Goal: Task Accomplishment & Management: Use online tool/utility

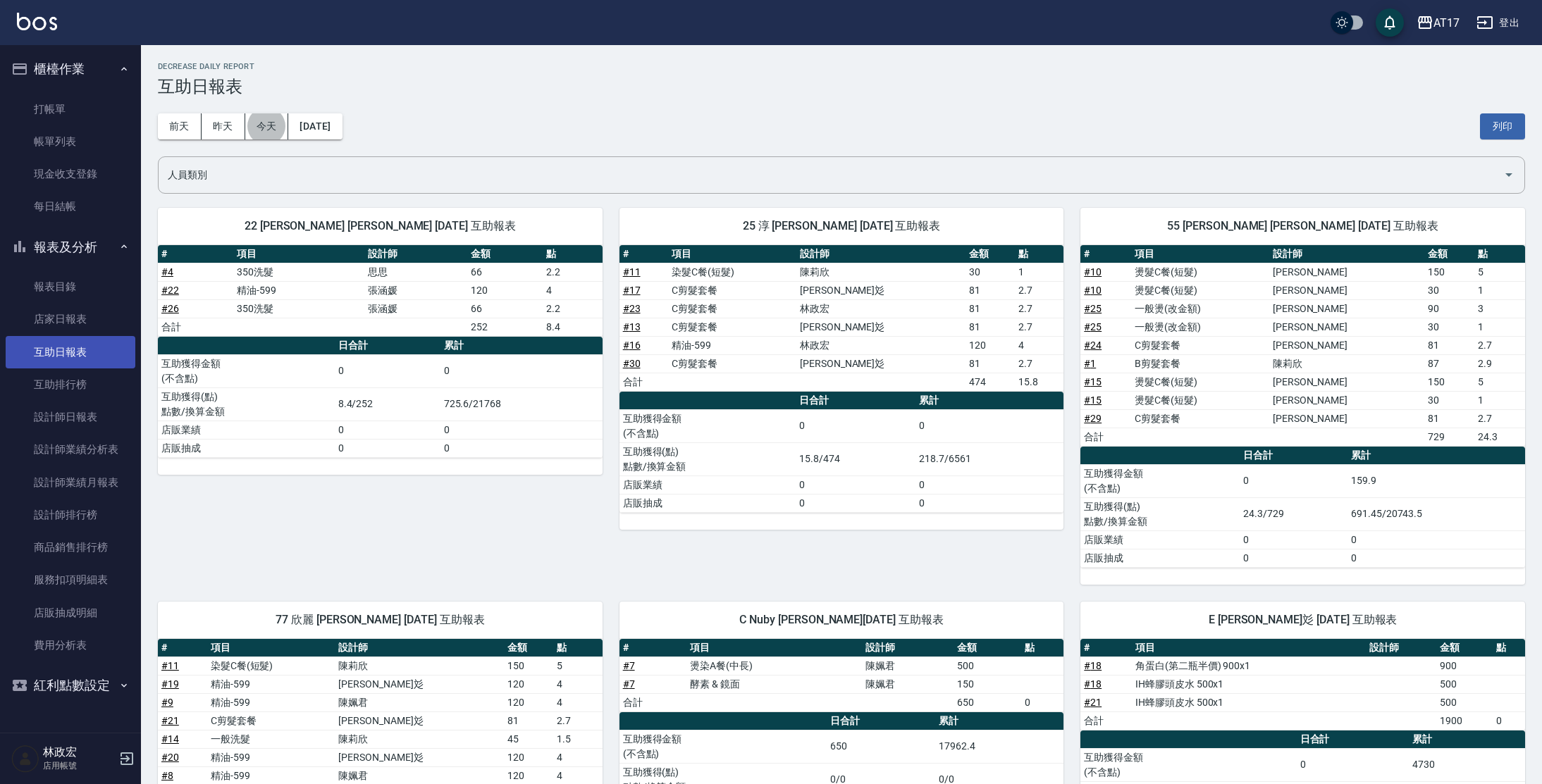
scroll to position [77, 0]
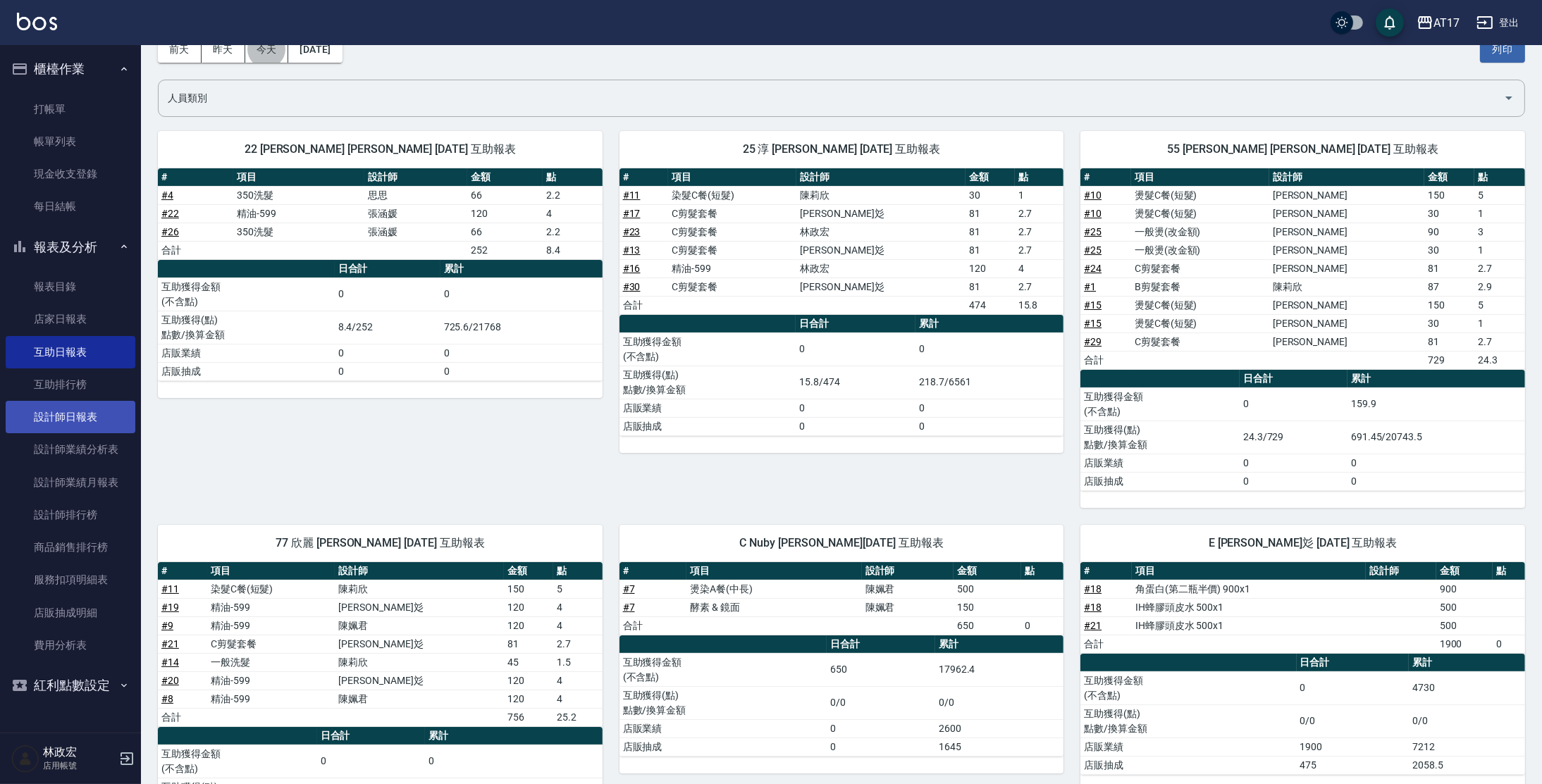
click at [104, 418] on link "設計師日報表" at bounding box center [70, 417] width 130 height 33
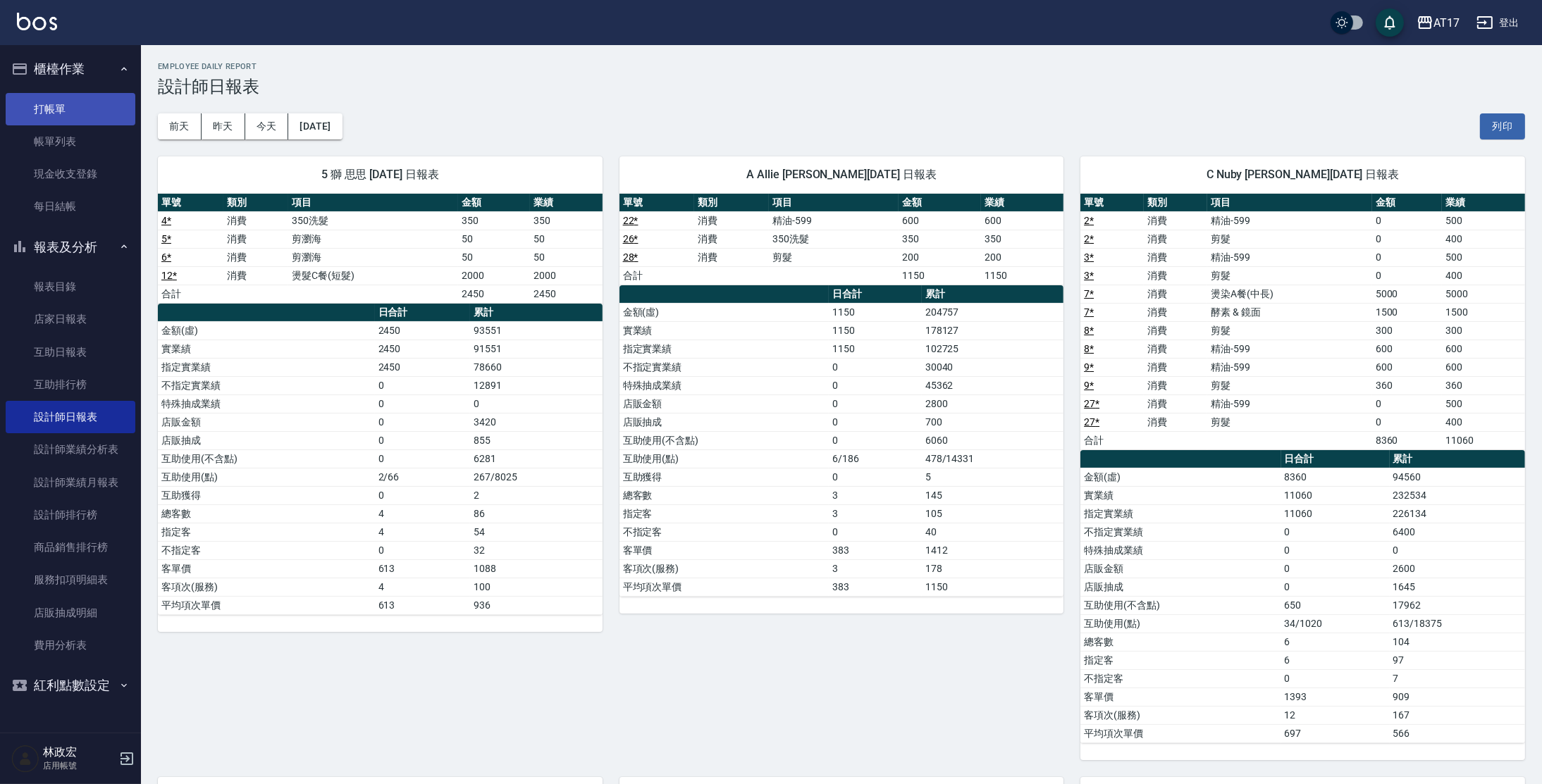
click at [64, 96] on link "打帳單" at bounding box center [70, 110] width 130 height 33
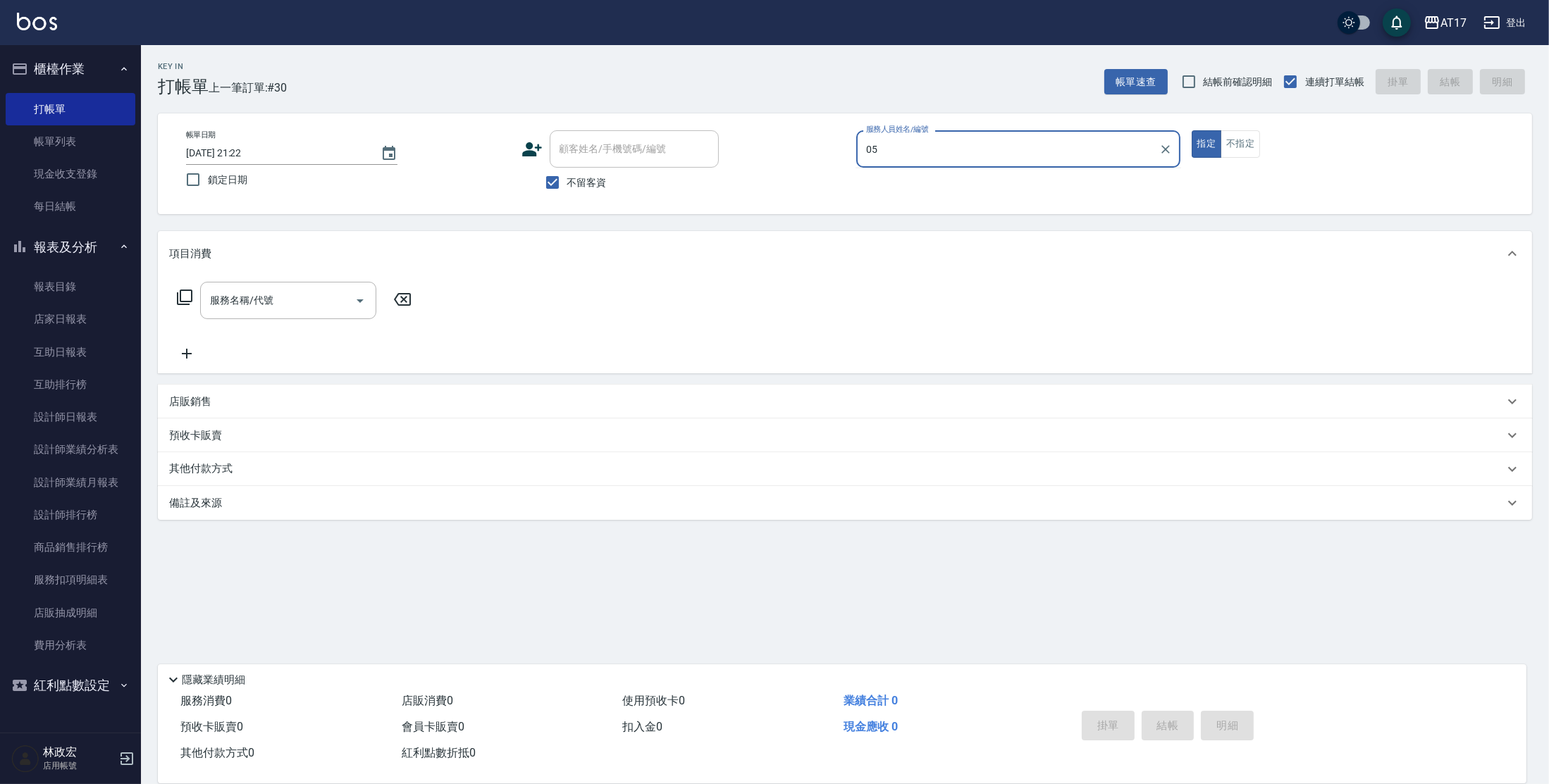
type input "0"
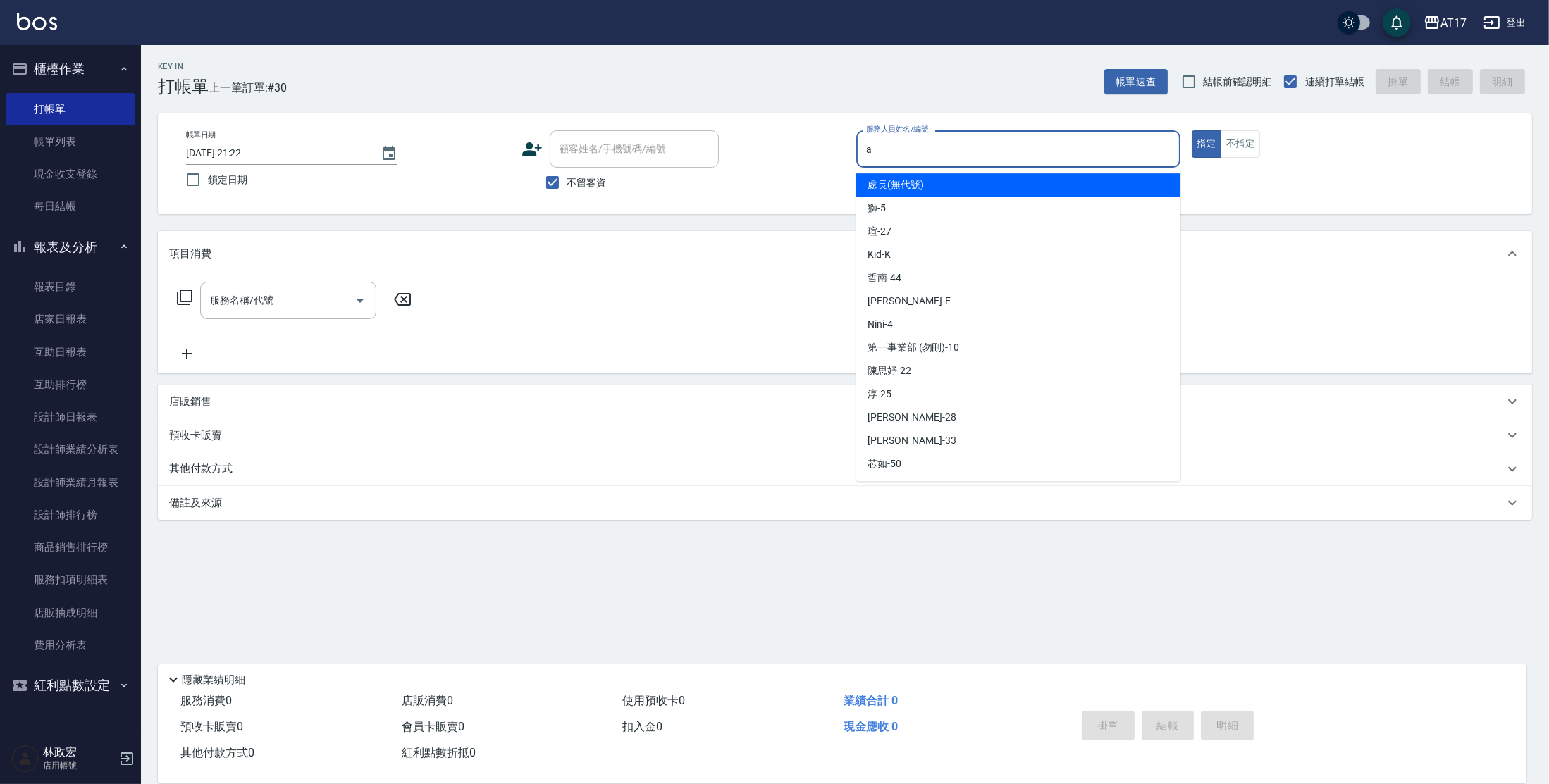
type input "a"
type button "true"
type input "Allie-A"
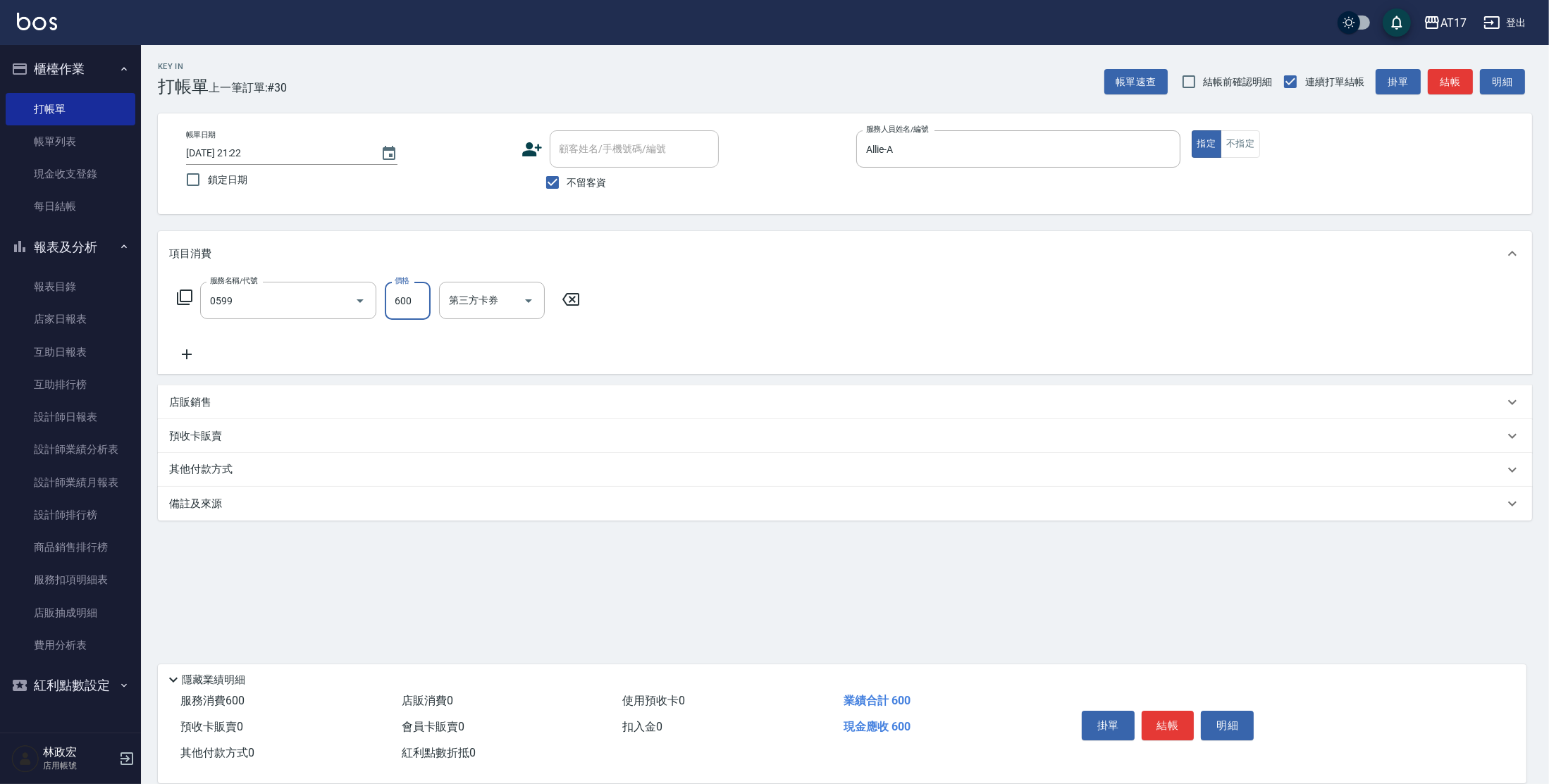
type input "精油-599(0599)"
type input "600"
type input "欣麗-77"
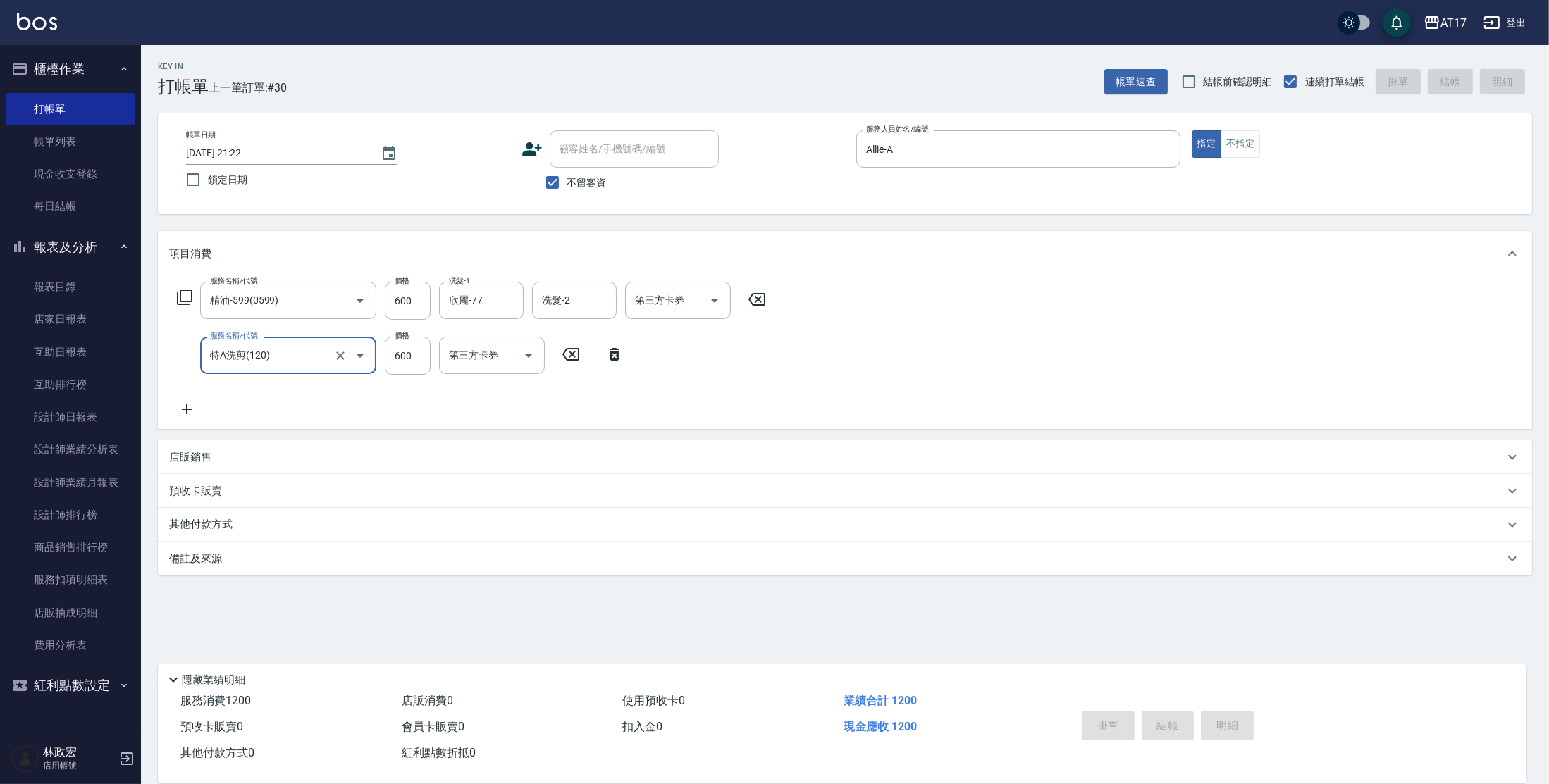
type input "特A洗剪(120)"
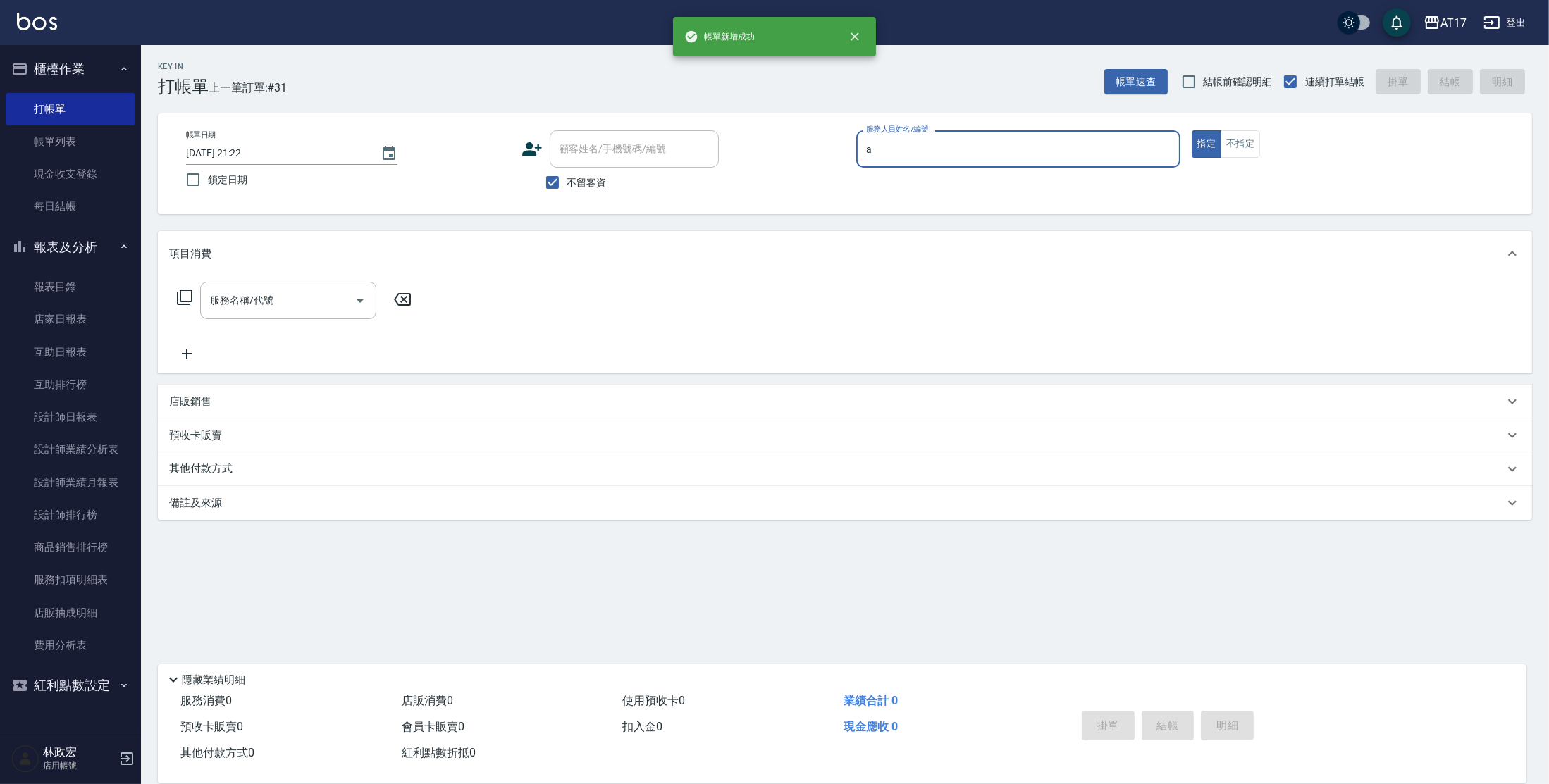
type input "Allie-A"
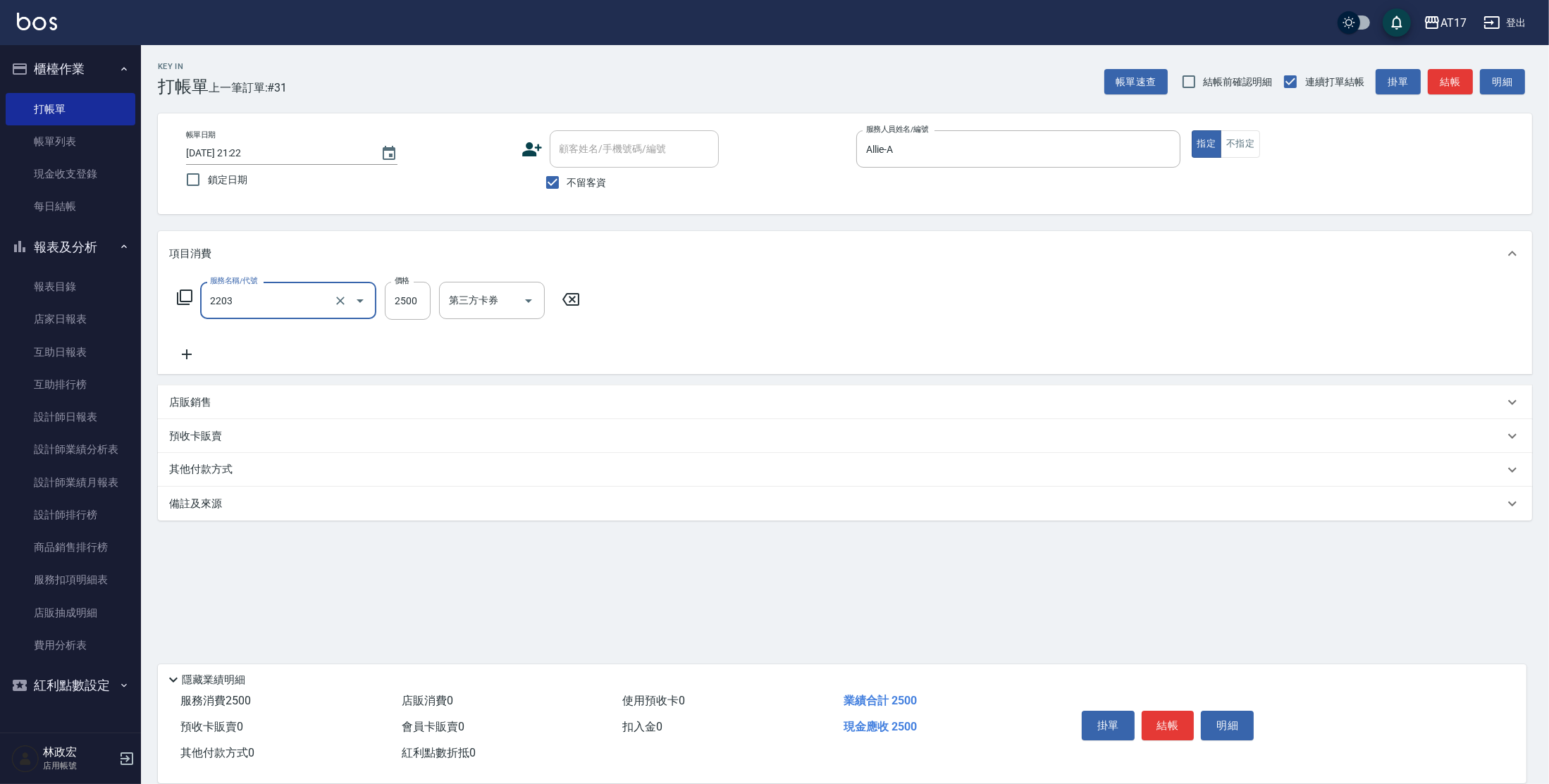
type input "燙髮C餐(短髮)(2203)"
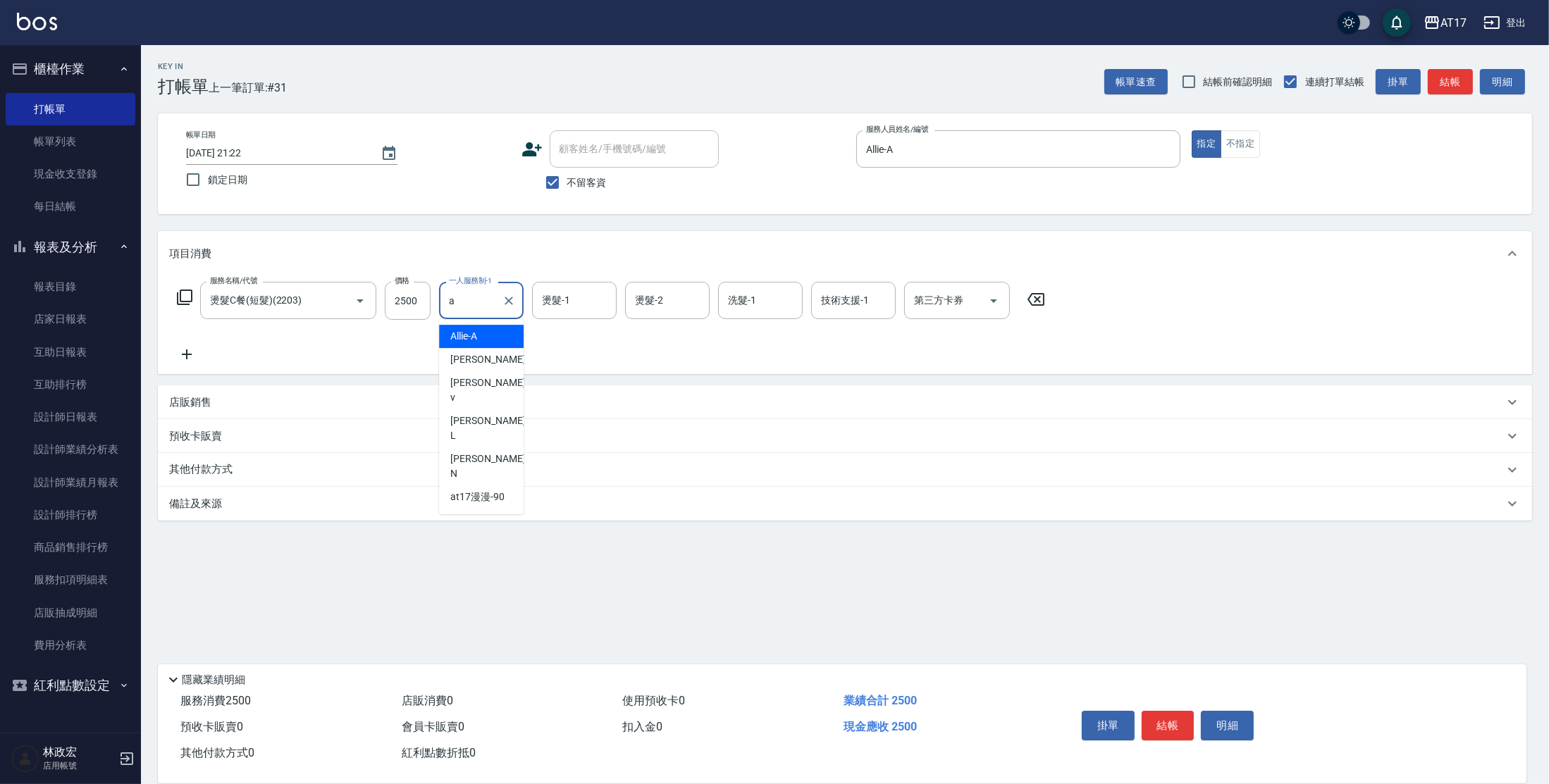
type input "Allie-A"
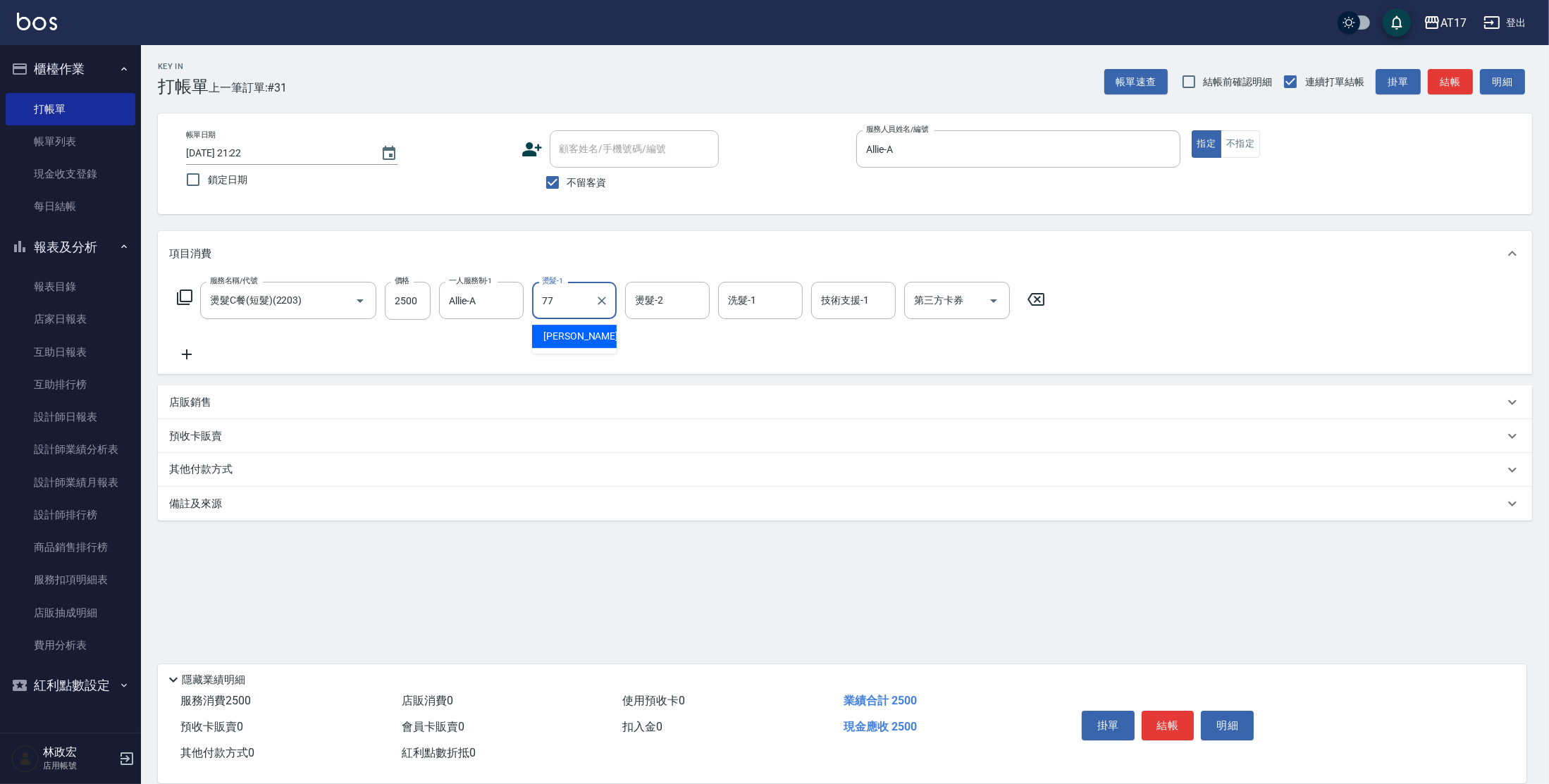
type input "欣麗-77"
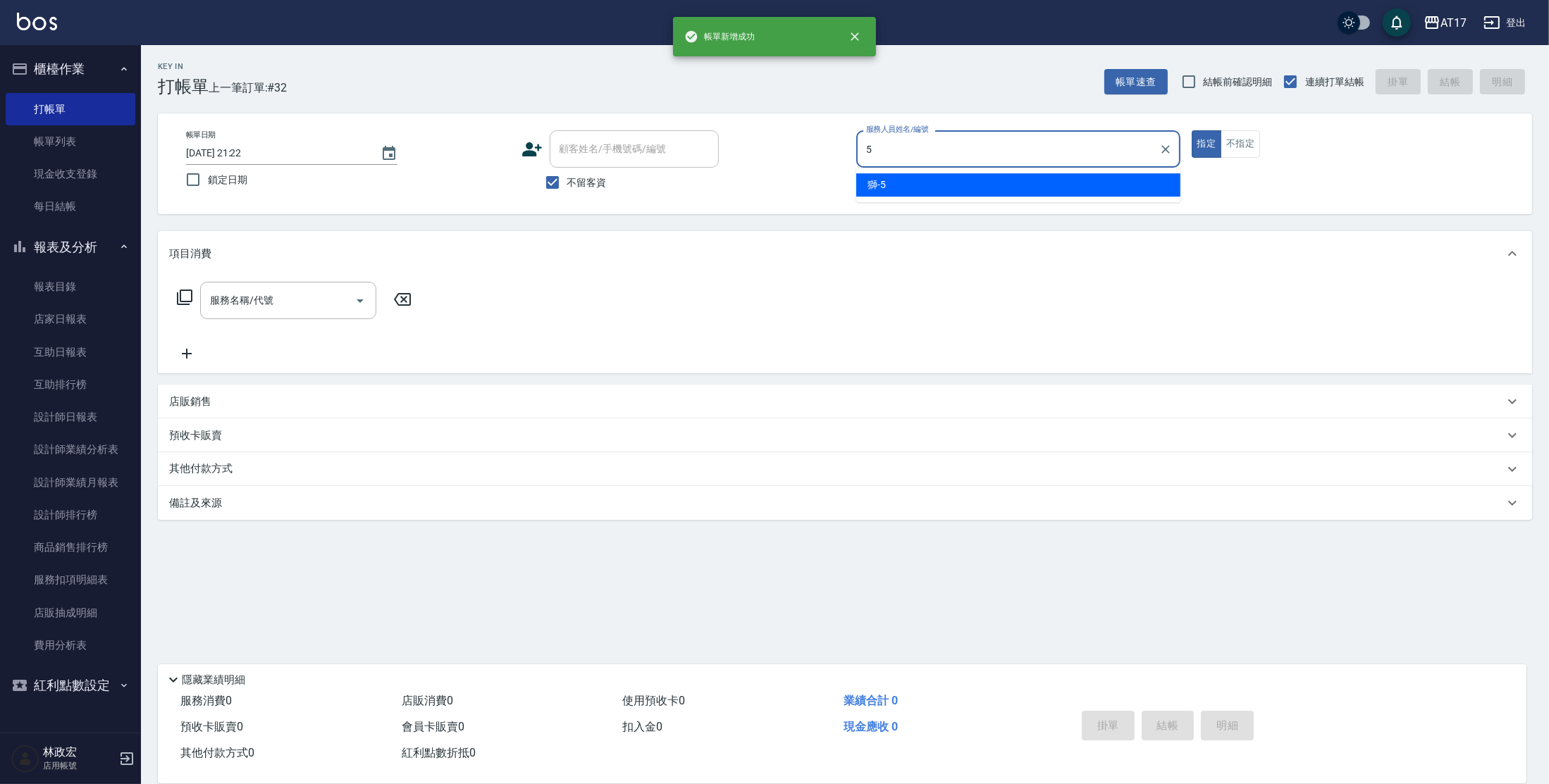
type input "獅-5"
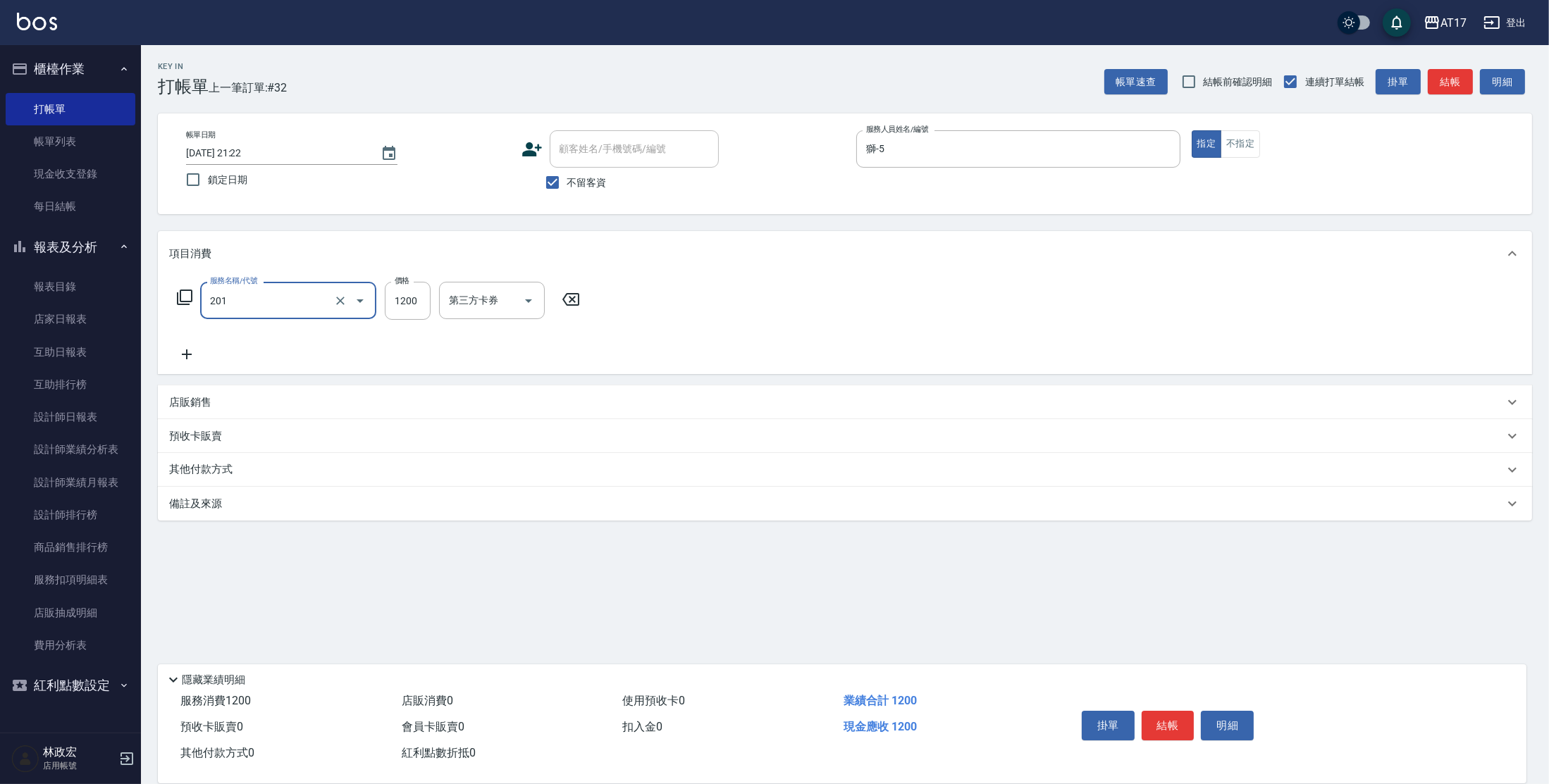
type input "一般燙(改金額)(201)"
type input "1299"
type input "獅-5"
type input "[PERSON_NAME]-22"
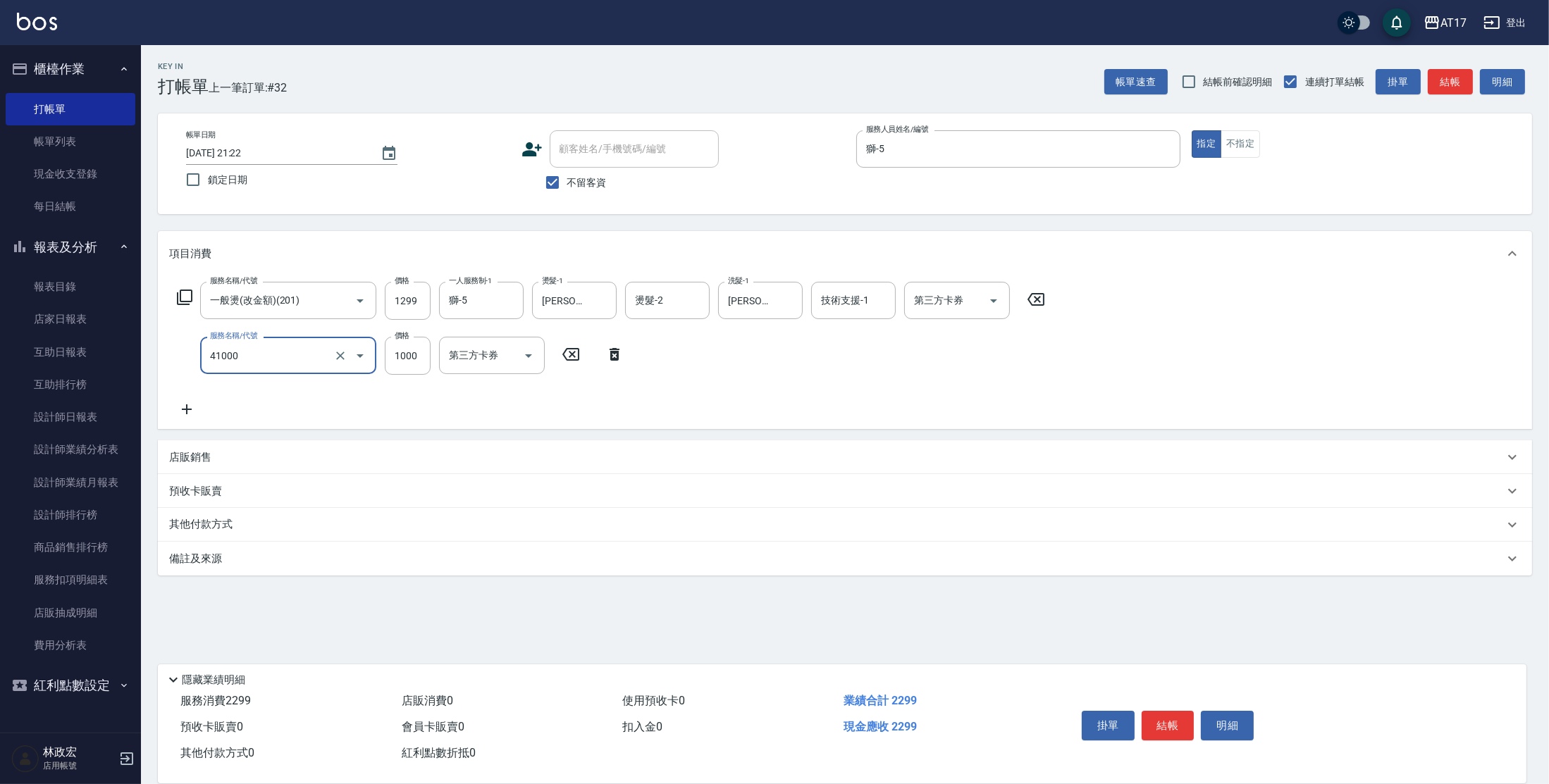
type input "酵素 & 鏡面(41000)"
type input "1500"
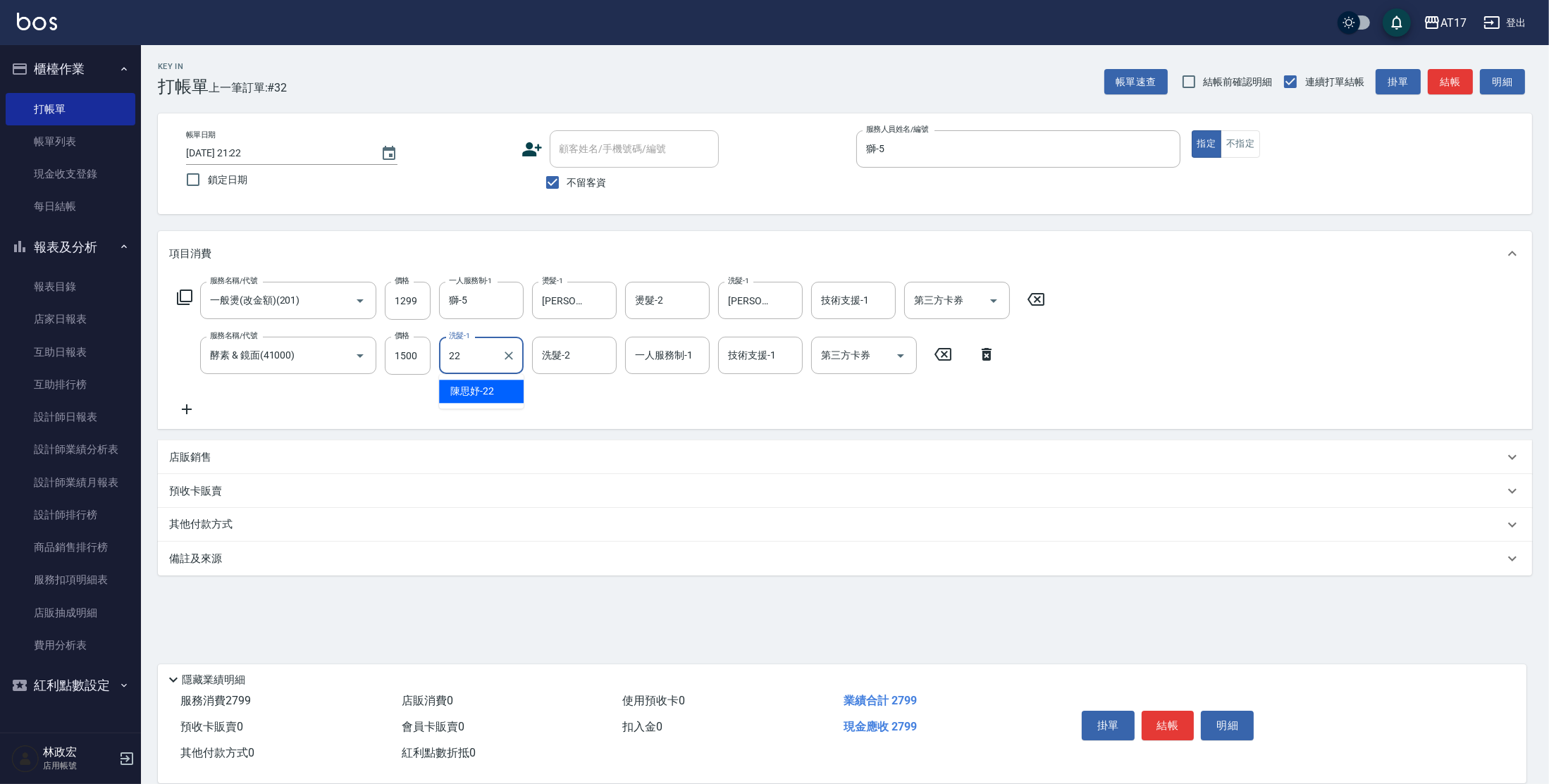
type input "[PERSON_NAME]-22"
type input "獅-5"
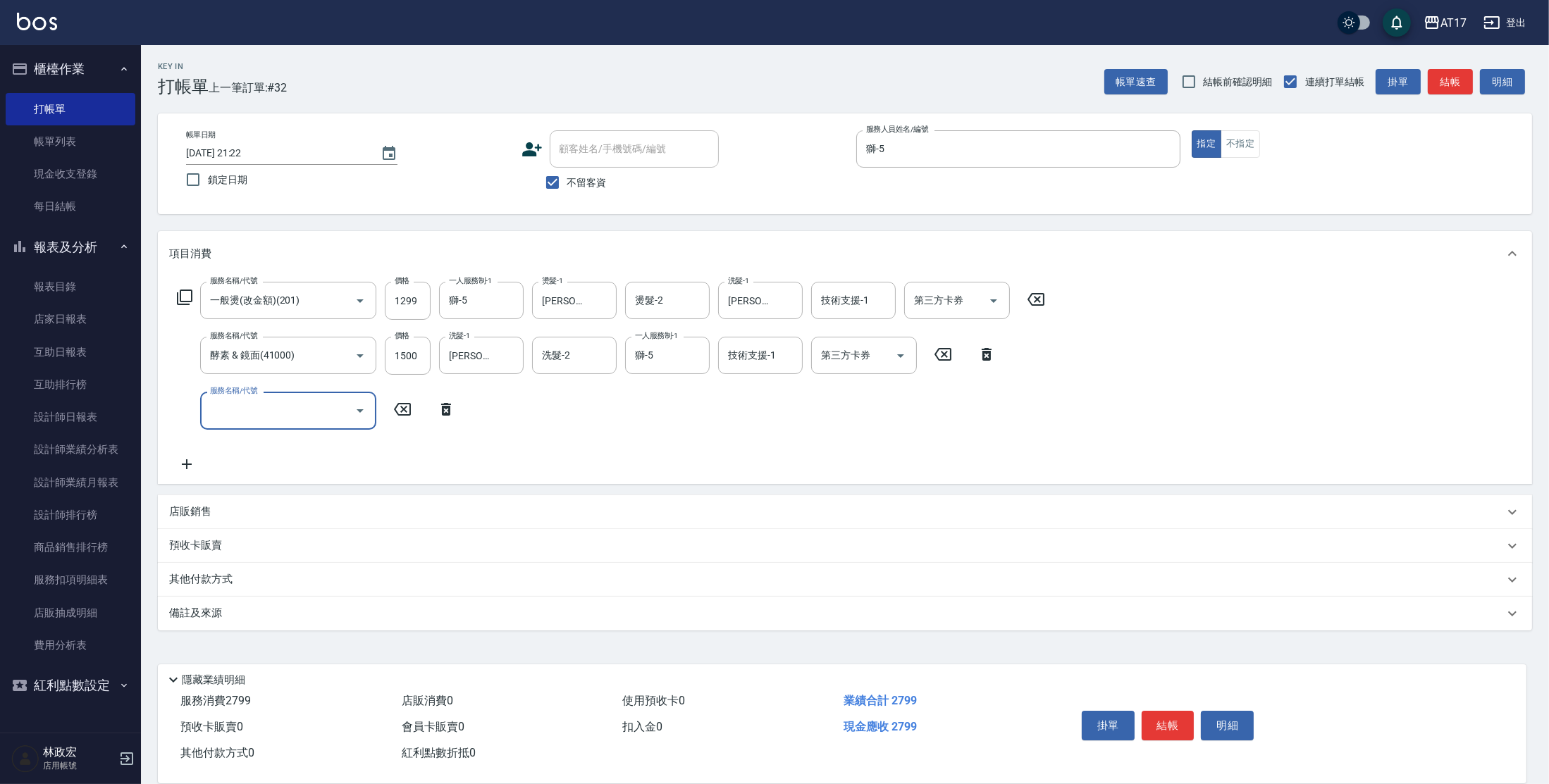
click at [197, 505] on p "店販銷售" at bounding box center [190, 511] width 42 height 15
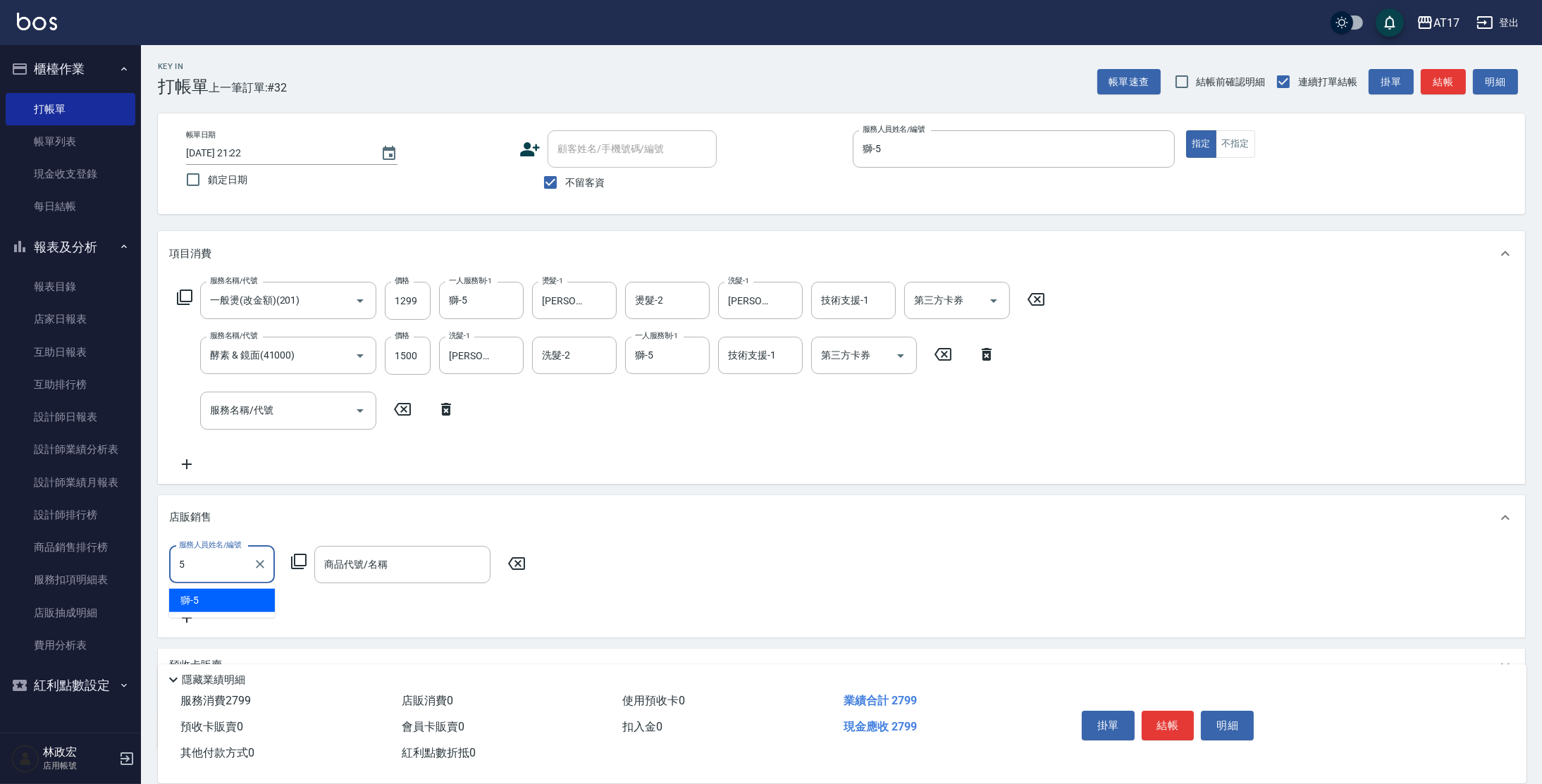
type input "獅-5"
click at [290, 554] on div "服務人員姓名/編號 獅-5 服務人員姓名/編號 商品代號/名稱 商品代號/名稱" at bounding box center [352, 565] width 365 height 37
click at [300, 554] on icon at bounding box center [298, 562] width 16 height 16
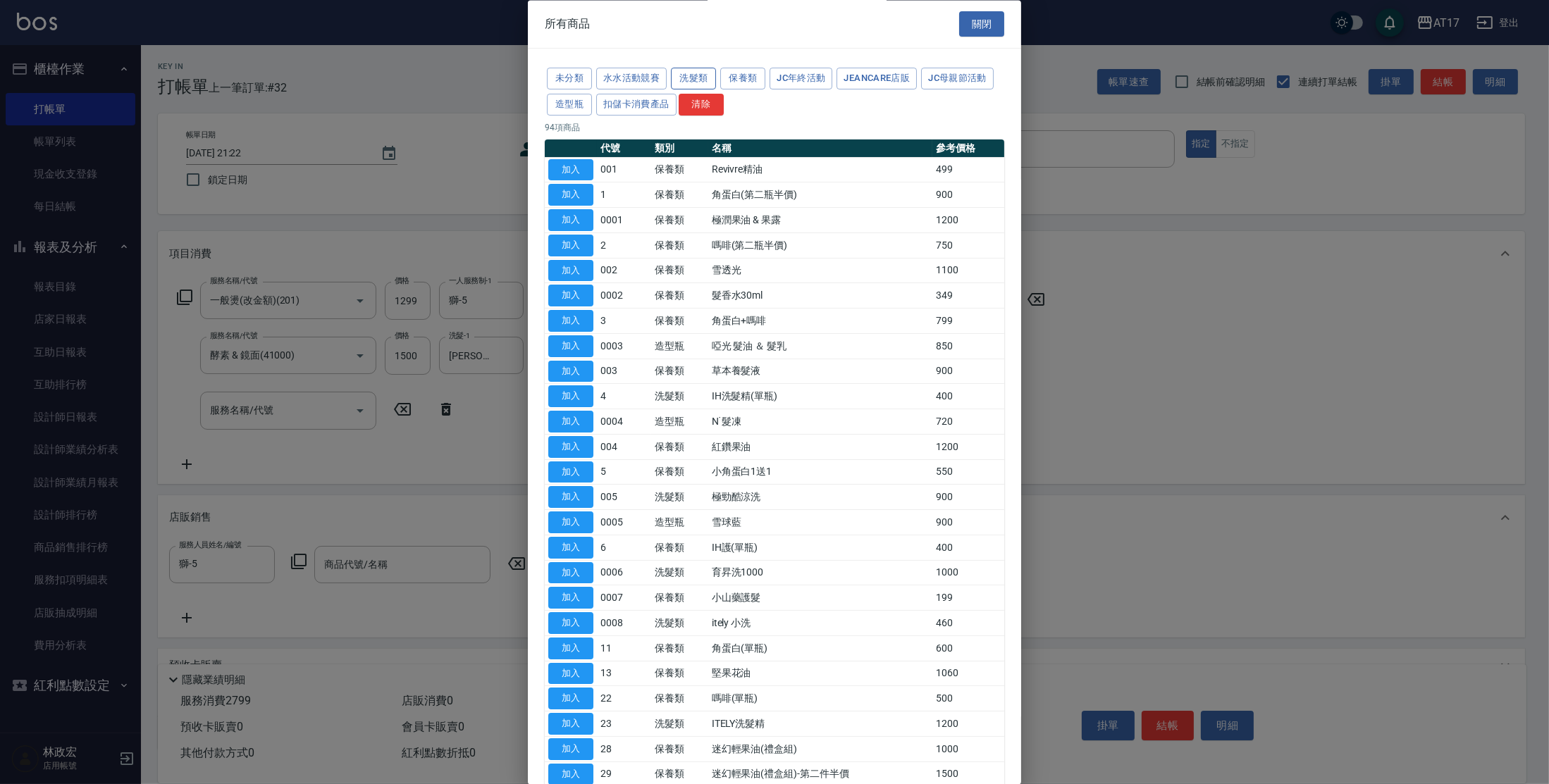
click at [703, 79] on button "洗髮類" at bounding box center [693, 79] width 45 height 22
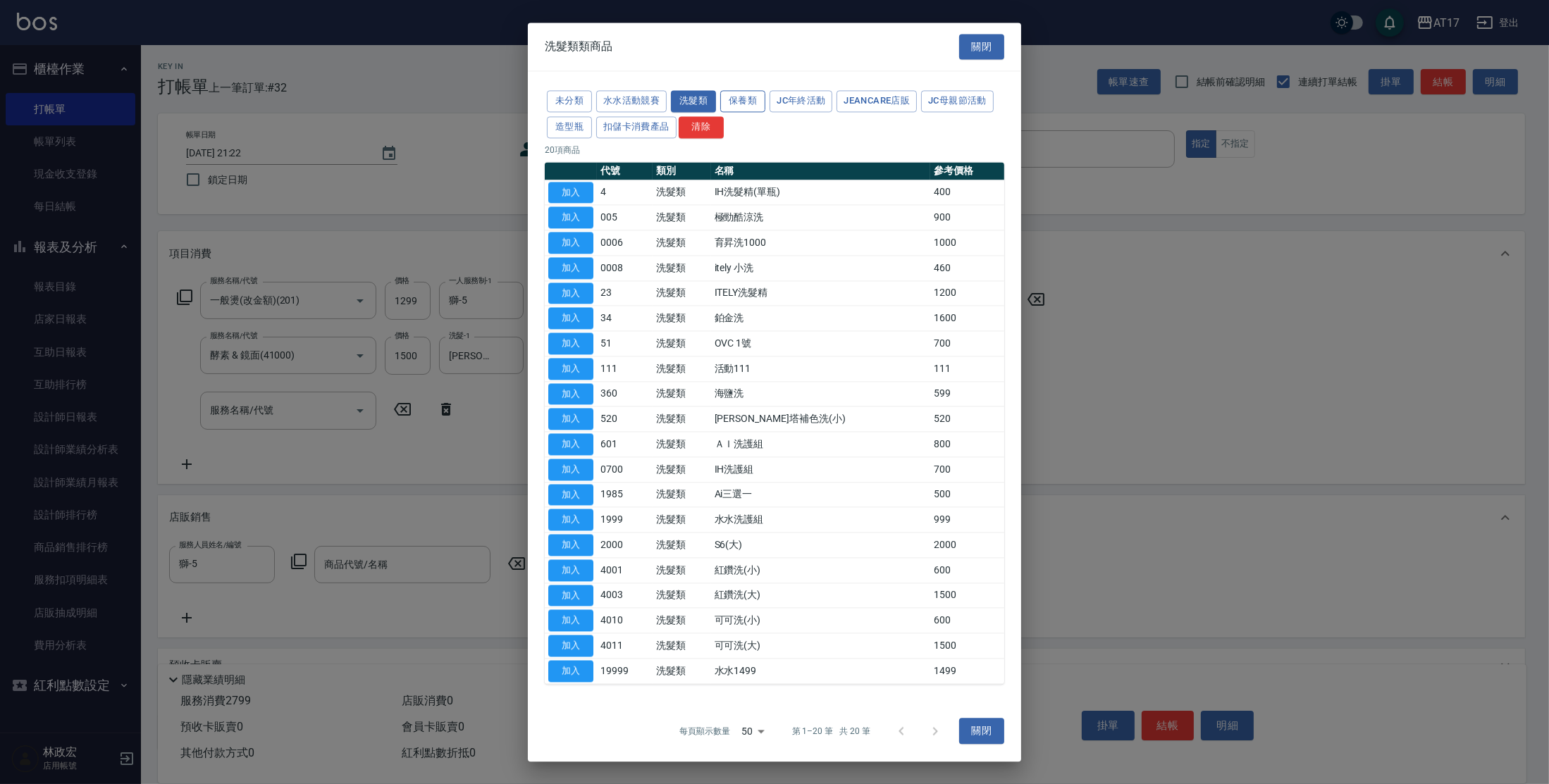
click at [745, 99] on button "保養類" at bounding box center [742, 101] width 45 height 22
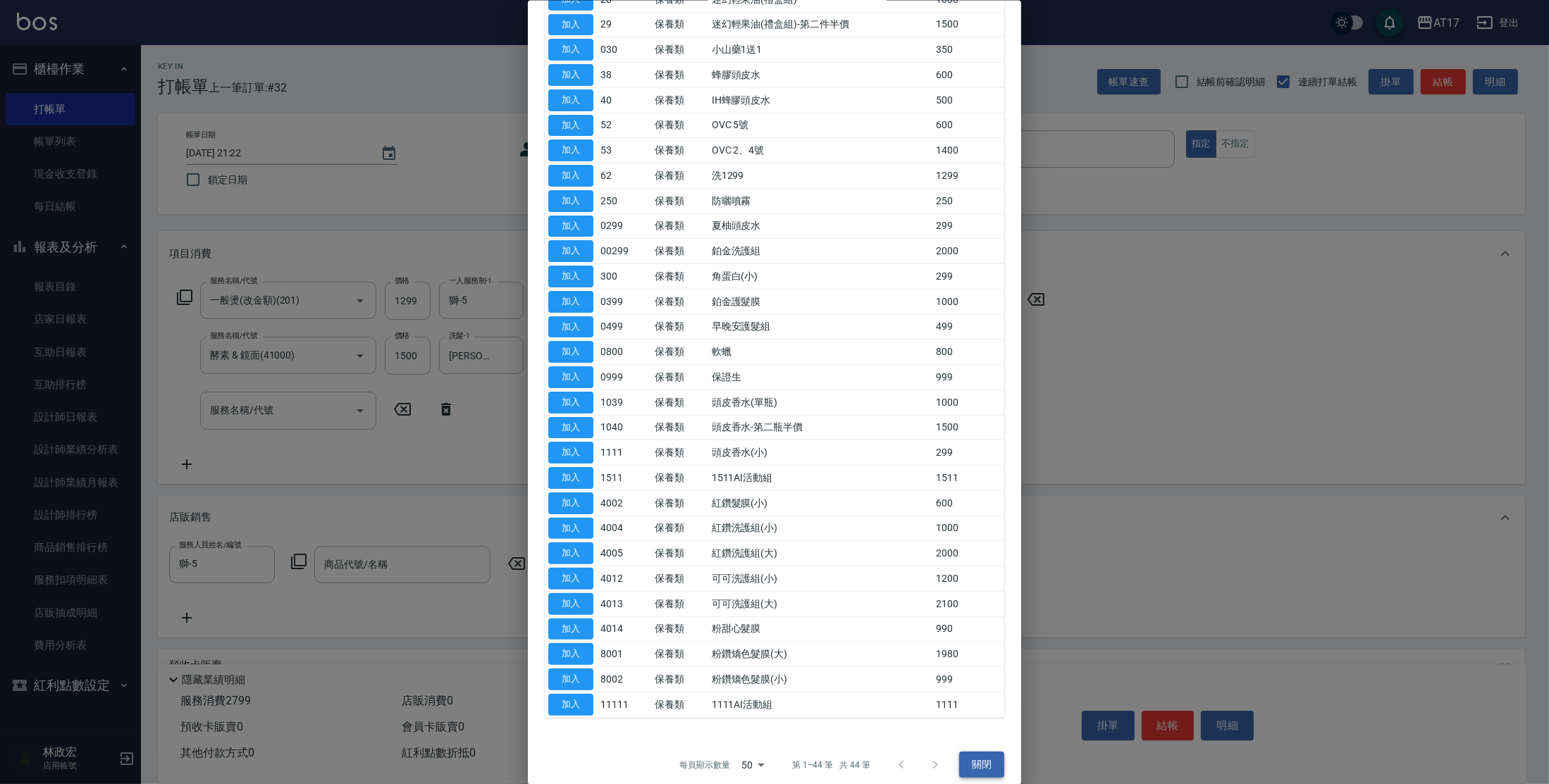
scroll to position [546, 0]
click at [1196, 357] on div at bounding box center [774, 392] width 1549 height 784
click at [979, 767] on button "關閉" at bounding box center [982, 768] width 45 height 26
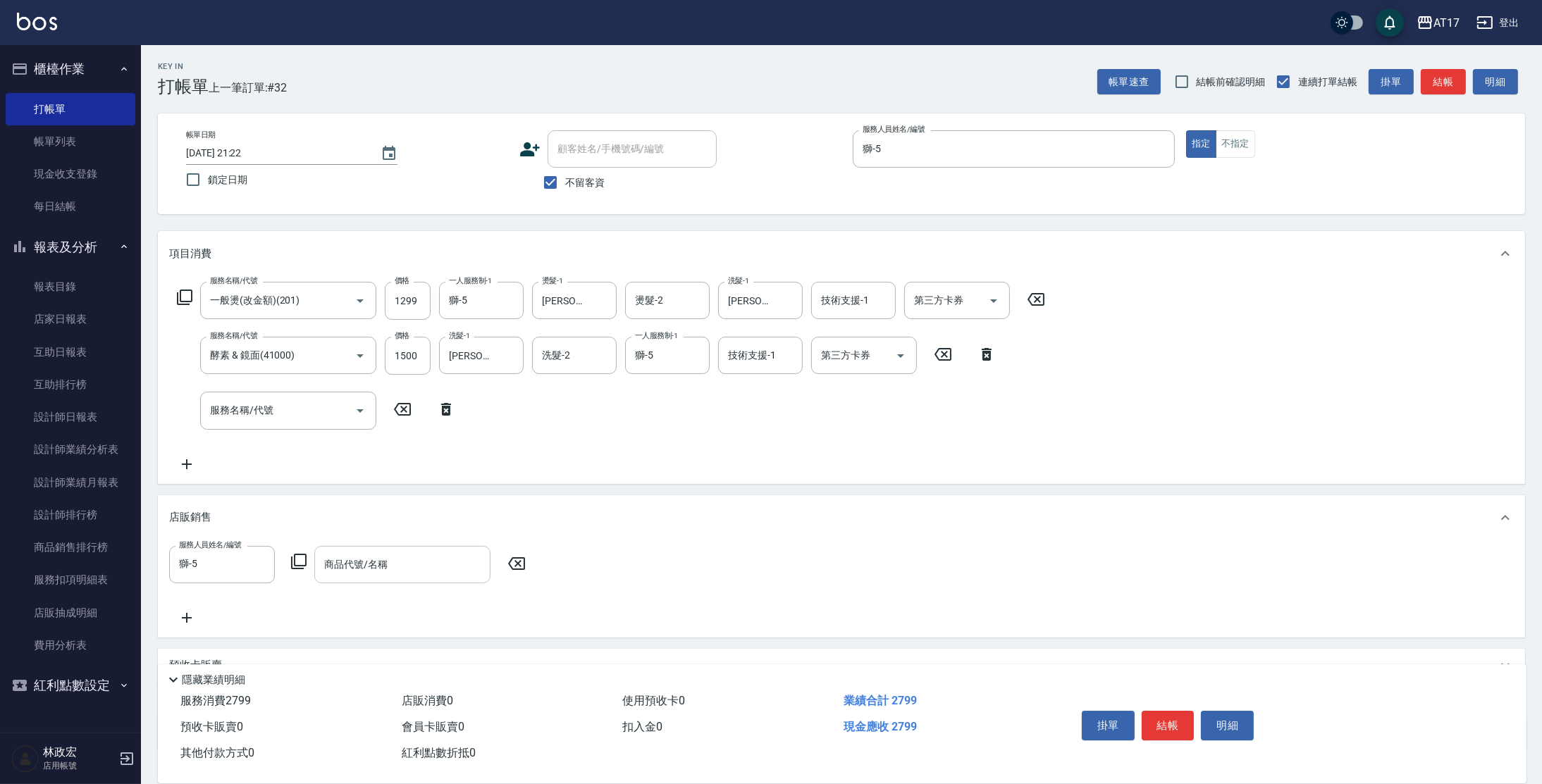
click at [431, 573] on input "商品代號/名稱" at bounding box center [402, 565] width 163 height 25
type input "6"
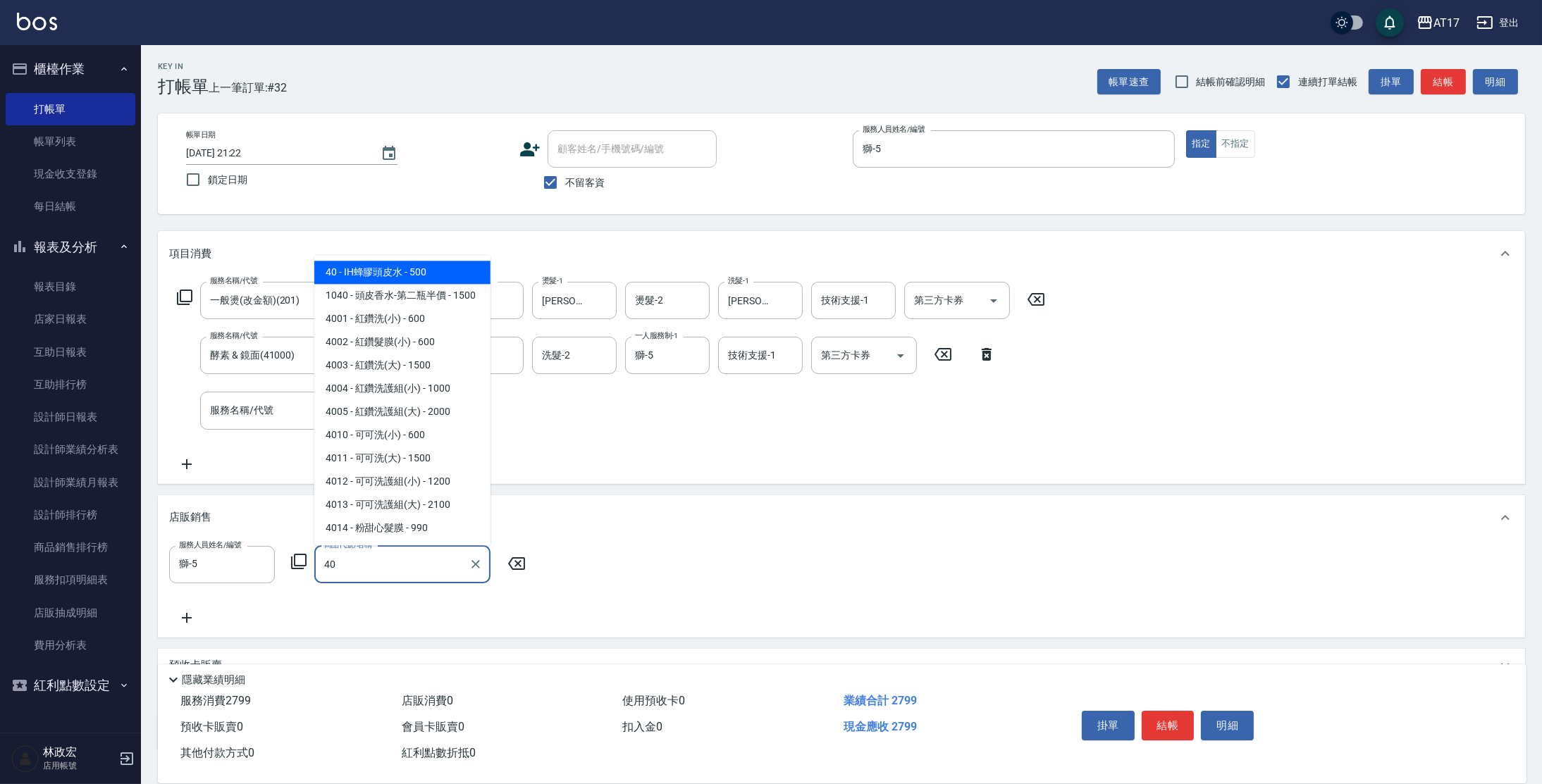
type input "IH蜂膠頭皮水"
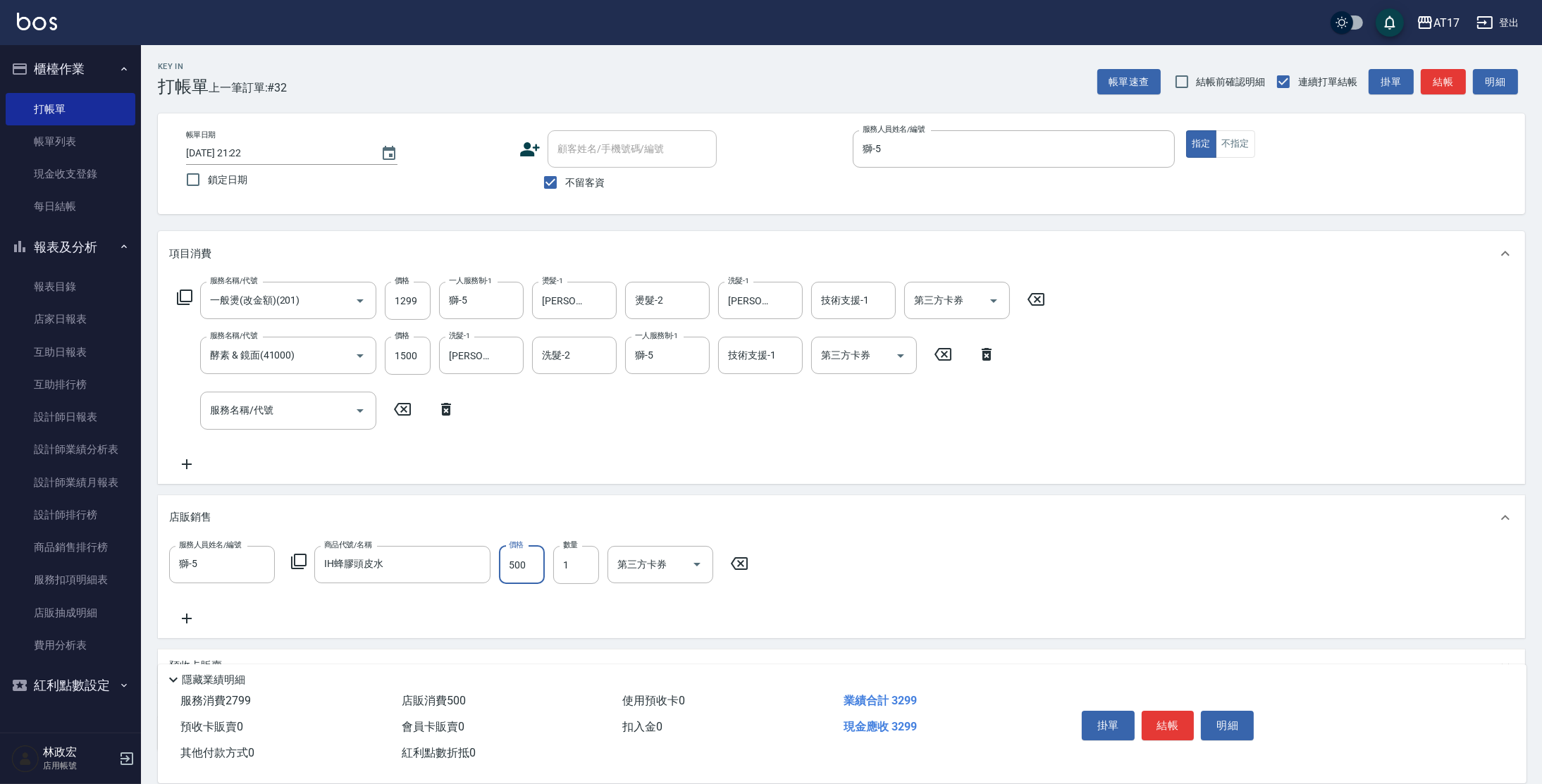
click at [529, 563] on input "500" at bounding box center [522, 565] width 46 height 38
type input "699"
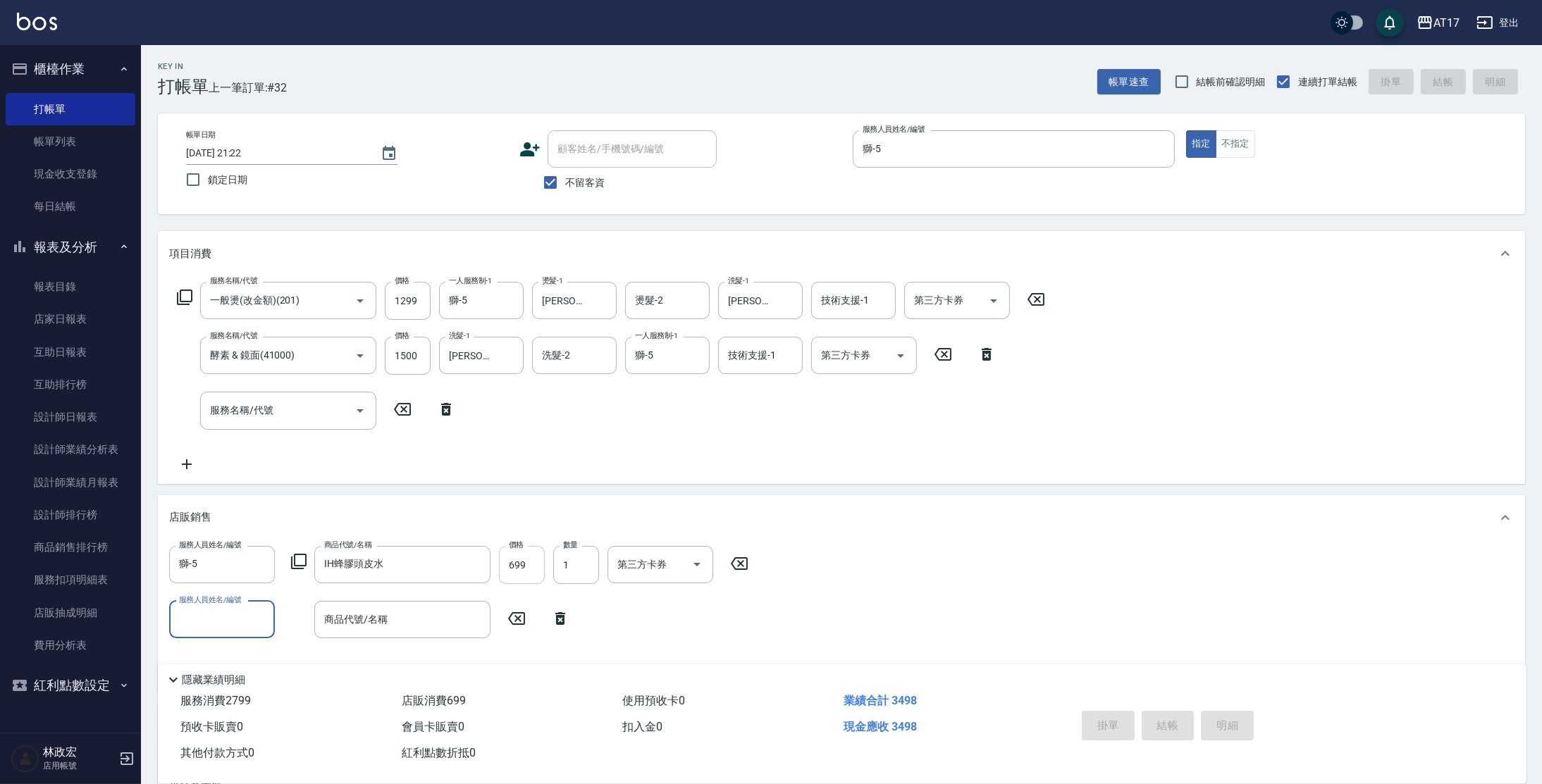
type input "[DATE] 21:24"
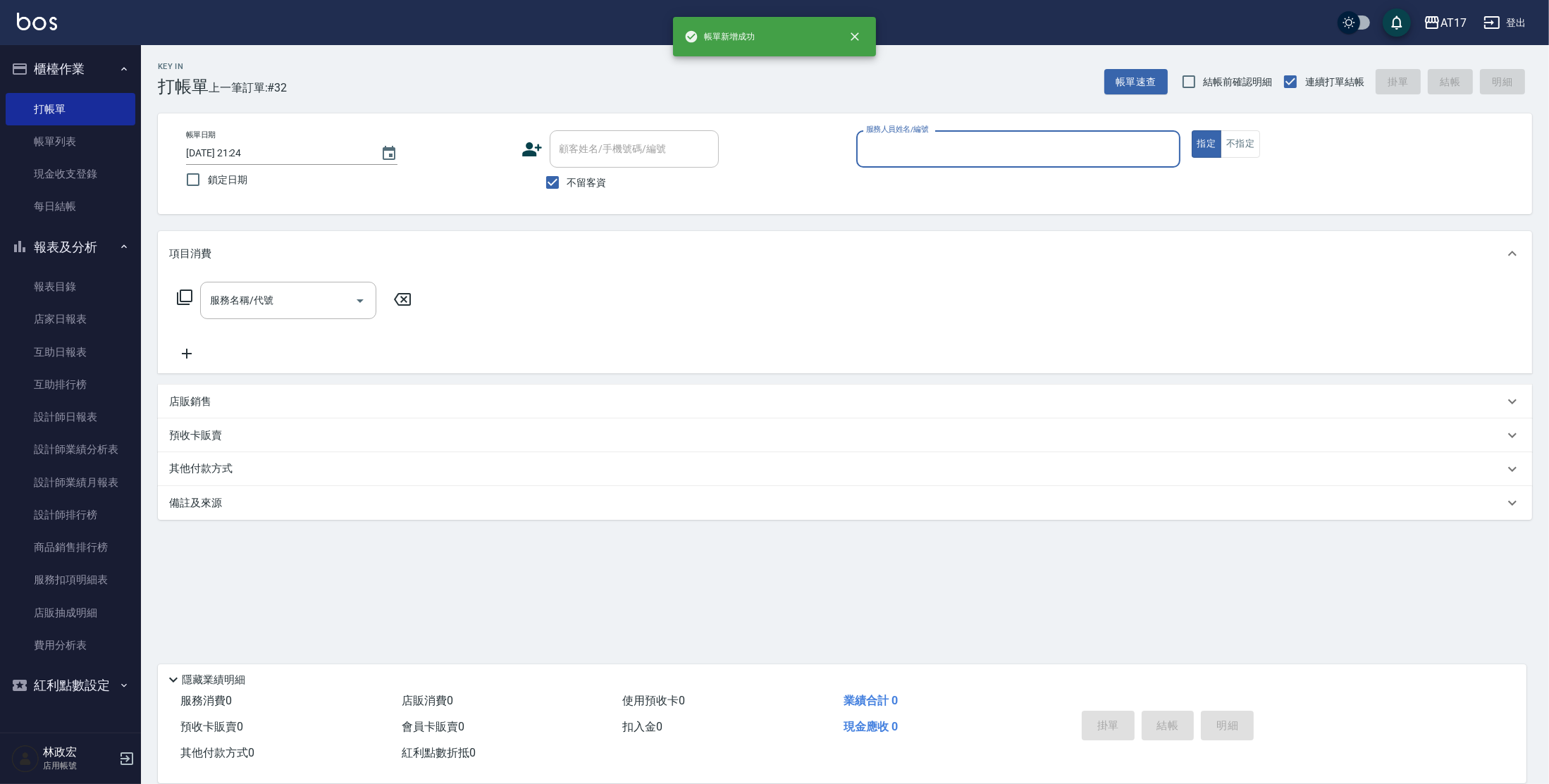
scroll to position [0, 0]
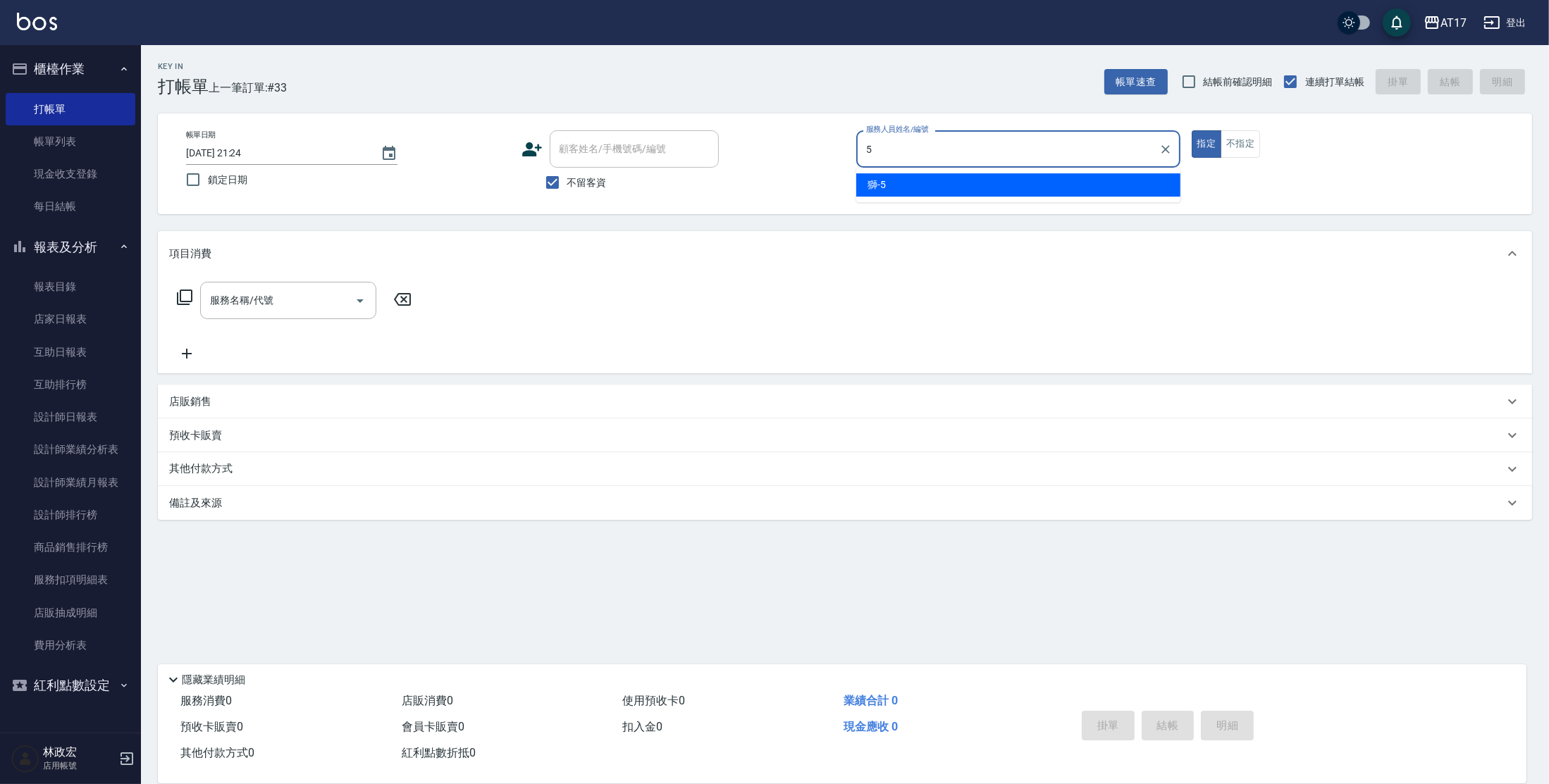
type input "獅-5"
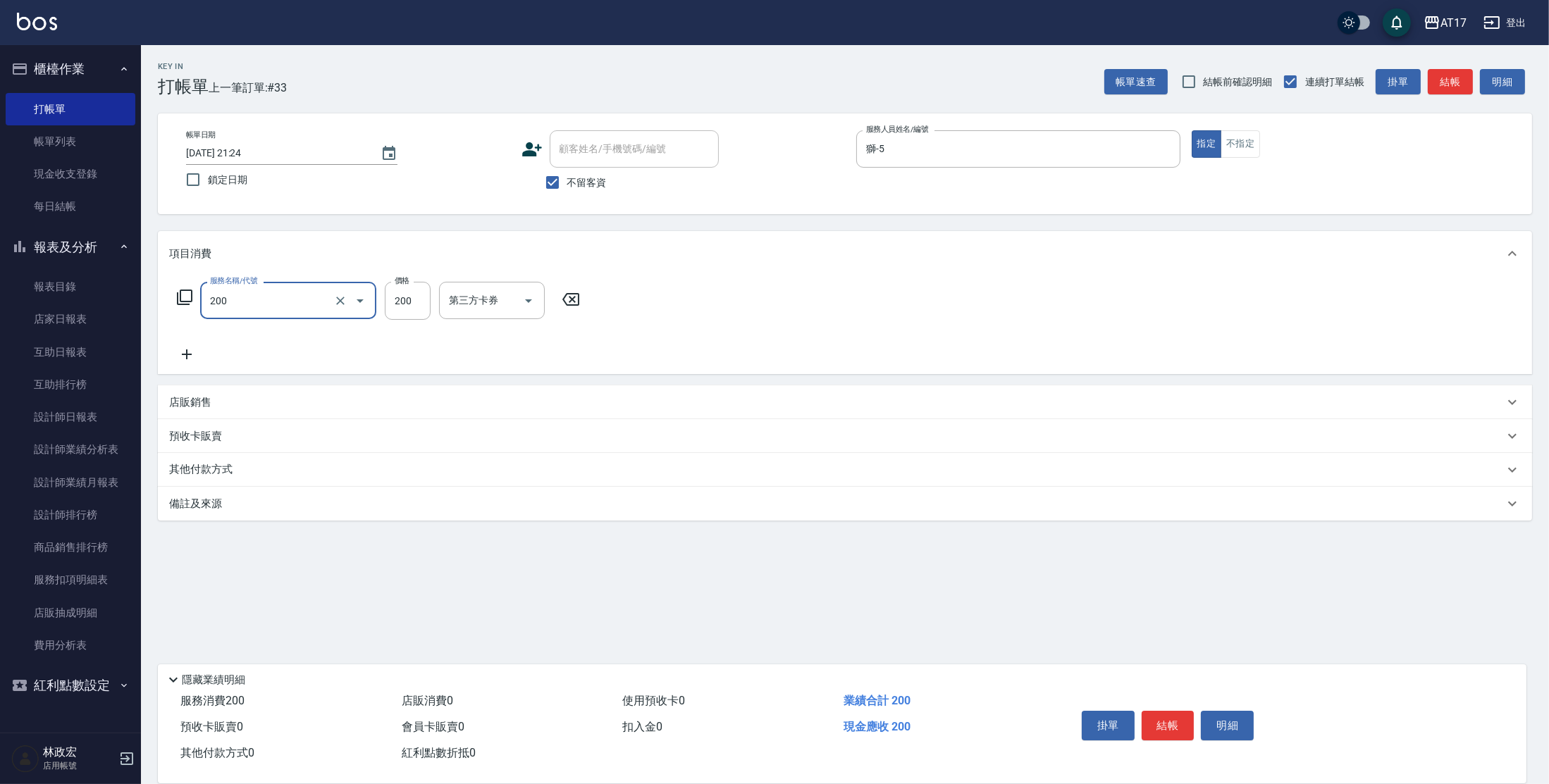
type input "剪髮(200)"
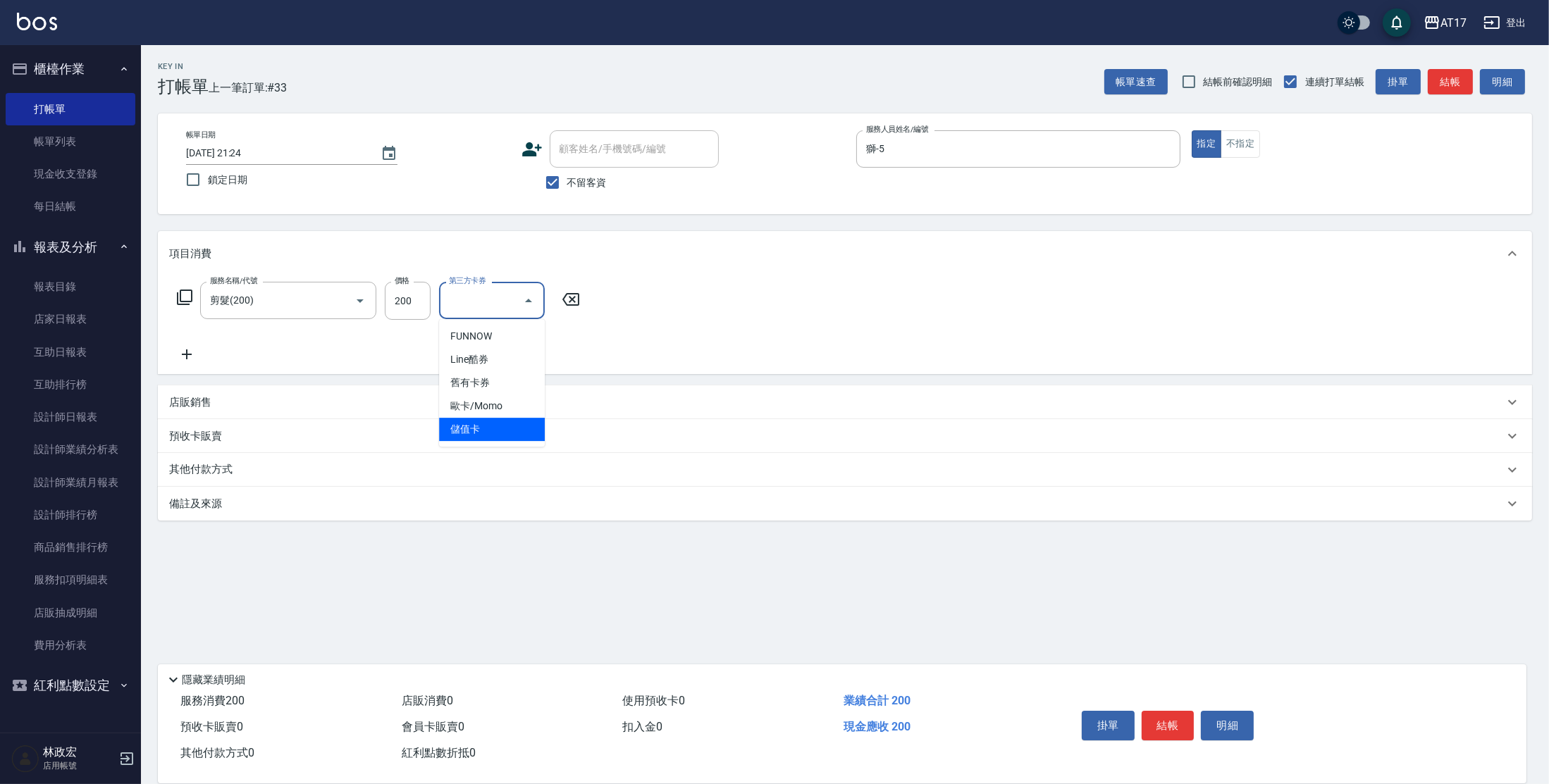
type input "儲值卡"
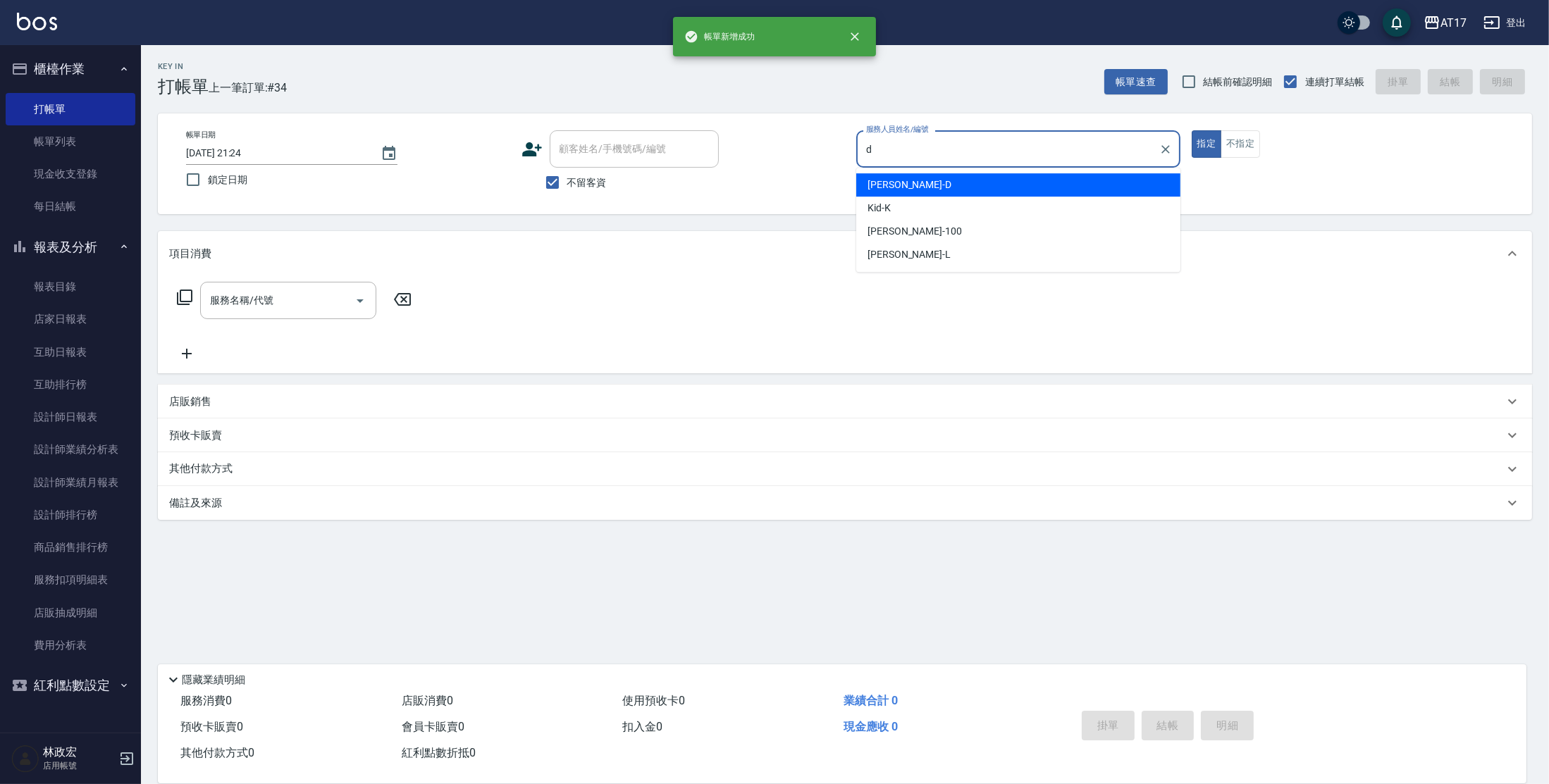
type input "[PERSON_NAME]-D"
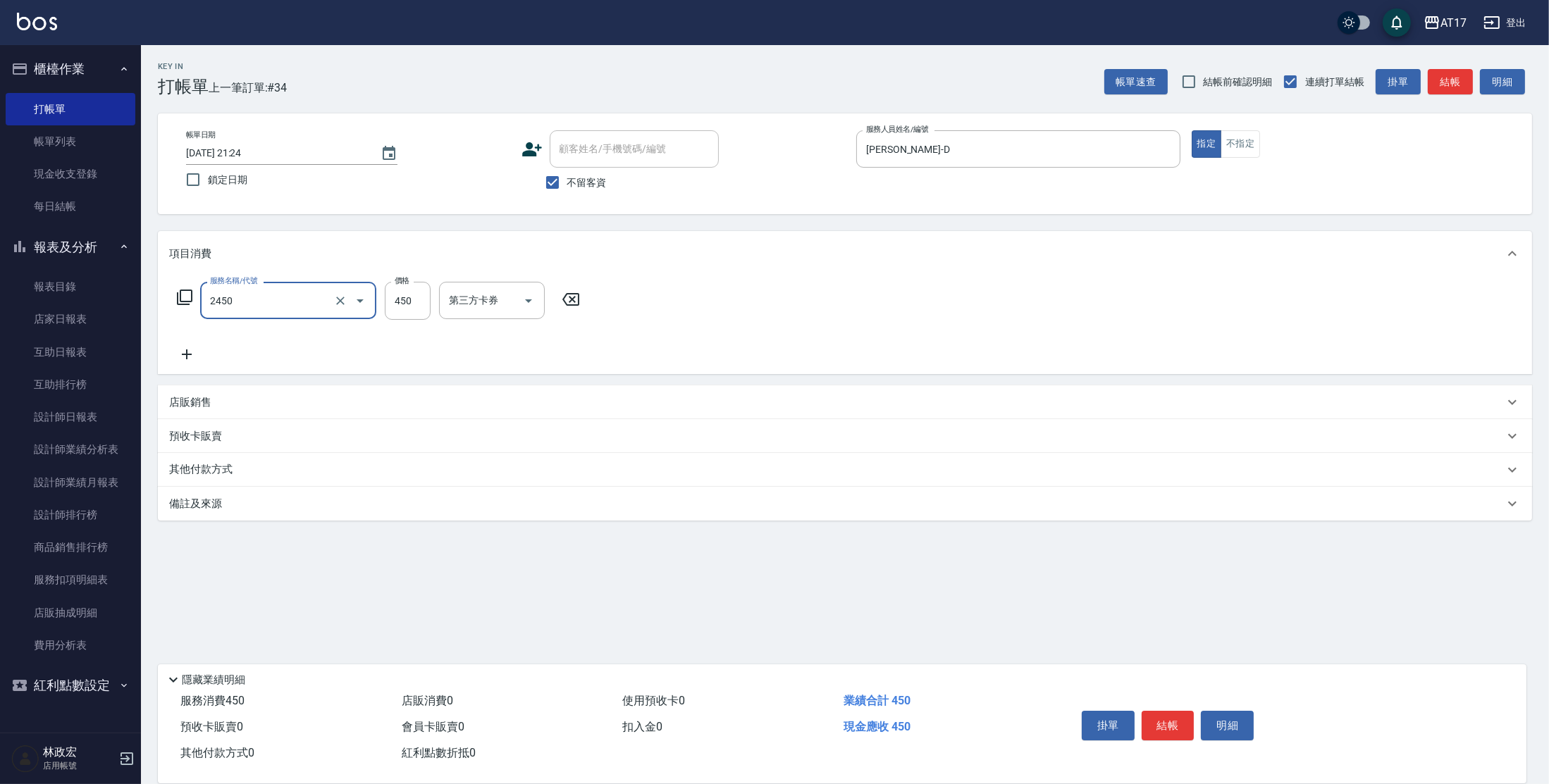
type input "C剪髮套餐(2450)"
click at [420, 308] on input "50" at bounding box center [407, 301] width 46 height 38
type input "500"
click at [207, 404] on p "店販銷售" at bounding box center [190, 402] width 42 height 15
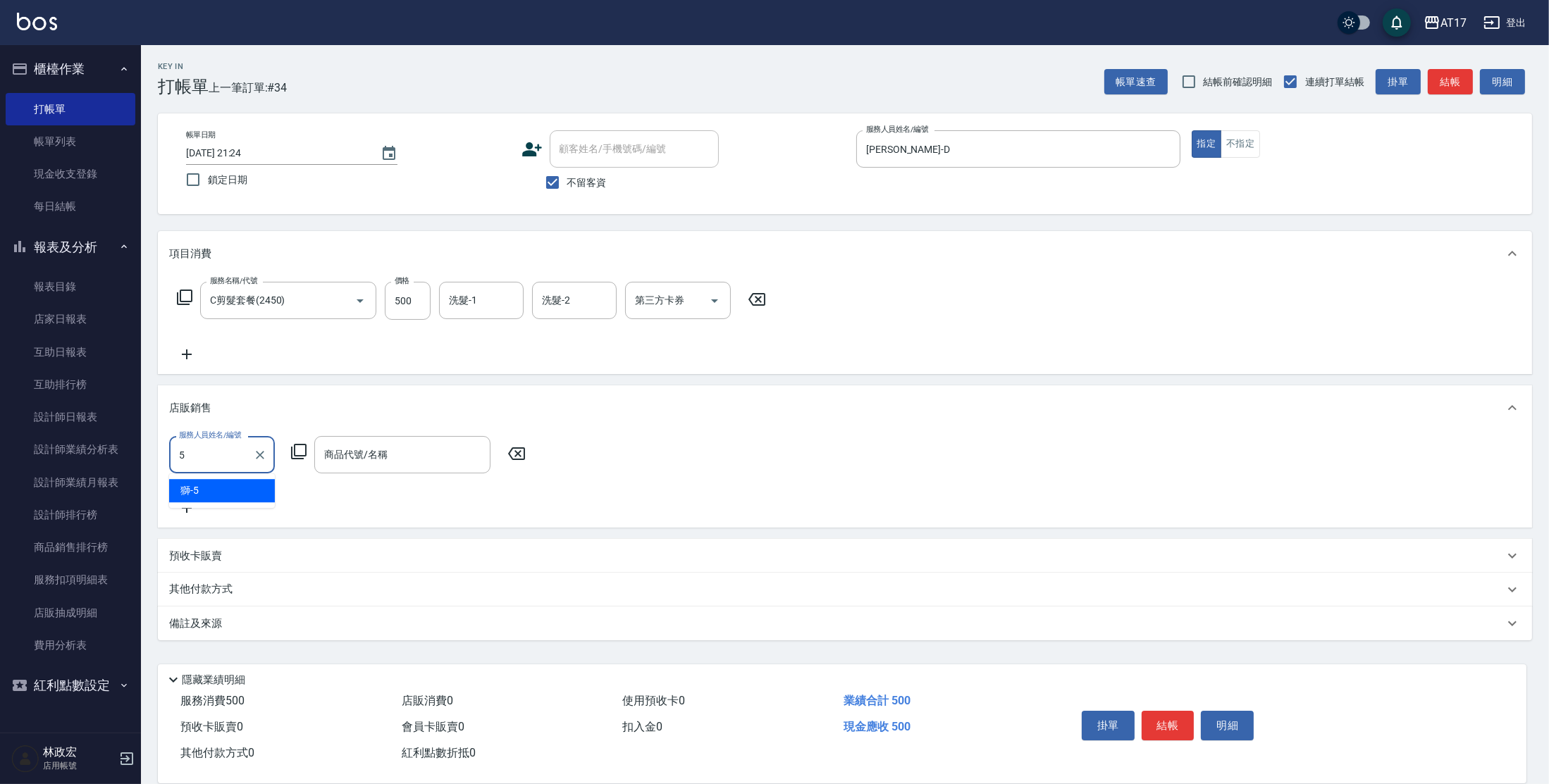
type input "獅-5"
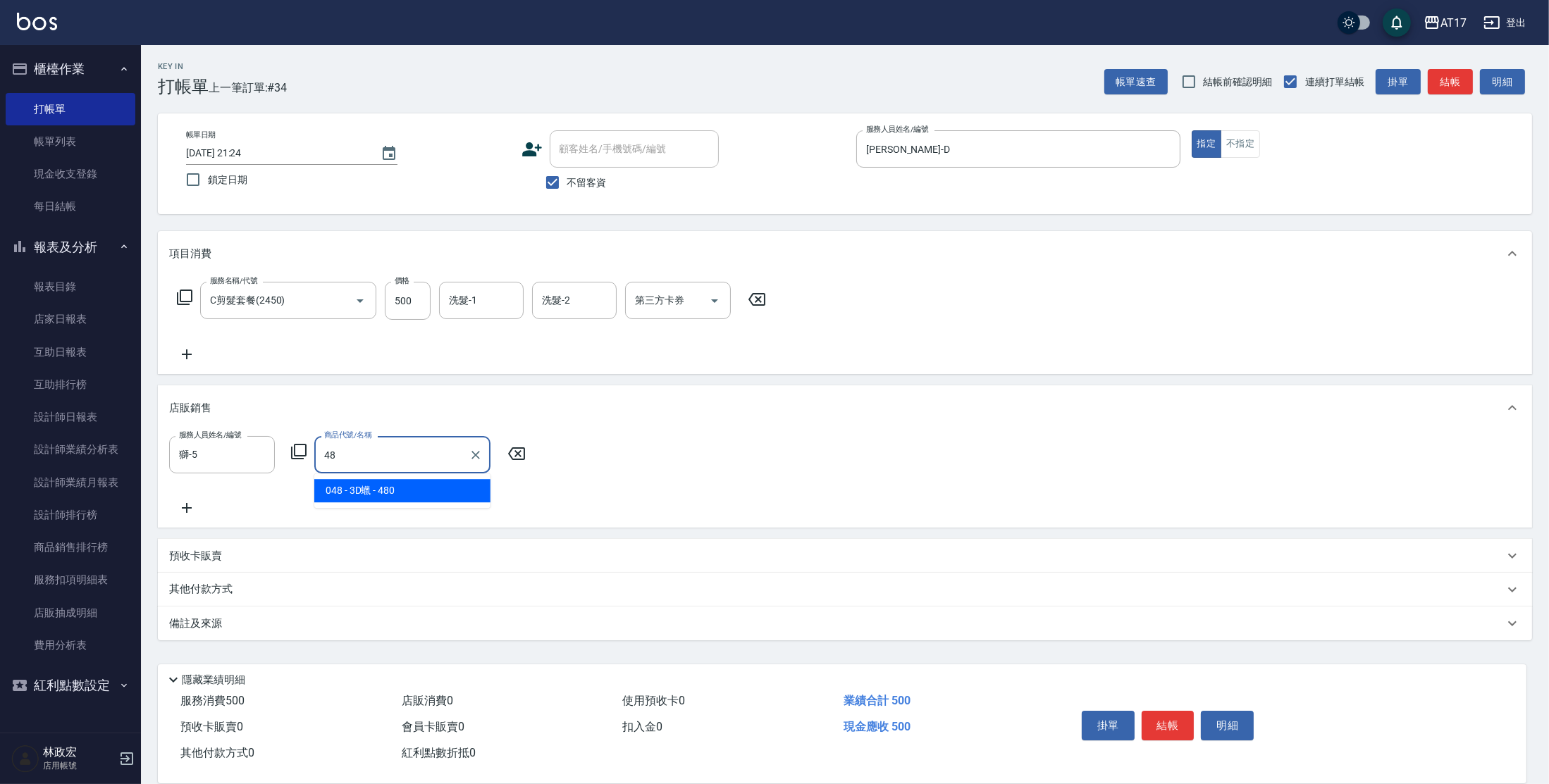
type input "3D蠟"
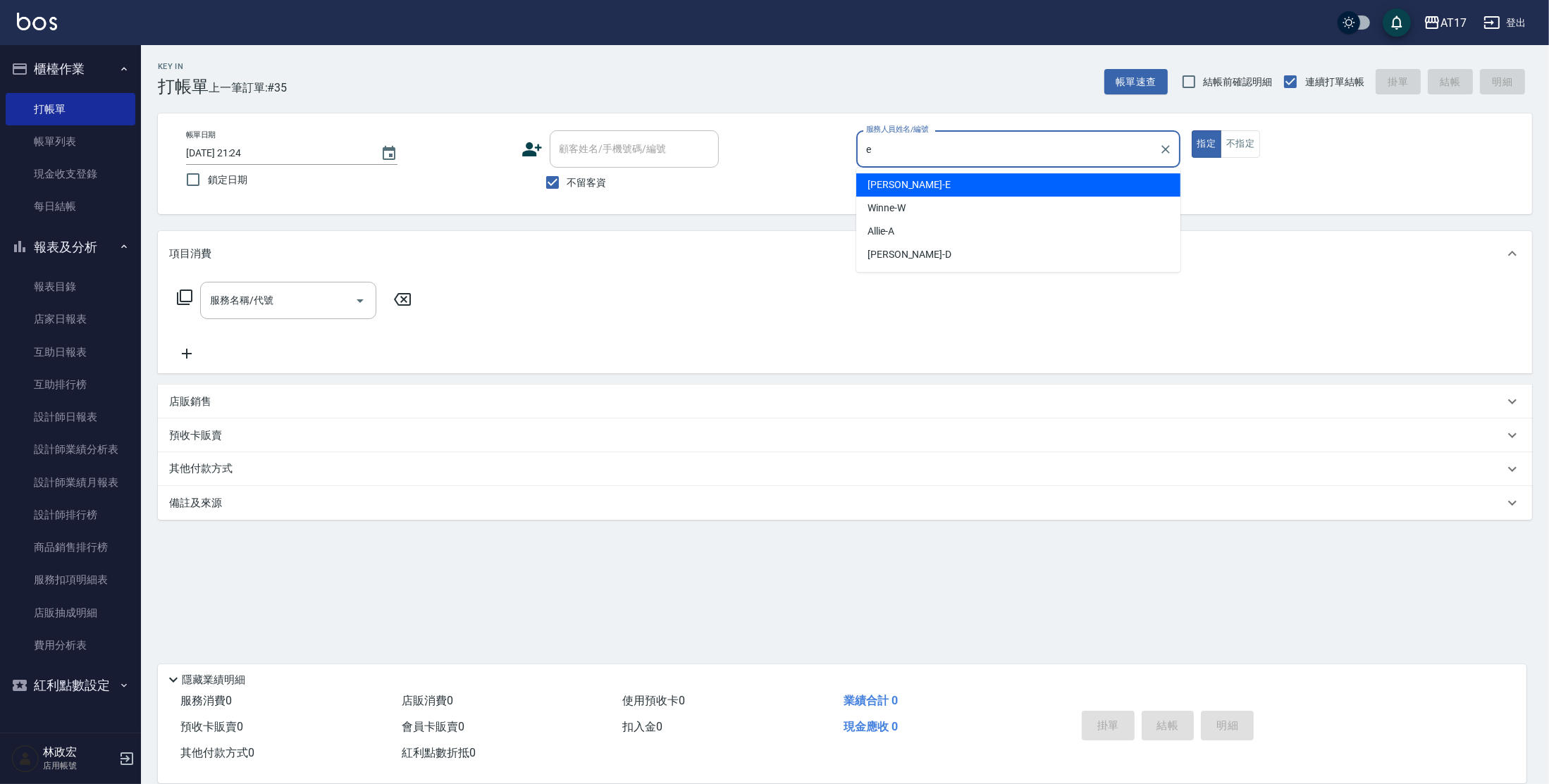
type input "[PERSON_NAME]-E"
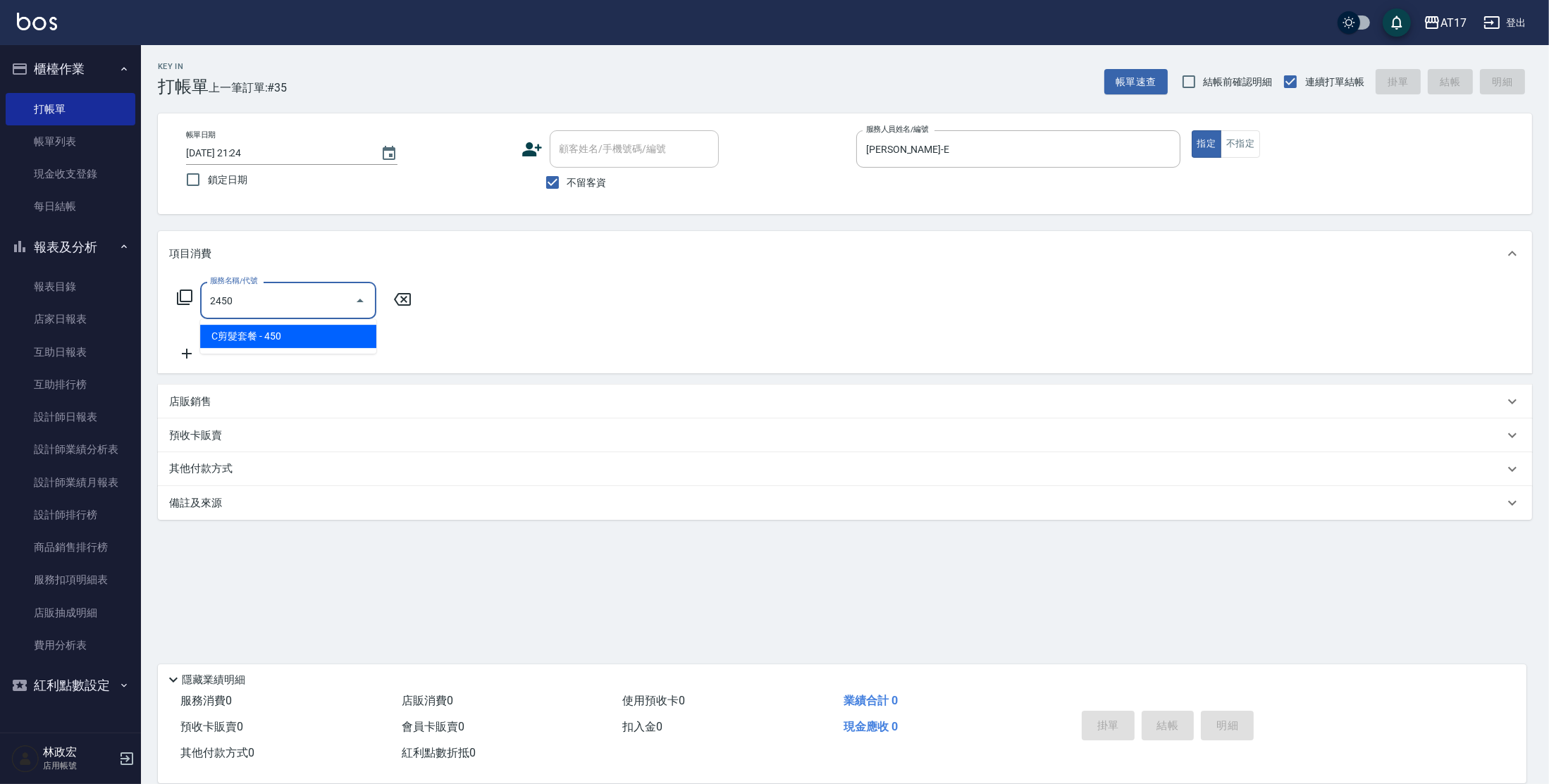
type input "C剪髮套餐(2450)"
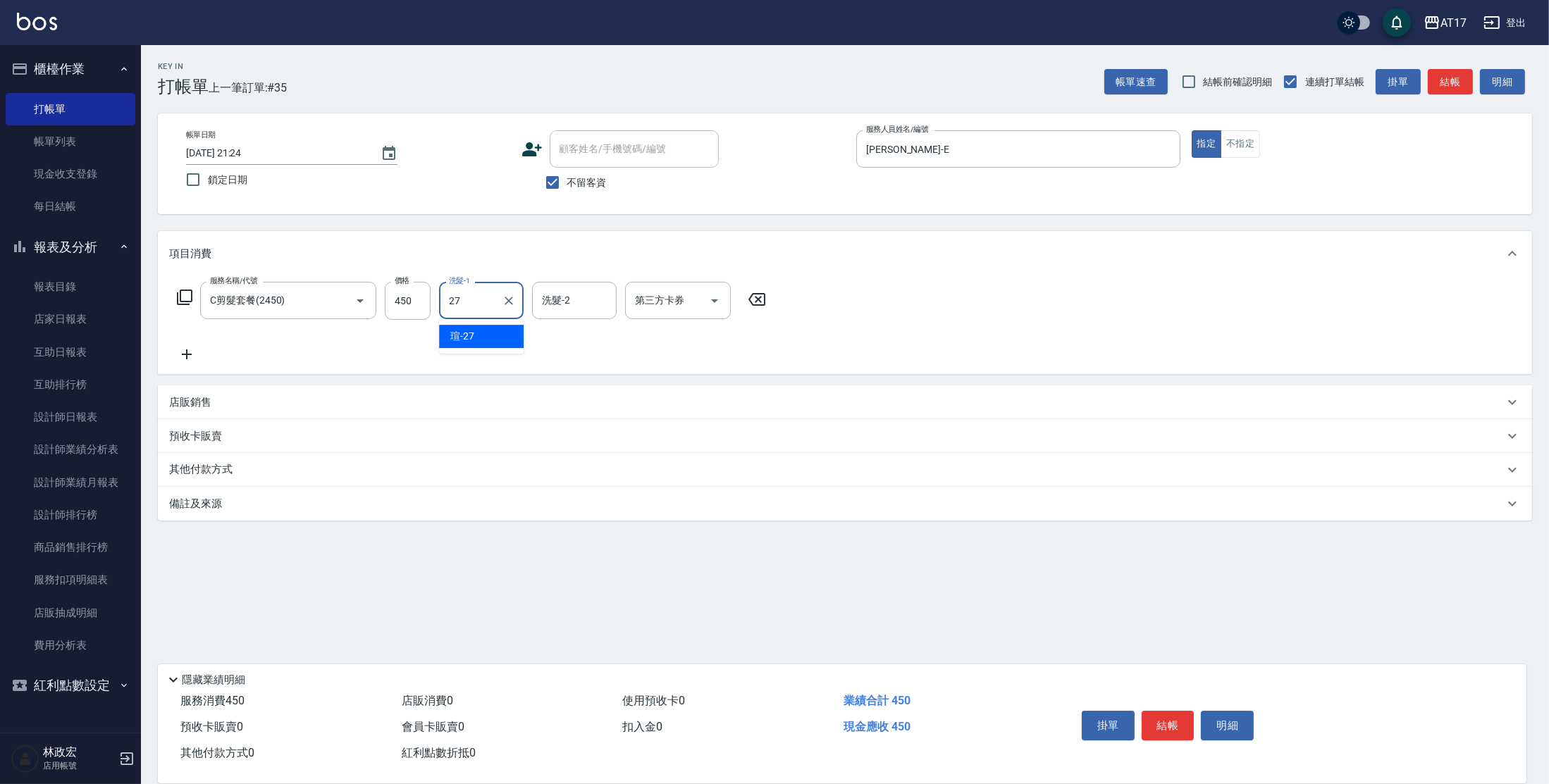
type input "[PERSON_NAME]-27"
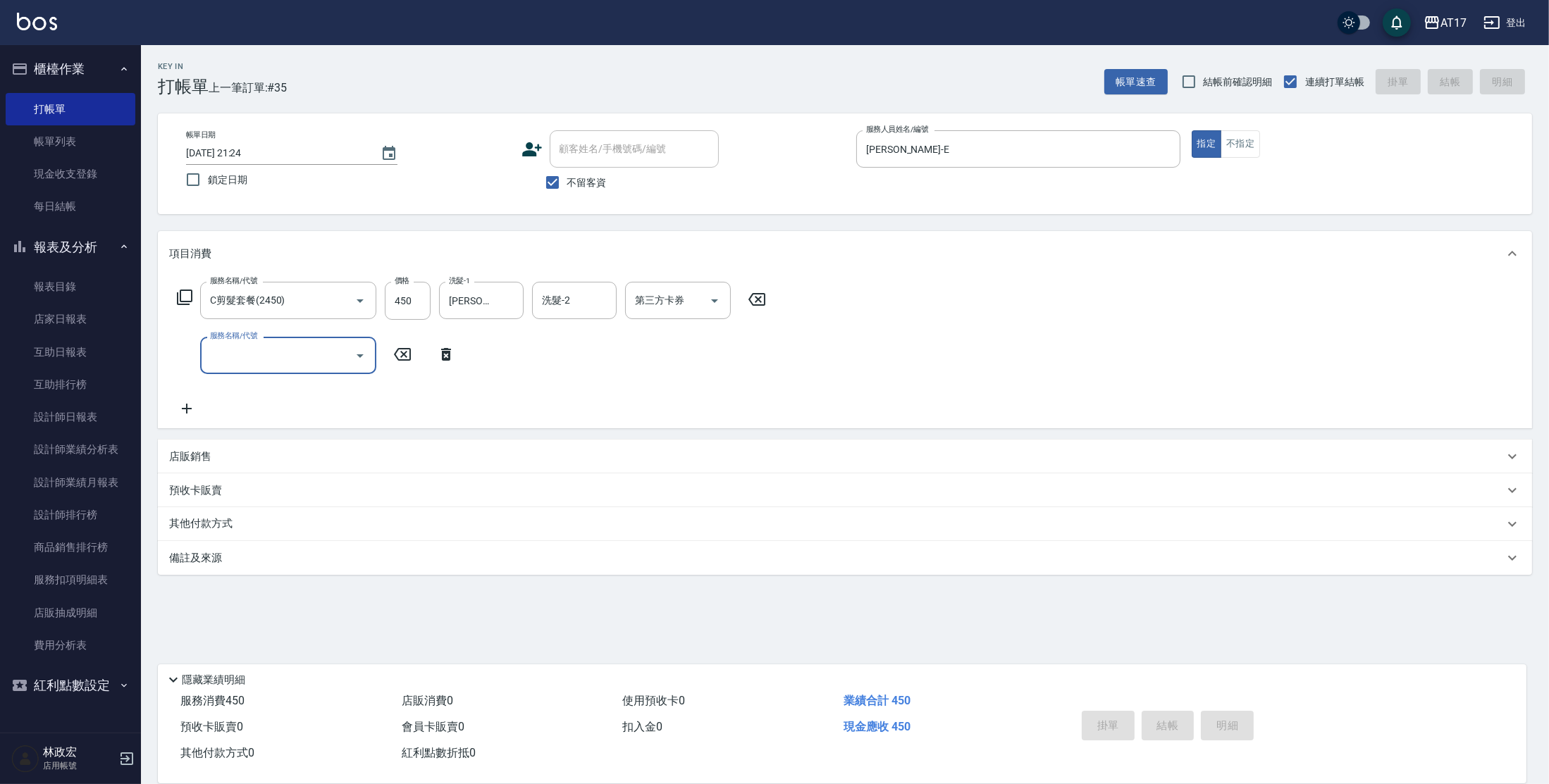
type input "[DATE] 21:25"
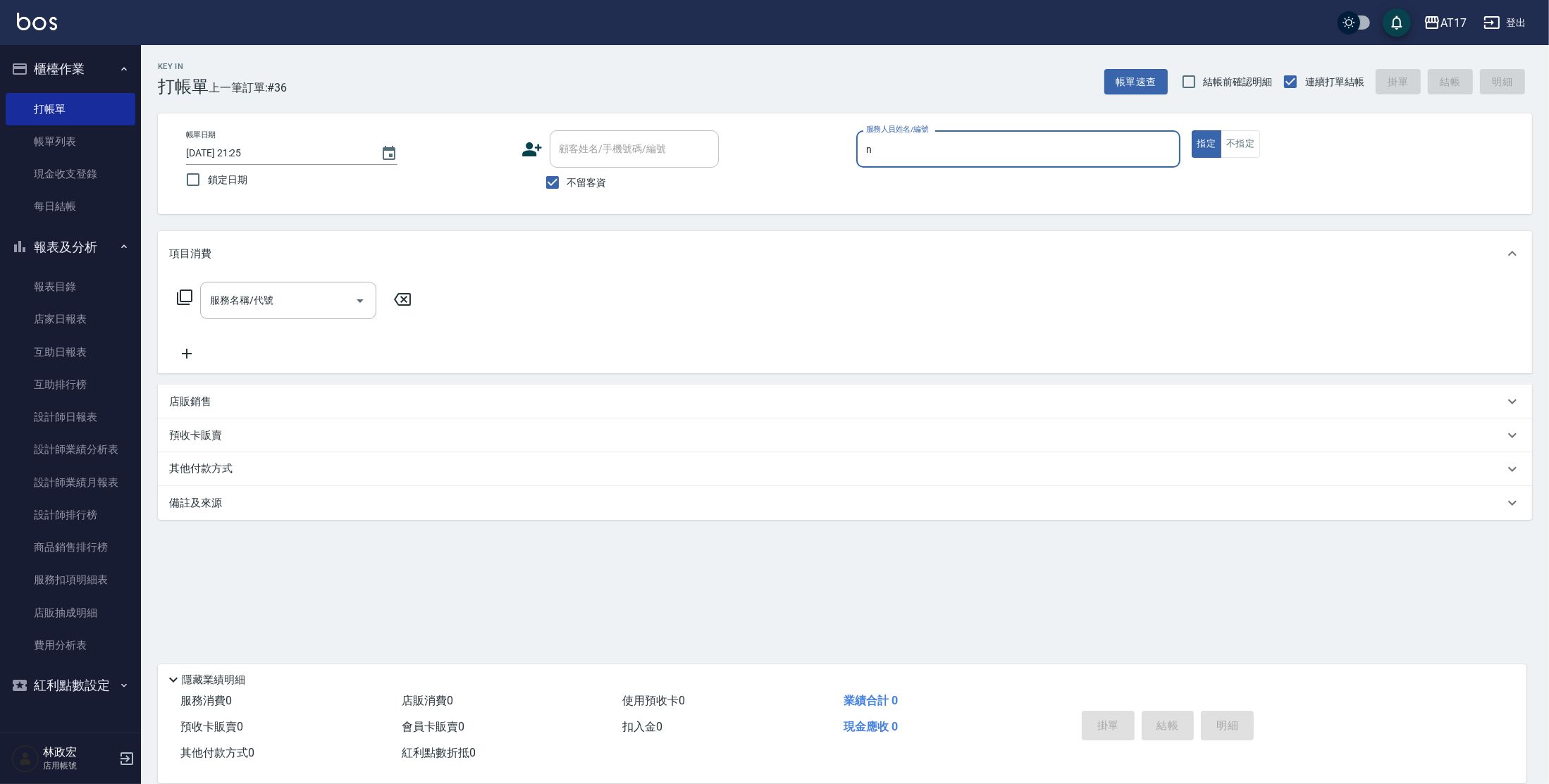
type input "[PERSON_NAME]-N"
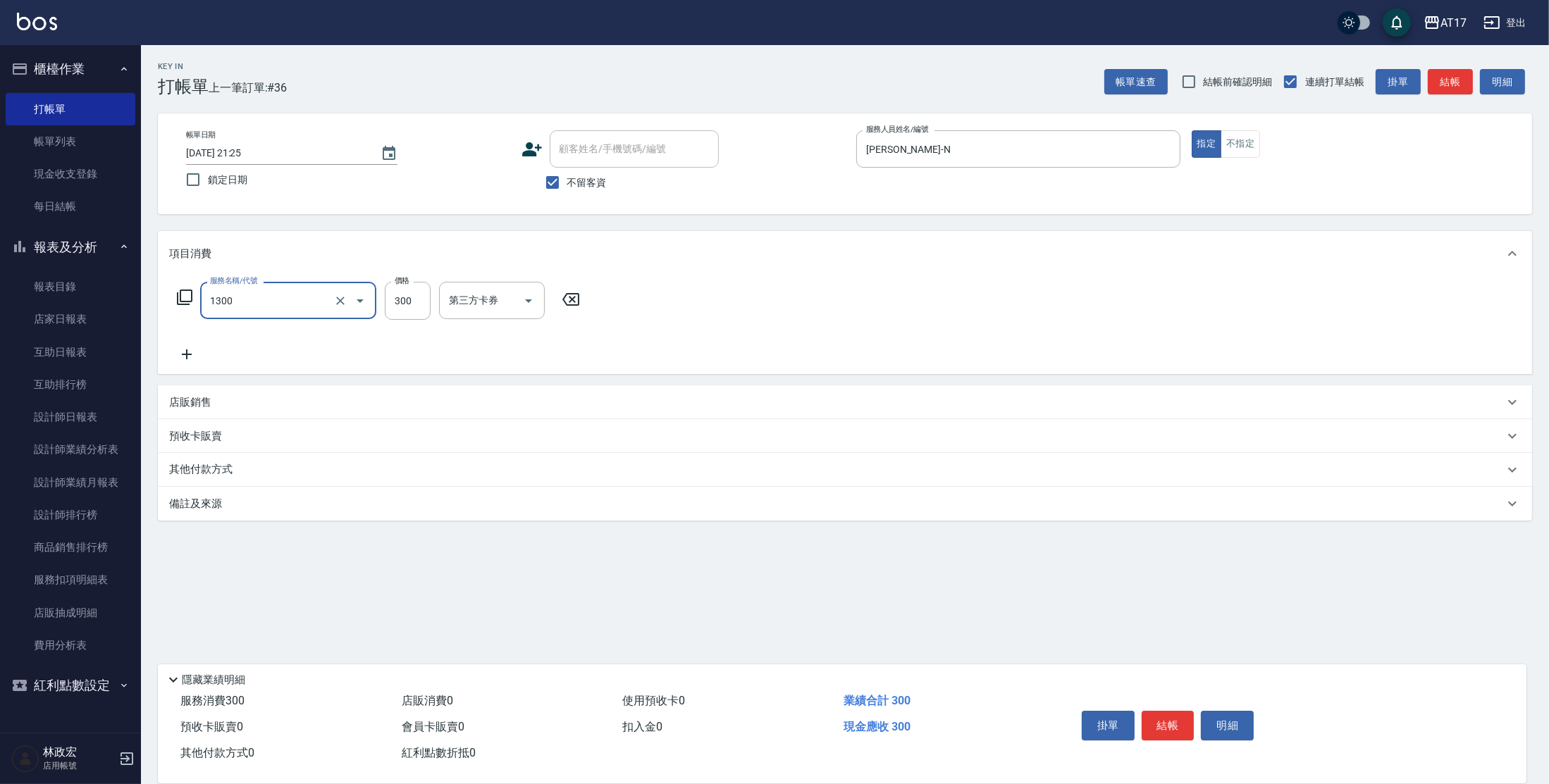
type input "一般洗髮(1300)"
type input "299"
type input "[PERSON_NAME]-25"
click at [1244, 149] on button "不指定" at bounding box center [1240, 144] width 40 height 27
click at [1165, 711] on button "結帳" at bounding box center [1168, 726] width 53 height 30
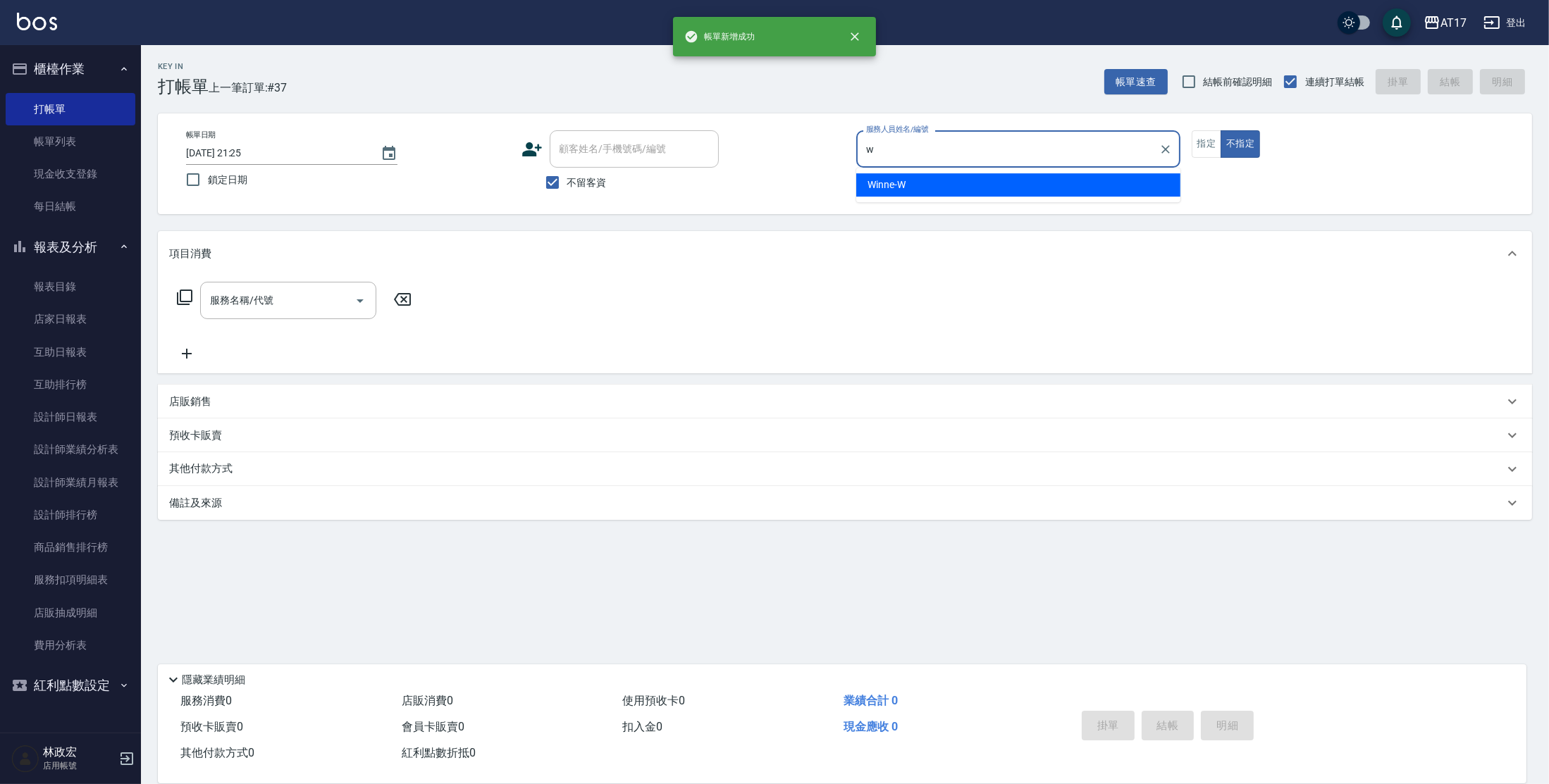
type input "Winne-W"
type button "false"
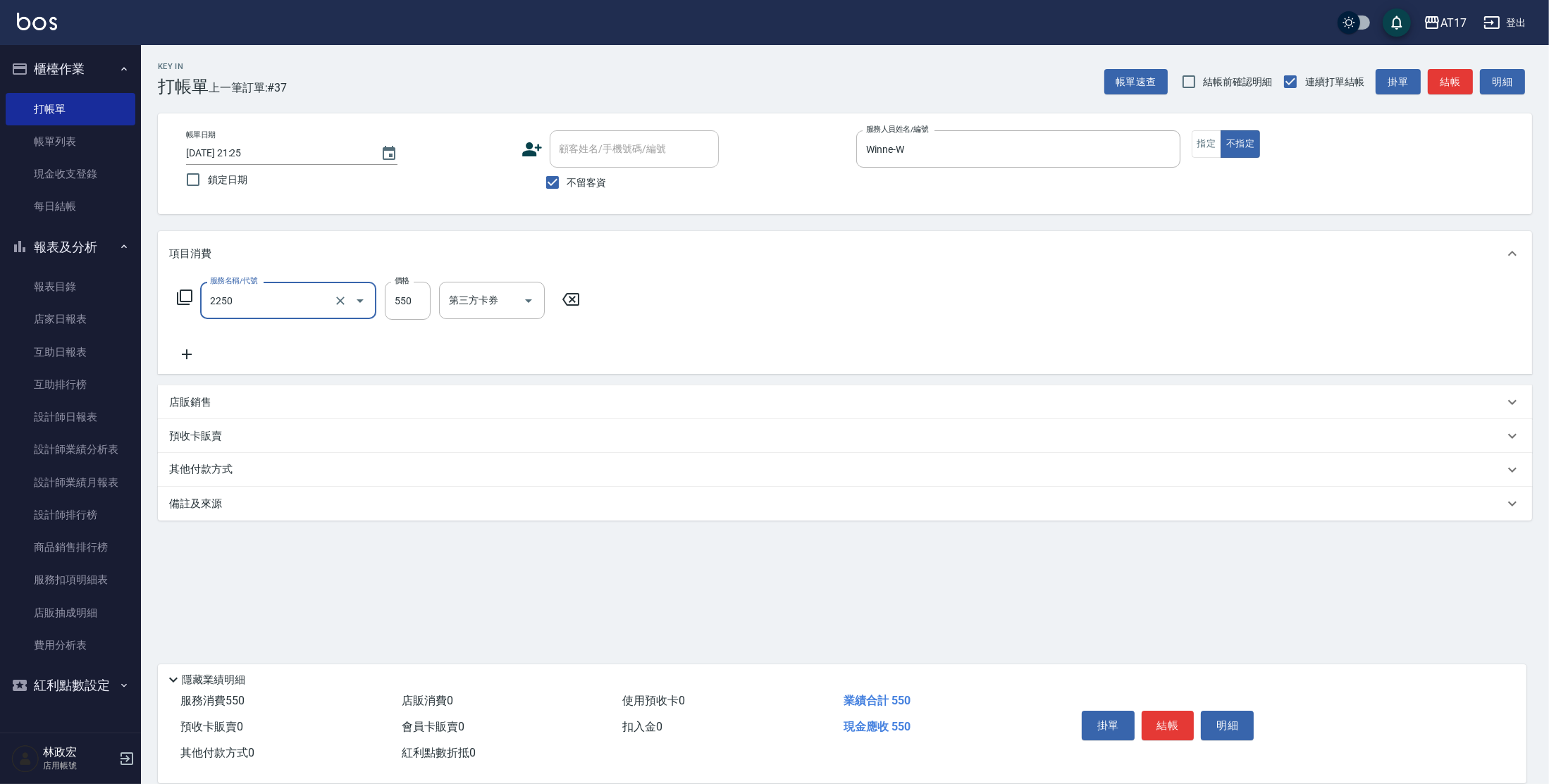
type input "B剪髮套餐(2250)"
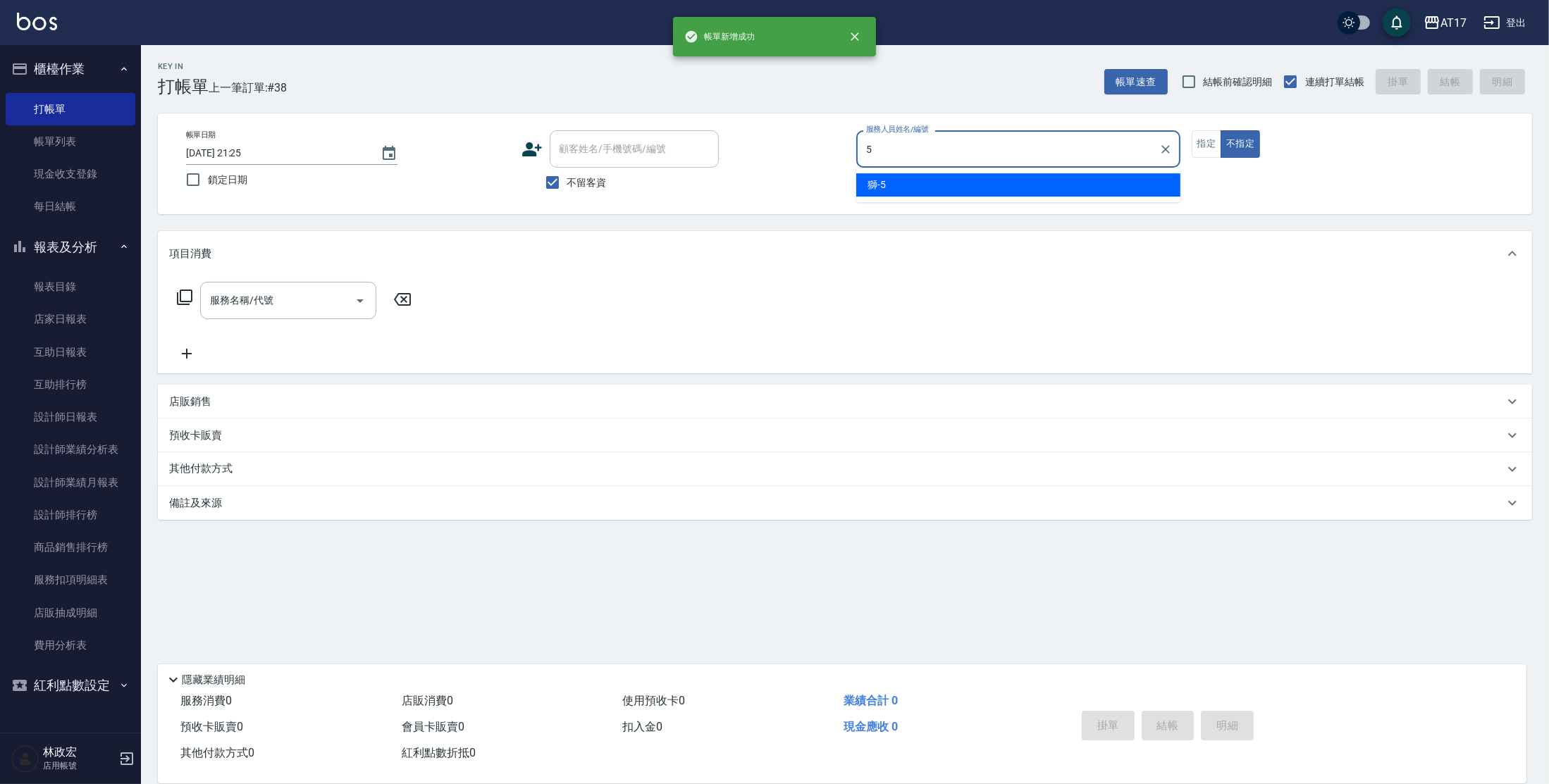
type input "獅-5"
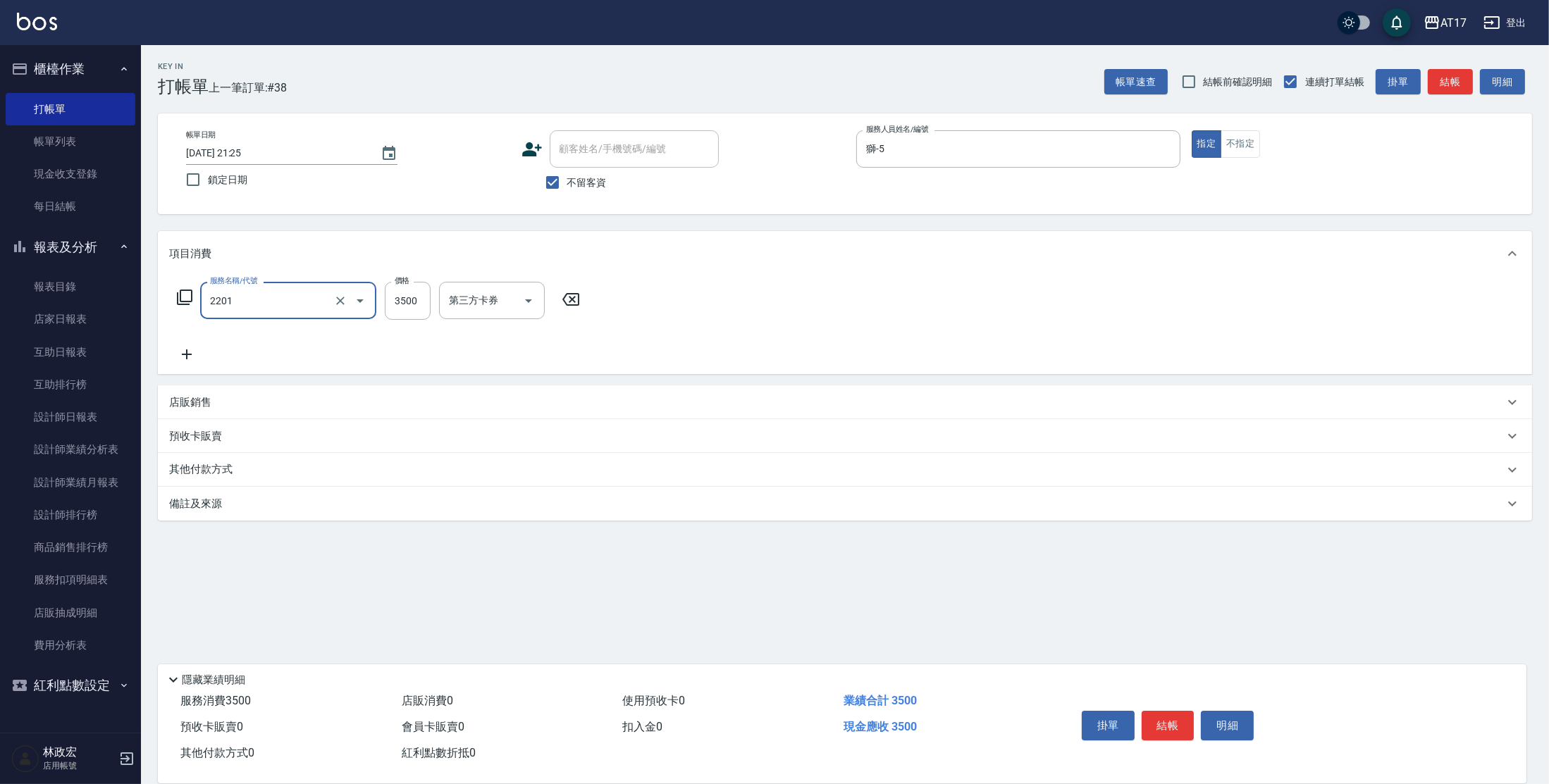
type input "燙髮A餐(短髮)(2201)"
type input "[PERSON_NAME]-D"
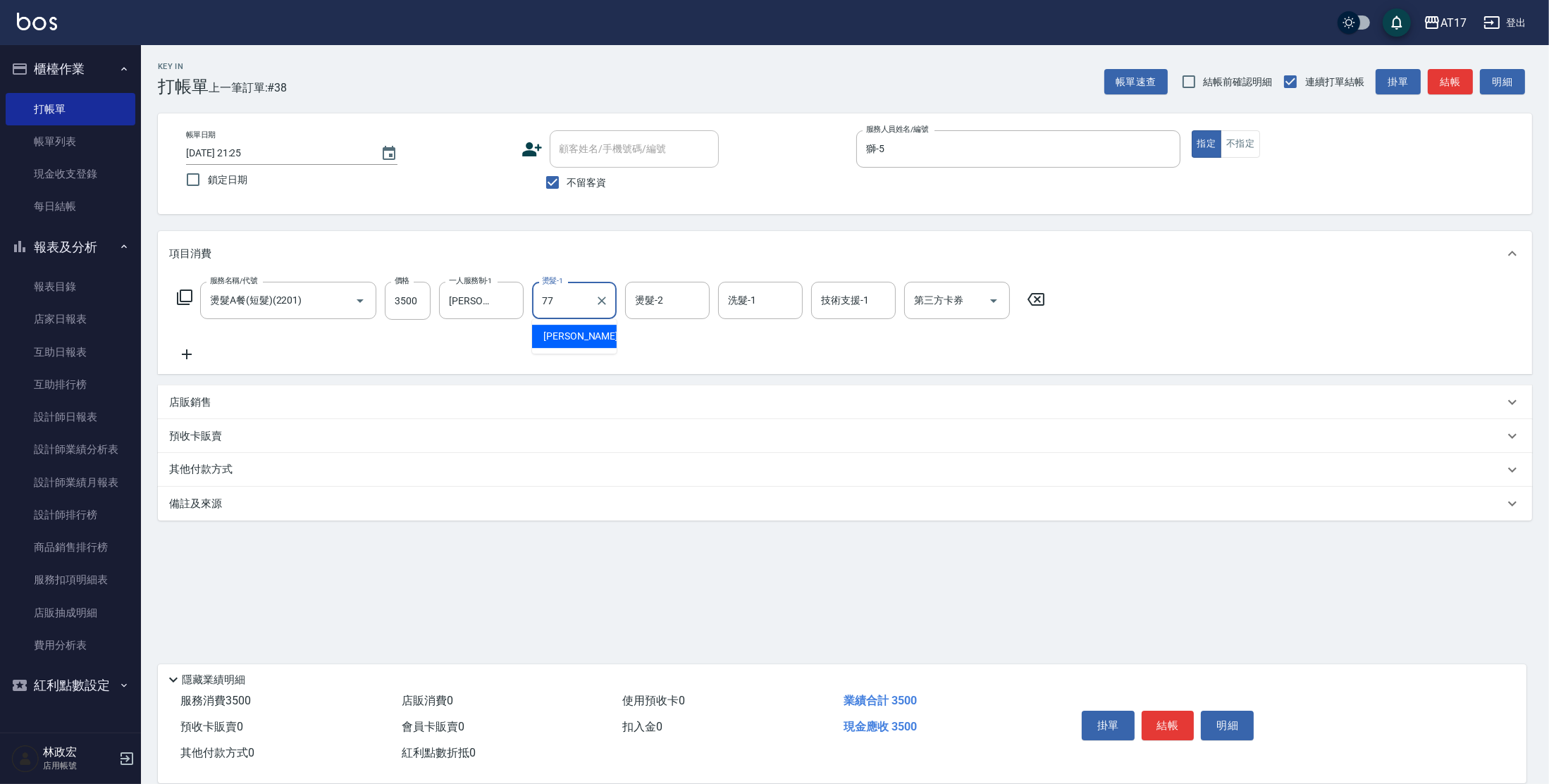
type input "欣麗-77"
type input "77."
click at [773, 297] on input "洗髮-1" at bounding box center [760, 301] width 72 height 25
type input "欣麗-77"
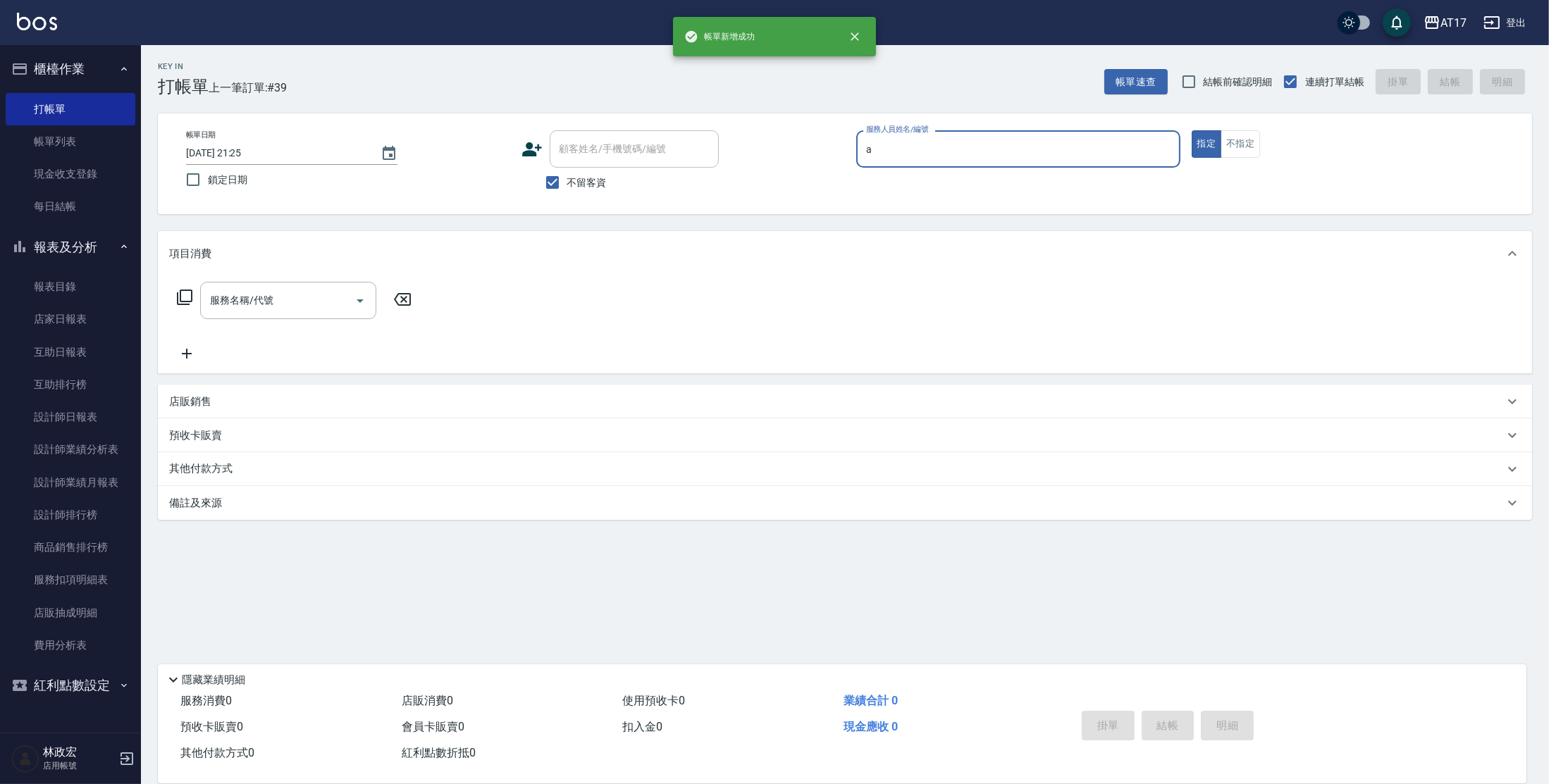
type input "Allie-A"
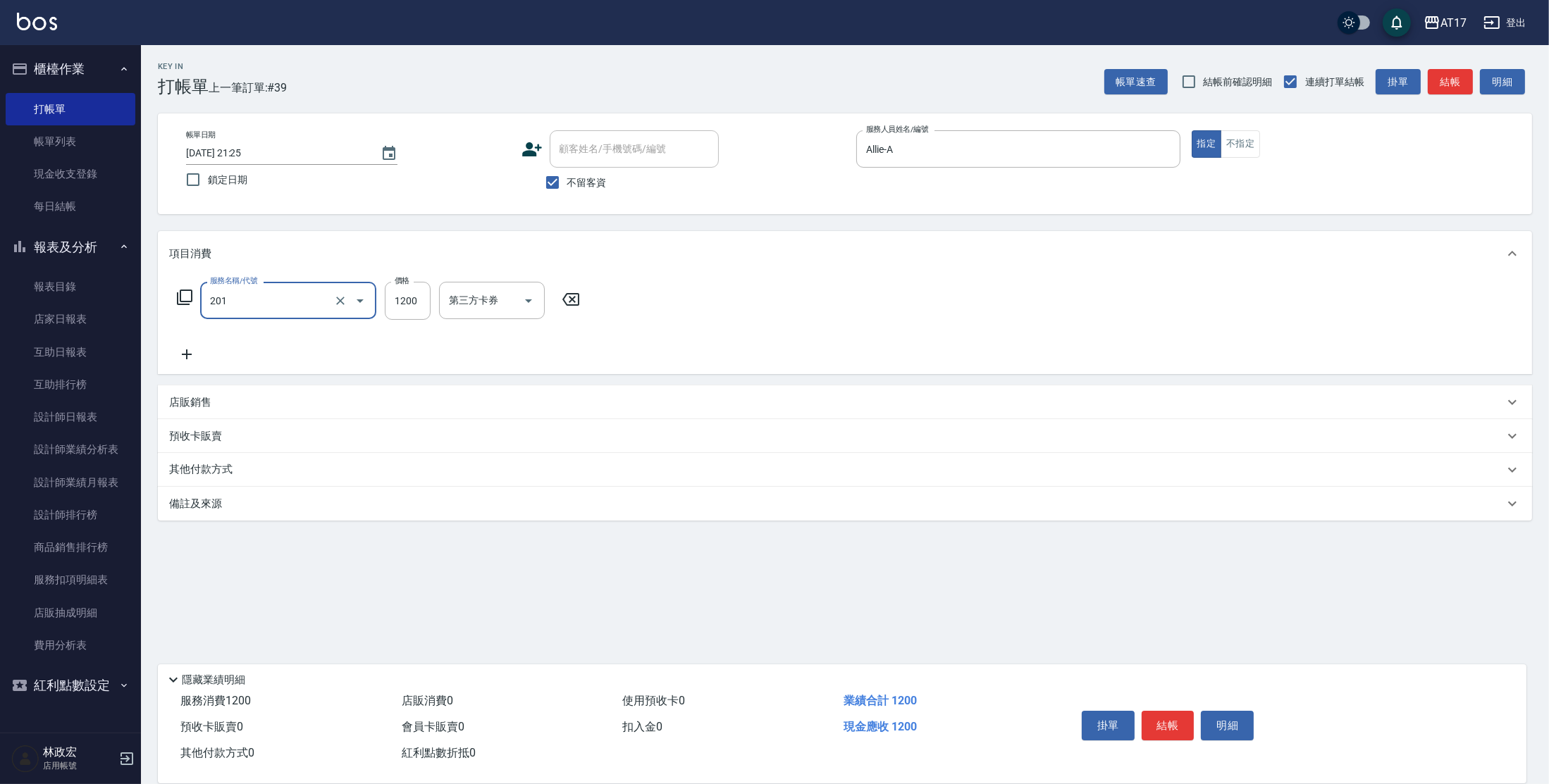
type input "一般燙(改金額)(201)"
click at [345, 301] on icon "Clear" at bounding box center [340, 301] width 14 height 14
type input "0"
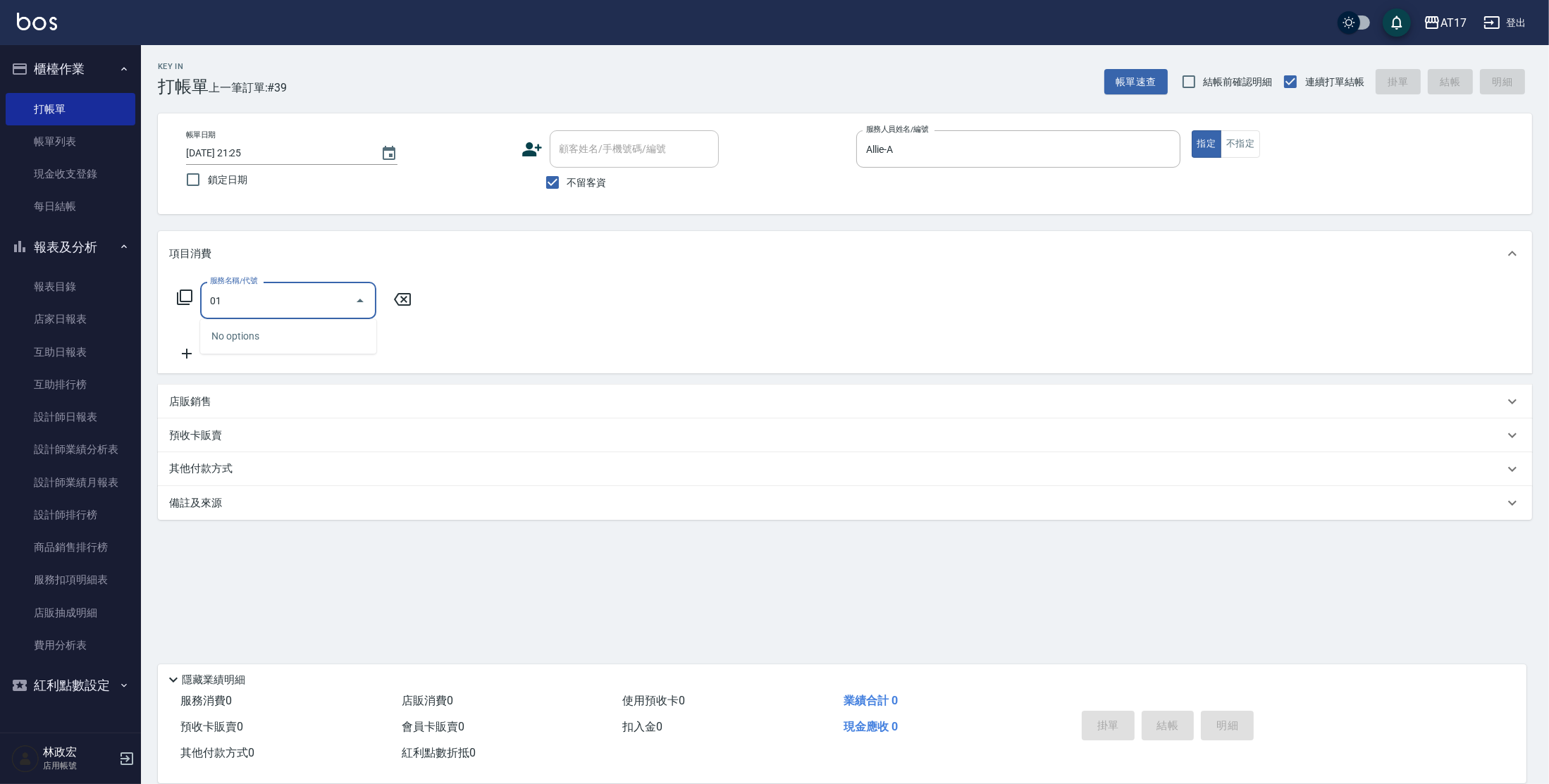
type input "0"
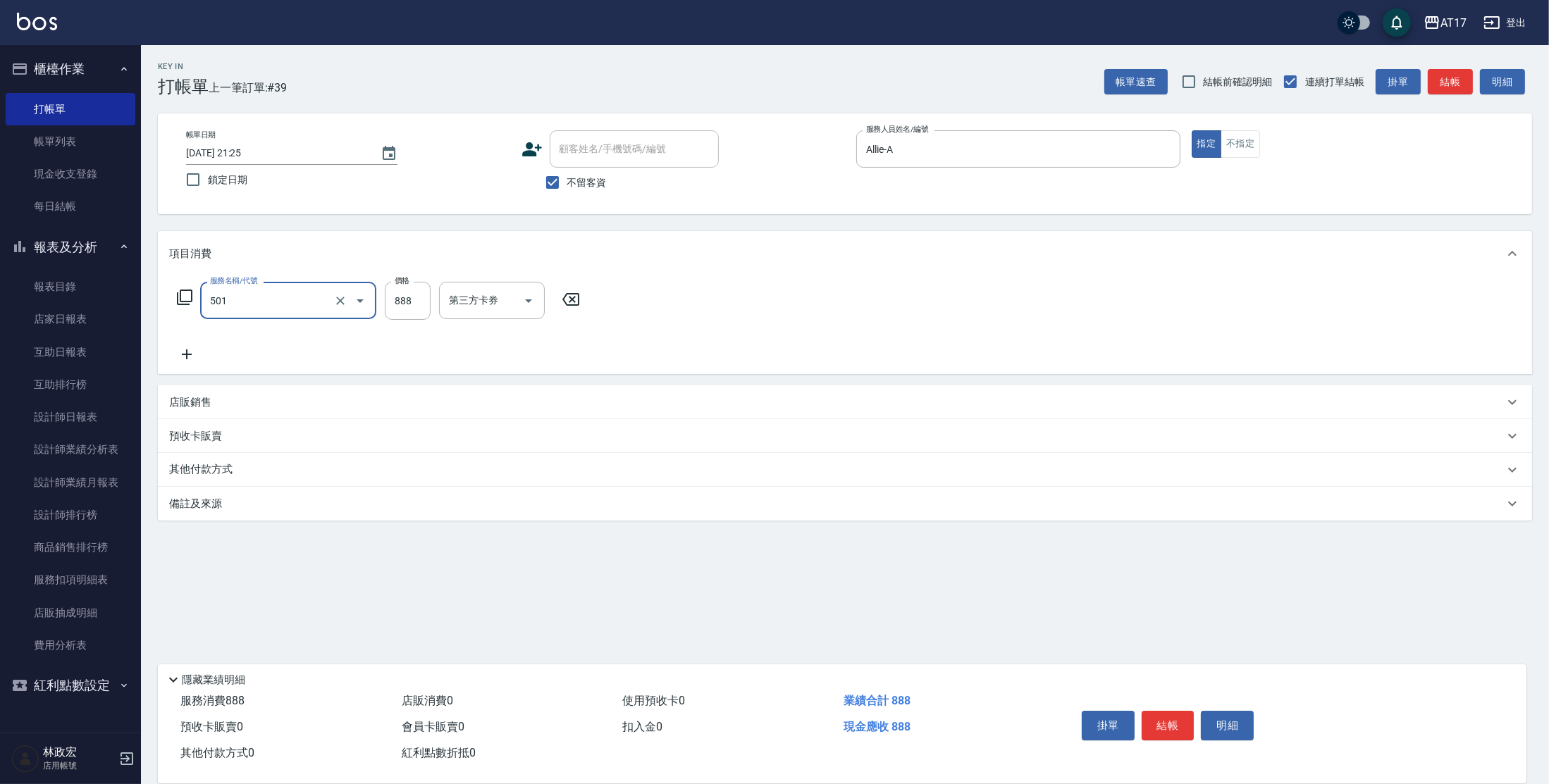
type input "一般染髮(改金額)(501)"
type input "1500"
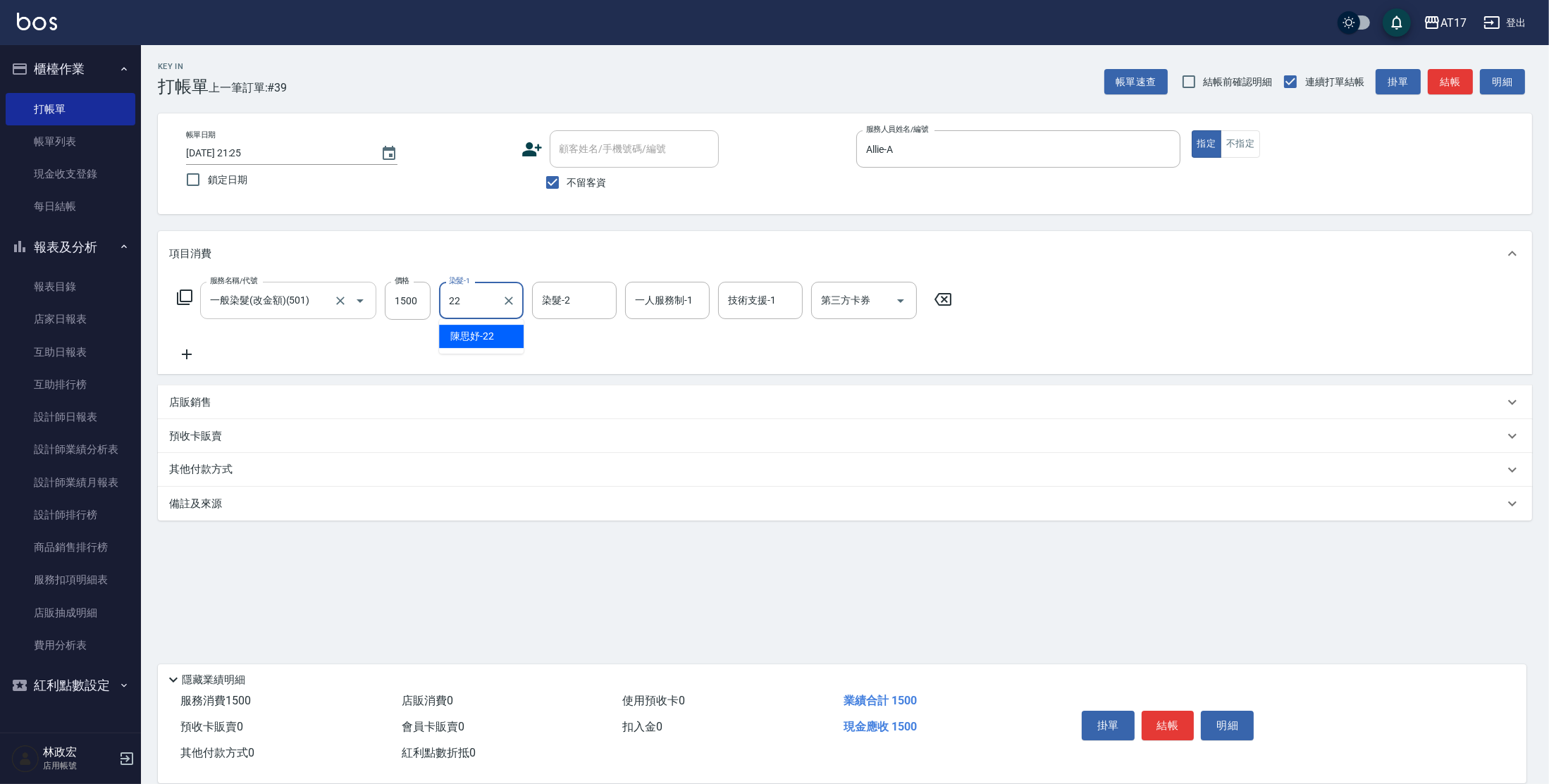
type input "[PERSON_NAME]-22"
type input "Allie-A"
type input "2"
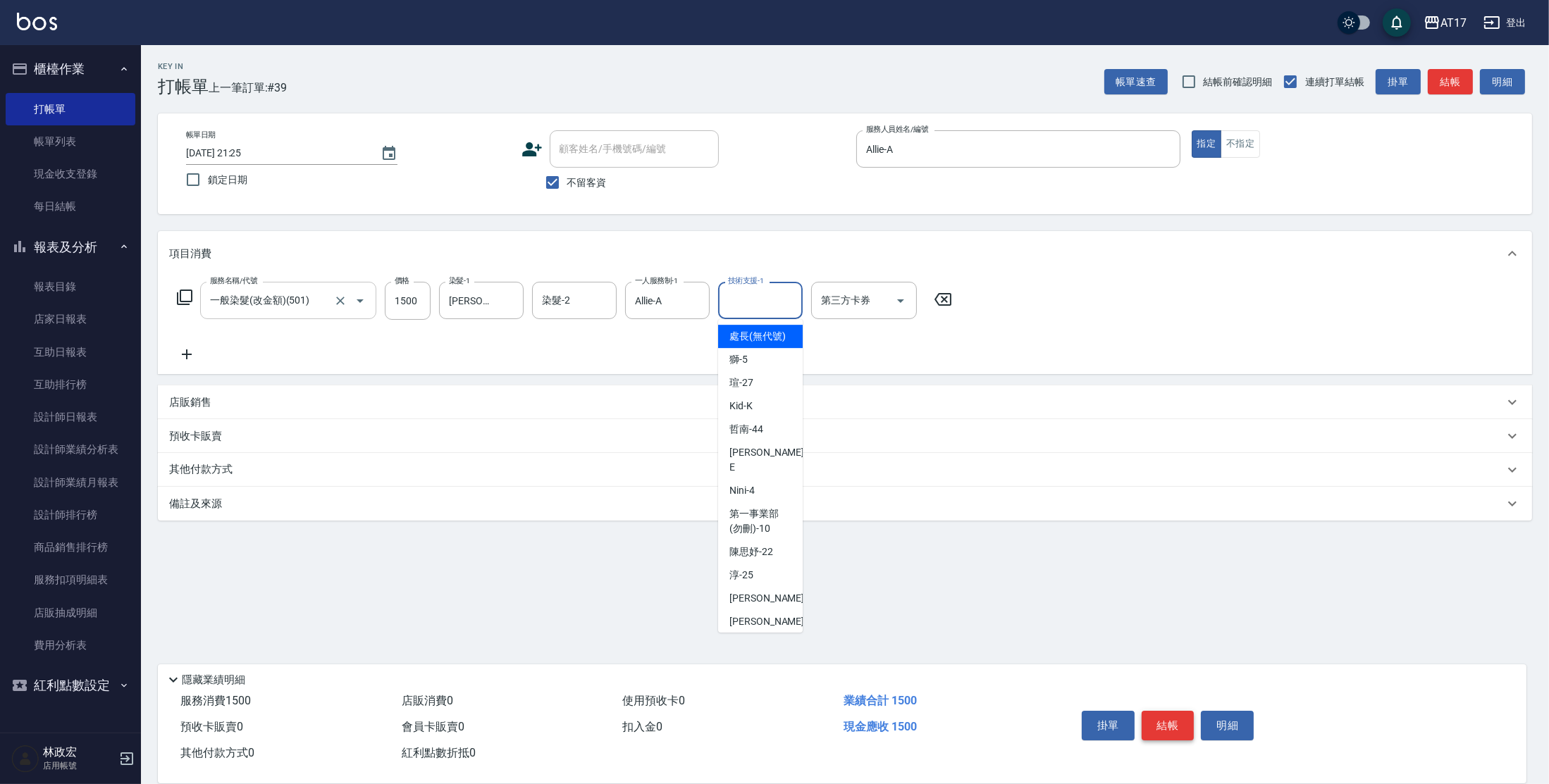
click at [1153, 720] on button "結帳" at bounding box center [1168, 726] width 53 height 30
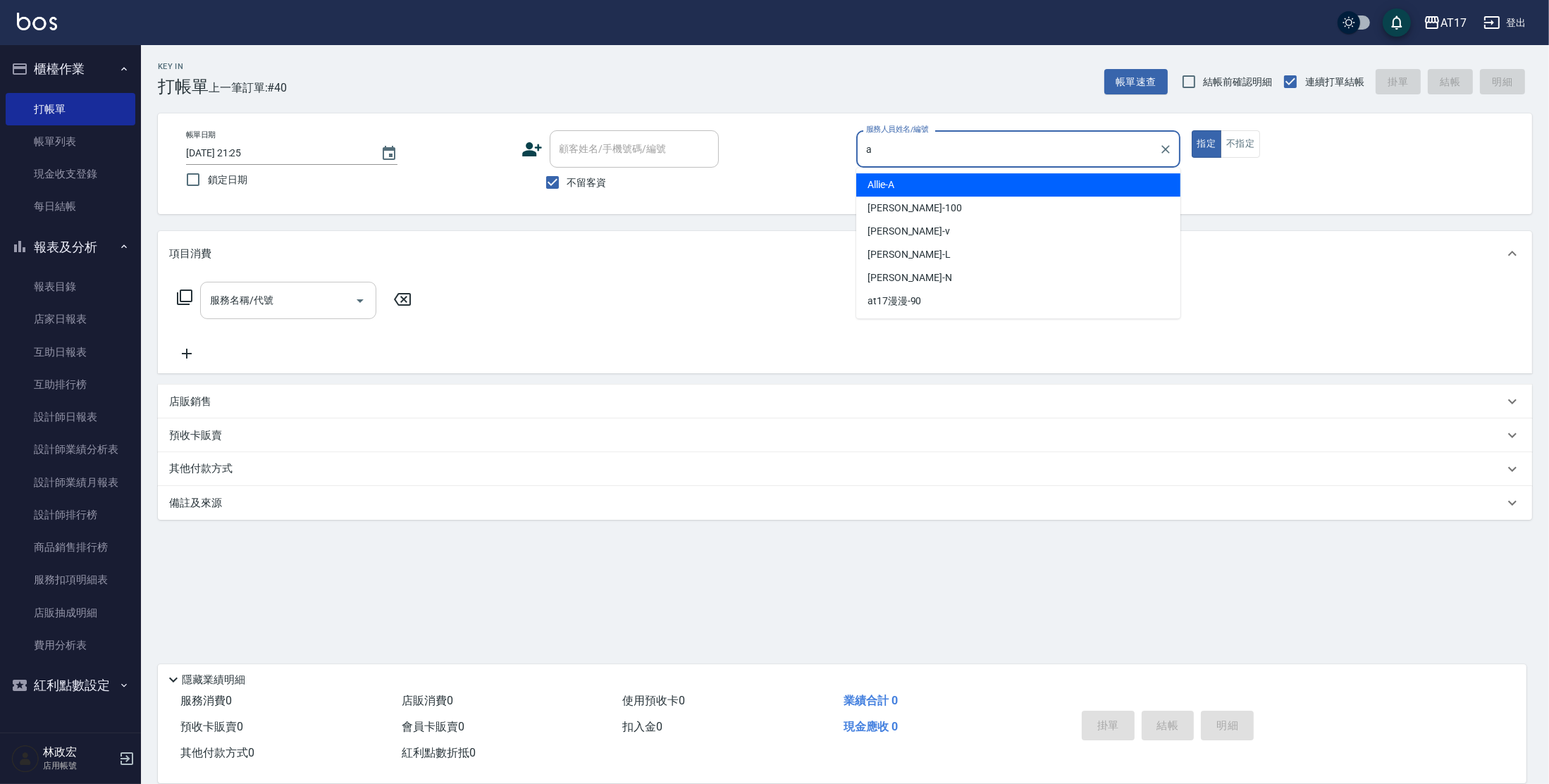
type input "Allie-A"
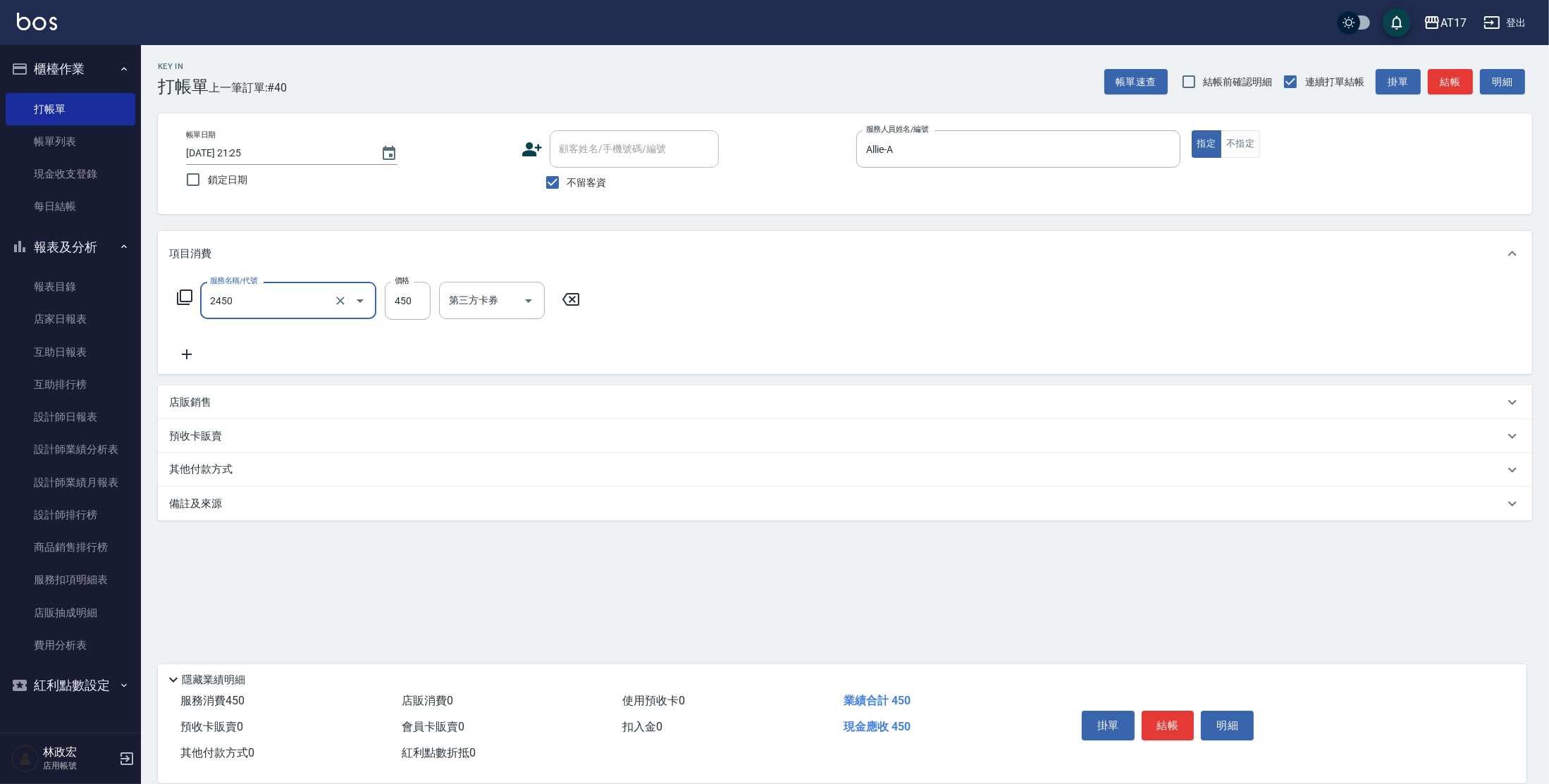
type input "C剪髮套餐(2450)"
type input "[PERSON_NAME]-22"
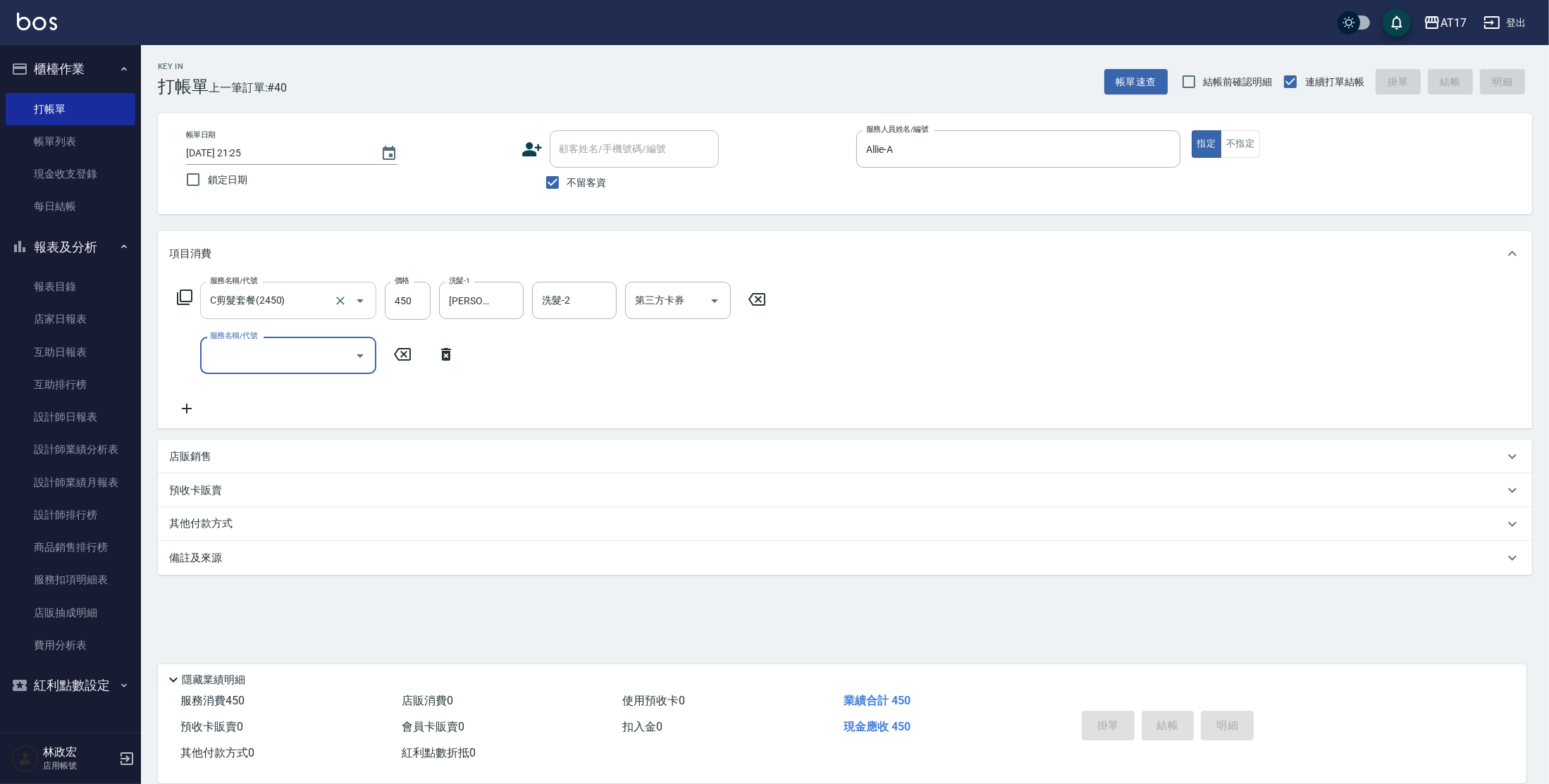
type input "[DATE] 21:26"
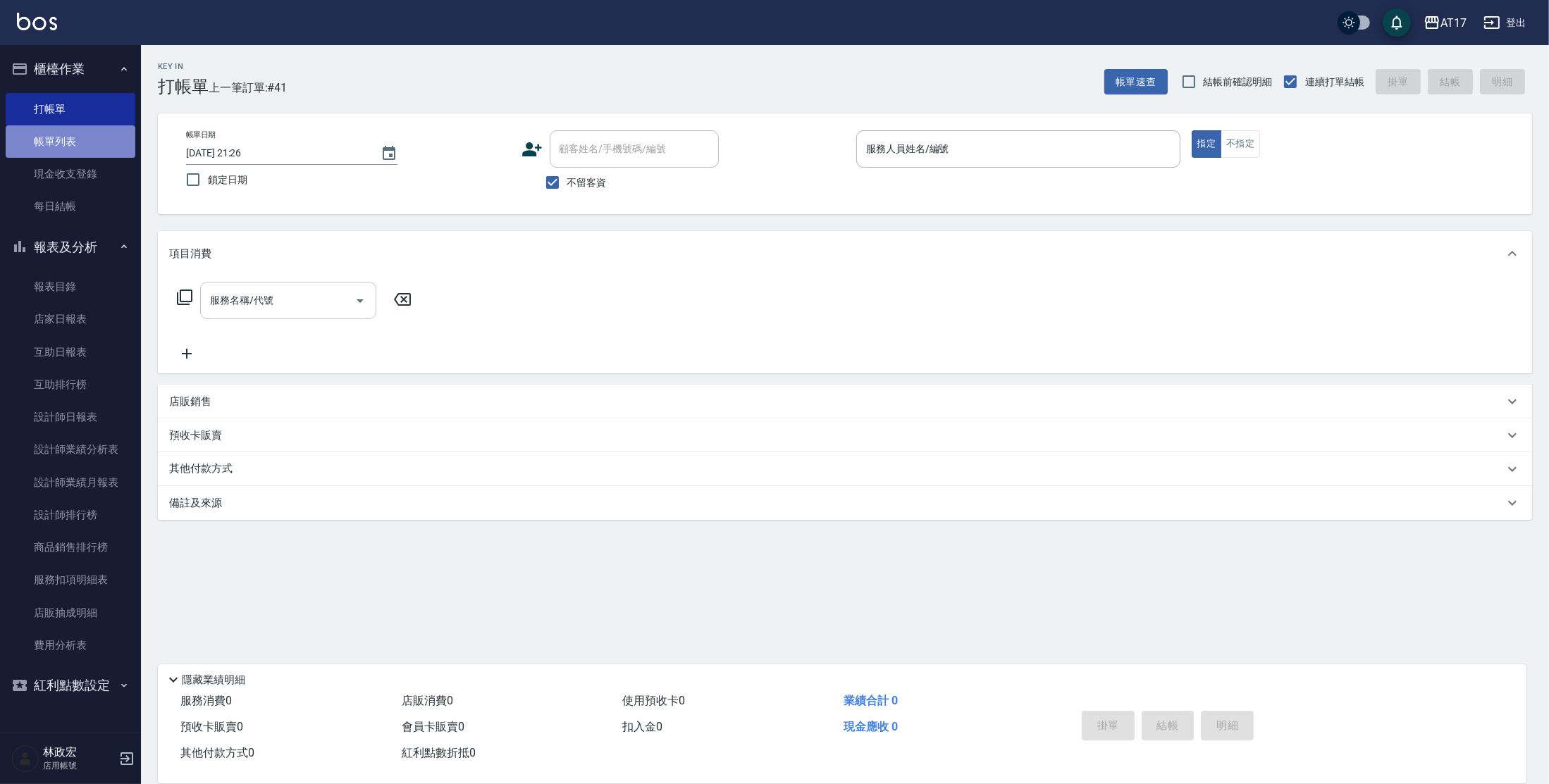
click at [80, 137] on link "帳單列表" at bounding box center [70, 141] width 130 height 33
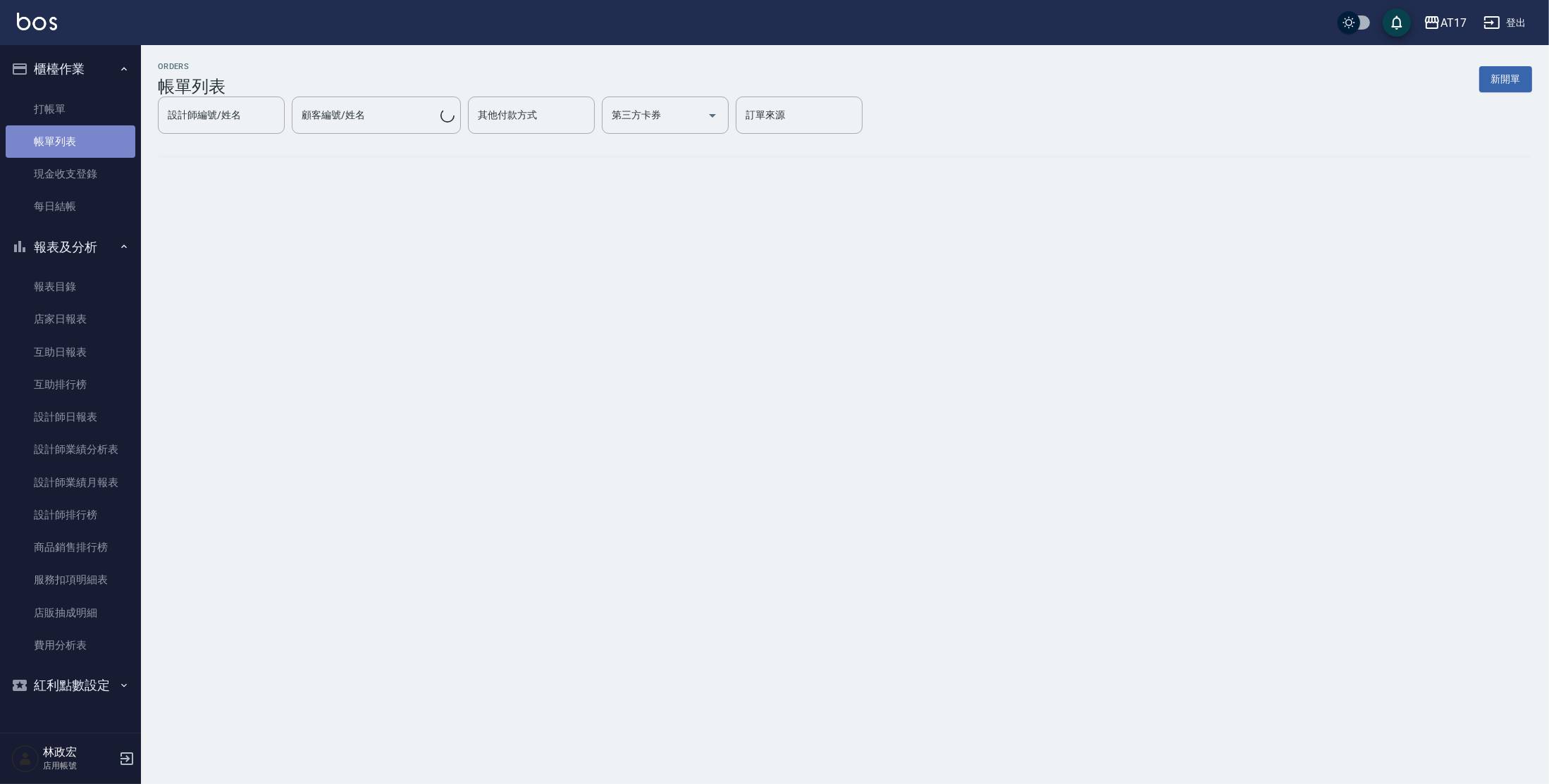
click at [80, 137] on link "帳單列表" at bounding box center [70, 141] width 130 height 33
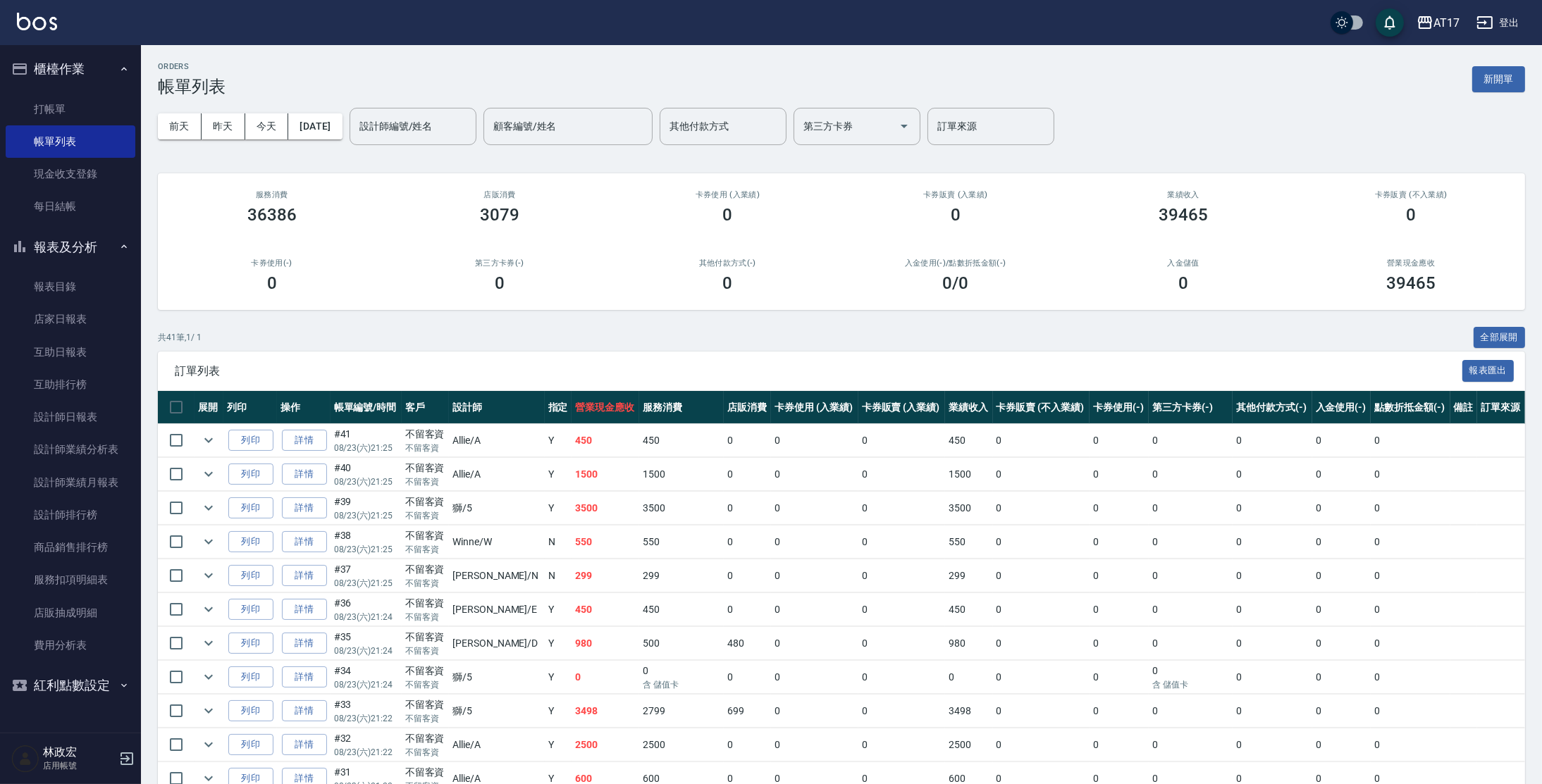
click at [303, 462] on td "詳情" at bounding box center [303, 474] width 54 height 33
click at [305, 479] on link "詳情" at bounding box center [305, 475] width 45 height 22
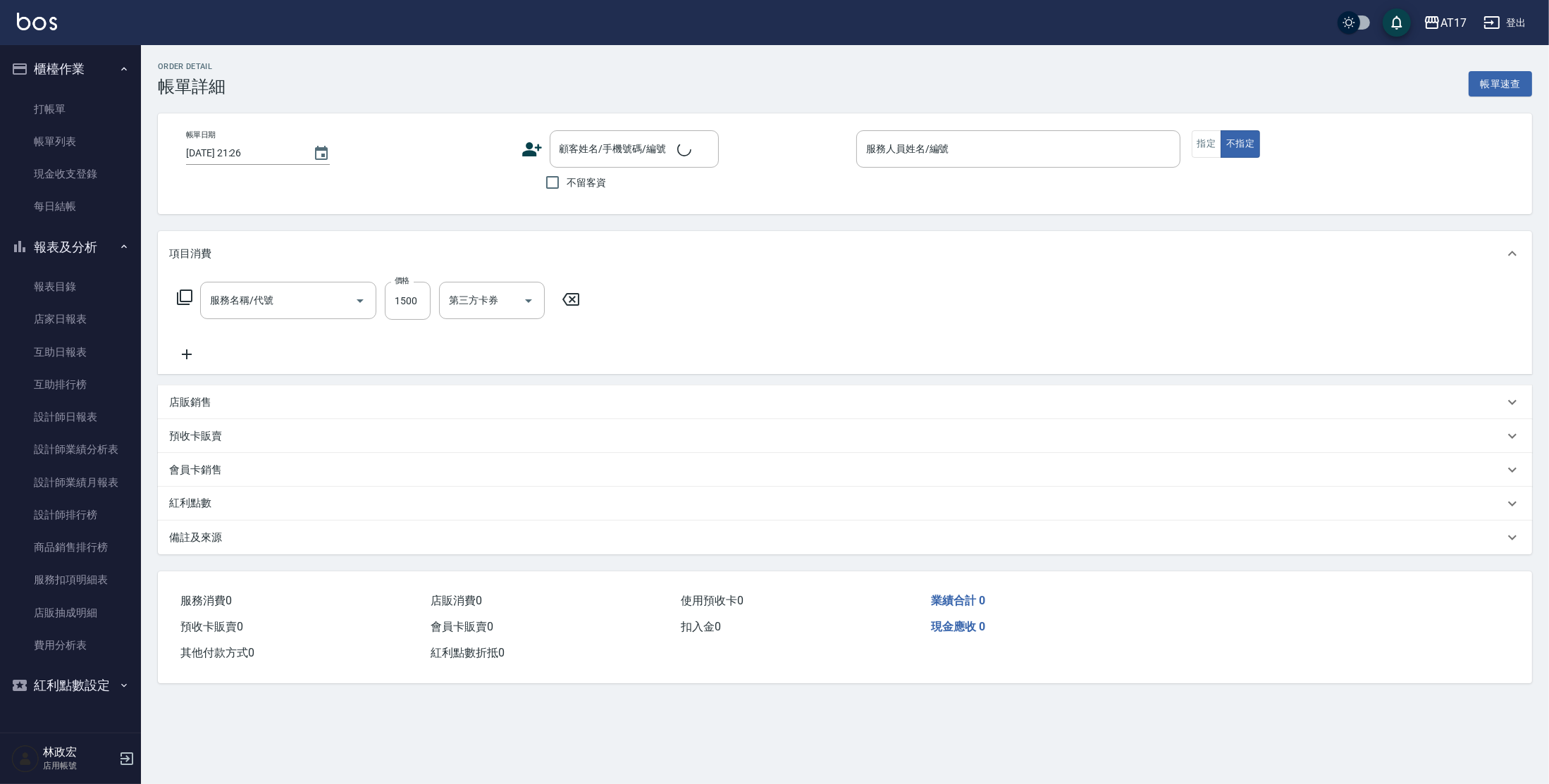
type input "[DATE] 21:25"
checkbox input "true"
type input "Allie-A"
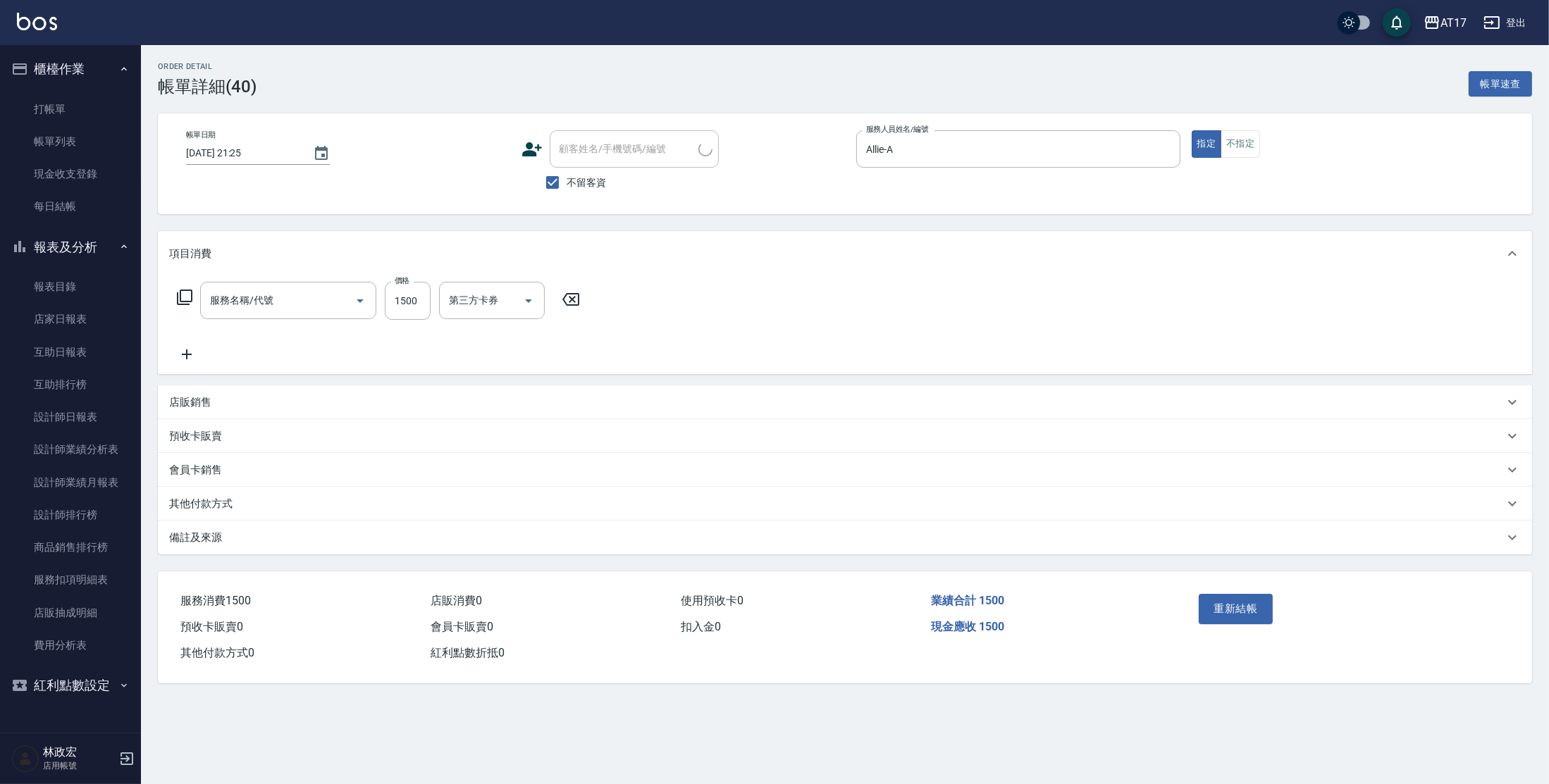
type input "一般染髮(改金額)(501)"
click at [867, 310] on input "第三方卡券" at bounding box center [853, 301] width 72 height 25
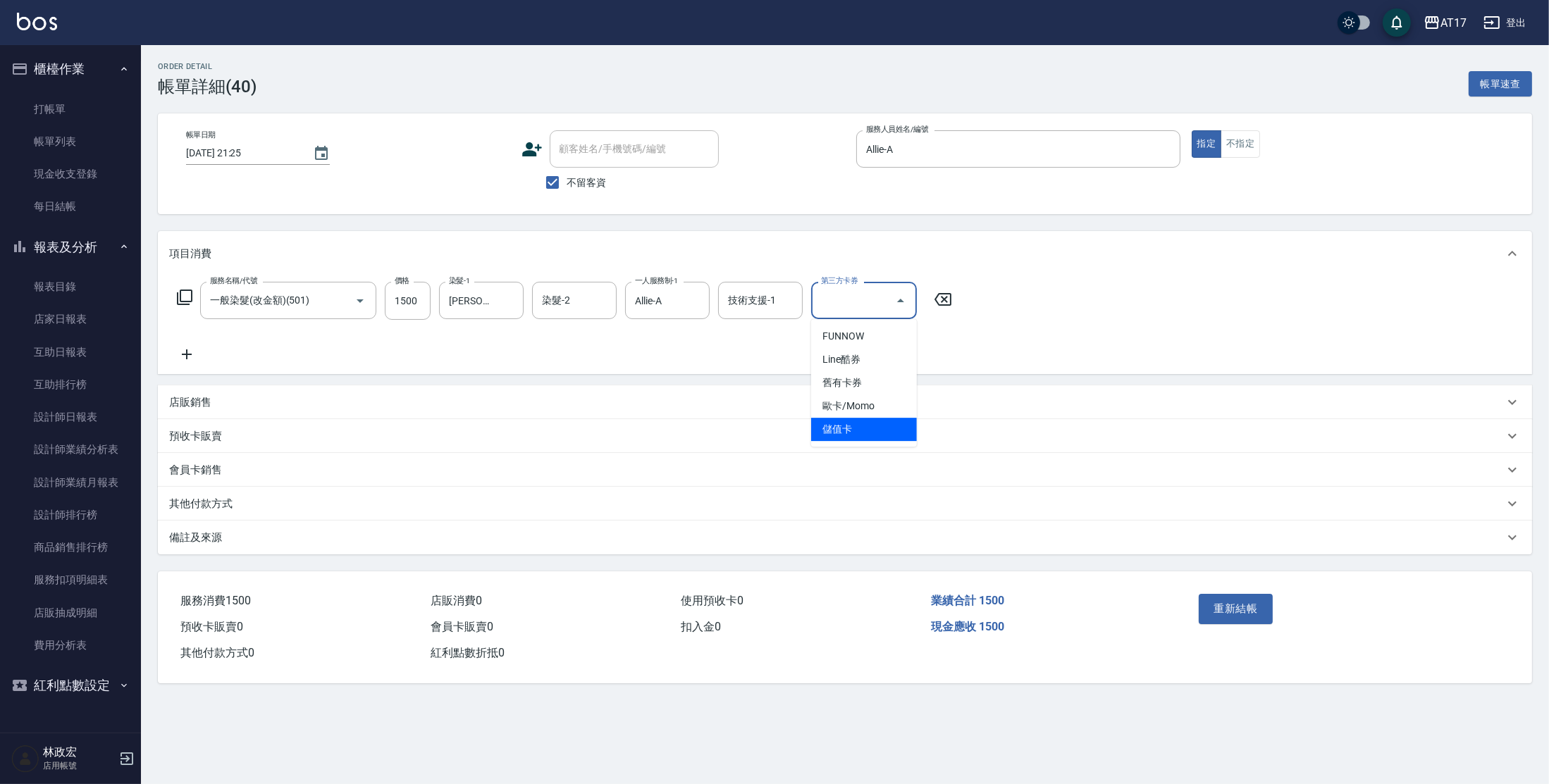
type input "儲值卡"
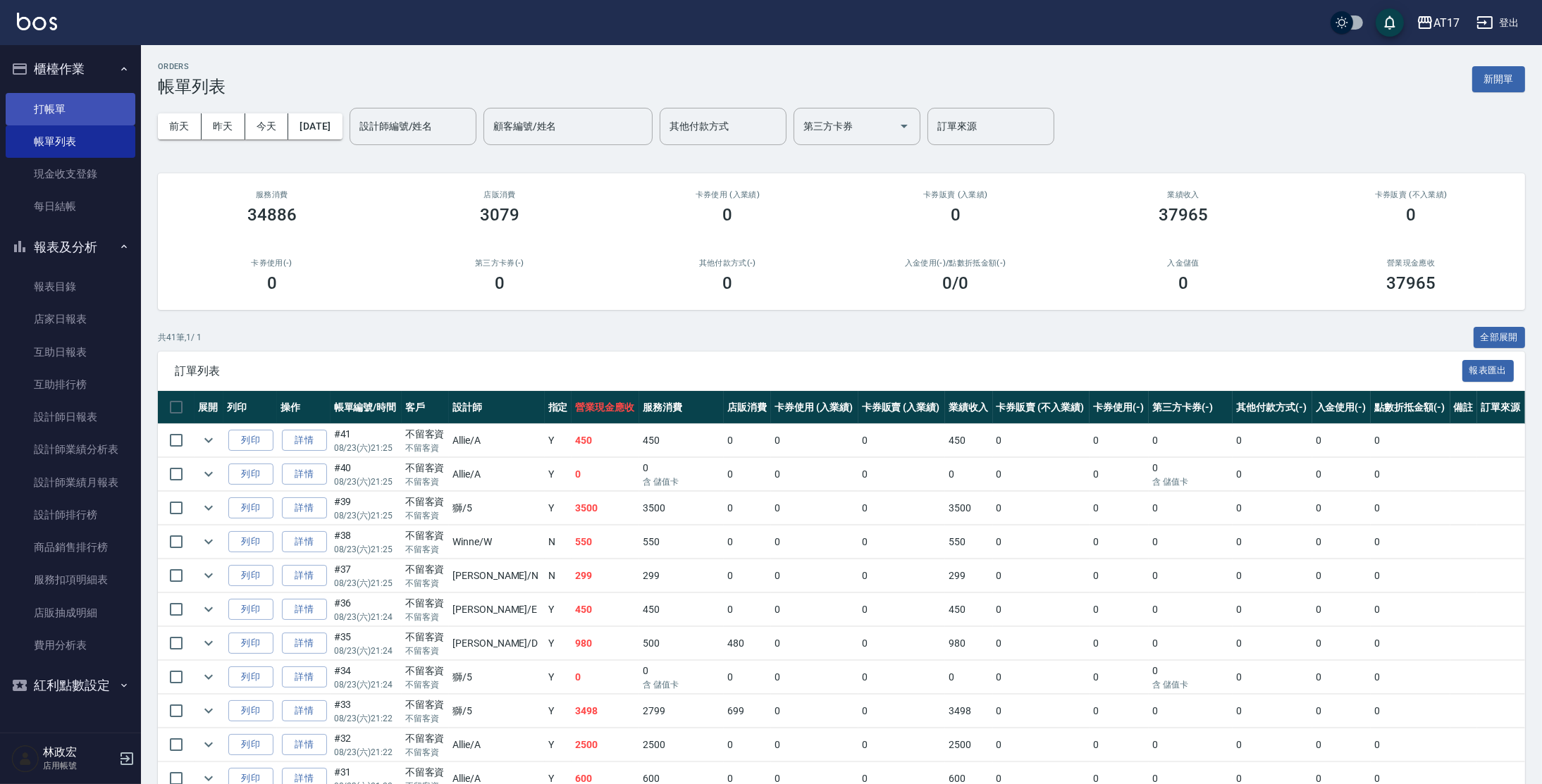
click at [75, 103] on link "打帳單" at bounding box center [70, 110] width 130 height 33
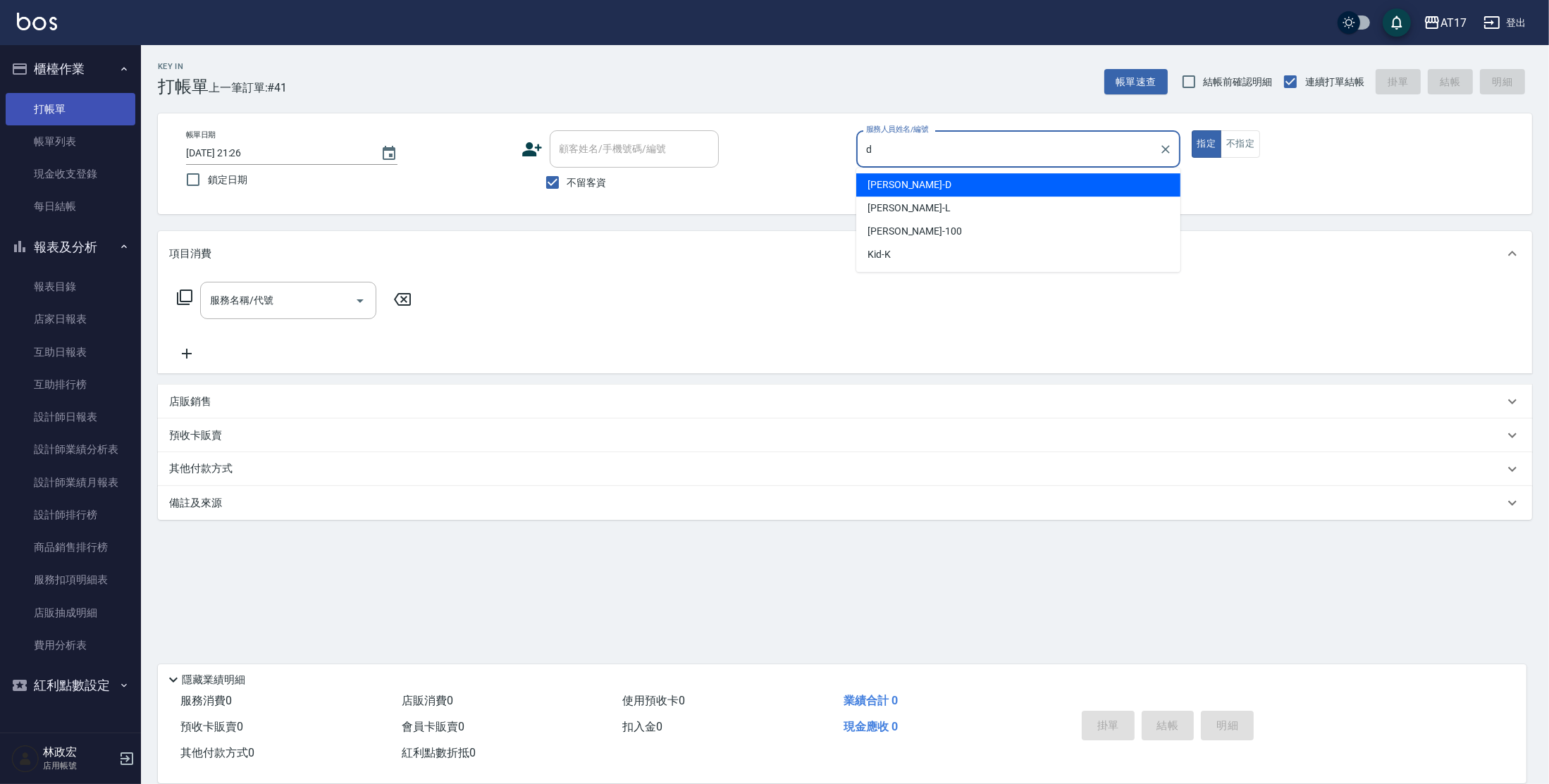
type input "[PERSON_NAME]-D"
type button "true"
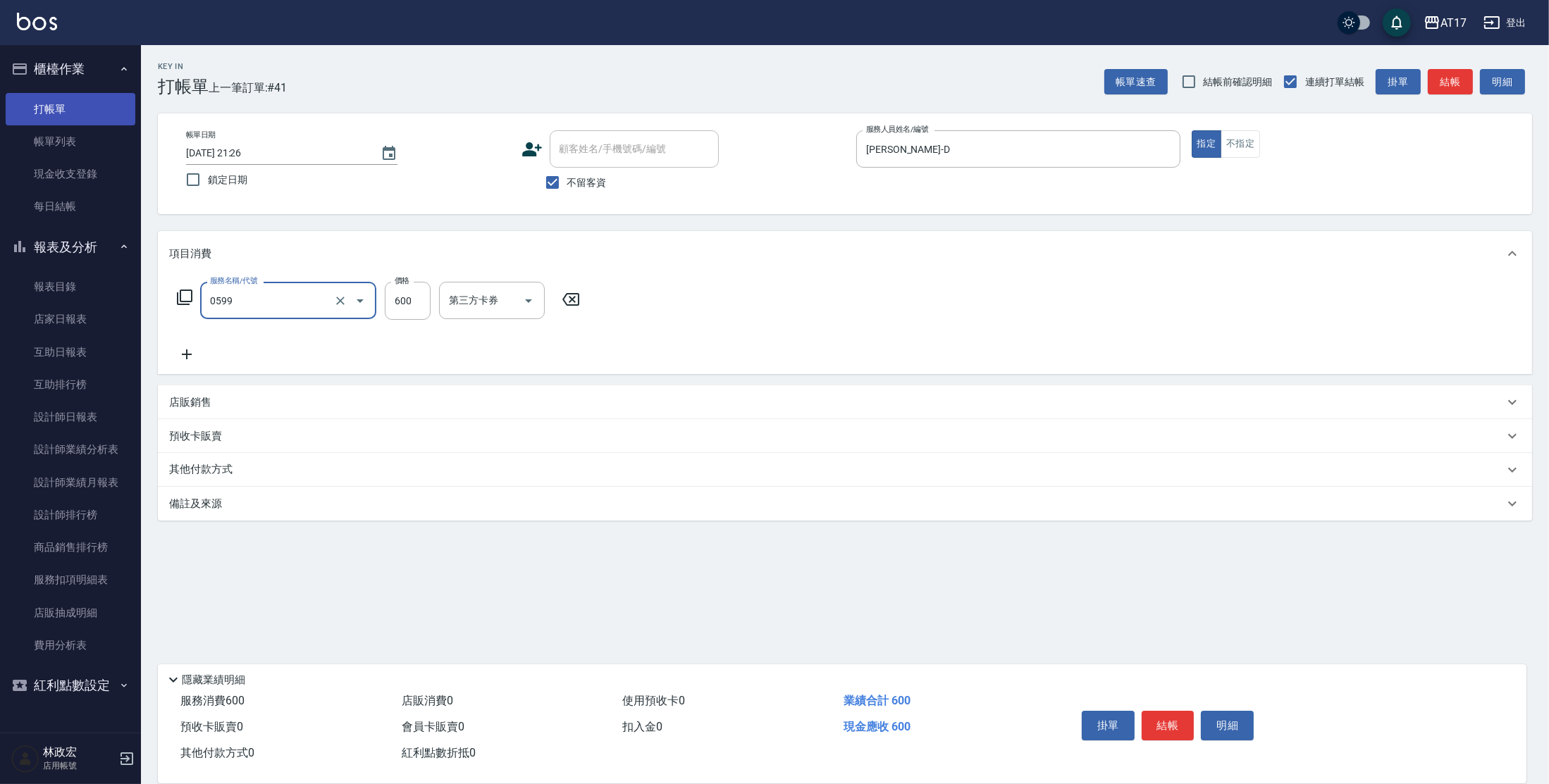
type input "精油-599(0599)"
type input "800"
type input "[PERSON_NAME]-22"
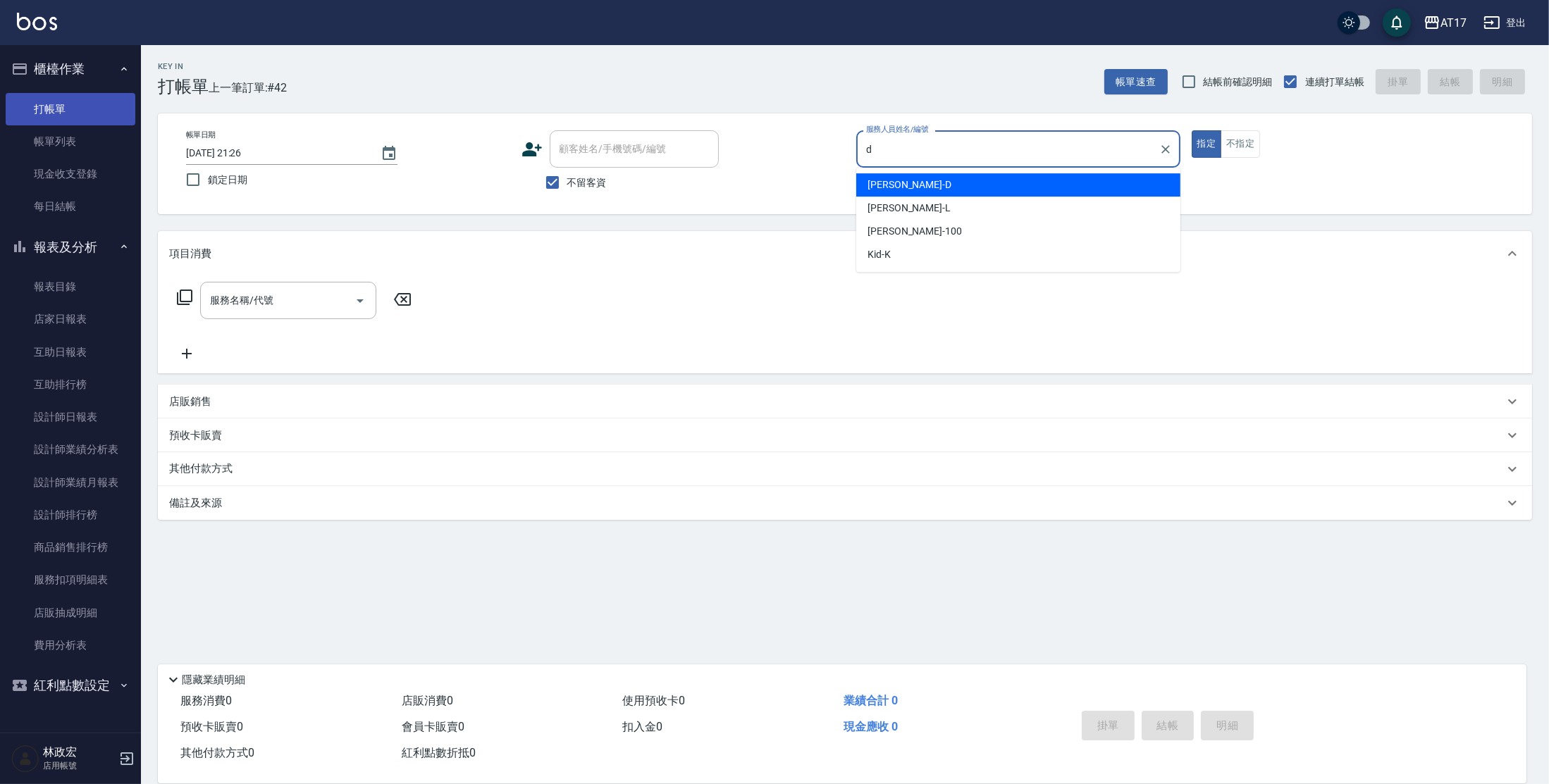
type input "[PERSON_NAME]-D"
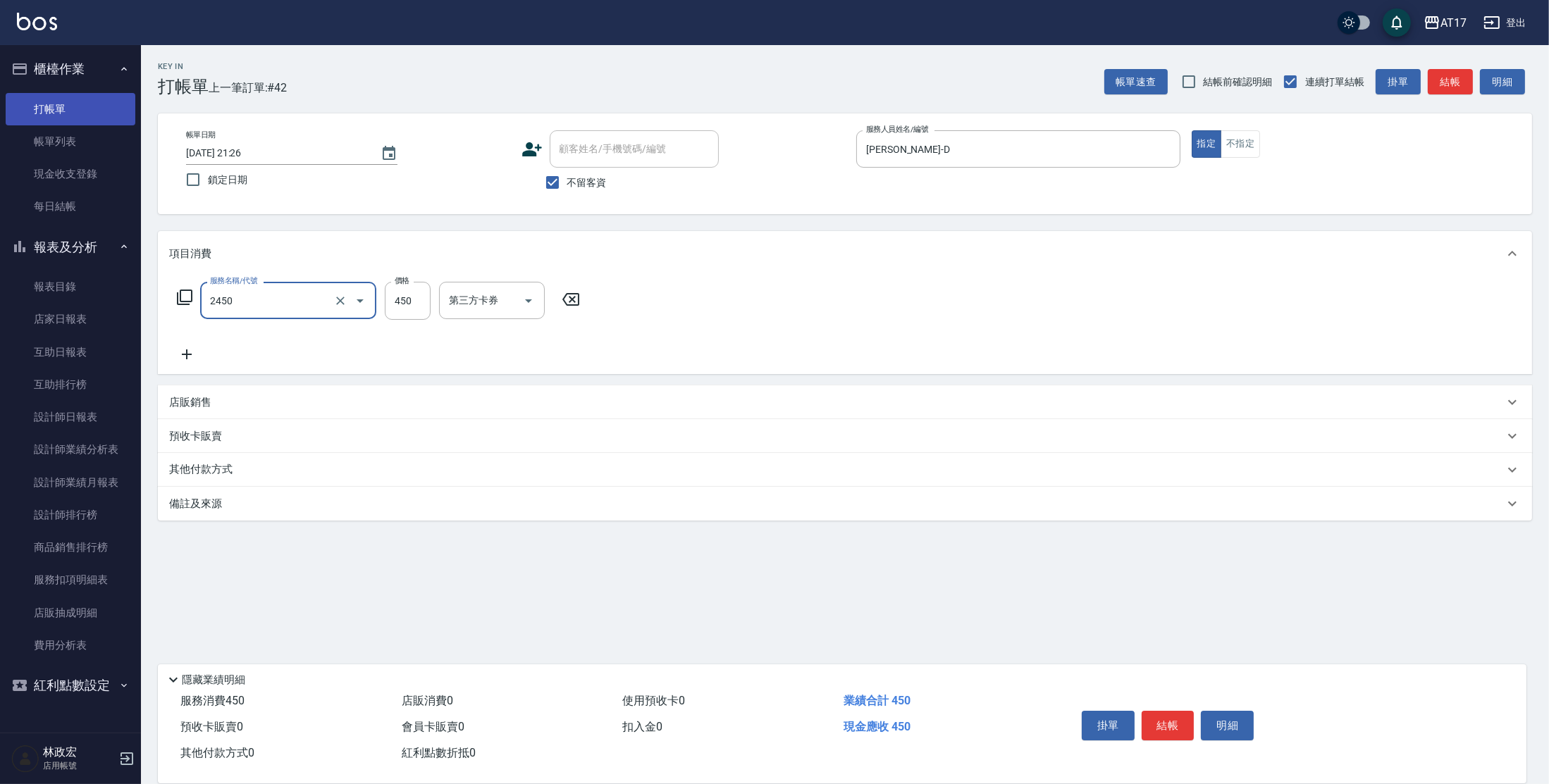
type input "C剪髮套餐(2450)"
type input "500"
type input "[PERSON_NAME]-25"
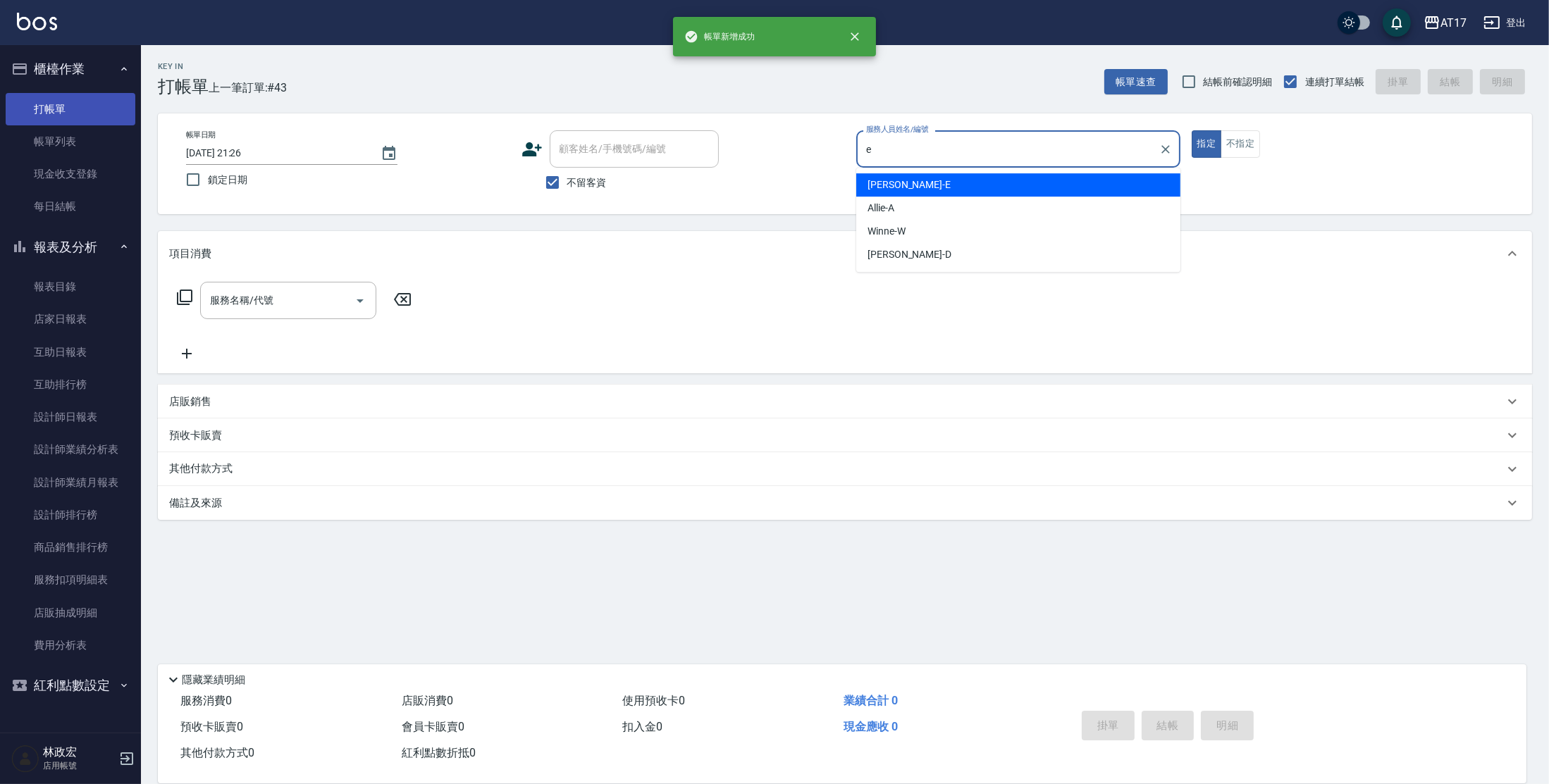
type input "[PERSON_NAME]-E"
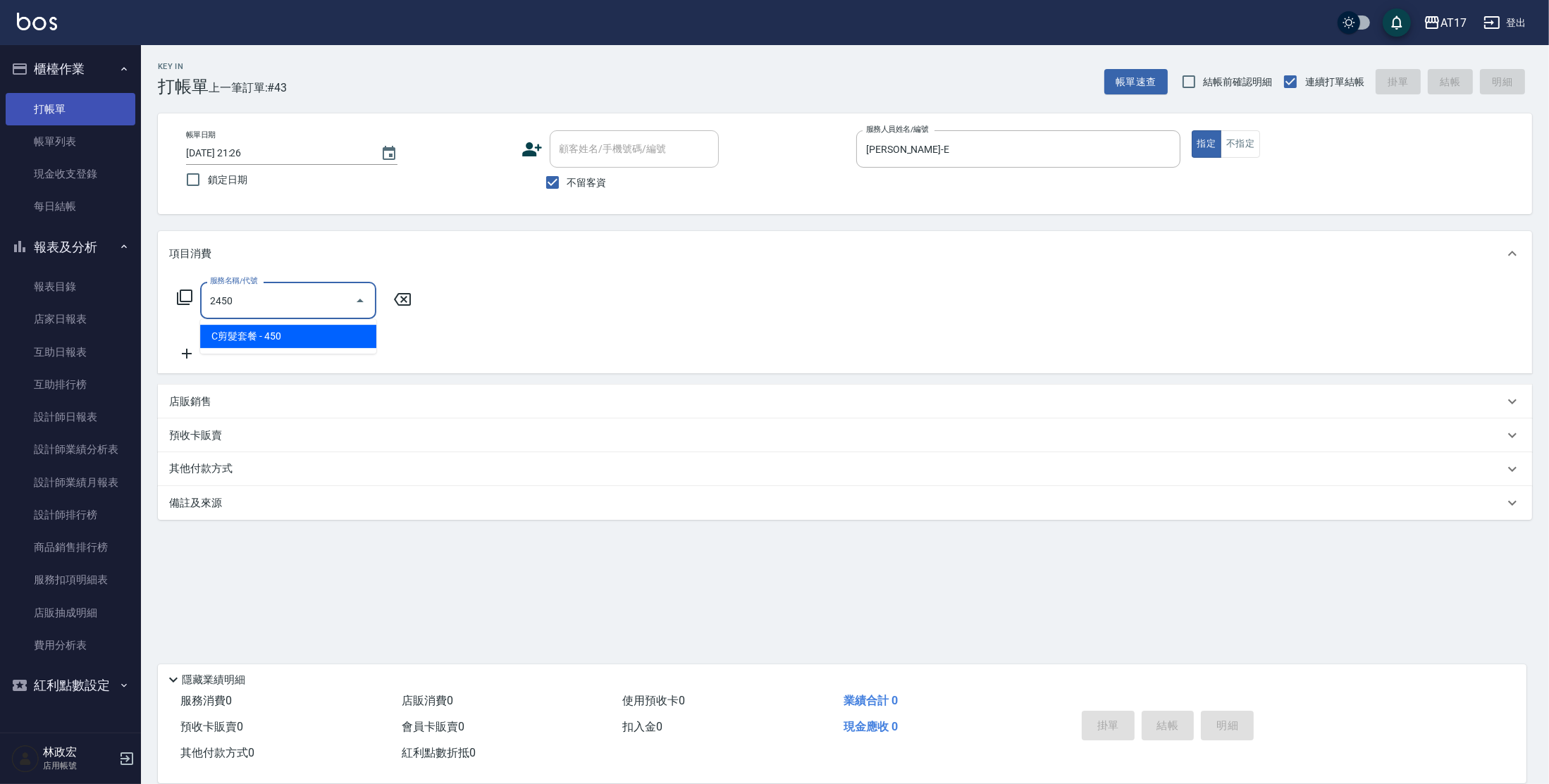
type input "C剪髮套餐(2450)"
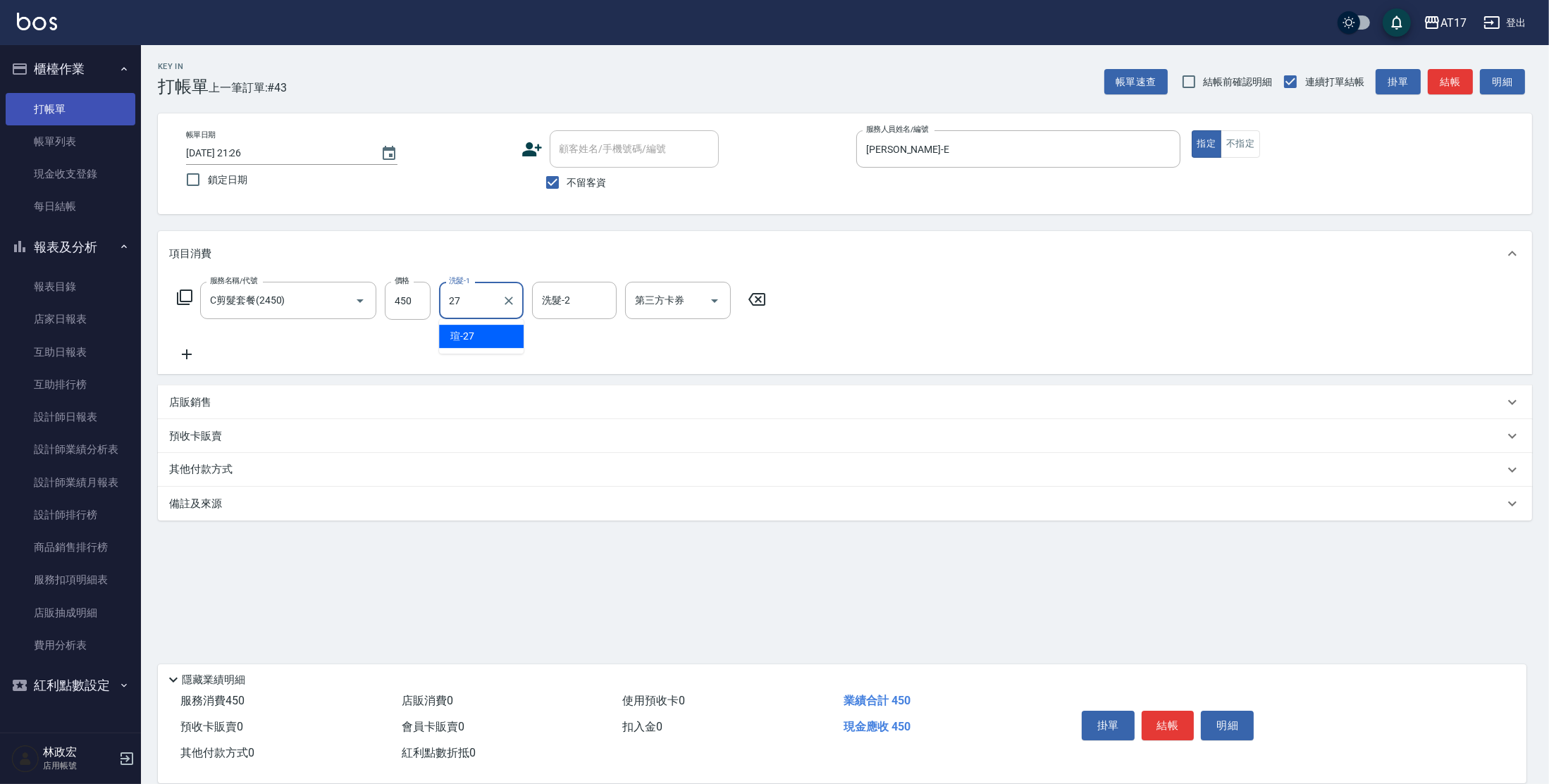
type input "[PERSON_NAME]-27"
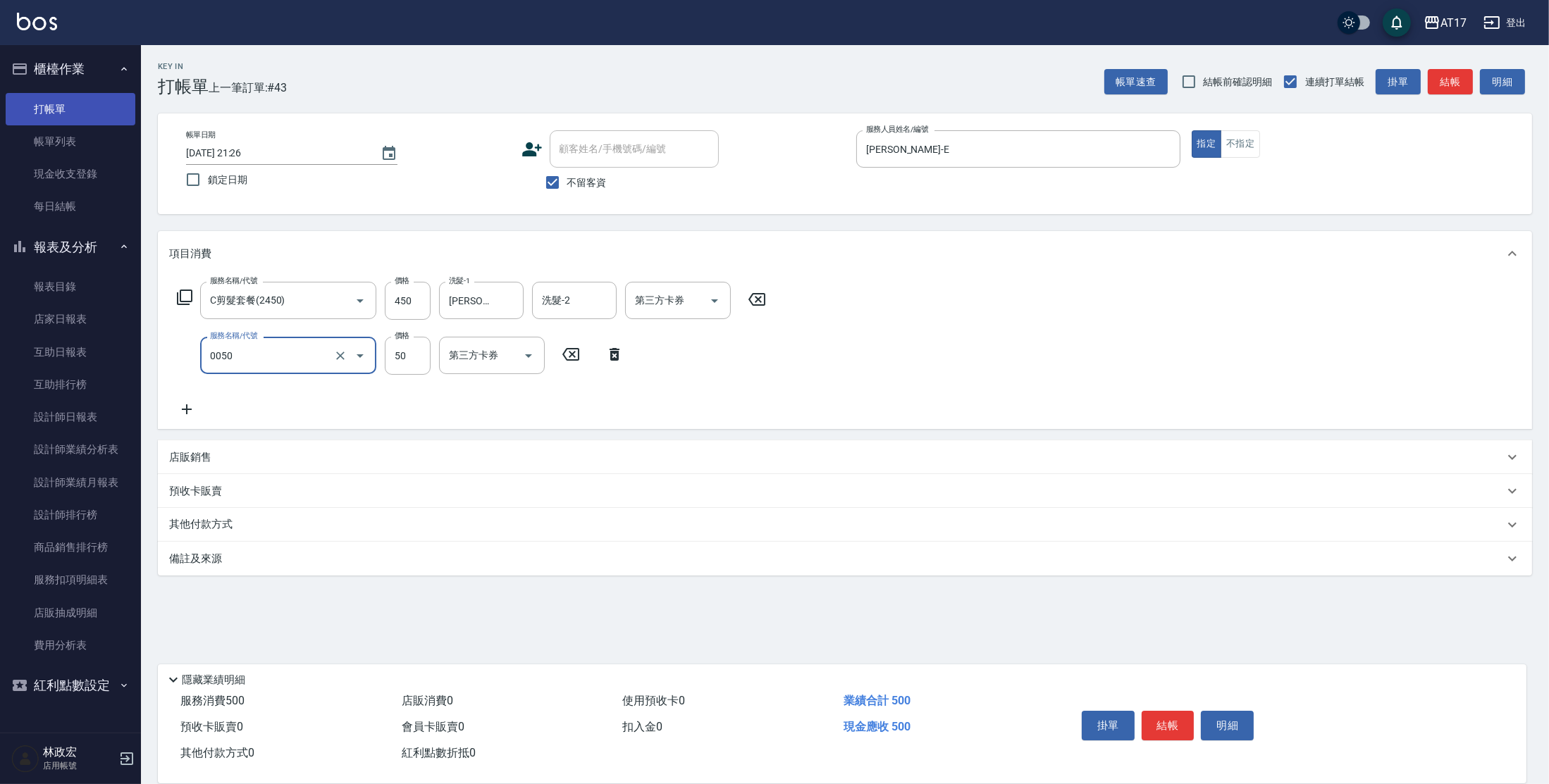
type input "剪瀏海(0050)"
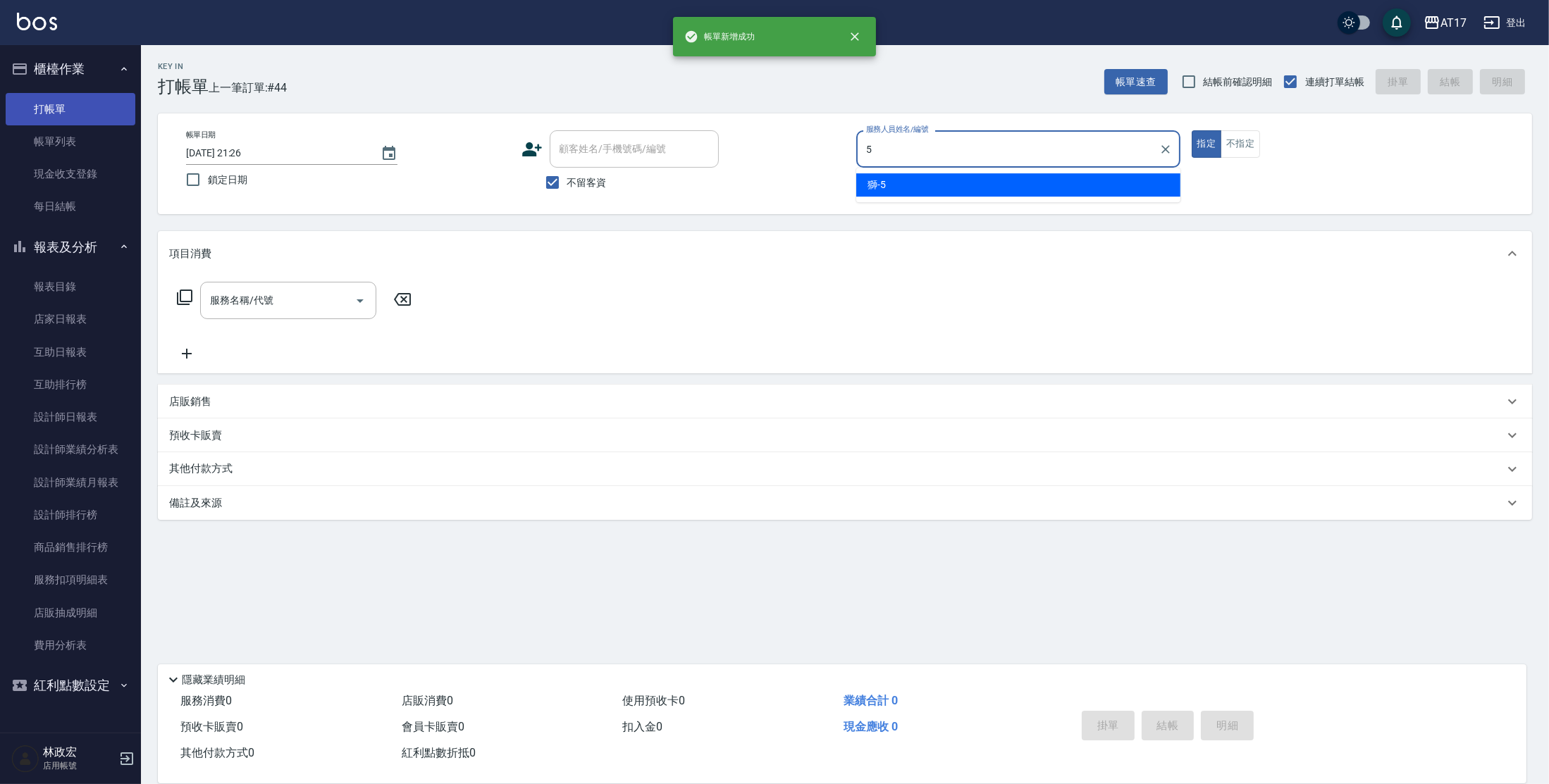
type input "獅-5"
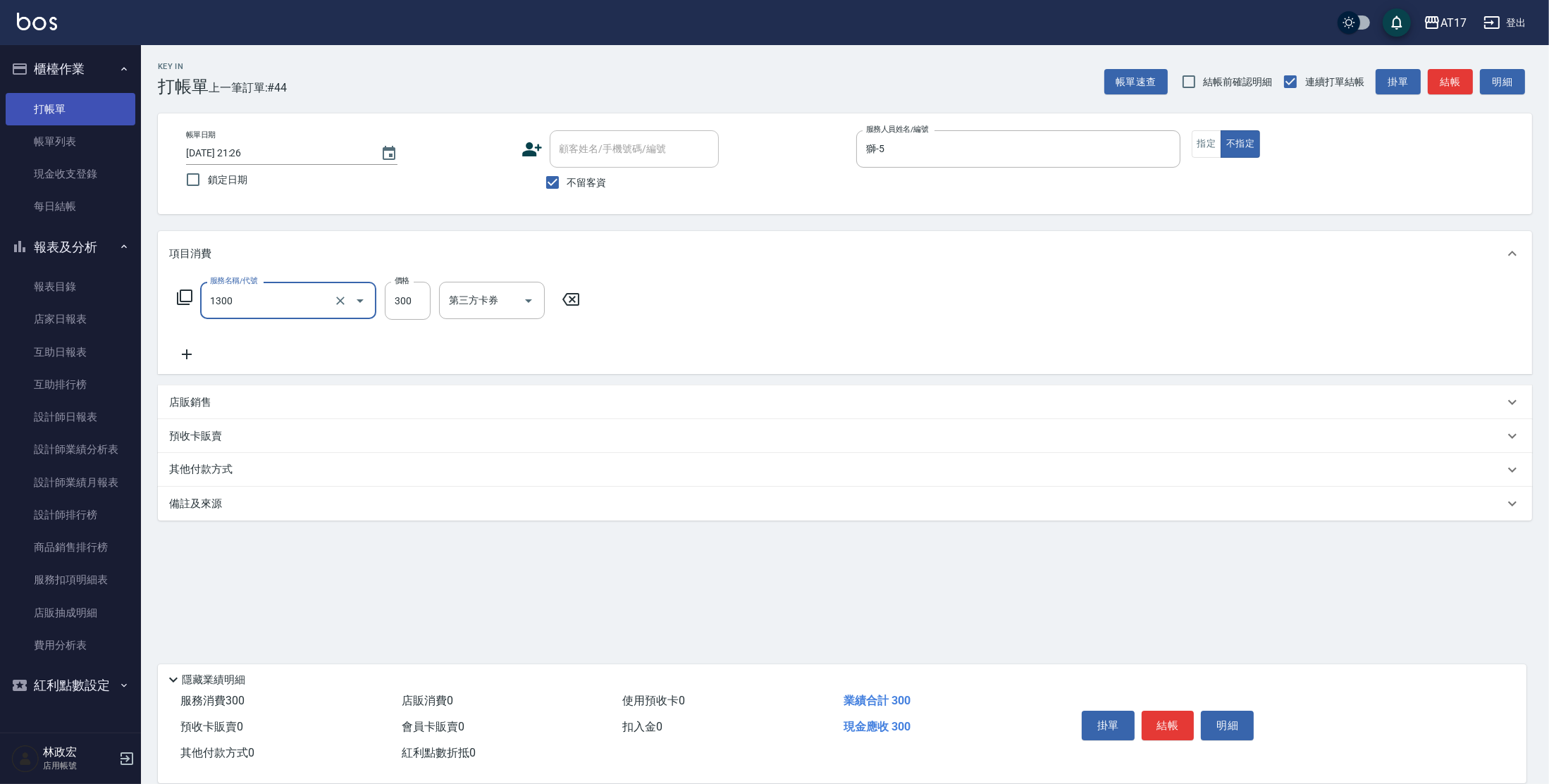
type input "一般洗髮(1300)"
type input "299"
type input "[PERSON_NAME]-55"
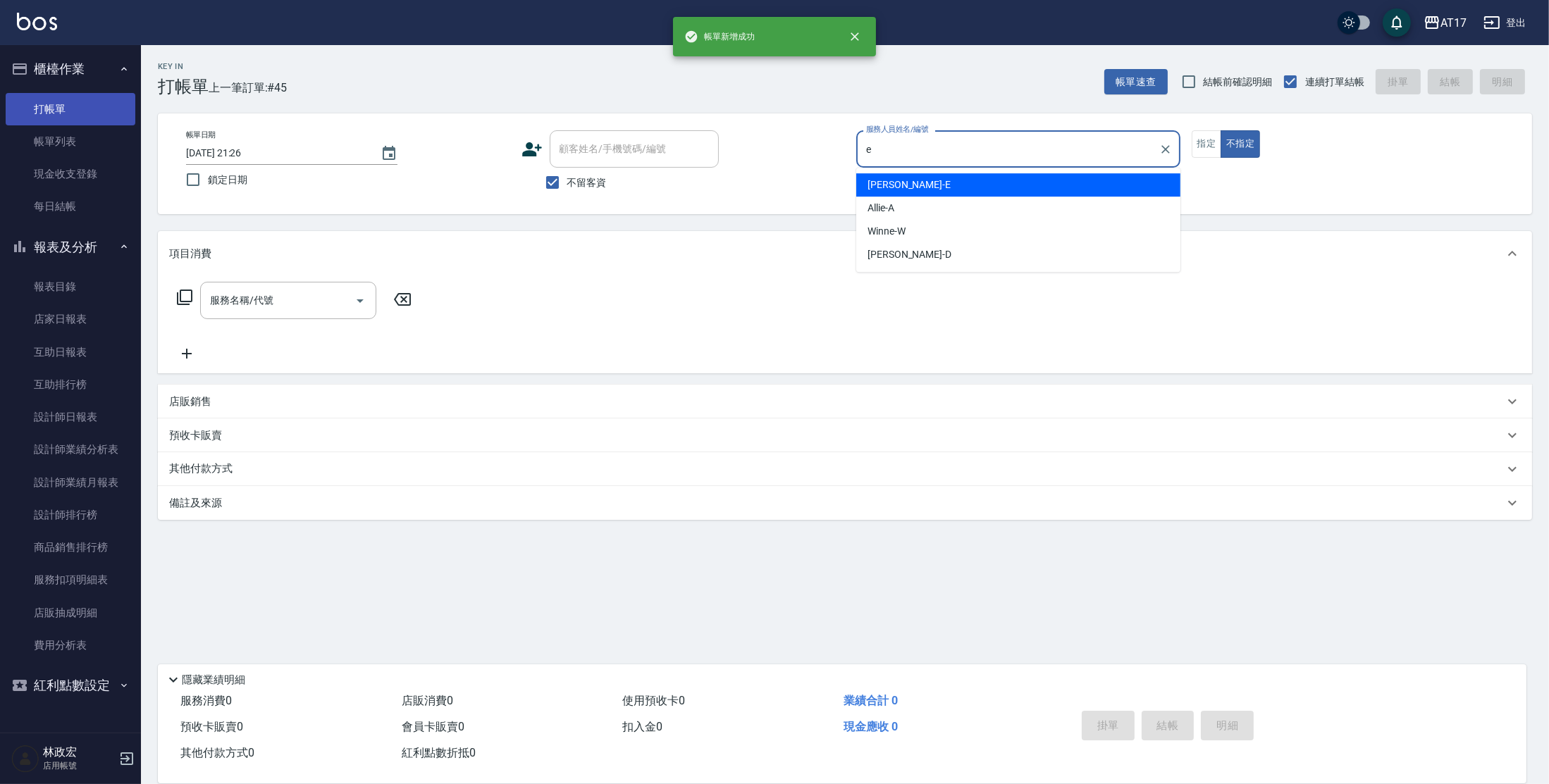
type input "[PERSON_NAME]-E"
type button "false"
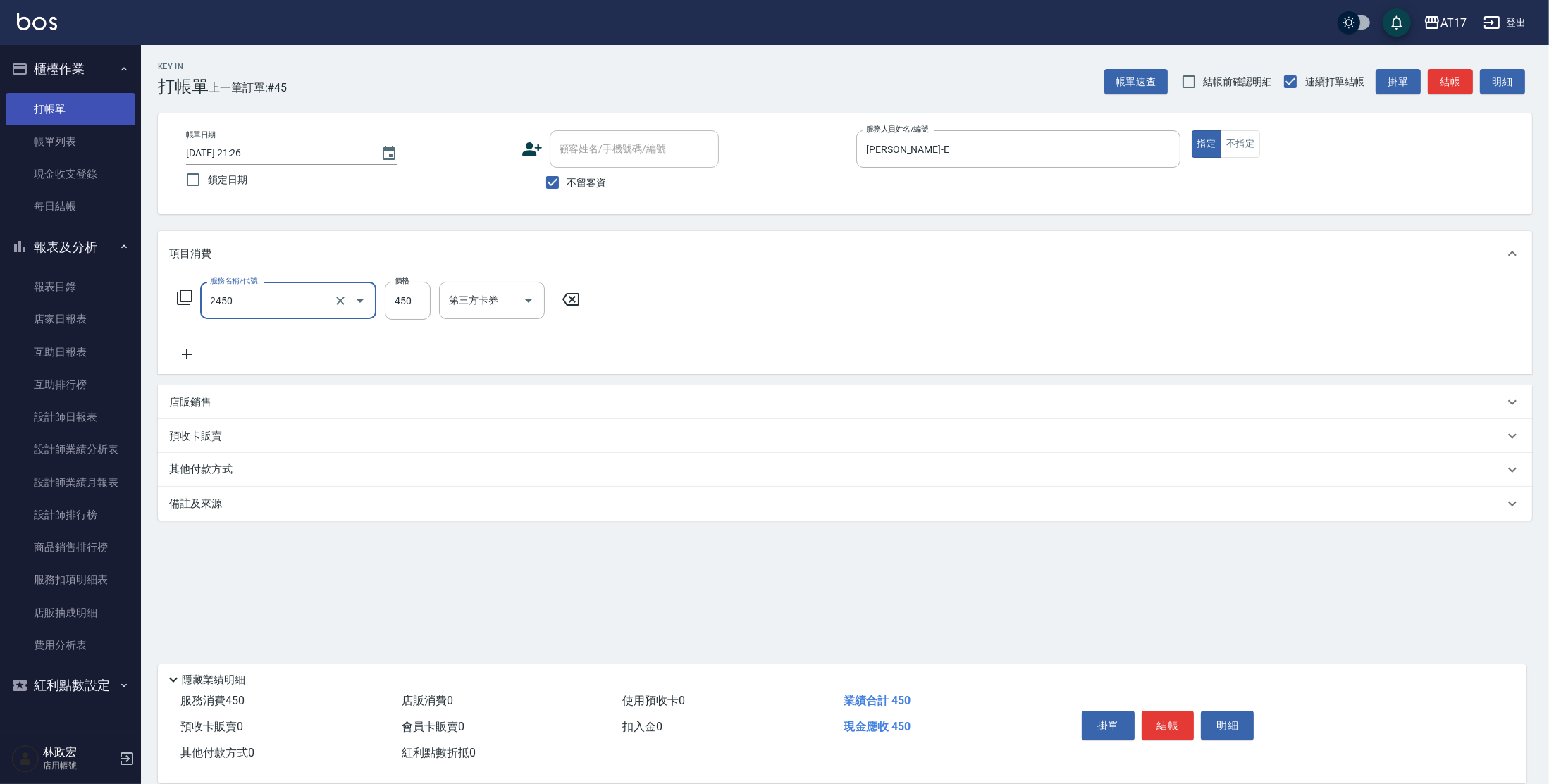
type input "C剪髮套餐(2450)"
type input "[PERSON_NAME]-27"
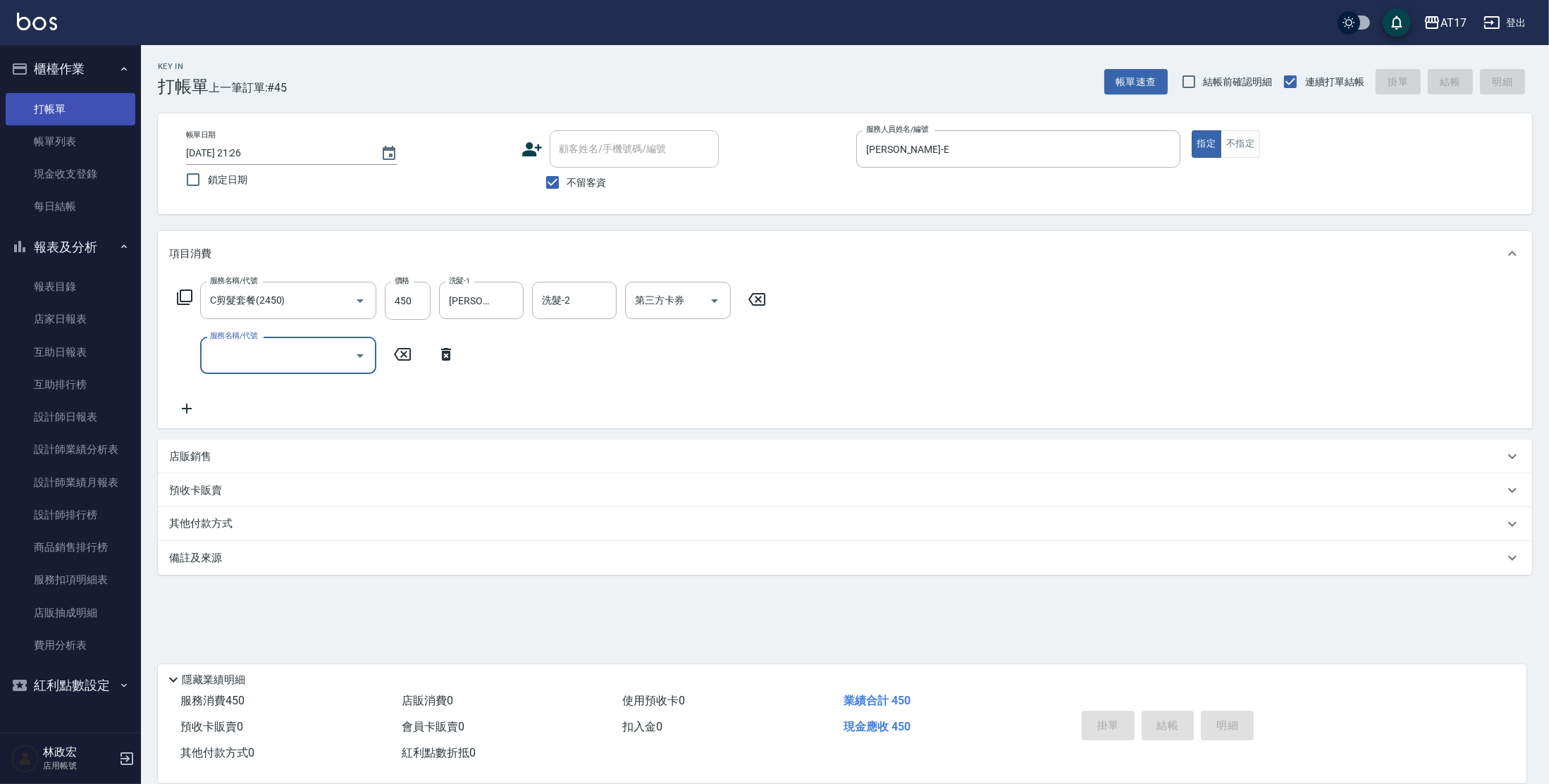
type input "[DATE] 21:27"
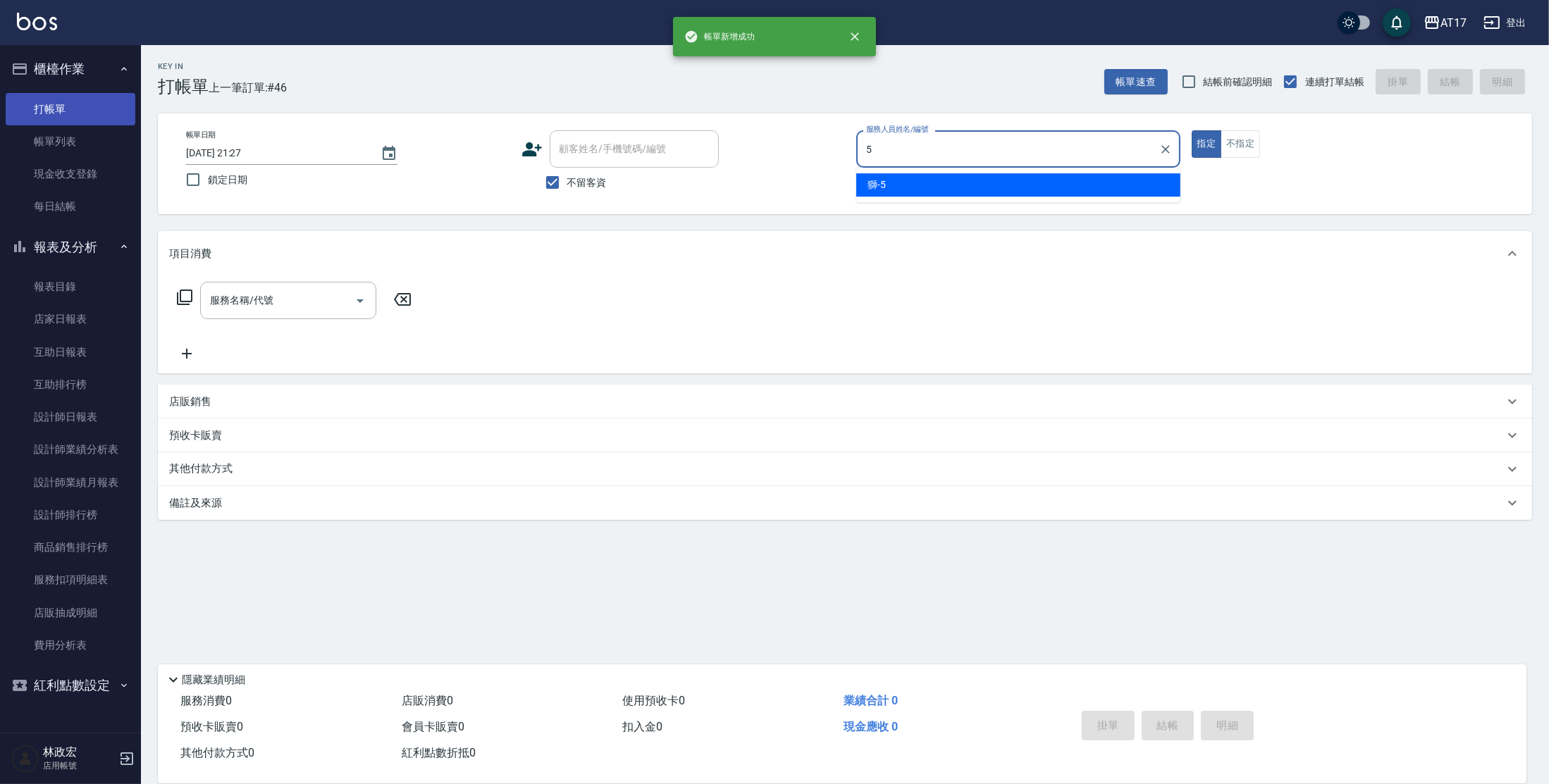
type input "獅-5"
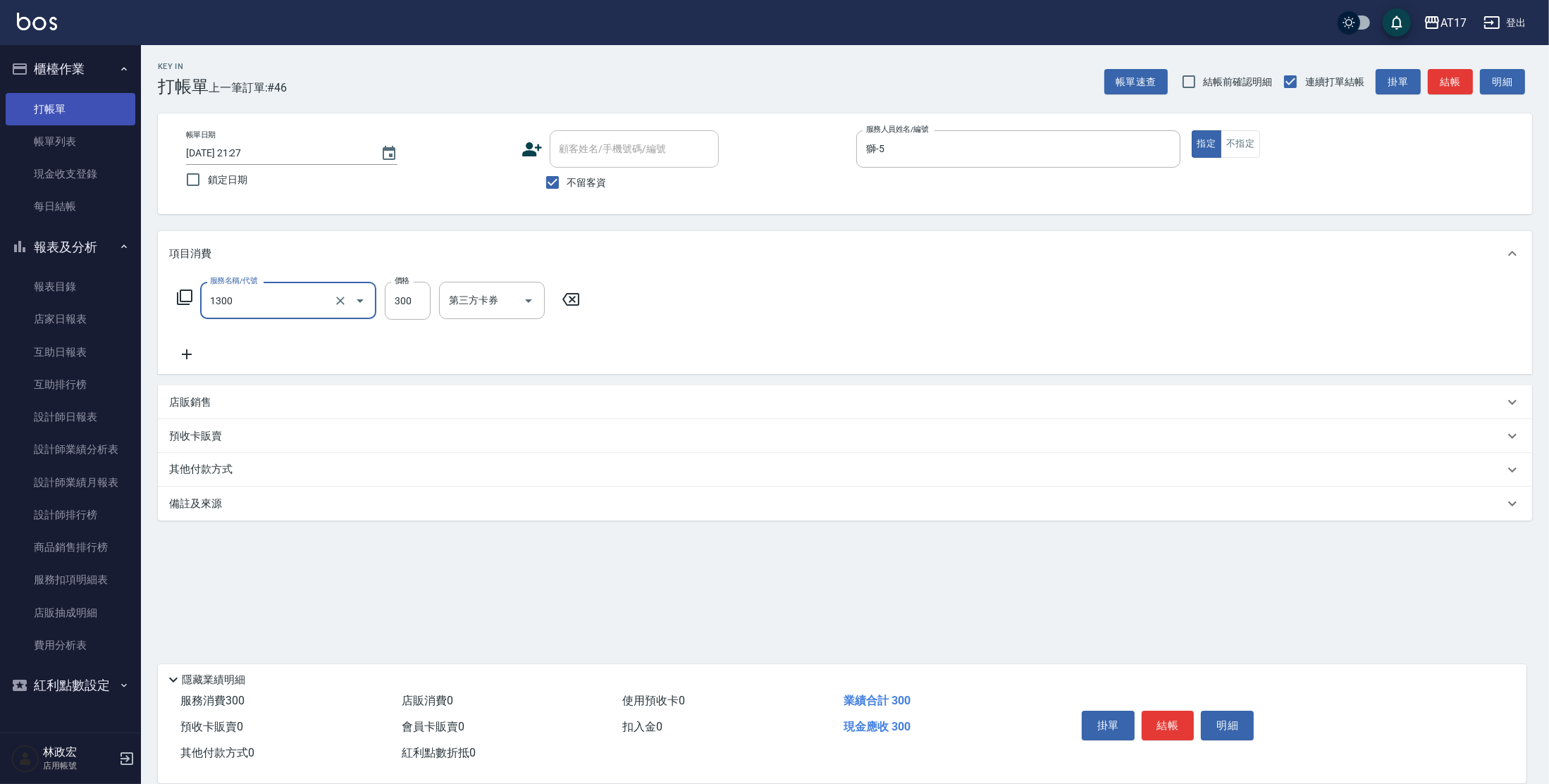
type input "一般洗髮(1300)"
type input "350"
type input "[PERSON_NAME]-25"
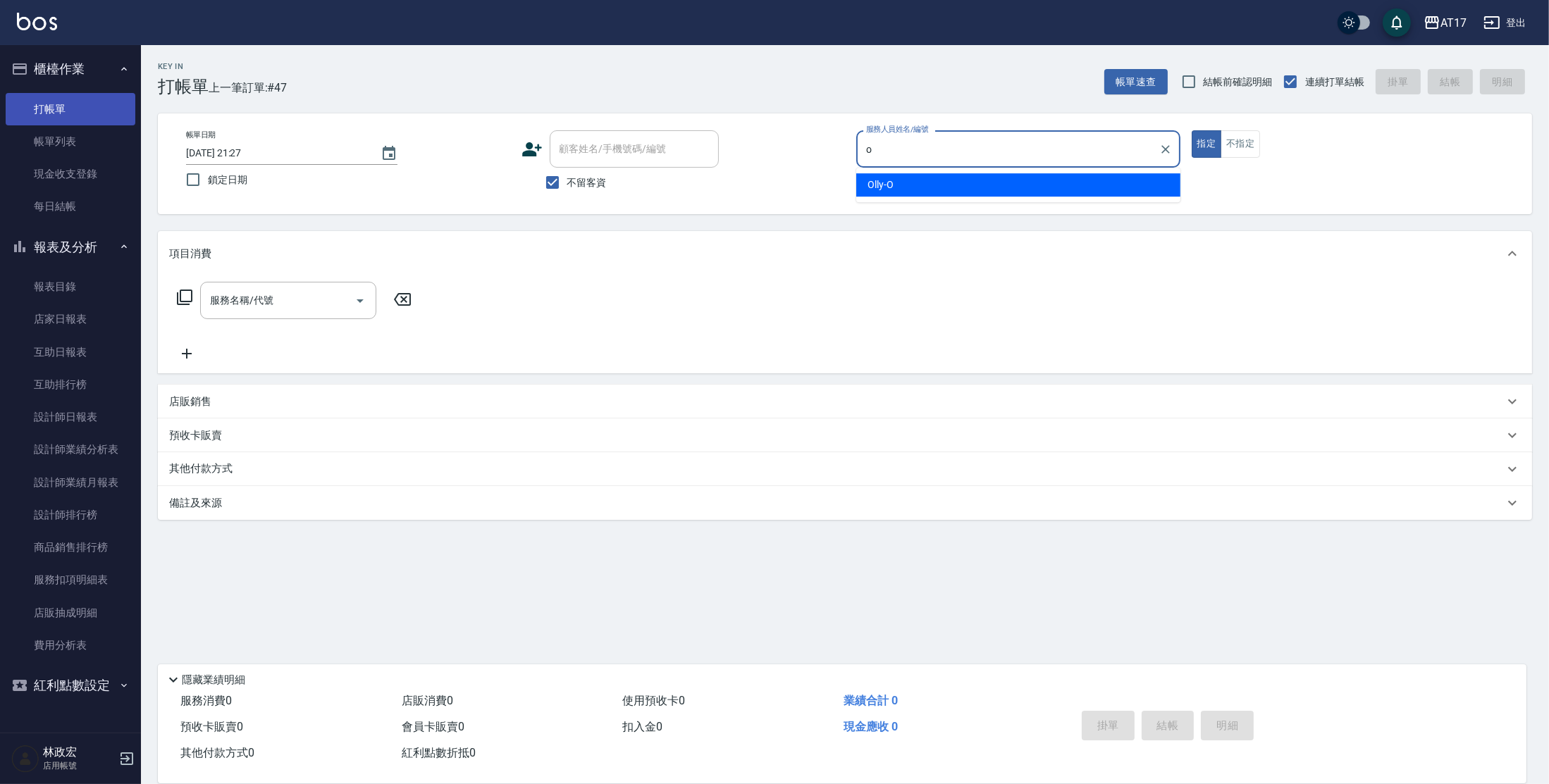
type input "Olly-O"
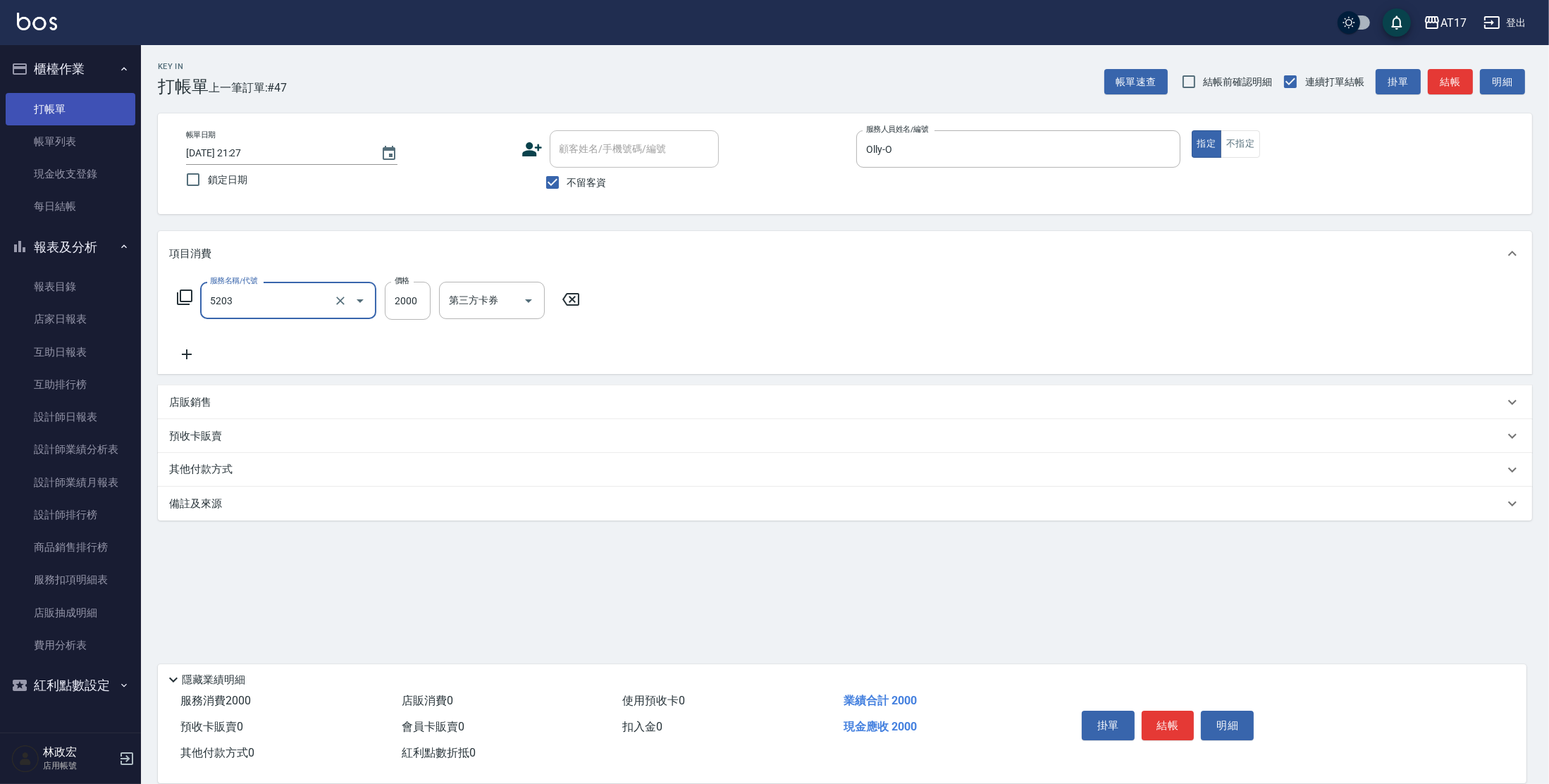
type input "染髮C餐(短髮)(5203)"
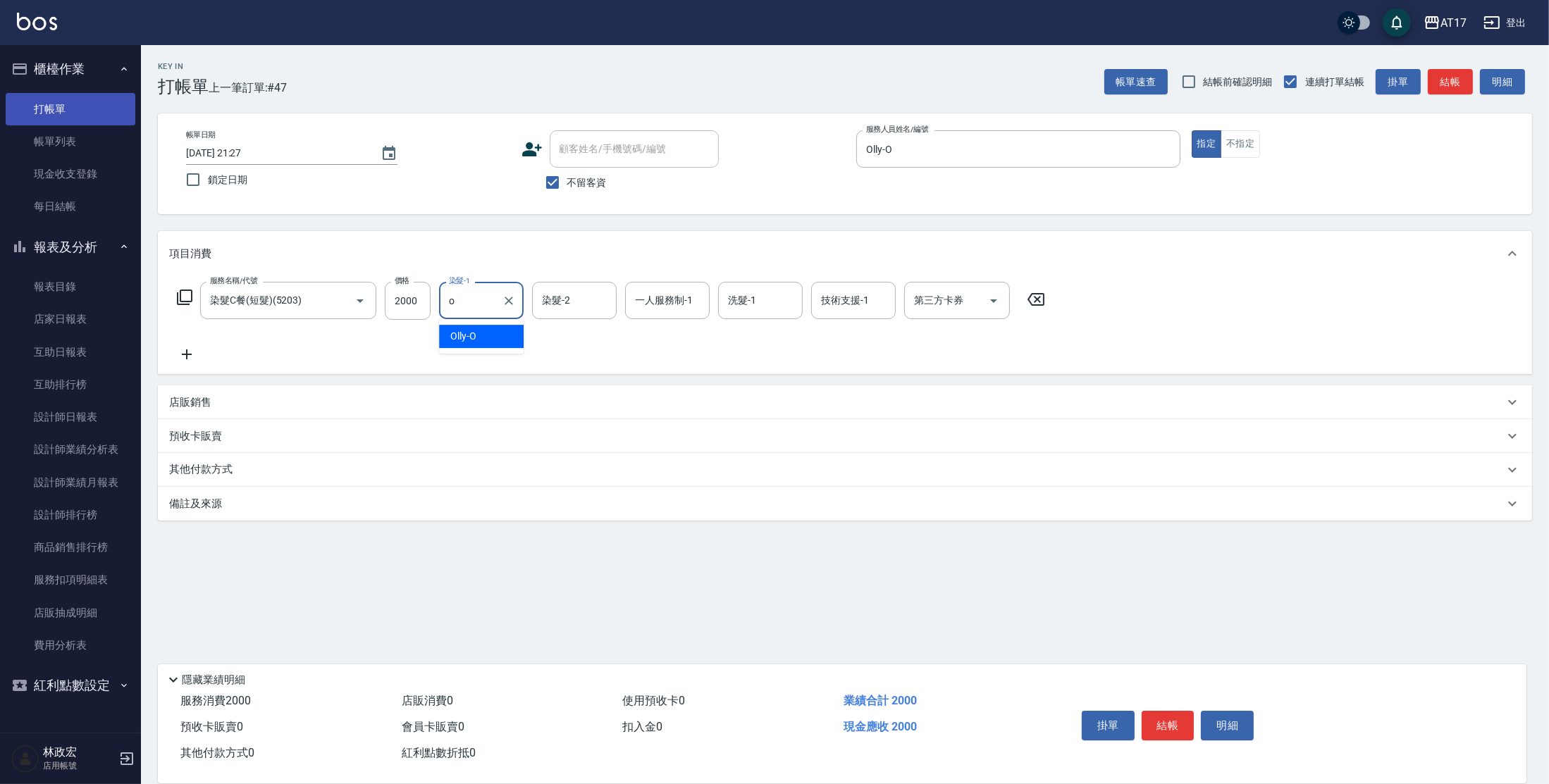
type input "Olly-O"
type input "[PERSON_NAME]-55"
click at [604, 303] on icon "Clear" at bounding box center [602, 301] width 9 height 9
click at [501, 301] on button "Clear" at bounding box center [508, 300] width 19 height 19
type input "[PERSON_NAME]-55"
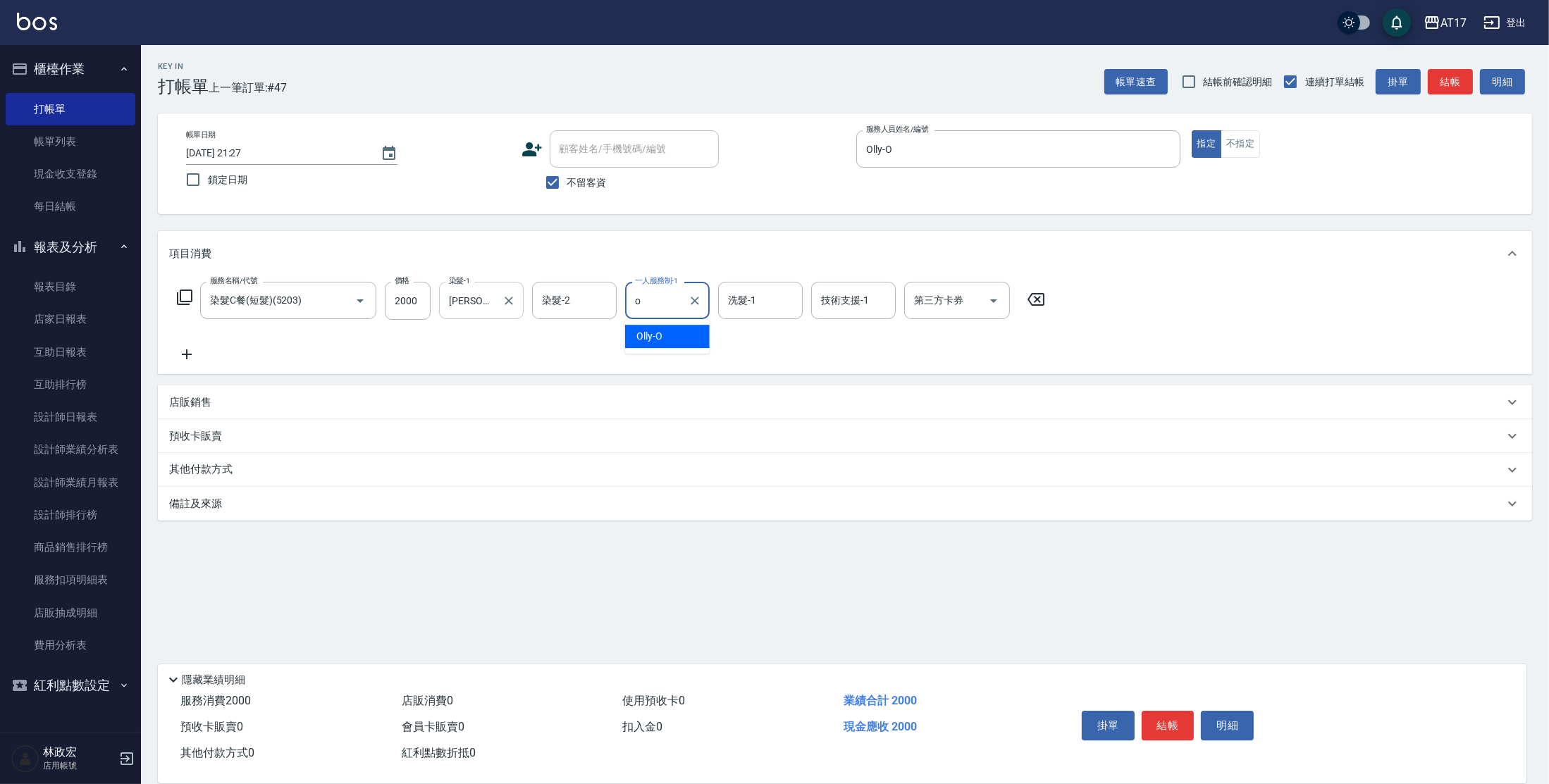
type input "Olly-O"
type input "[PERSON_NAME]-55"
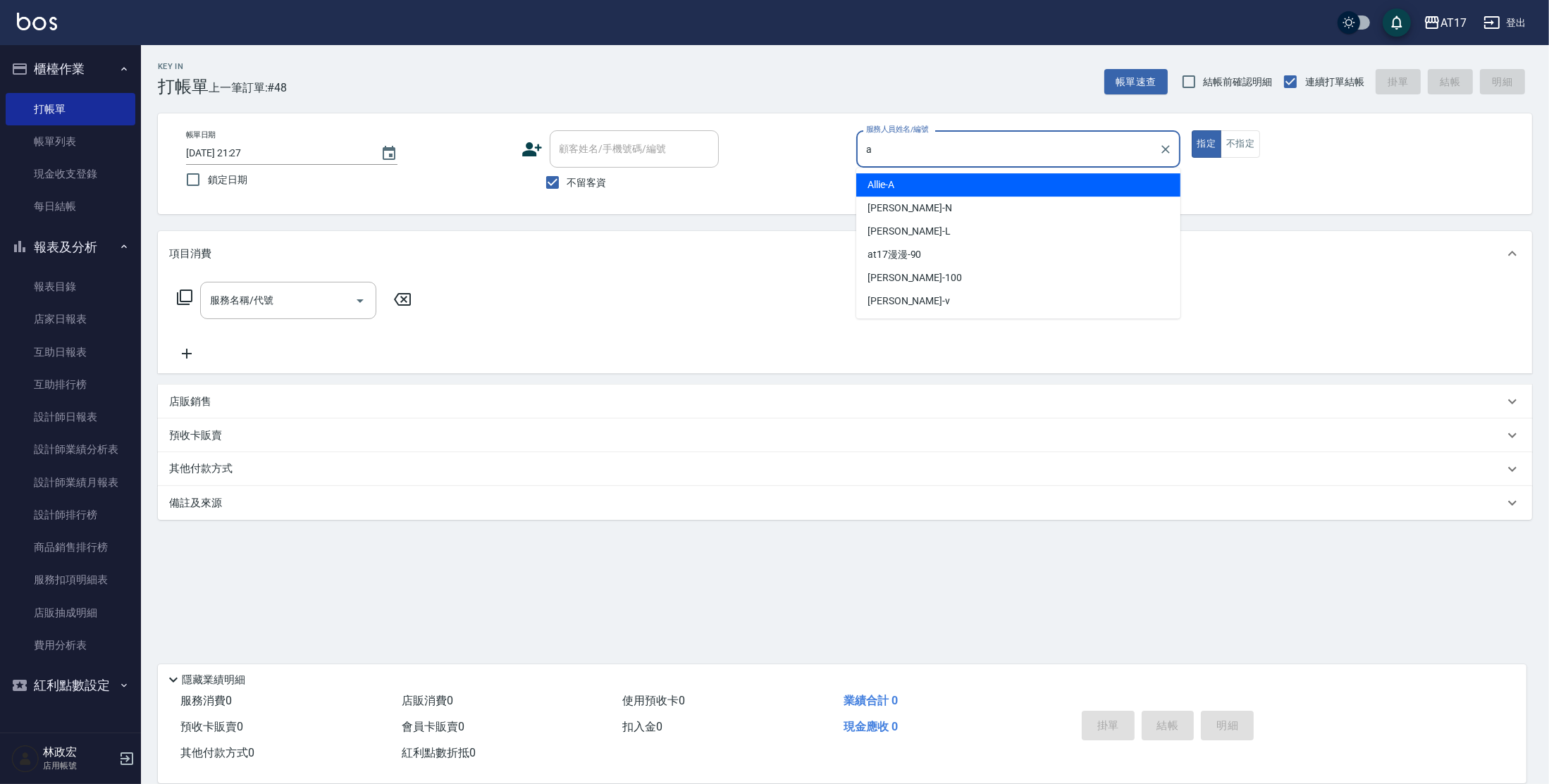
type input "Allie-A"
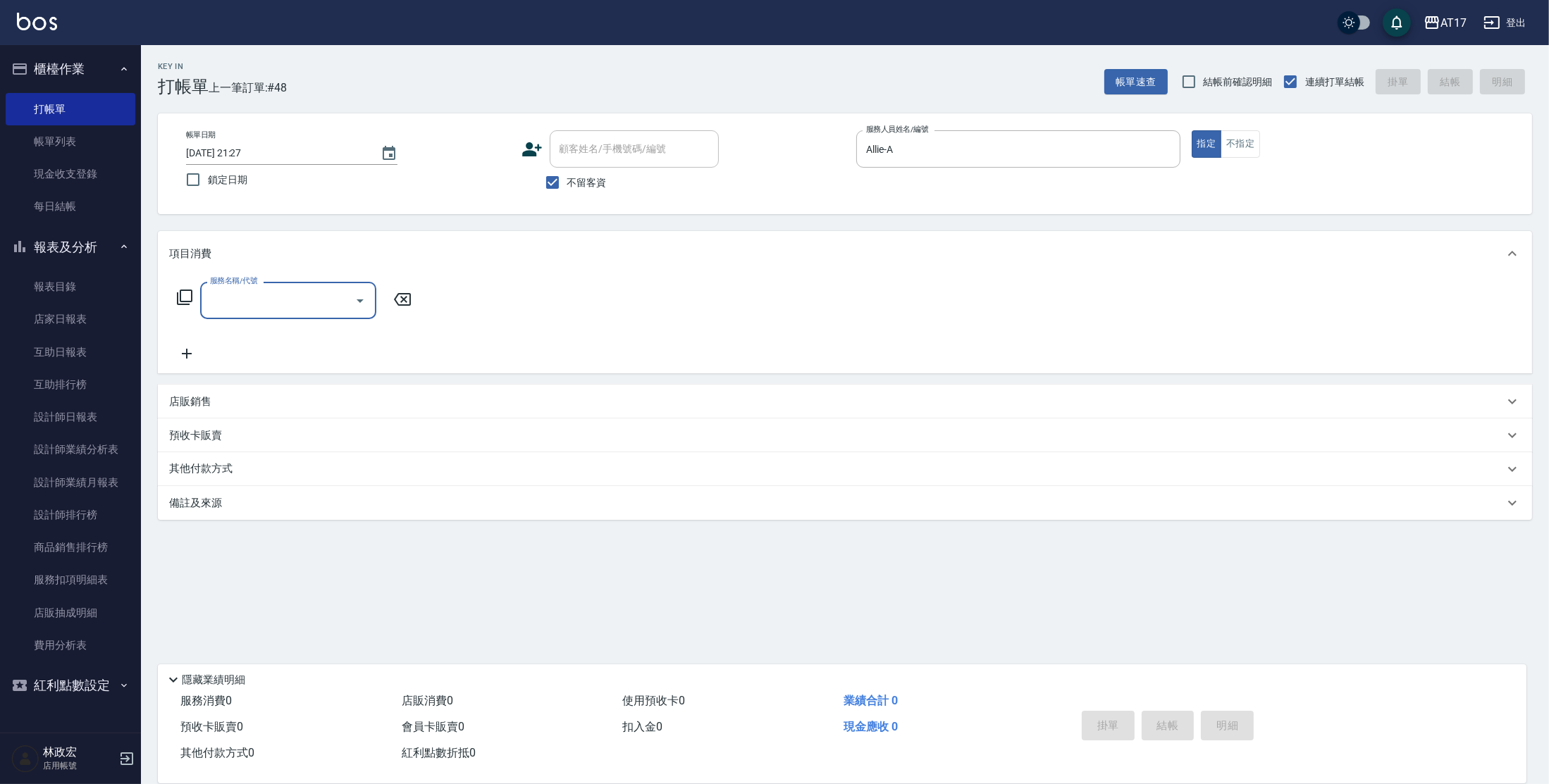
click at [187, 303] on icon at bounding box center [185, 298] width 17 height 17
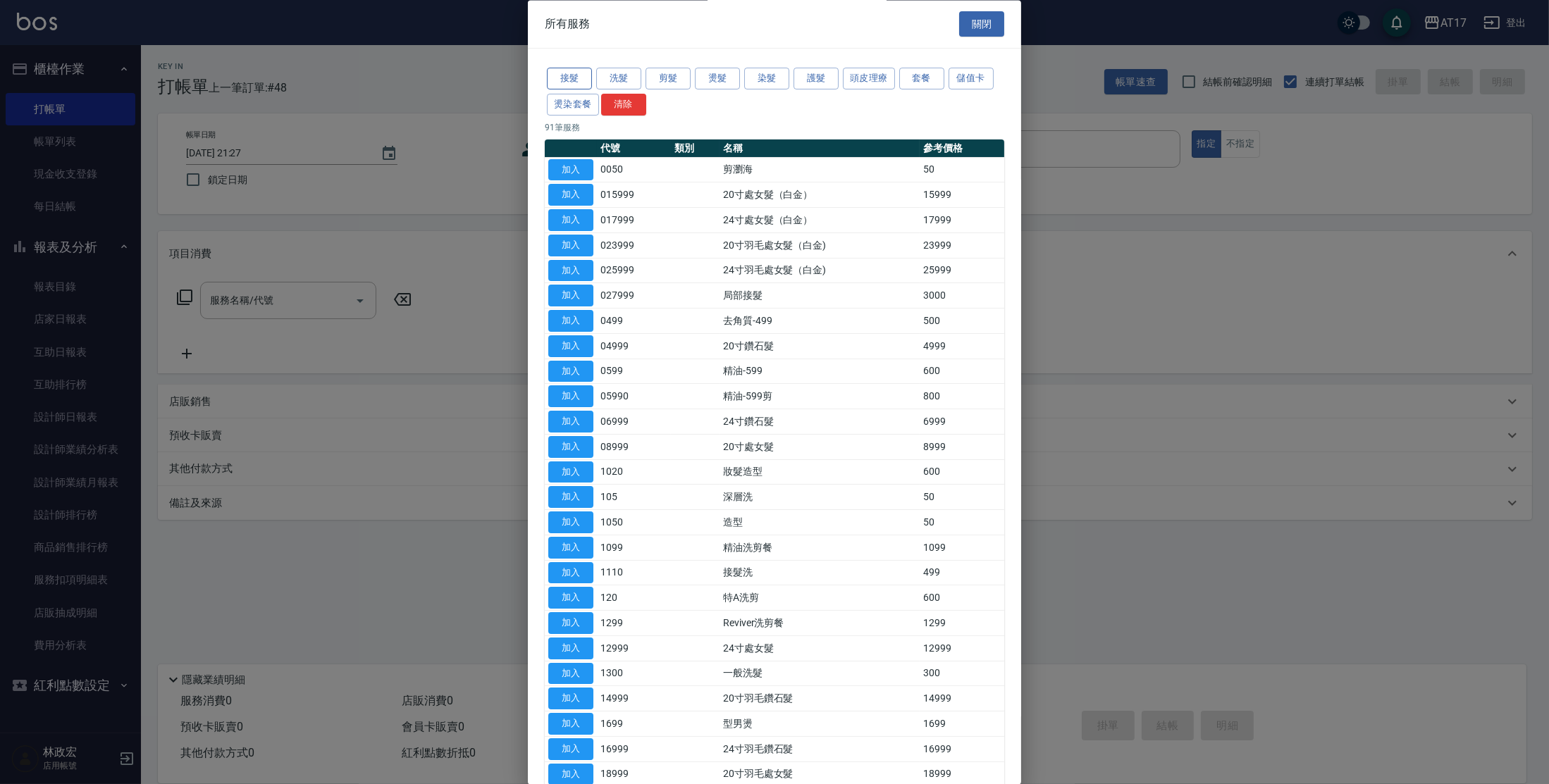
click at [567, 68] on div "接髮 洗髮 剪髮 燙髮 染髮 護髮 頭皮理療 套餐 儲值卡 燙染套餐 清除" at bounding box center [774, 92] width 459 height 52
click at [565, 74] on button "接髮" at bounding box center [569, 79] width 45 height 22
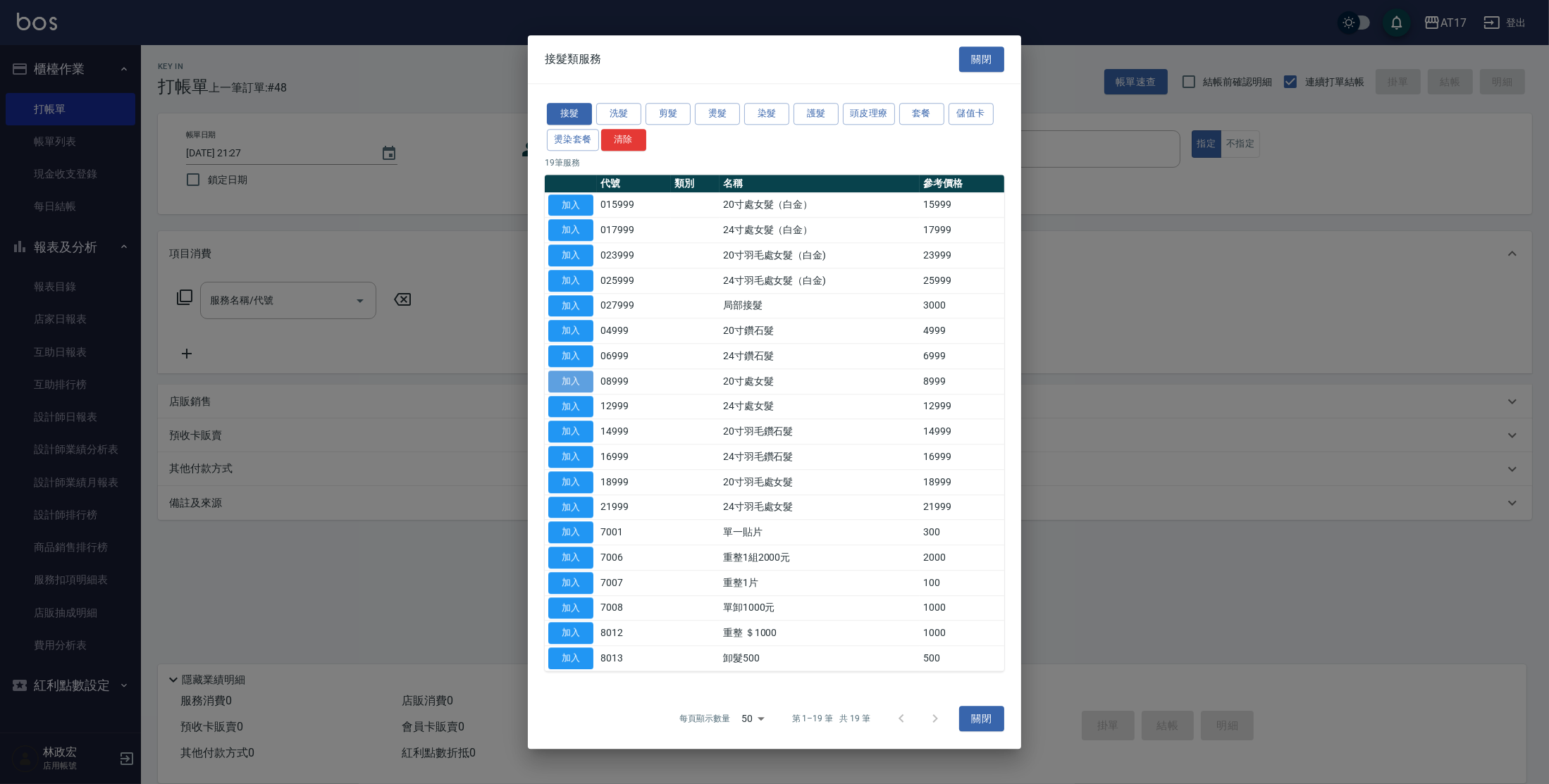
click at [592, 382] on button "加入" at bounding box center [570, 382] width 45 height 22
type input "20寸處女髮(08999)"
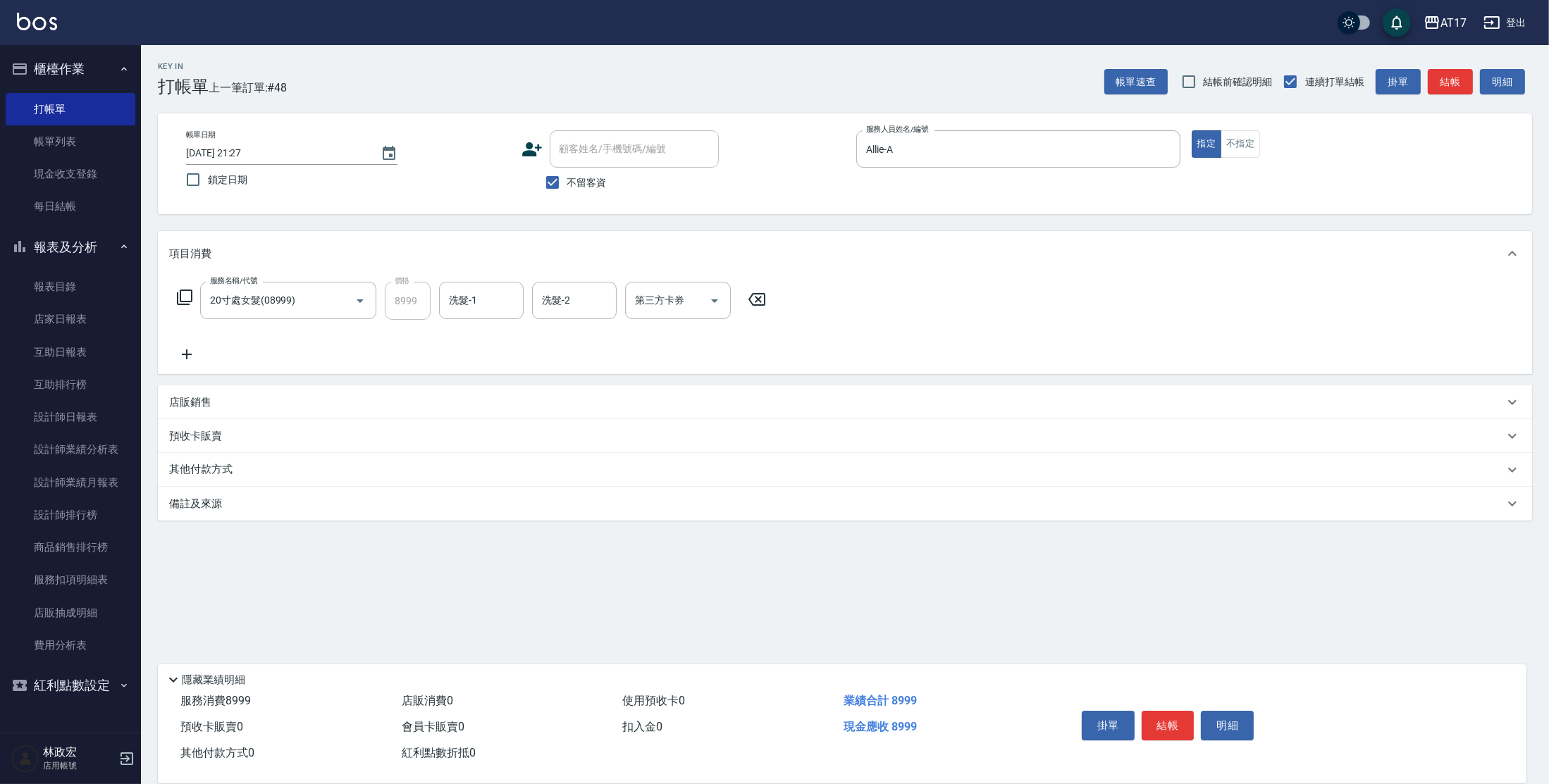
click at [762, 300] on icon at bounding box center [756, 299] width 35 height 17
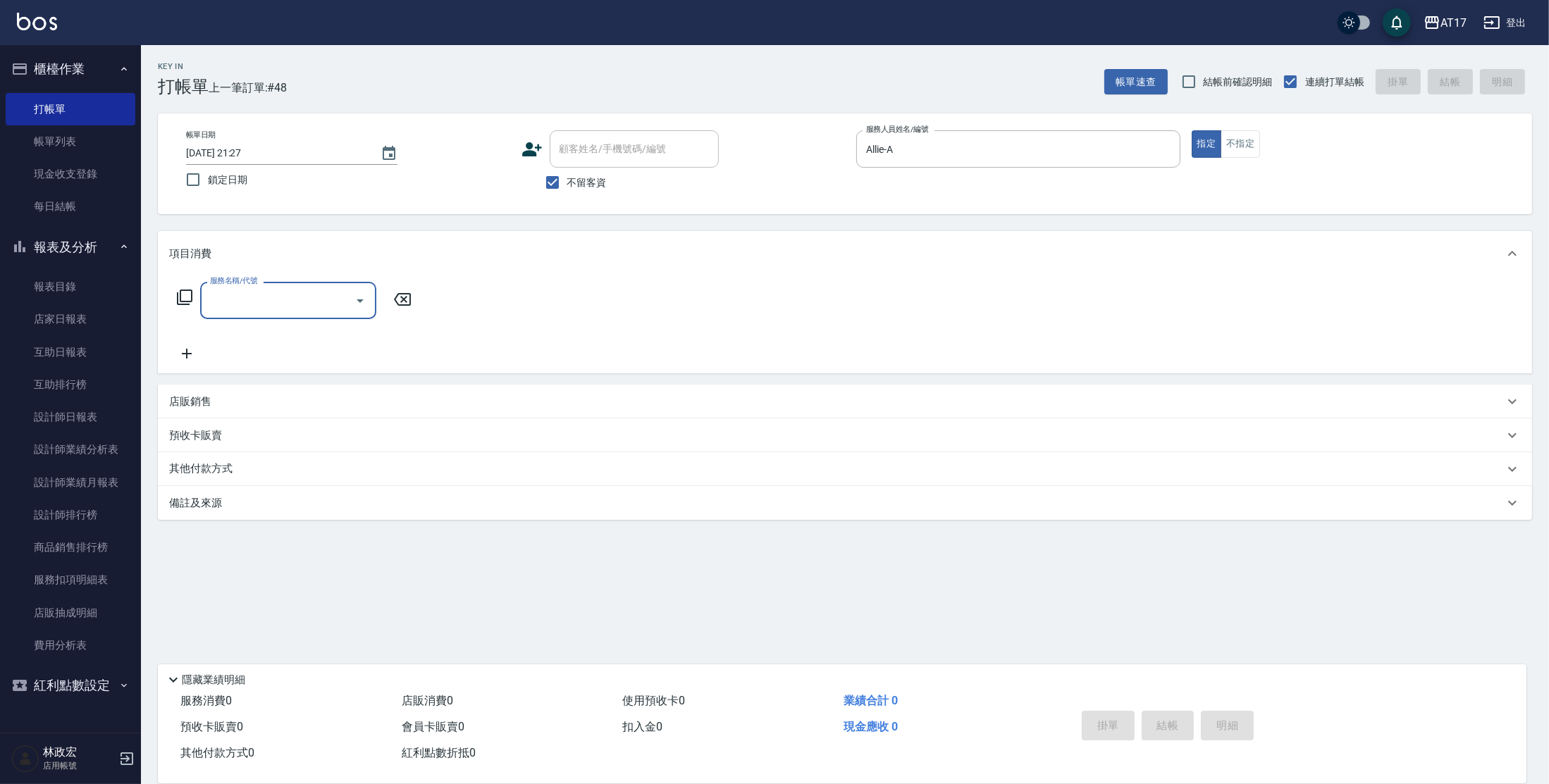
click at [177, 295] on icon at bounding box center [185, 298] width 16 height 16
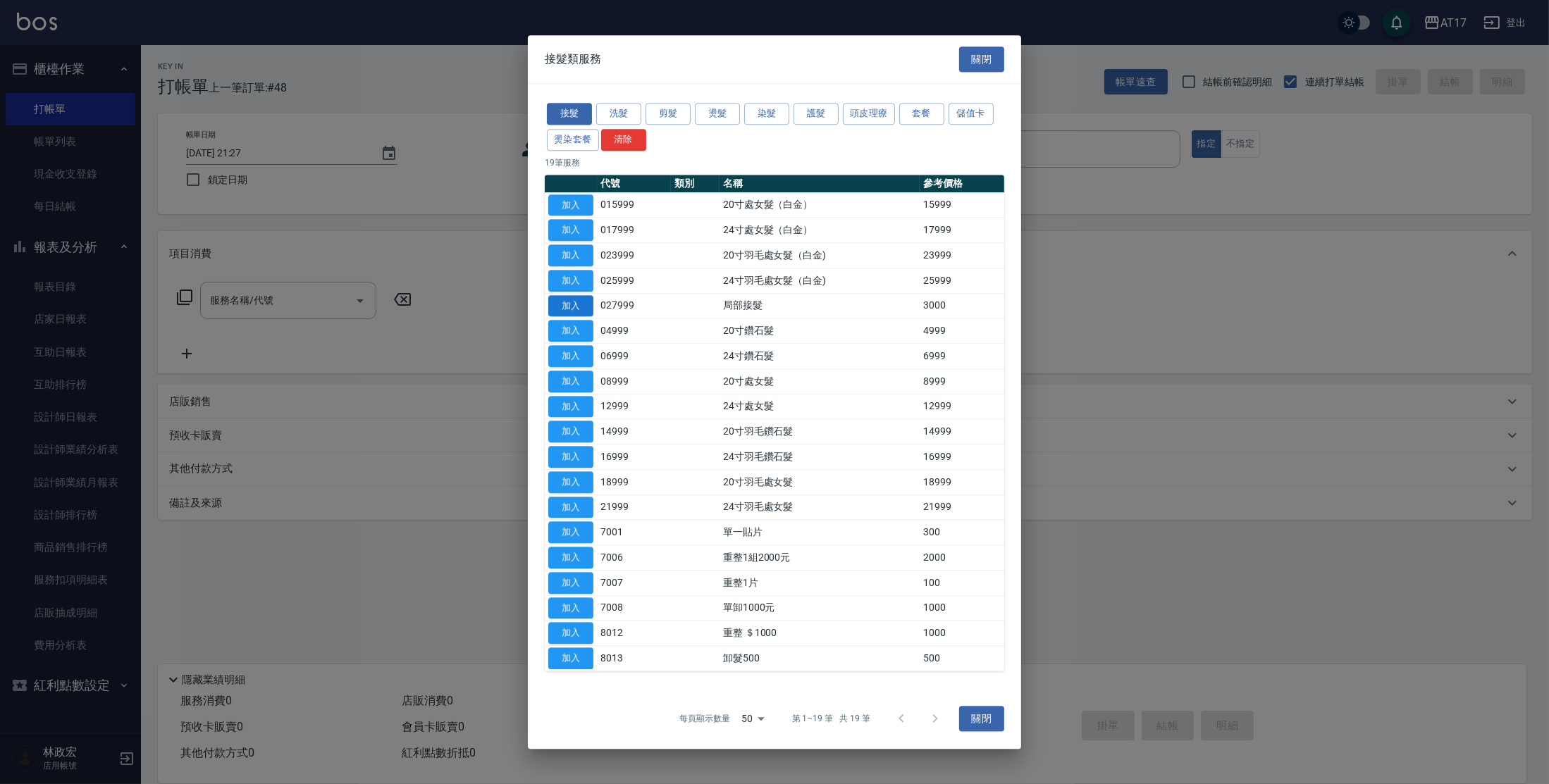
click at [577, 308] on button "加入" at bounding box center [570, 306] width 45 height 22
type input "局部接髮(027999)"
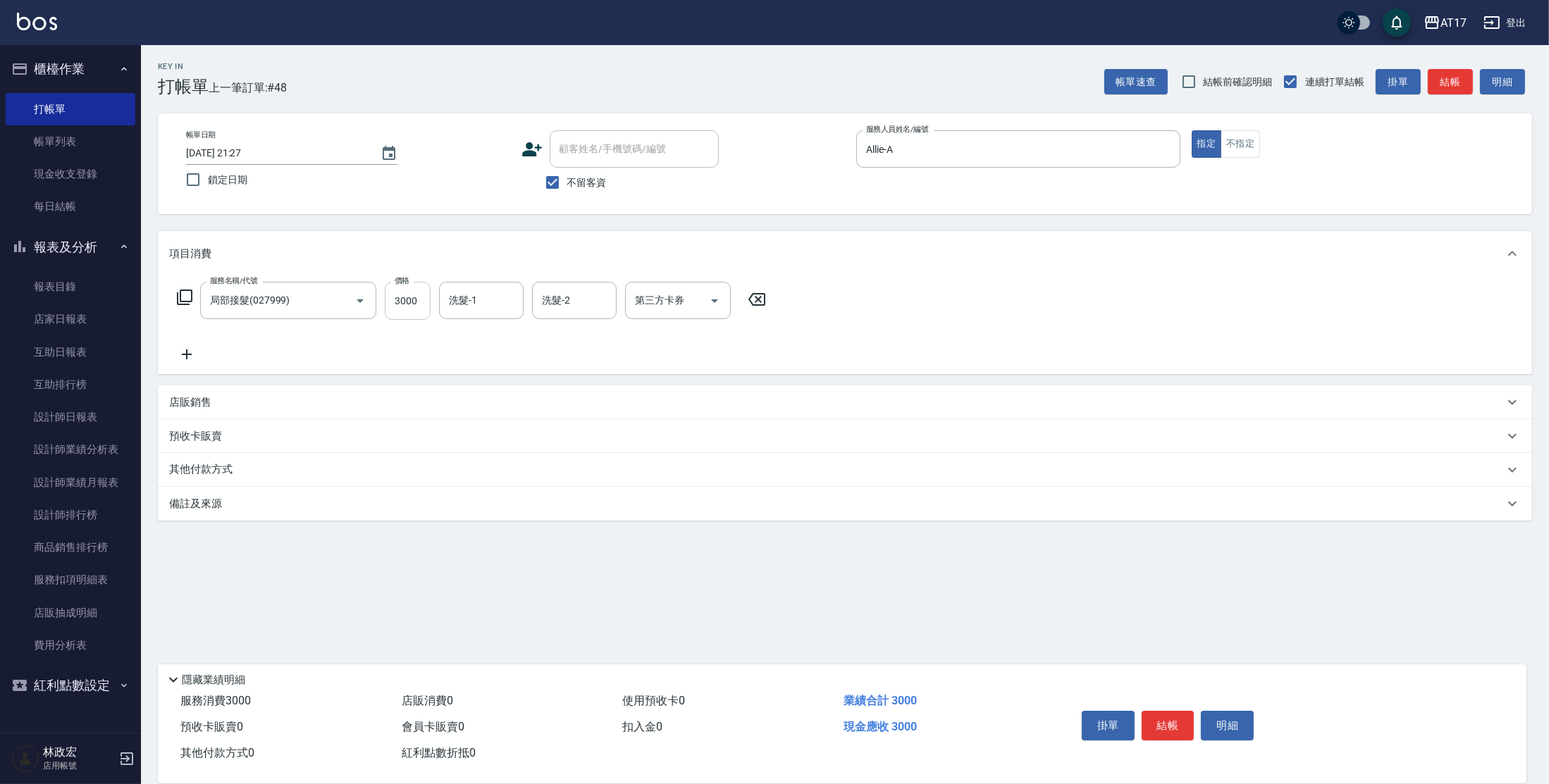
click at [421, 303] on input "3000" at bounding box center [407, 301] width 46 height 38
type input "9999"
type input "[PERSON_NAME]-22"
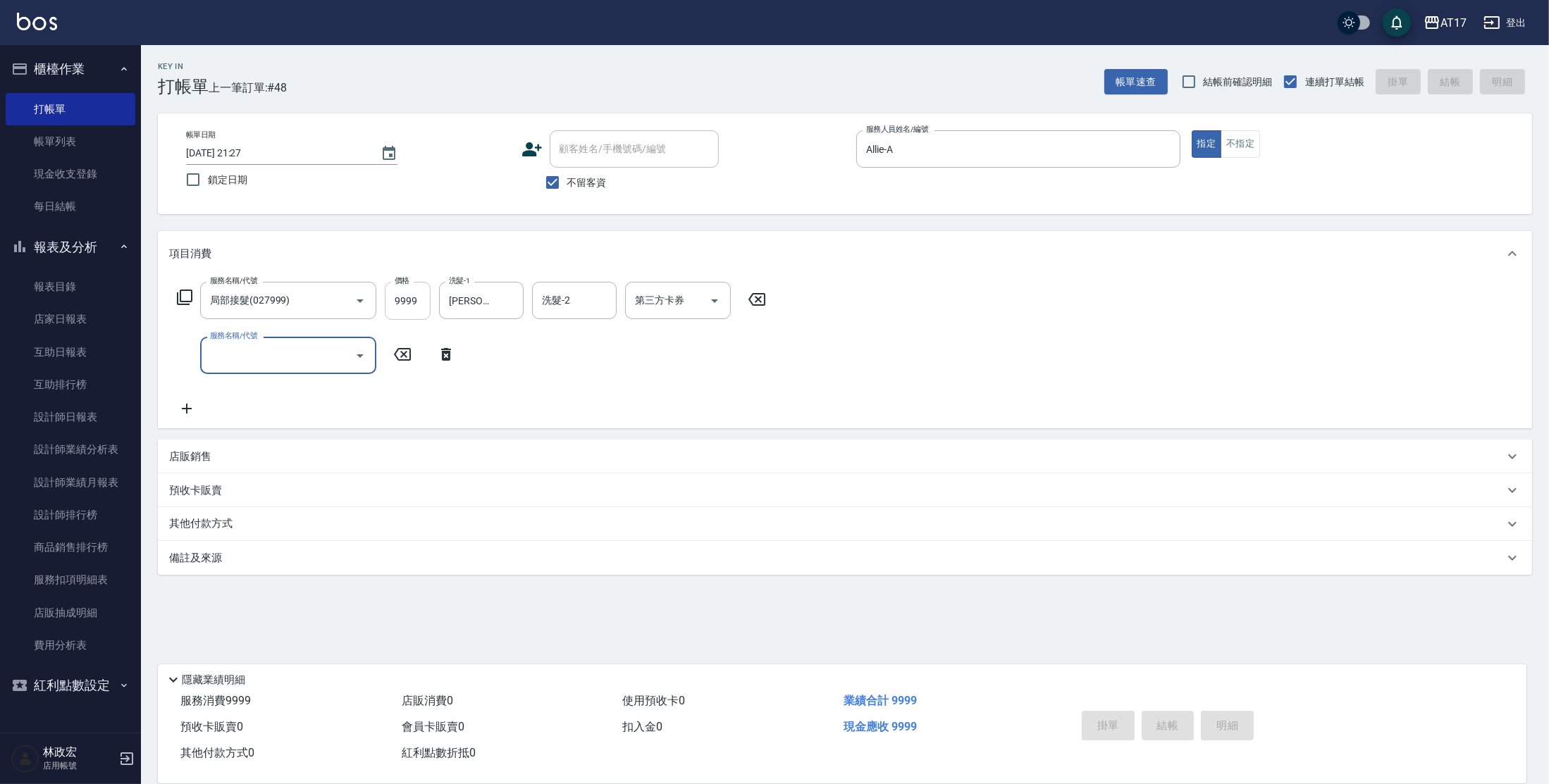
type input "[DATE] 21:32"
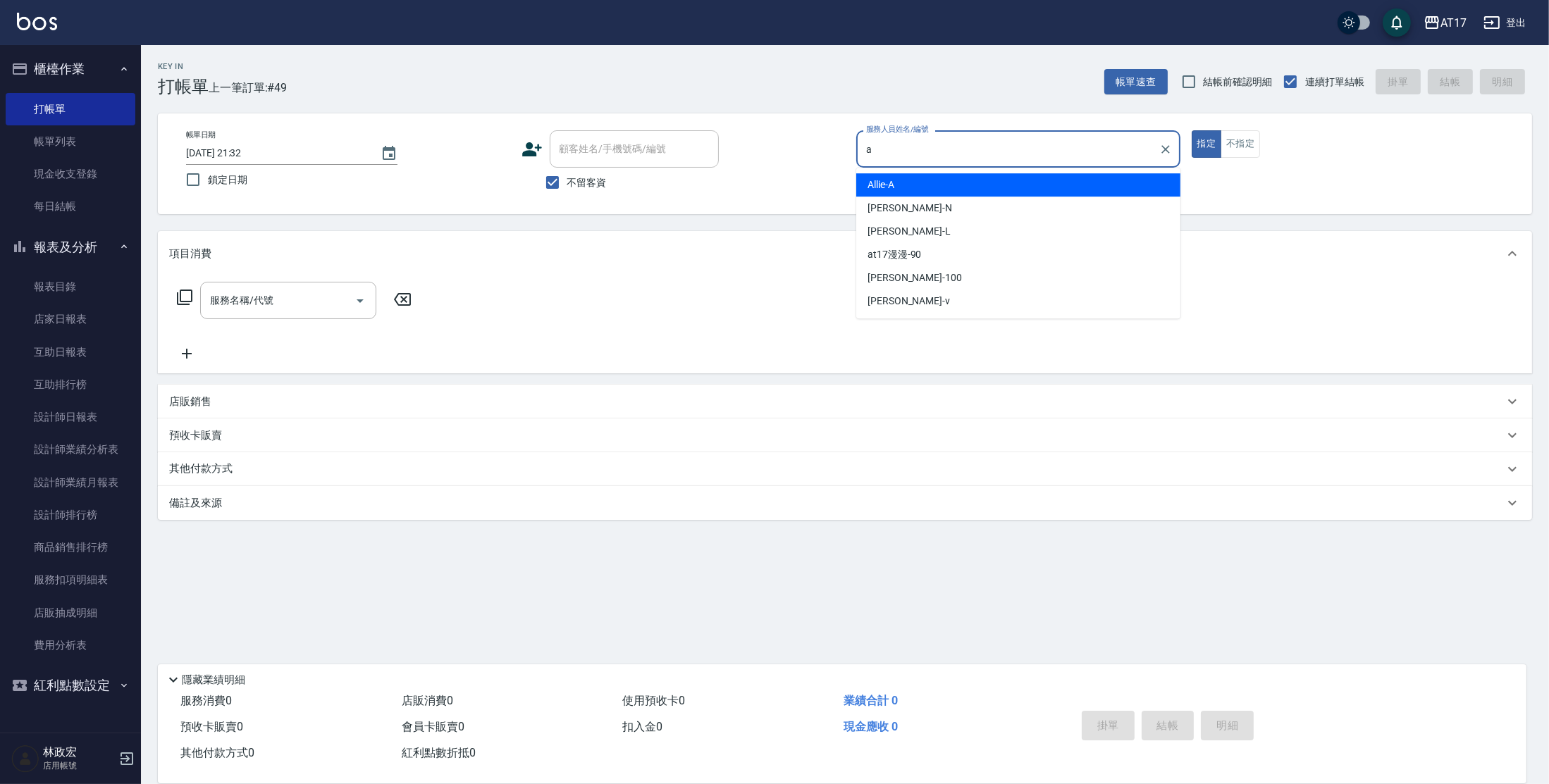
type input "Allie-A"
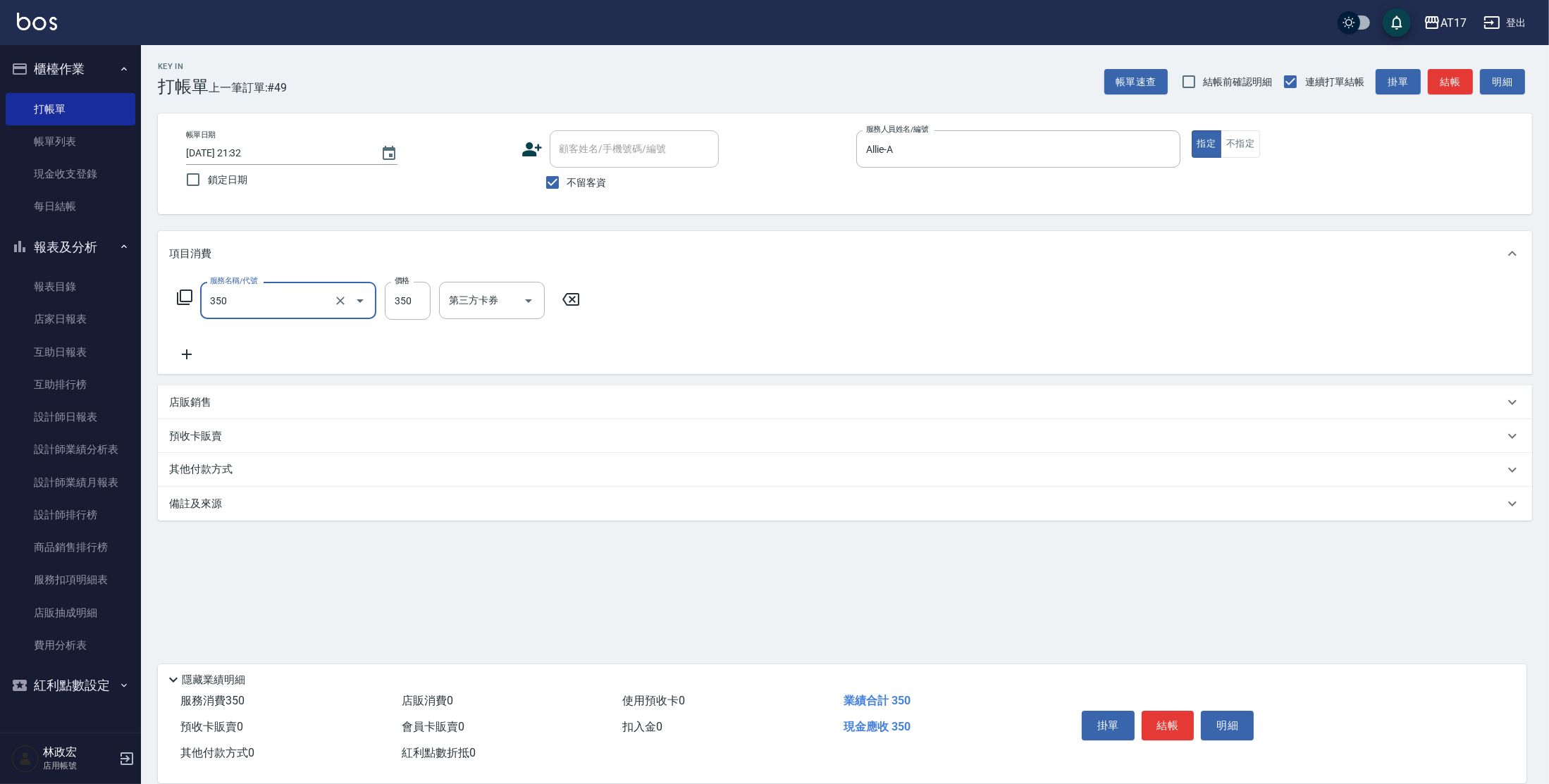
type input "350洗髮(350)"
type input "350"
type input "[PERSON_NAME]-27"
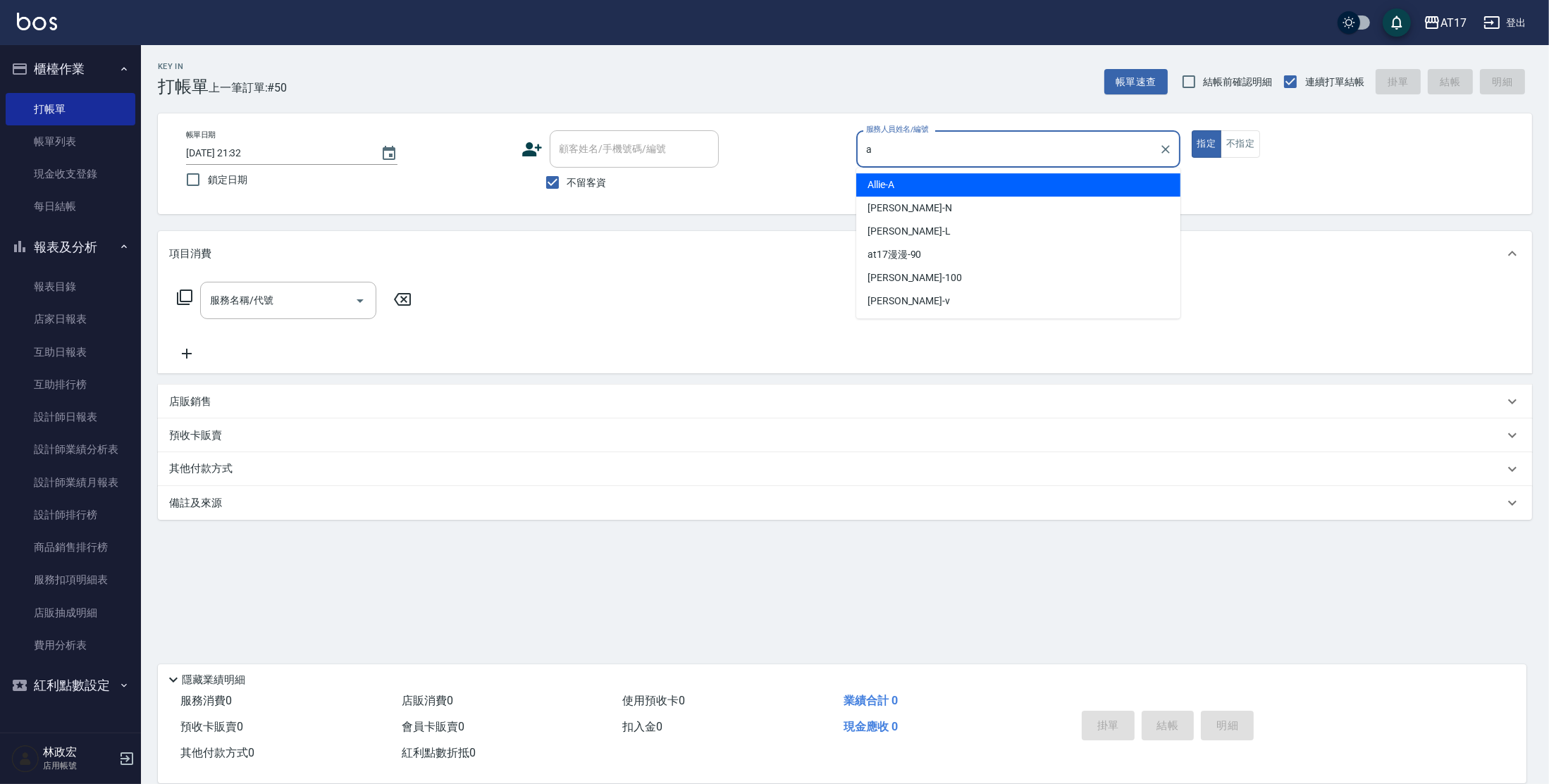
type input "Allie-A"
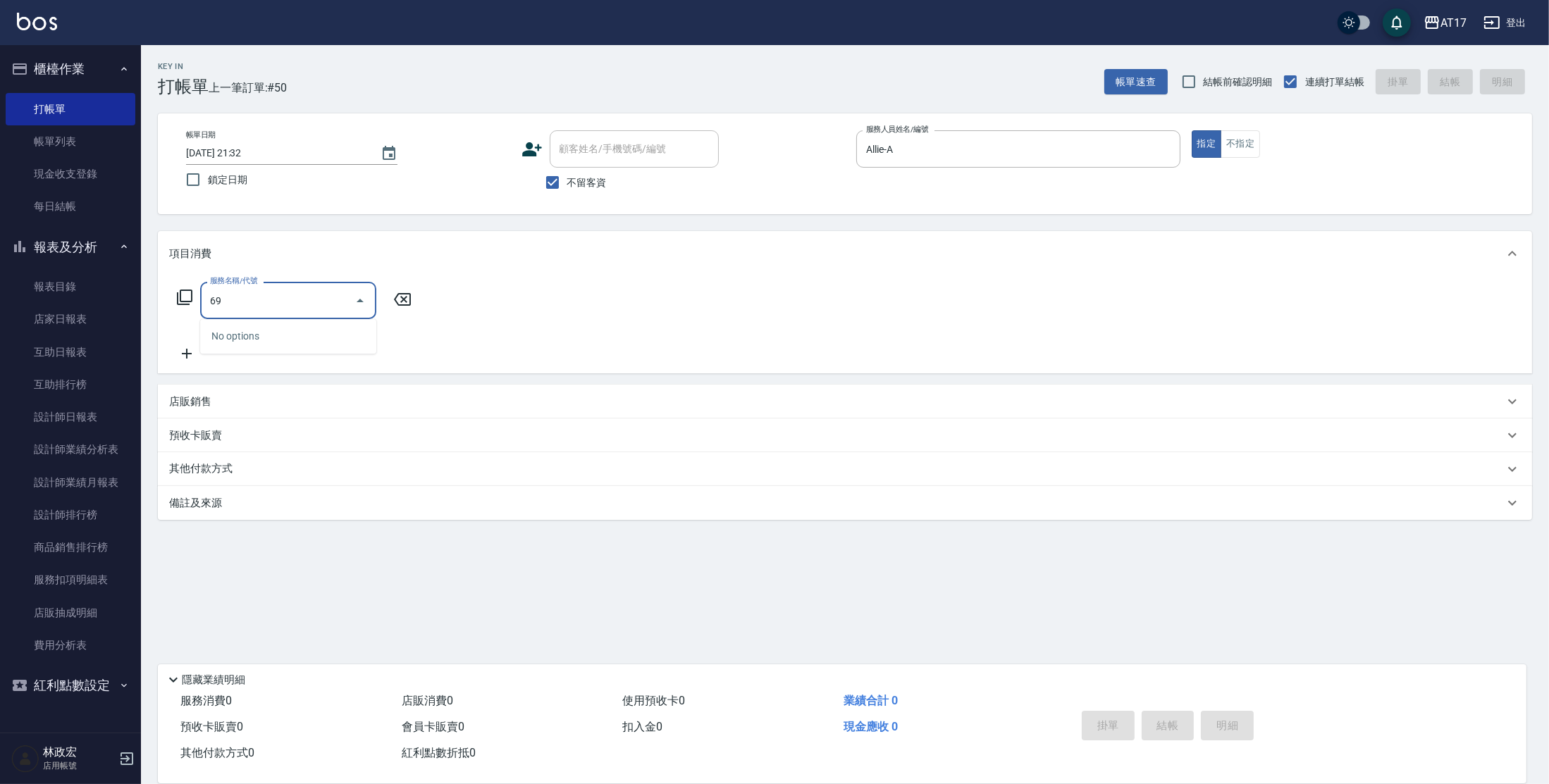
type input "6"
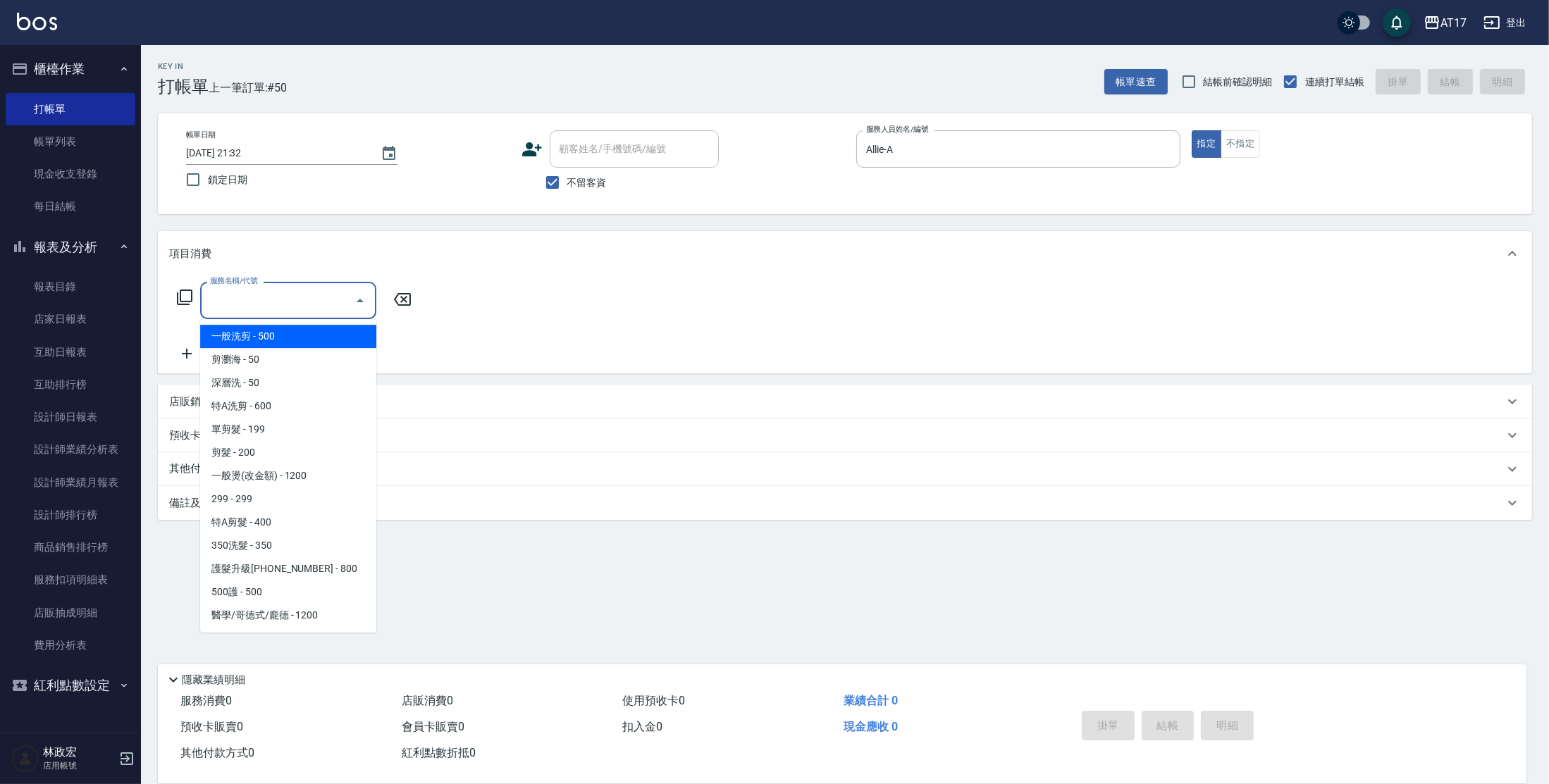
click at [185, 299] on icon at bounding box center [185, 298] width 17 height 17
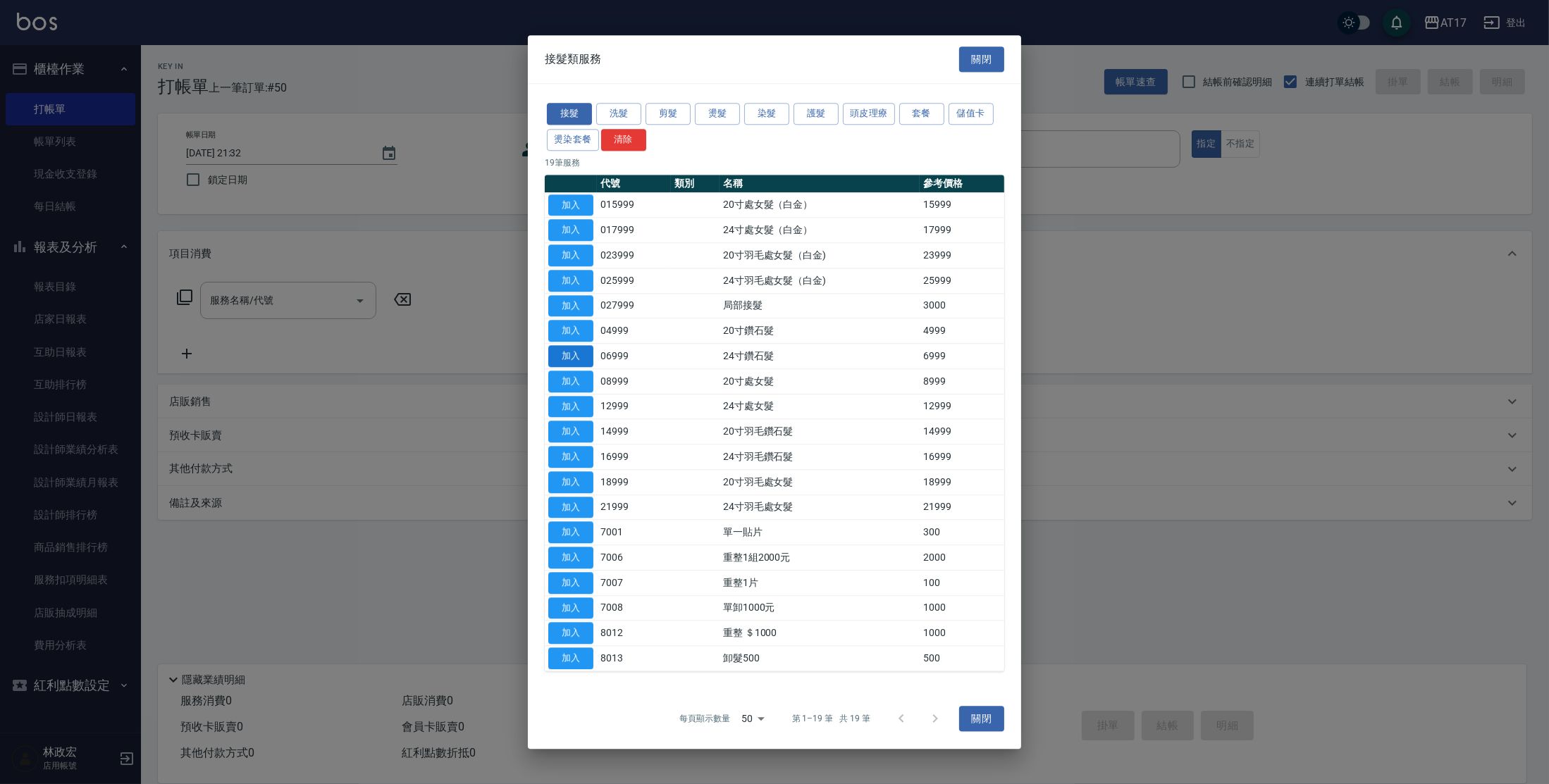
click at [573, 349] on button "加入" at bounding box center [570, 356] width 45 height 22
type input "24寸鑽石髮(06999)"
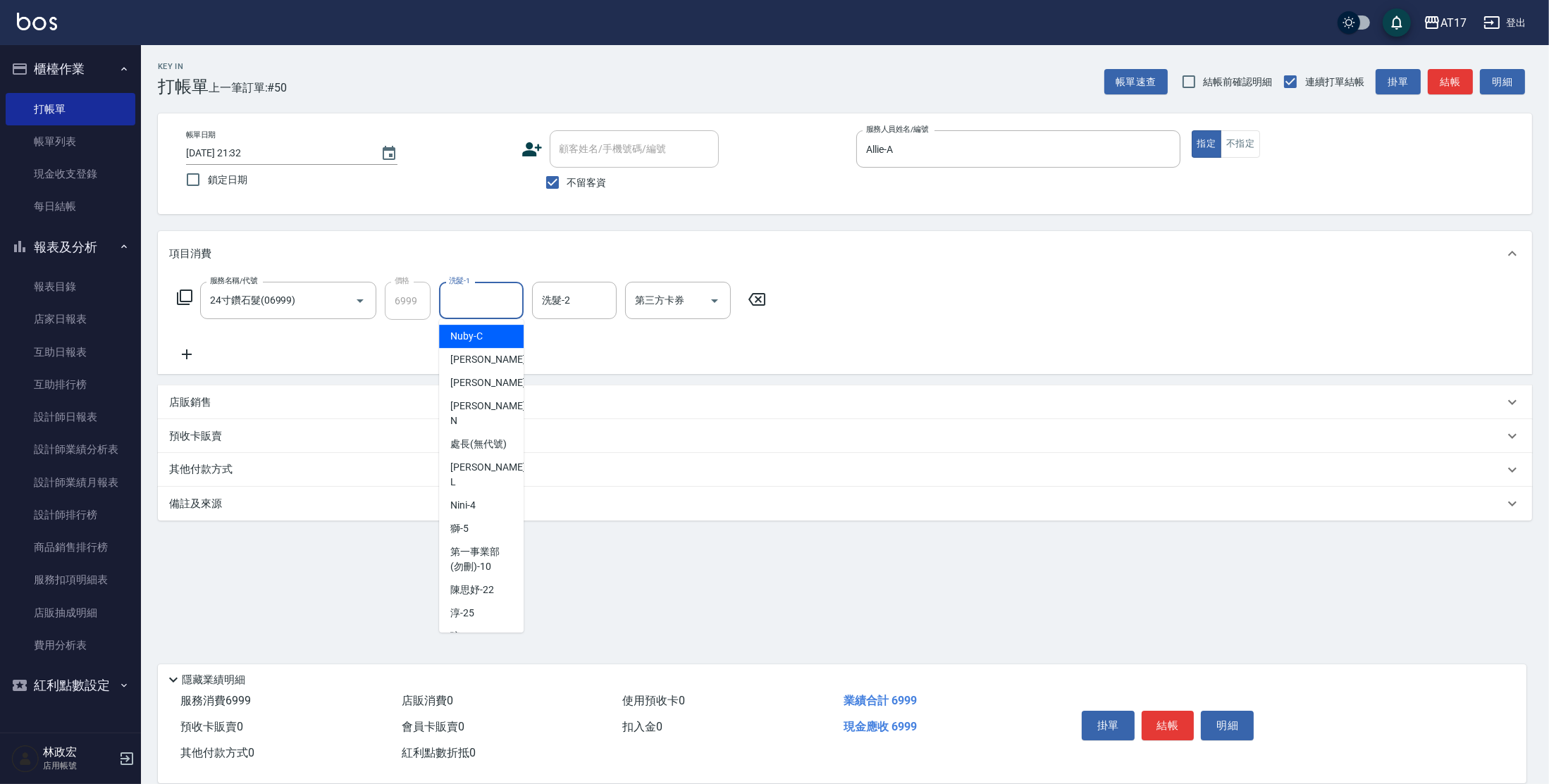
click at [486, 300] on input "洗髮-1" at bounding box center [481, 301] width 72 height 25
type input "[PERSON_NAME]-22"
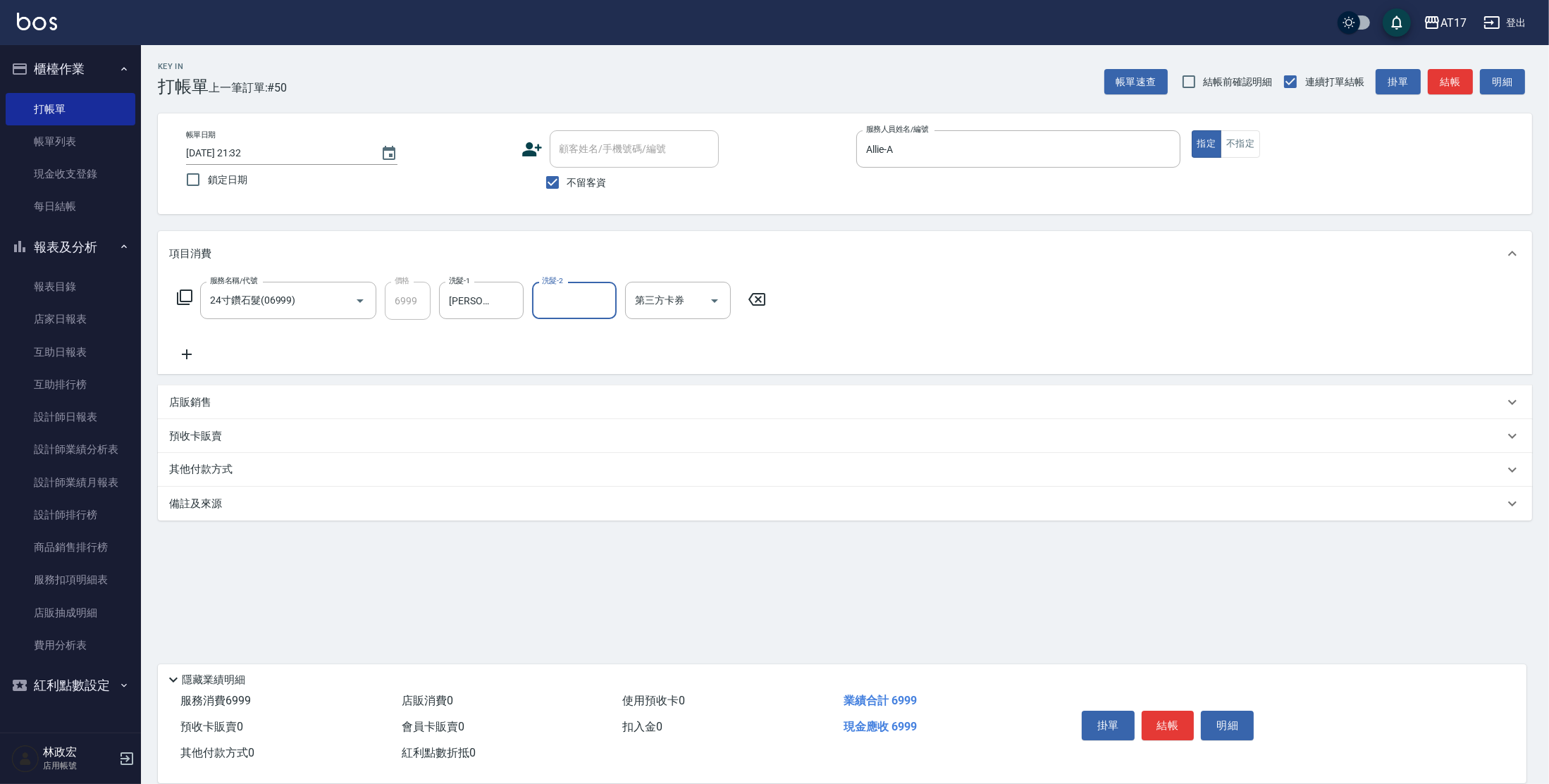
click at [508, 300] on icon "Clear" at bounding box center [508, 301] width 14 height 14
type input "[PERSON_NAME]-27"
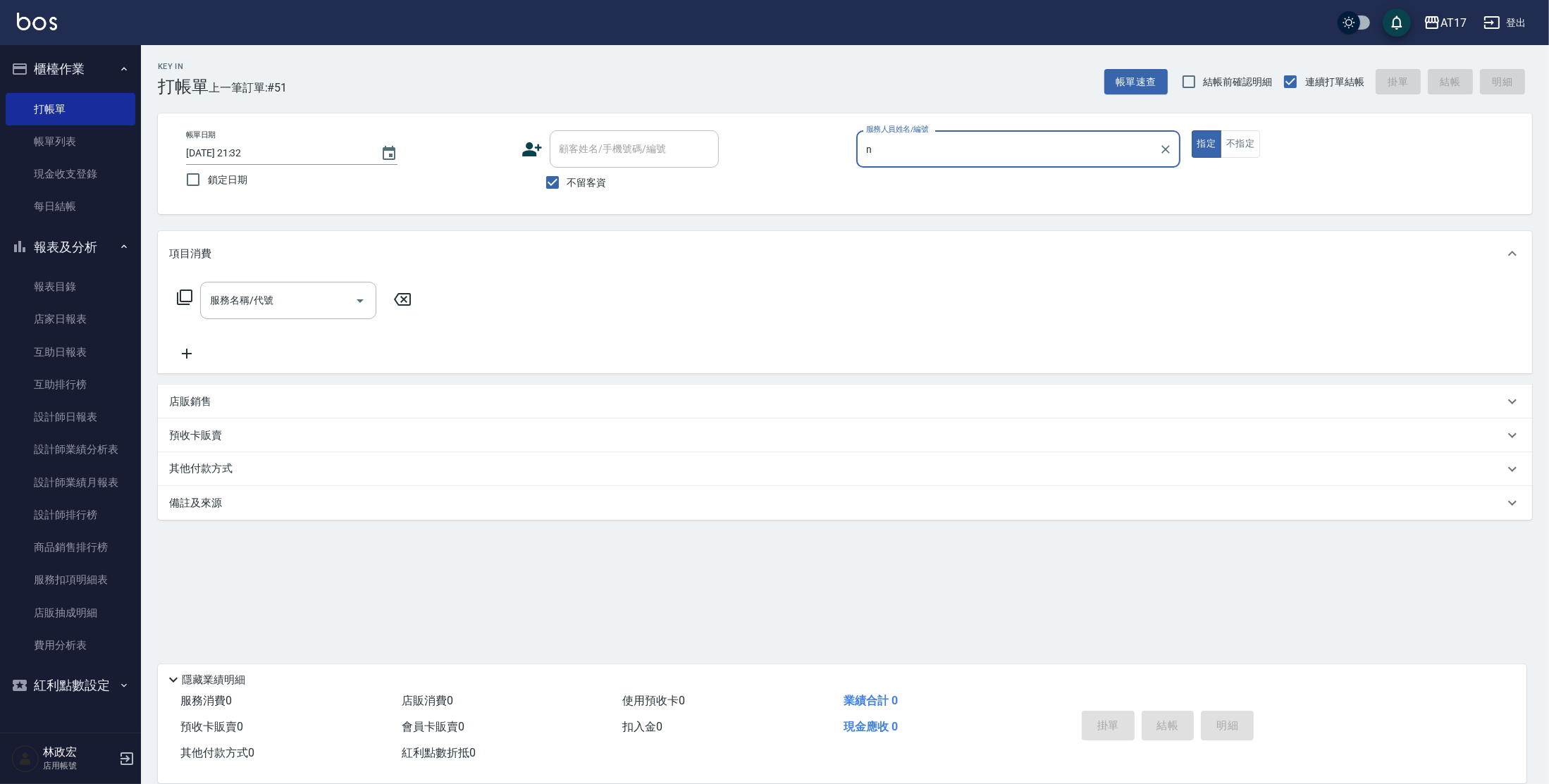
type input "n"
click at [1191, 131] on button "指定" at bounding box center [1206, 144] width 30 height 27
click at [884, 155] on input "服務人員姓名/編號" at bounding box center [1018, 149] width 312 height 25
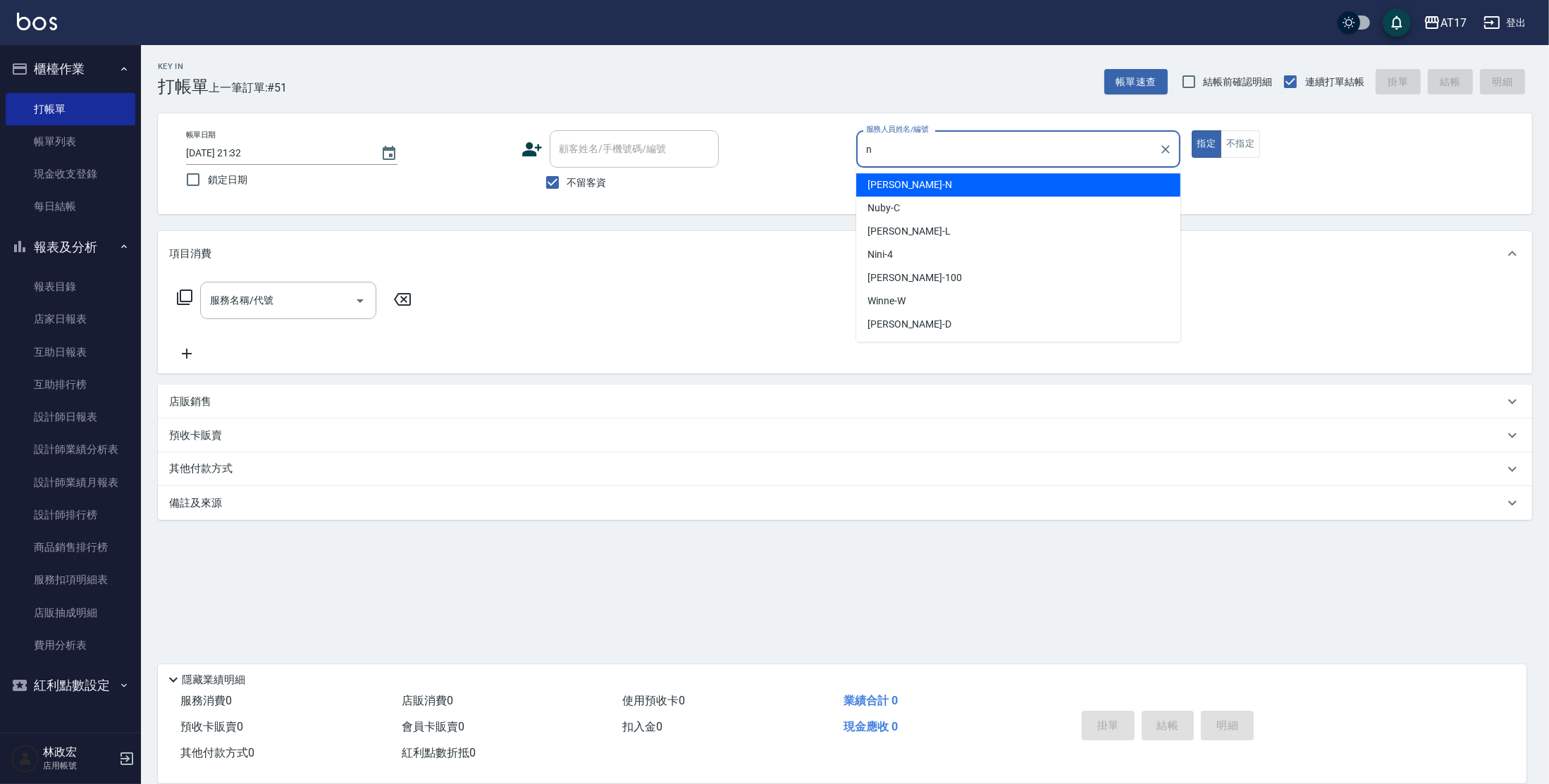
type input "[PERSON_NAME]-N"
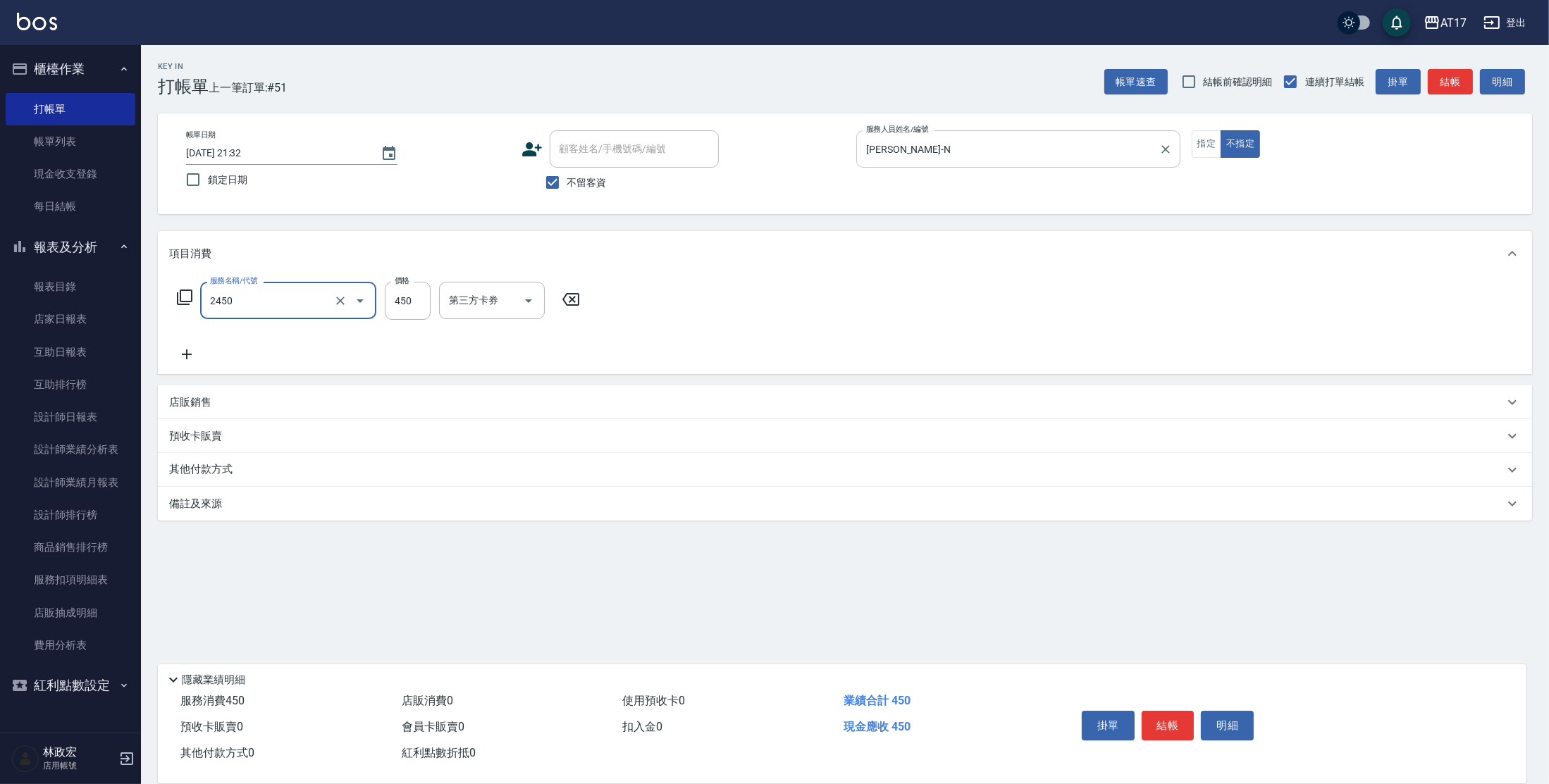
type input "C剪髮套餐(2450)"
type input "450"
type input "[PERSON_NAME]-22"
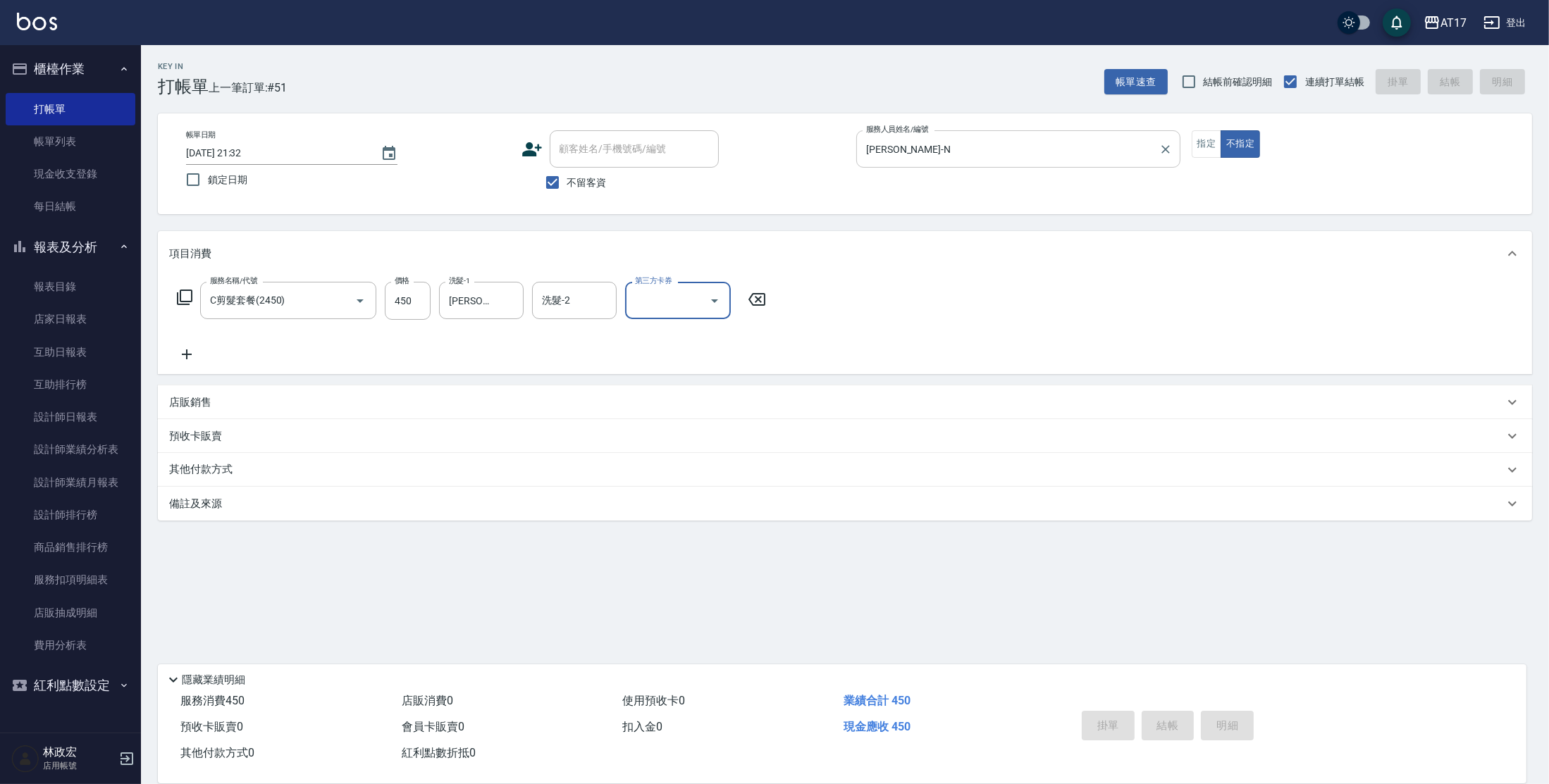
type input "[DATE] 21:33"
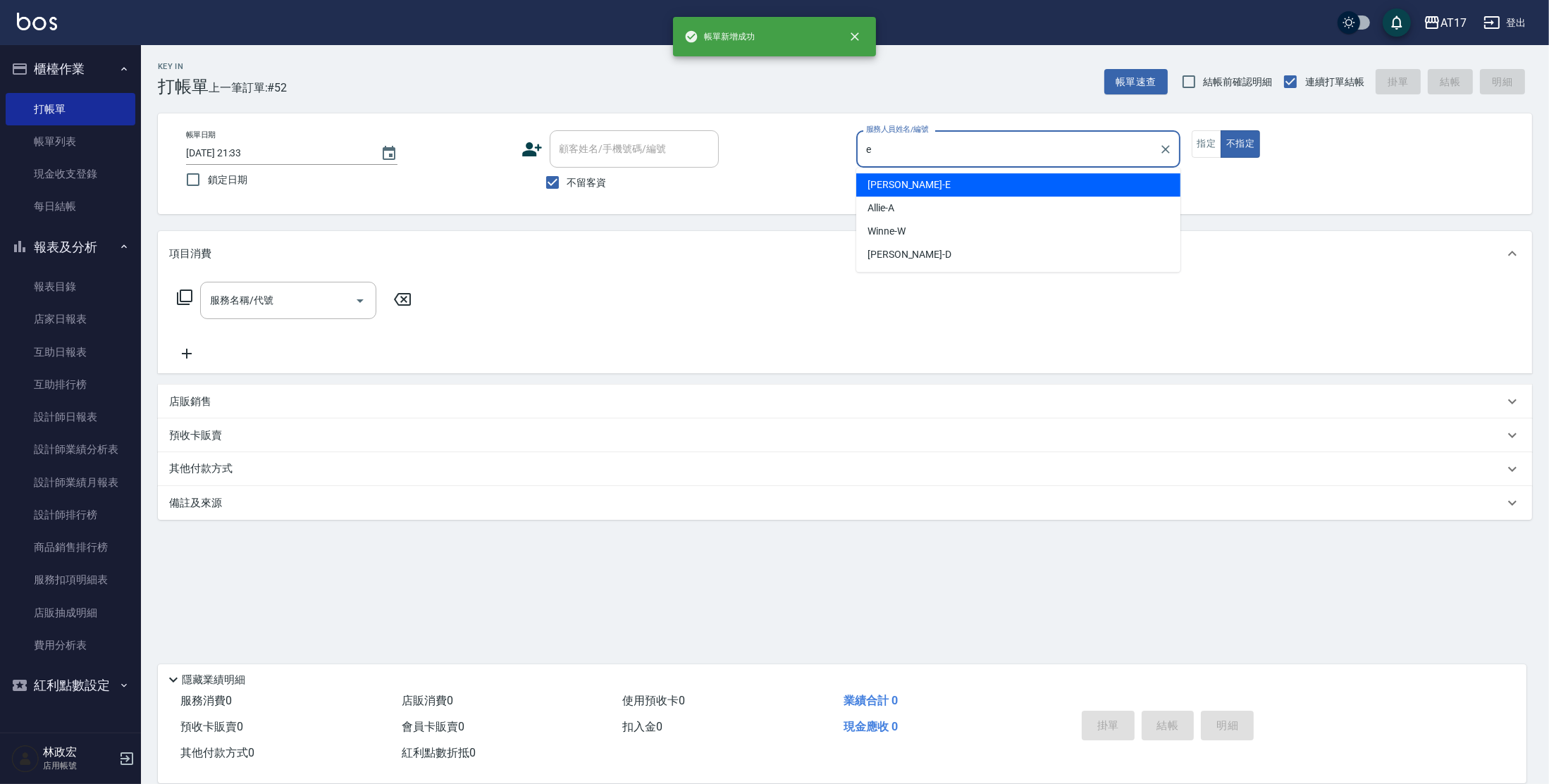
type input "[PERSON_NAME]-E"
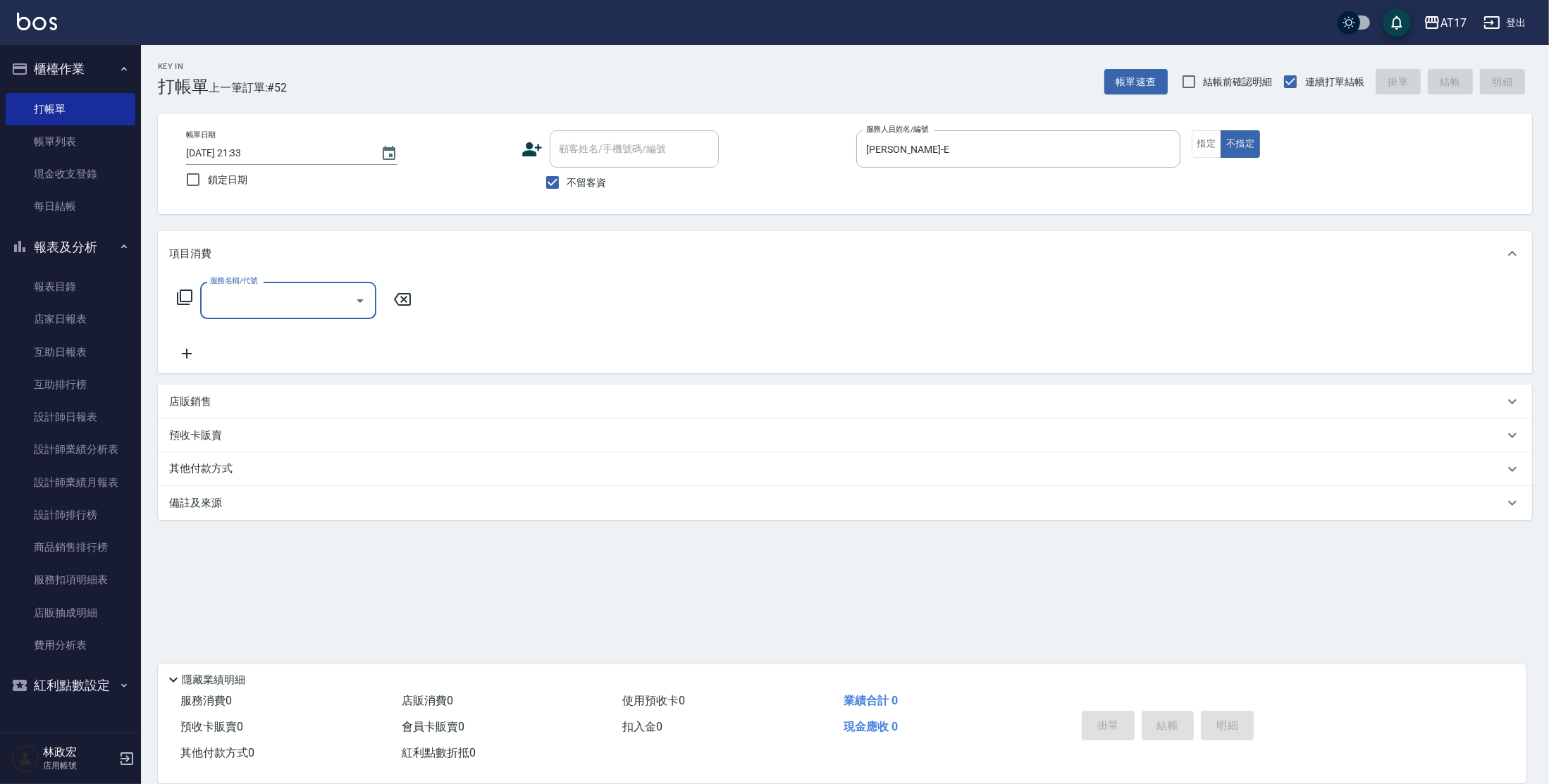
click at [1208, 137] on button "指定" at bounding box center [1206, 144] width 30 height 27
type input "C剪髮套餐(2450)"
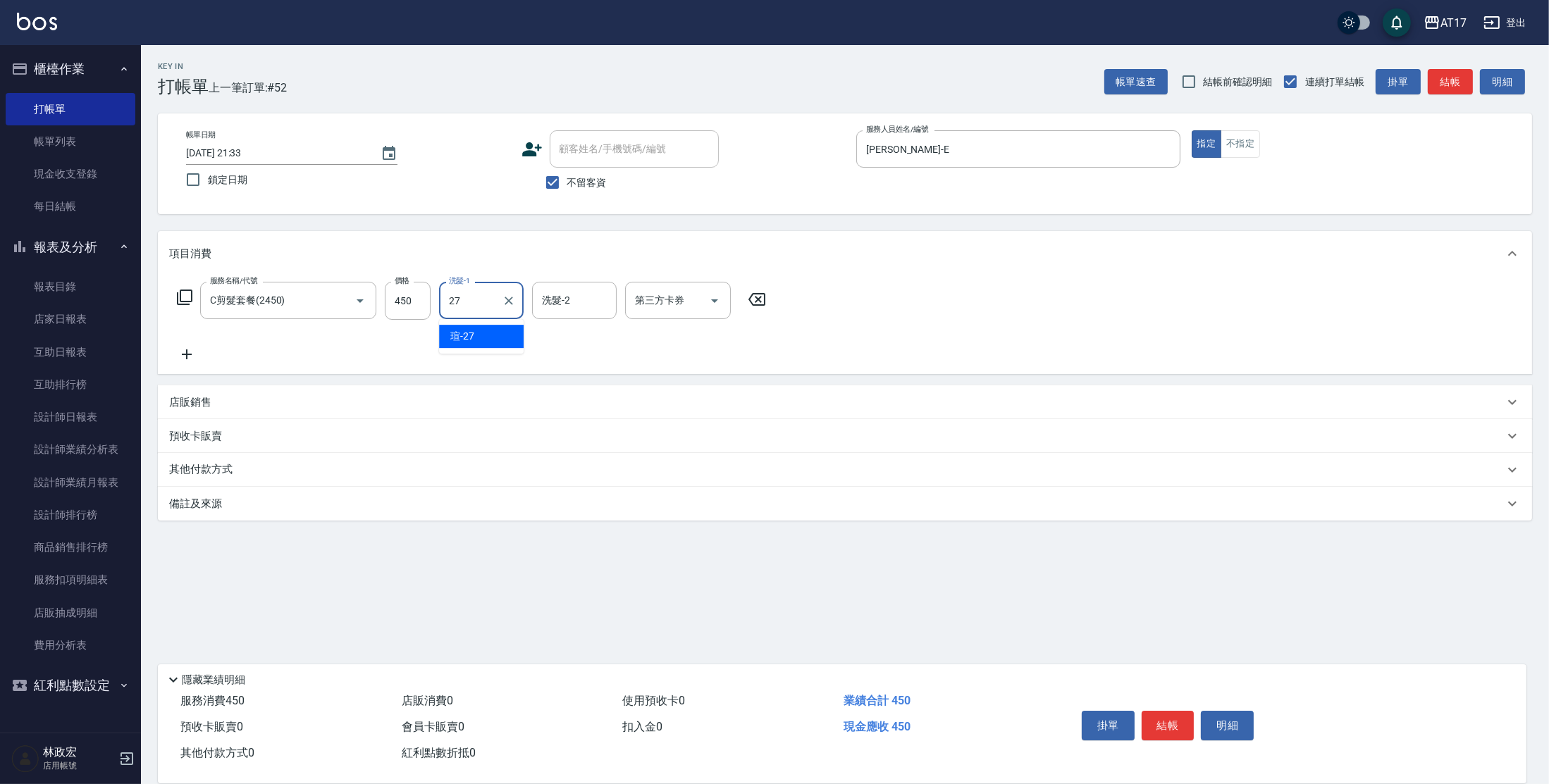
type input "[PERSON_NAME]-27"
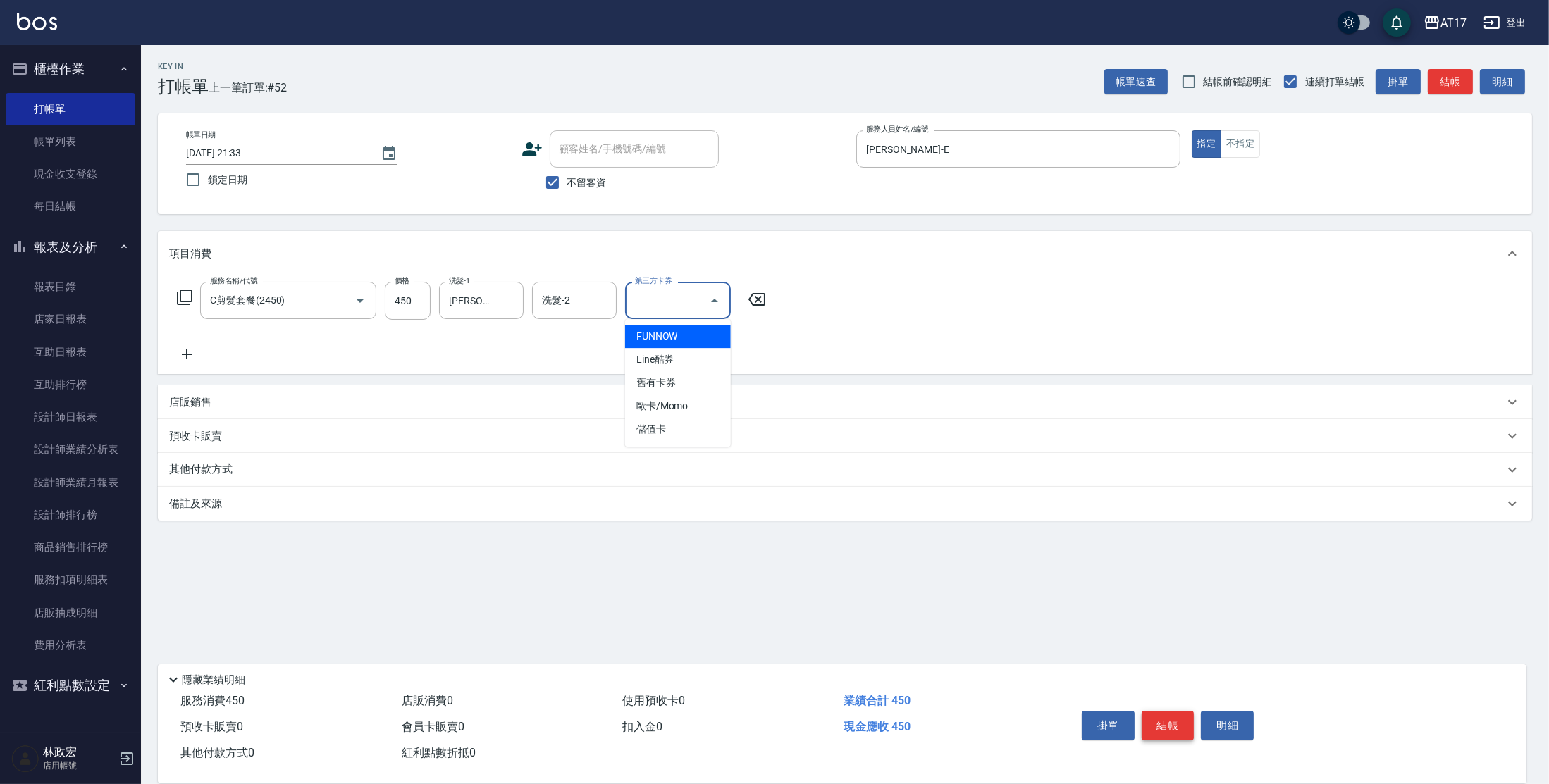
click at [1158, 711] on button "結帳" at bounding box center [1168, 726] width 53 height 30
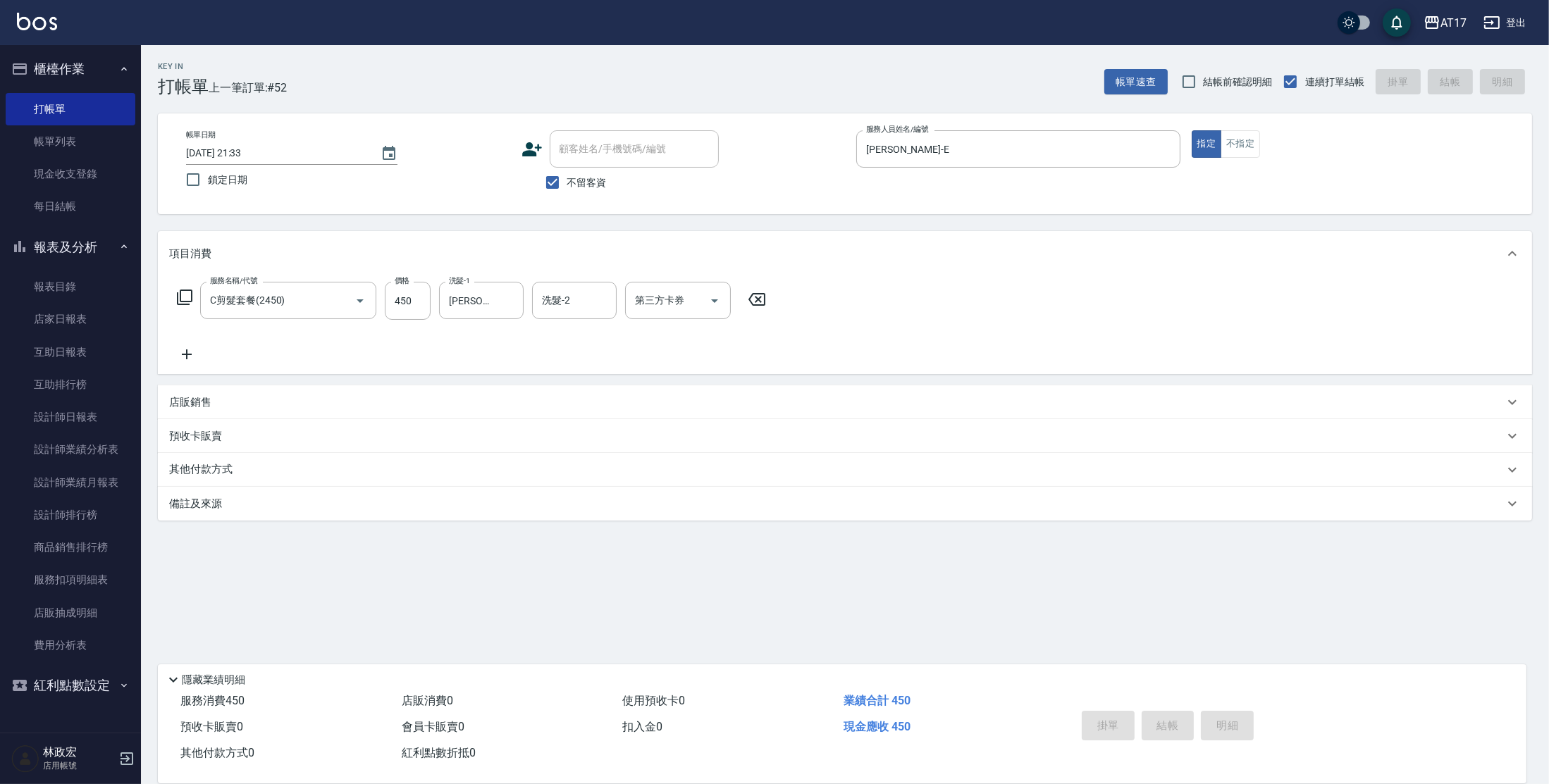
type input "[DATE] 21:34"
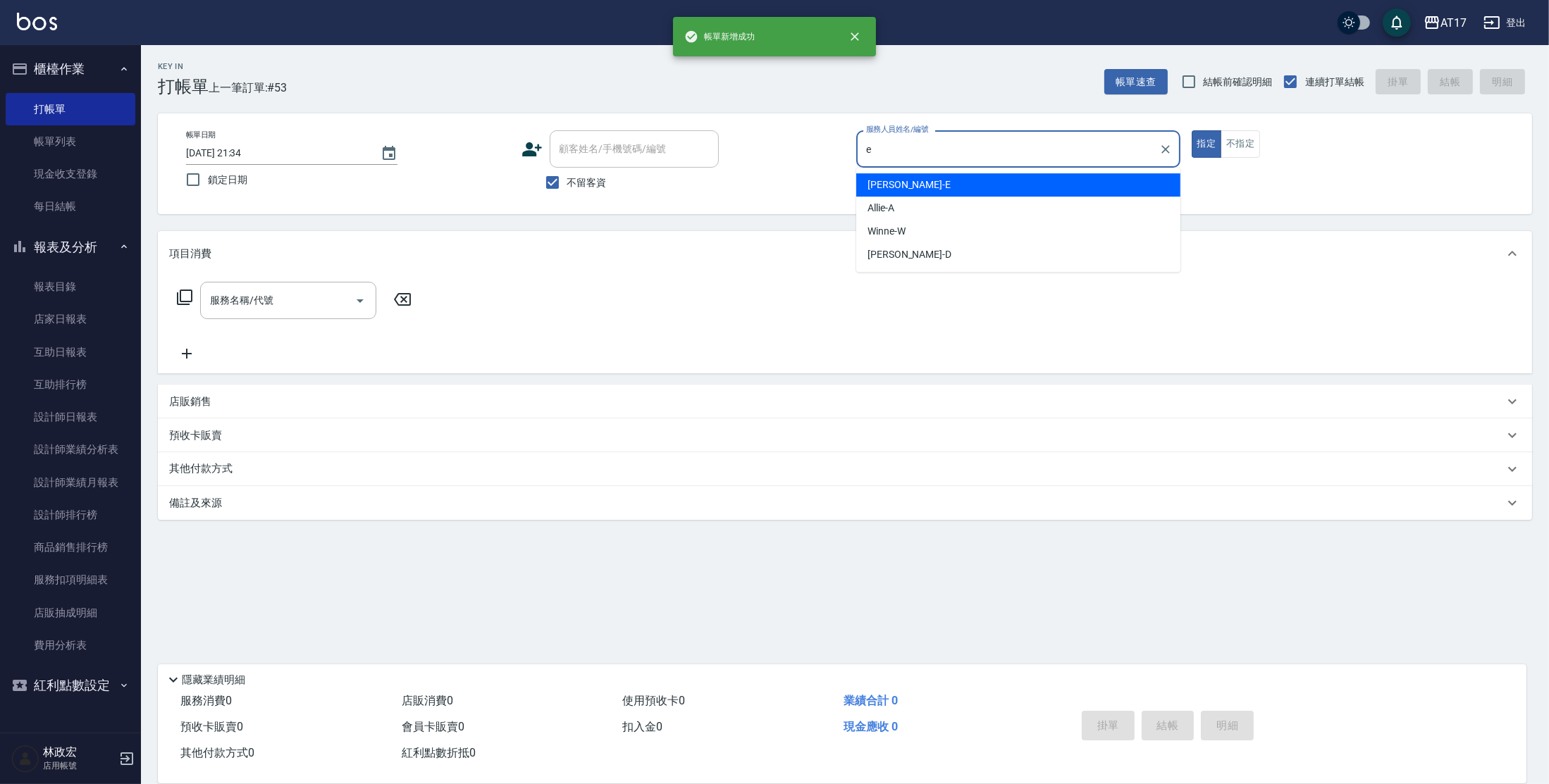
type input "[PERSON_NAME]-E"
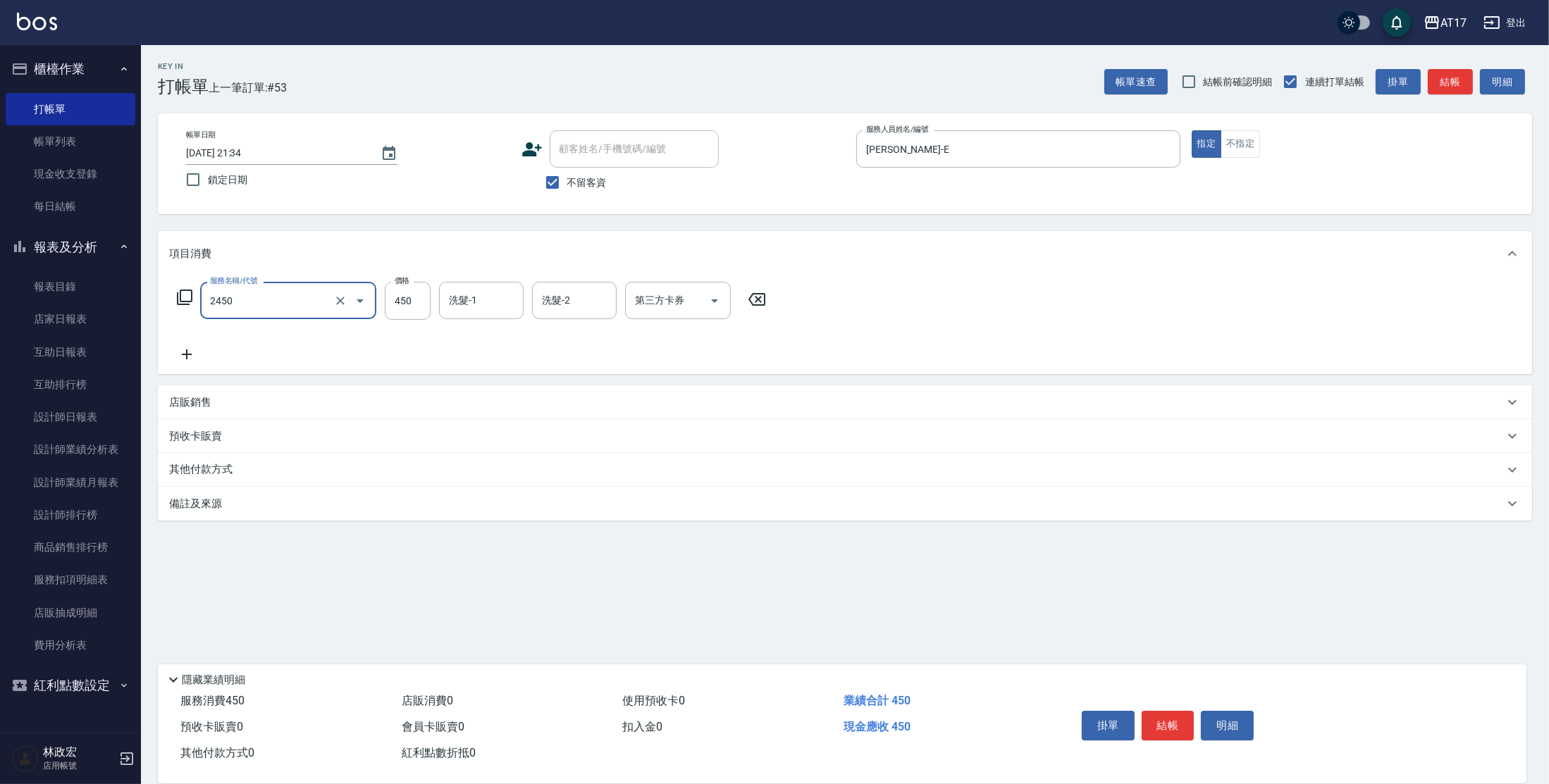
type input "C剪髮套餐(2450)"
type input "[PERSON_NAME]-27"
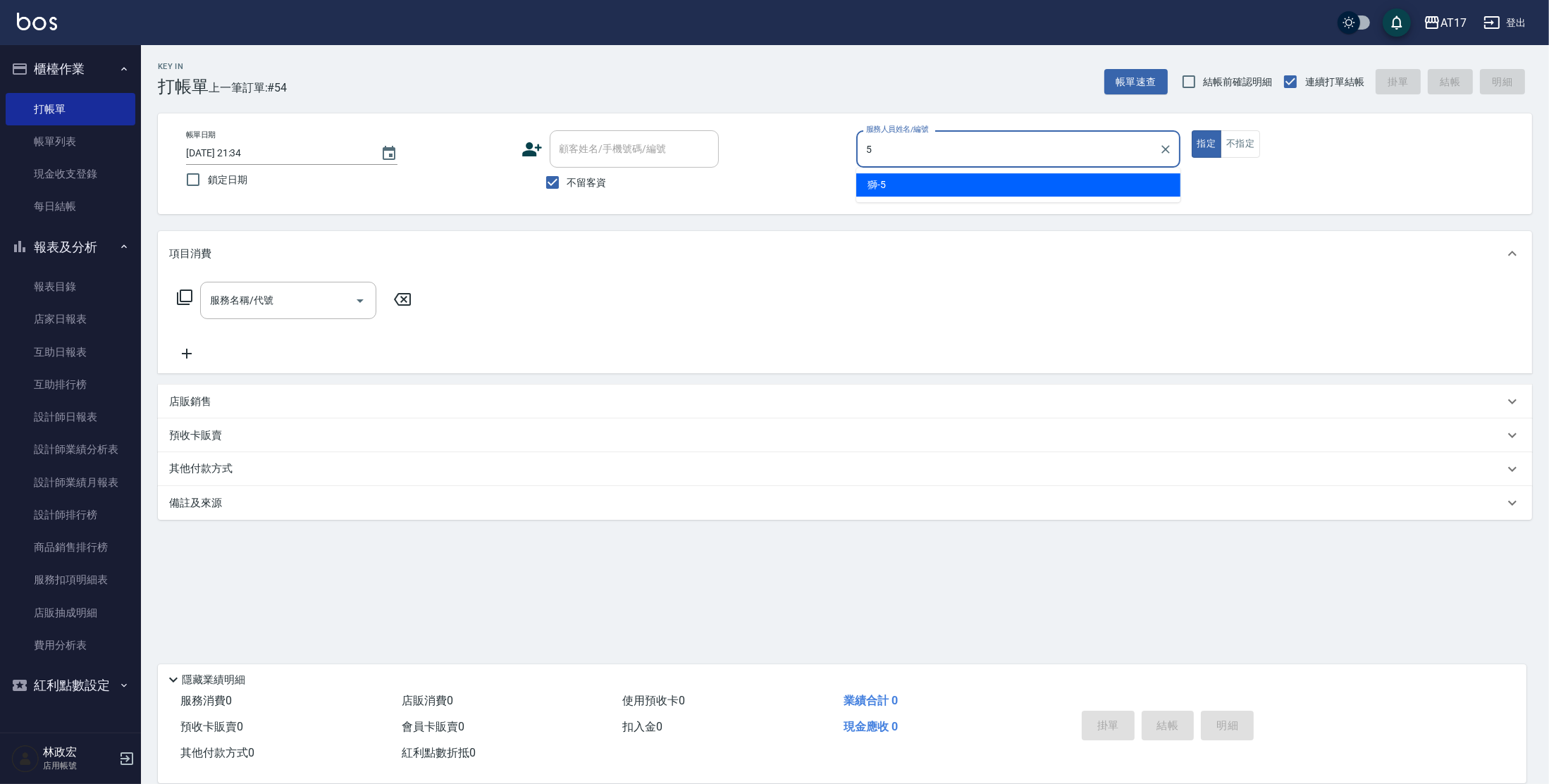
type input "獅-5"
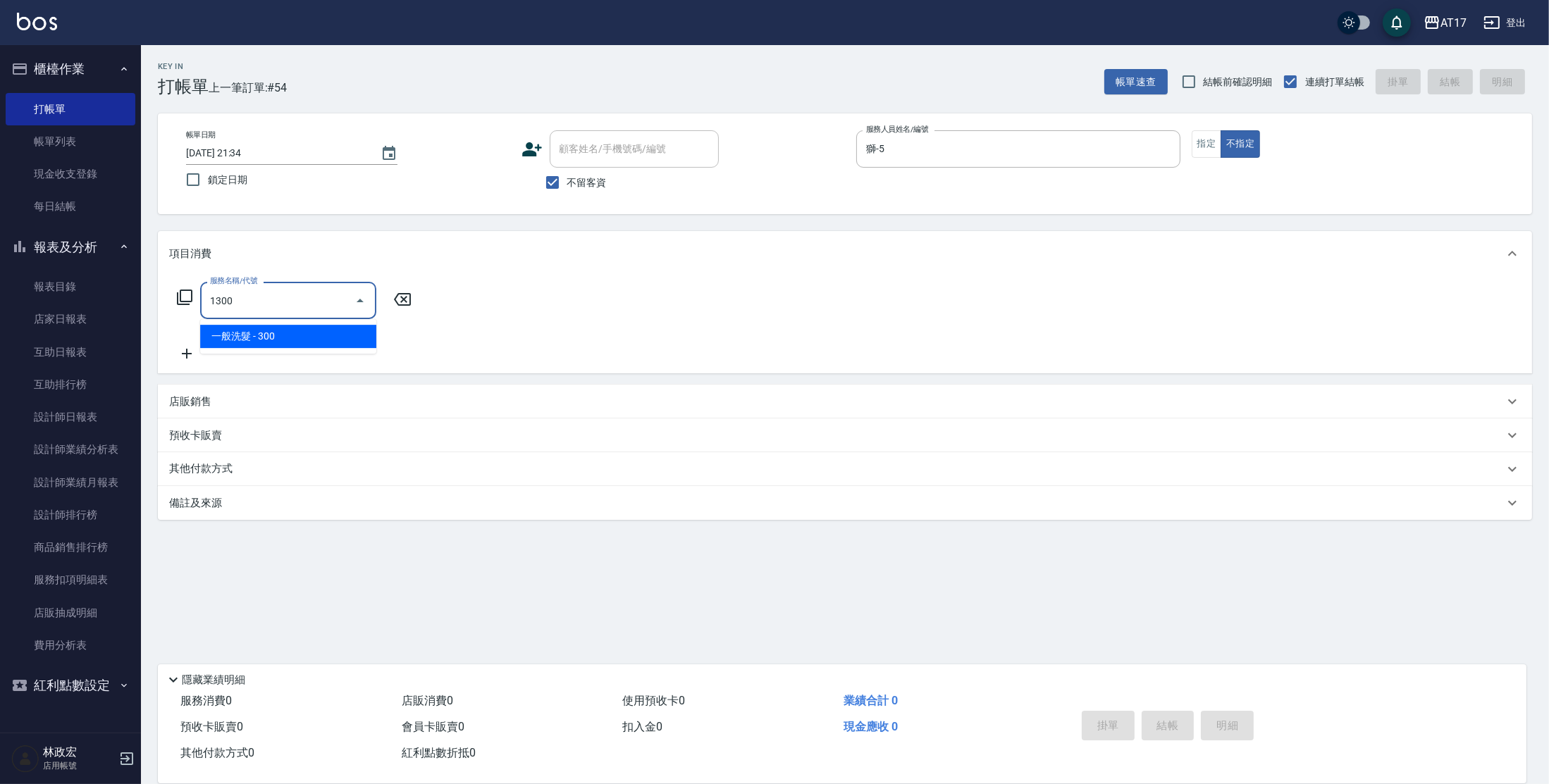
type input "一般洗髮(1300)"
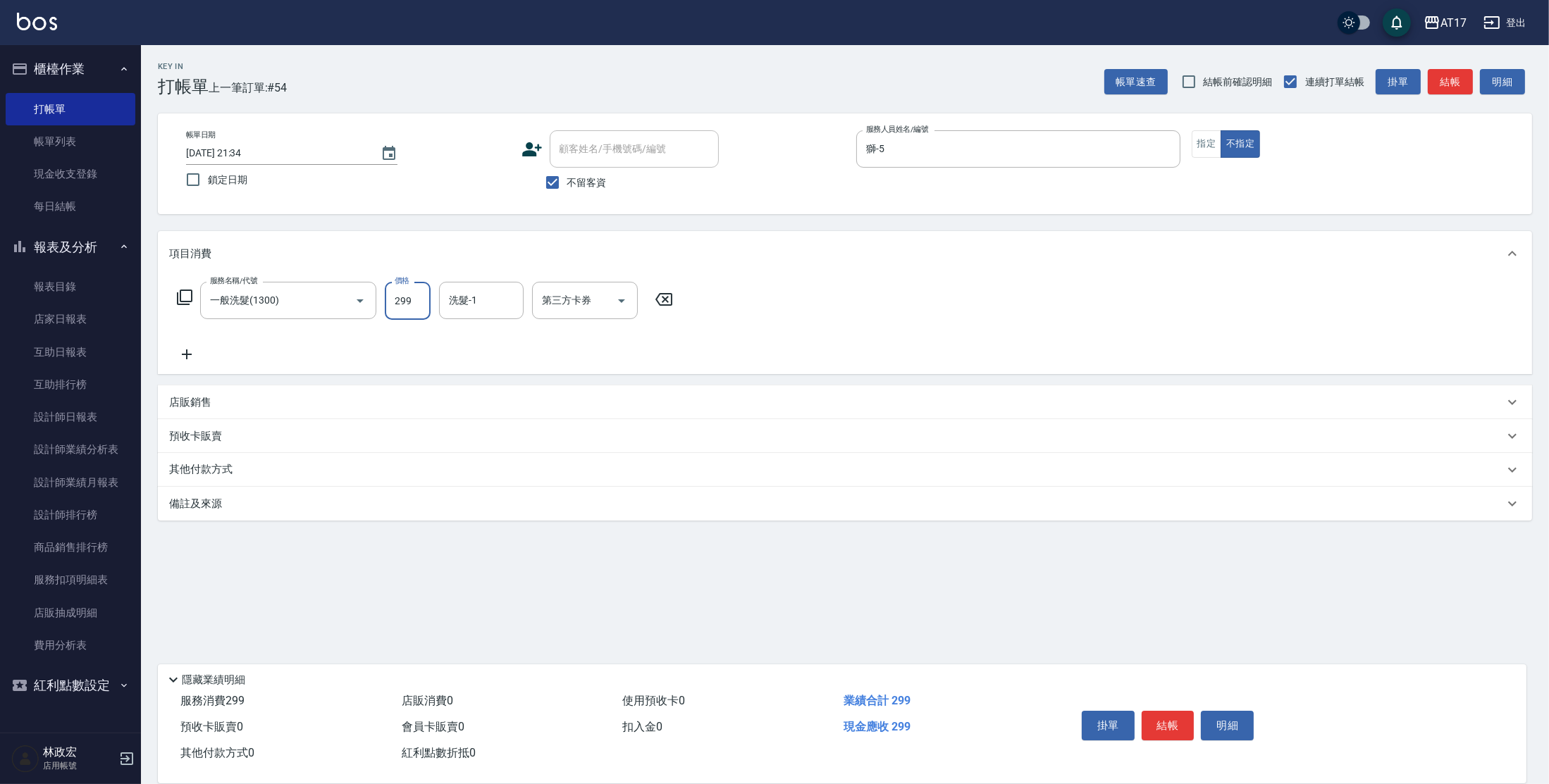
type input "299"
type input "[PERSON_NAME]-25"
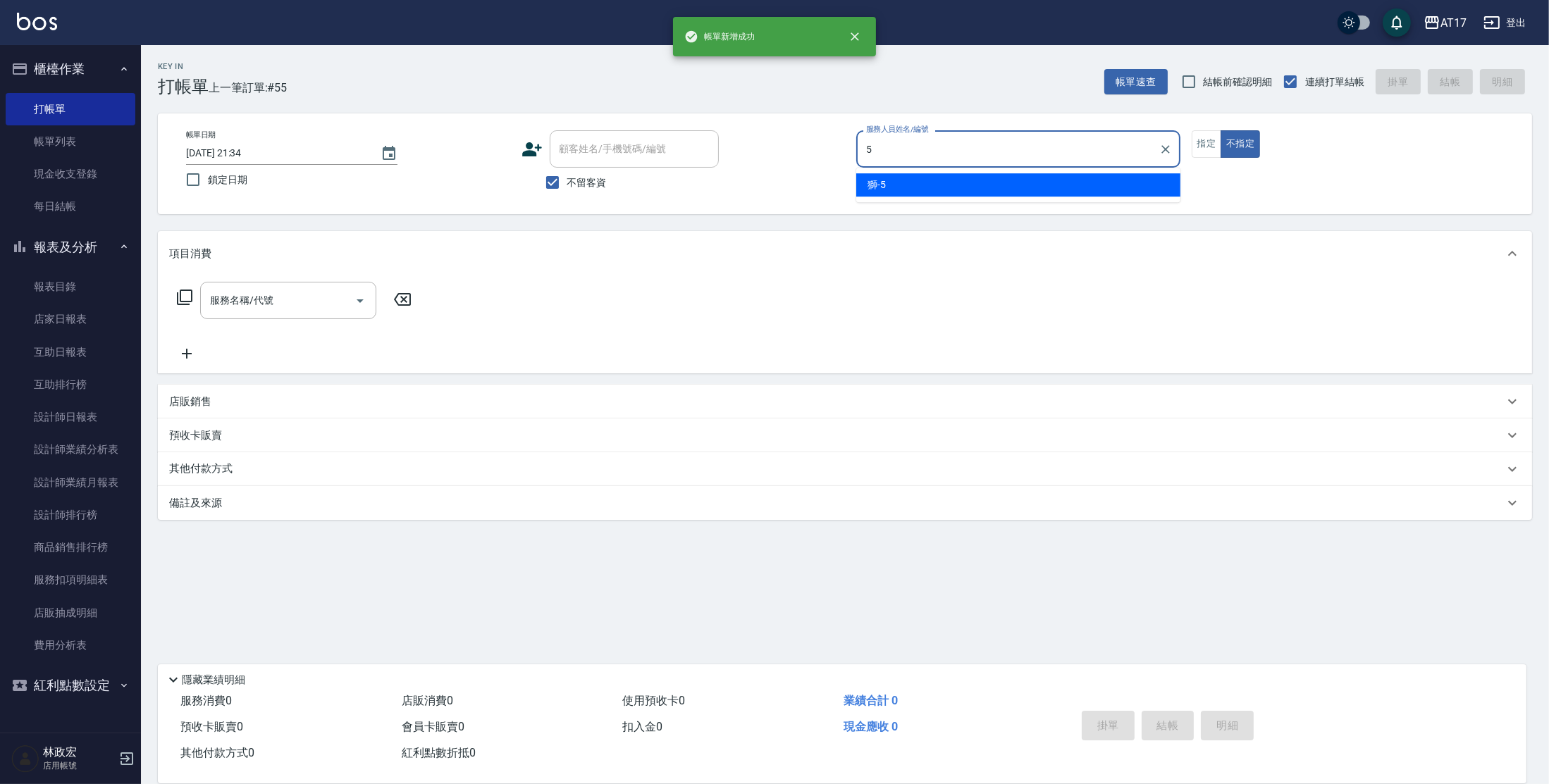
type input "獅-5"
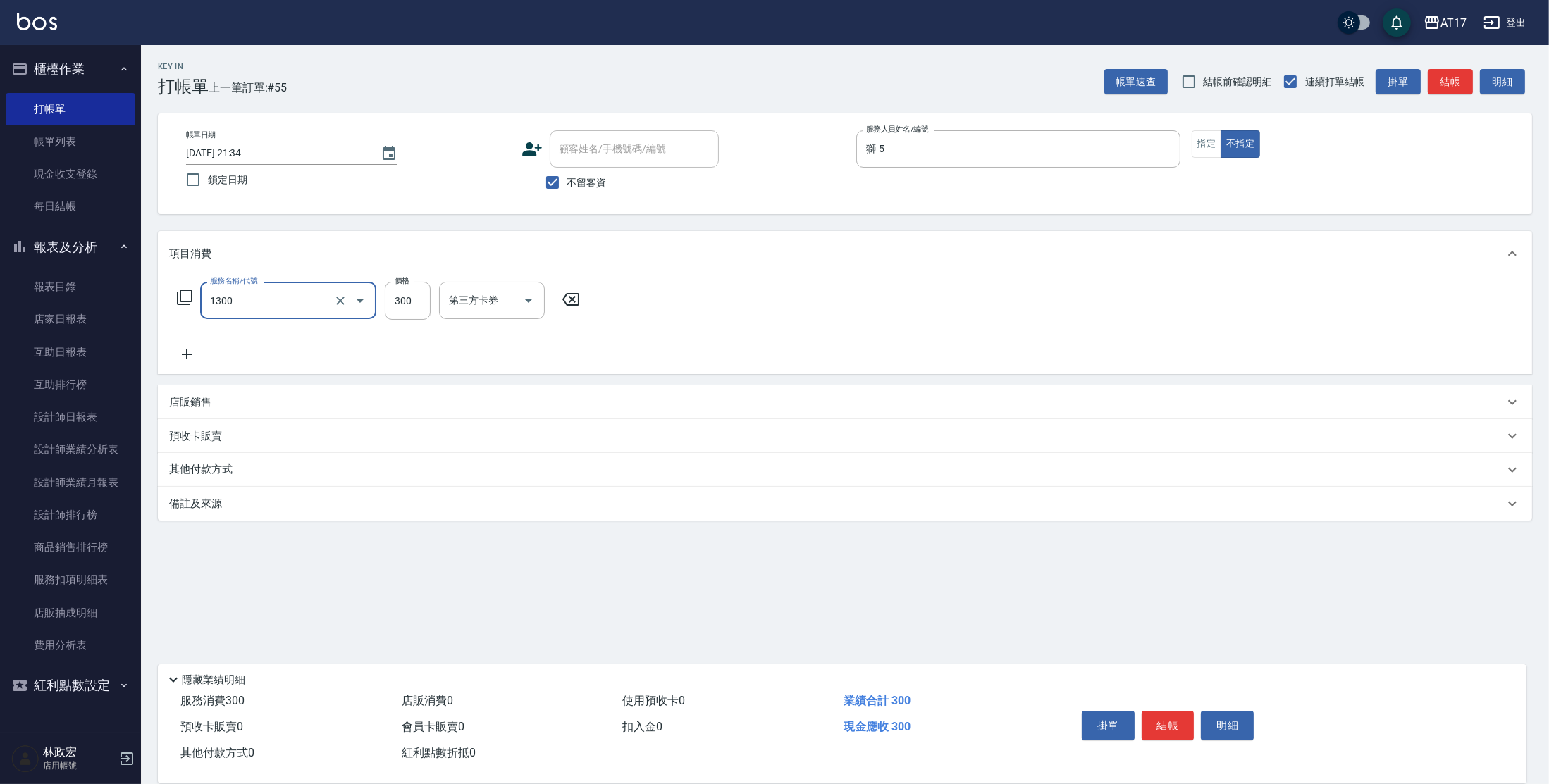
type input "一般洗髮(1300)"
type input "299"
type input "[PERSON_NAME]-25"
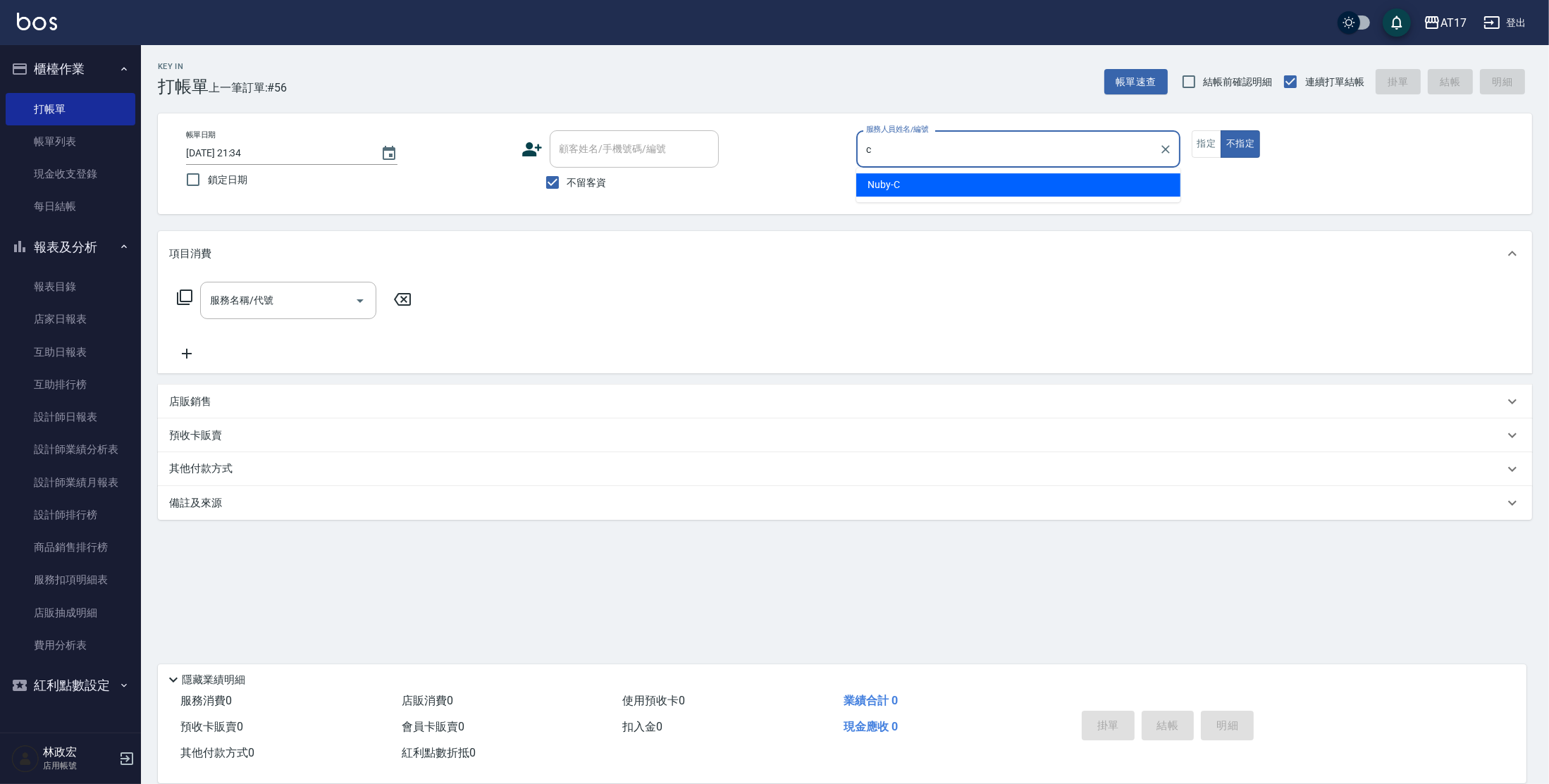
type input "Nuby-C"
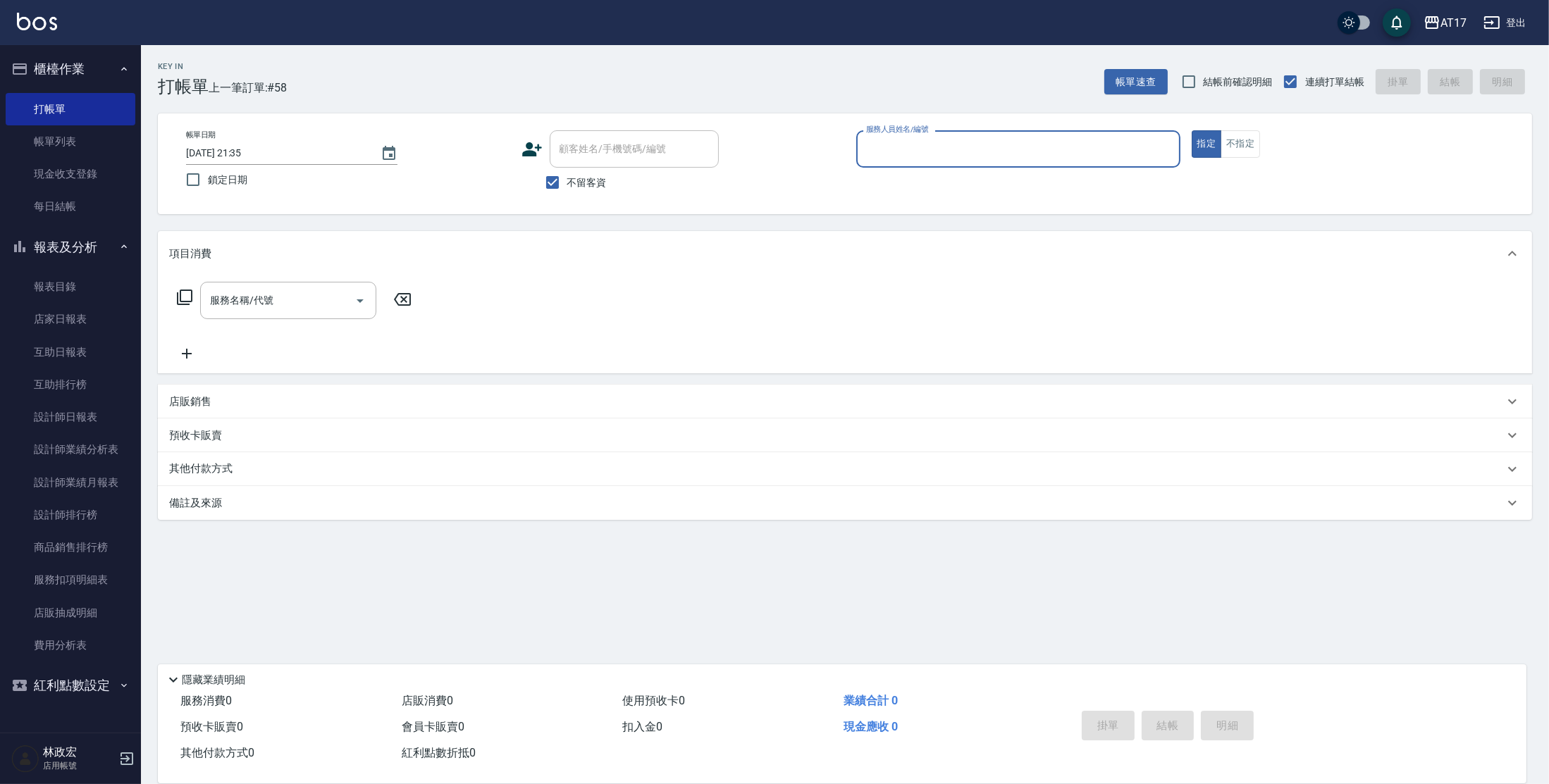
drag, startPoint x: 57, startPoint y: 149, endPoint x: 445, endPoint y: 705, distance: 678.0
click at [57, 148] on link "帳單列表" at bounding box center [70, 141] width 130 height 33
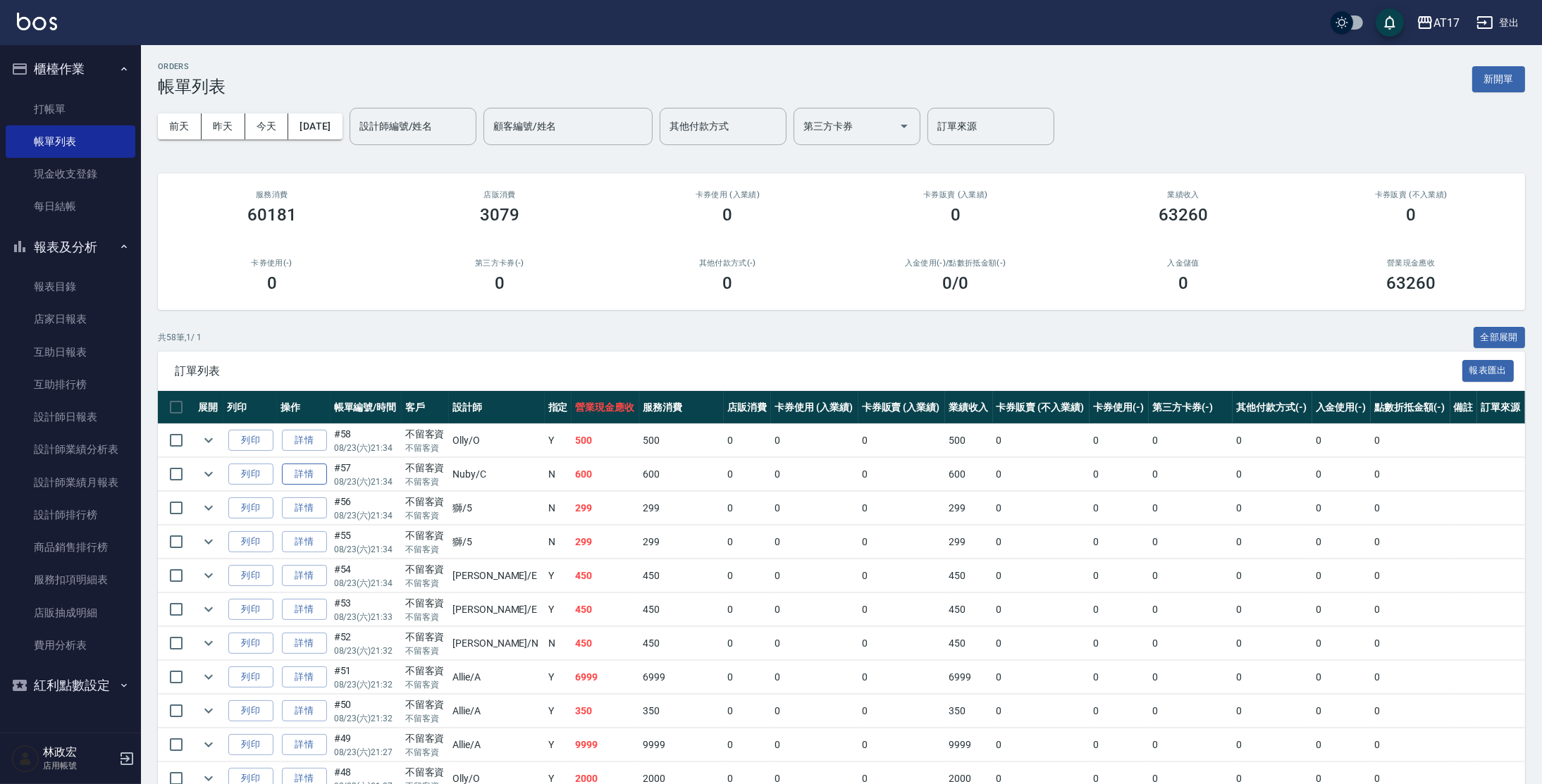
click at [301, 476] on link "詳情" at bounding box center [305, 475] width 45 height 22
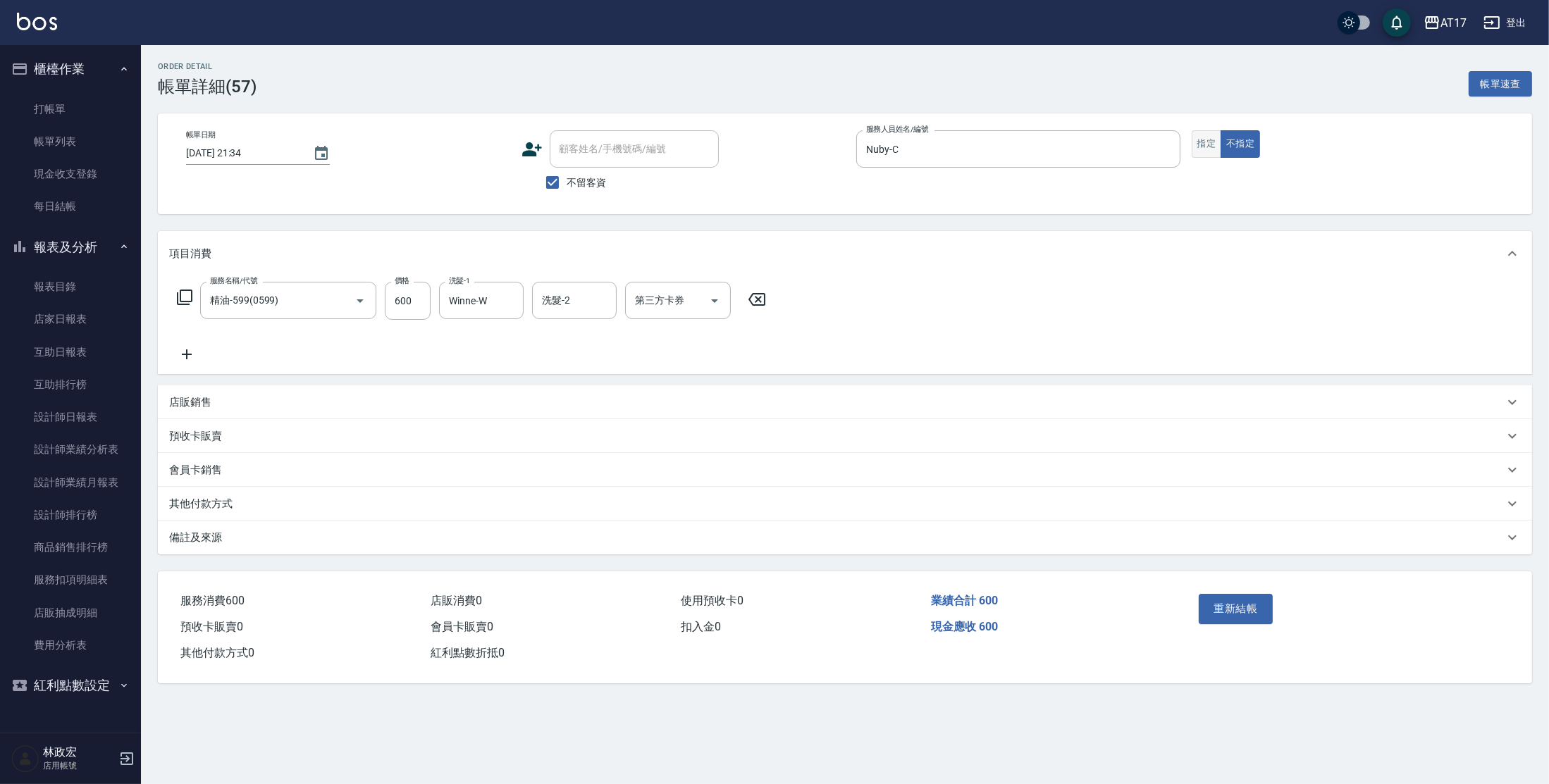
click at [1218, 141] on button "指定" at bounding box center [1206, 144] width 30 height 27
click at [1238, 612] on button "重新結帳" at bounding box center [1236, 608] width 75 height 30
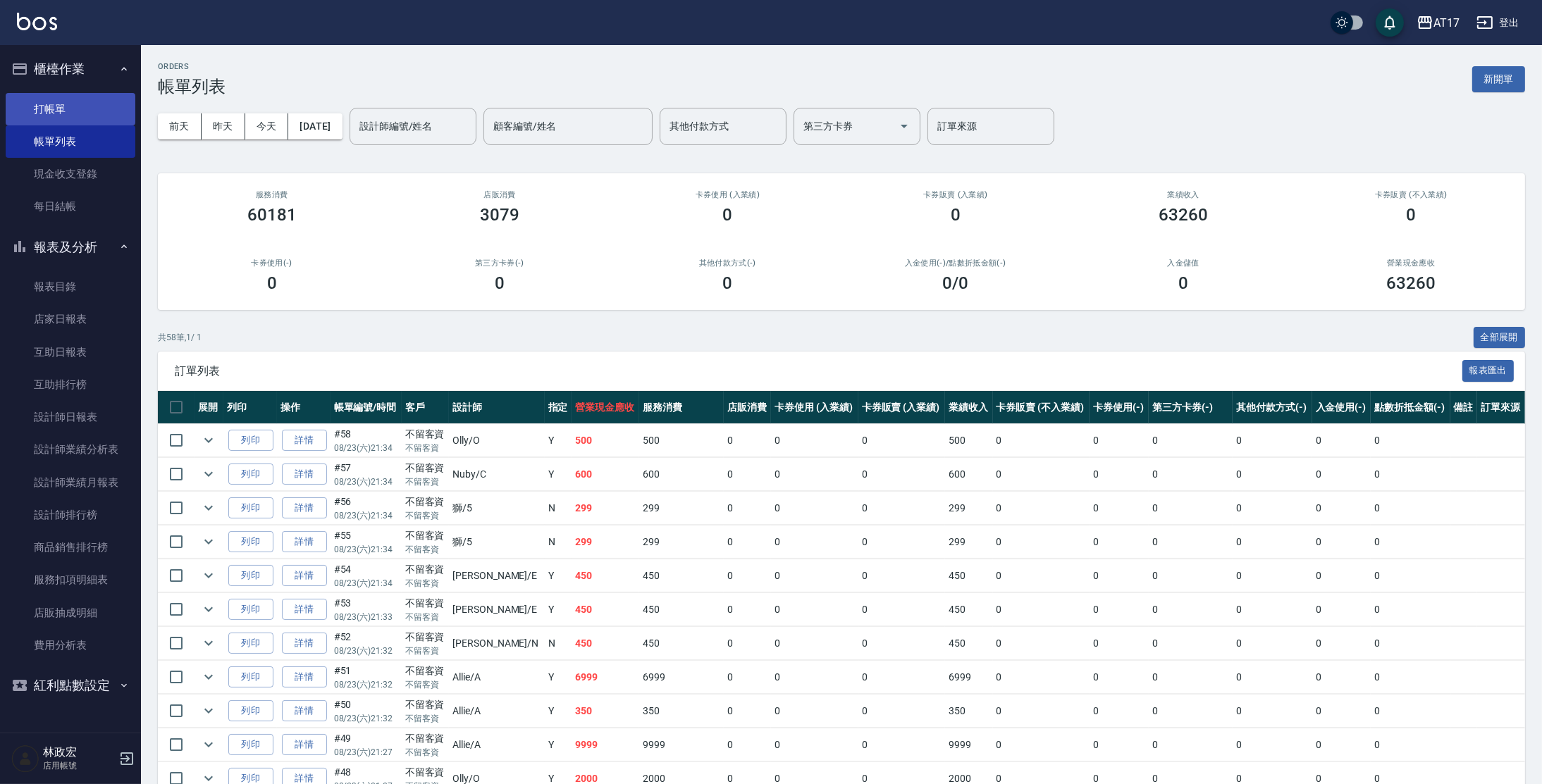
click at [47, 94] on link "打帳單" at bounding box center [70, 110] width 130 height 33
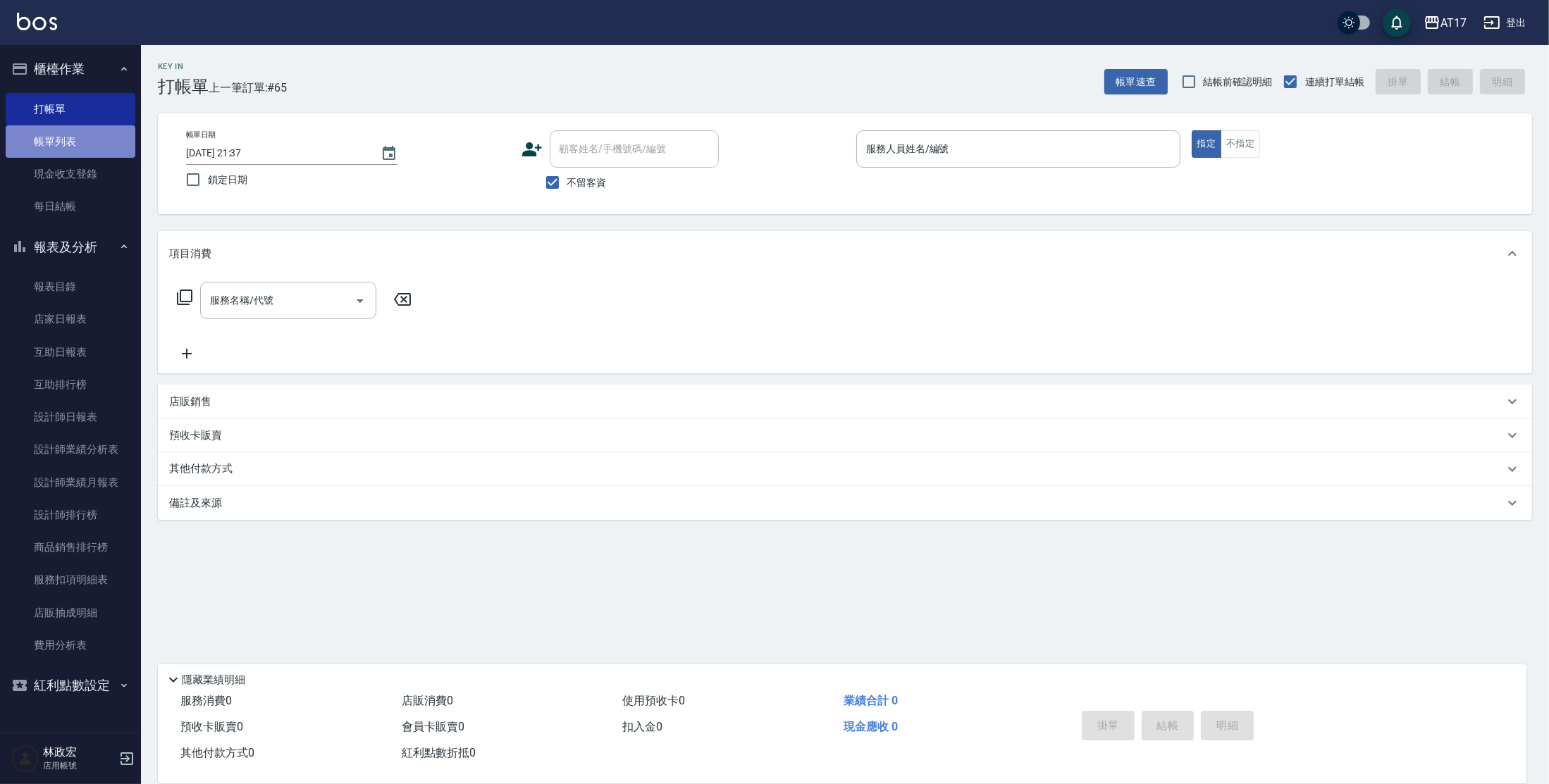
click at [59, 152] on link "帳單列表" at bounding box center [70, 141] width 130 height 33
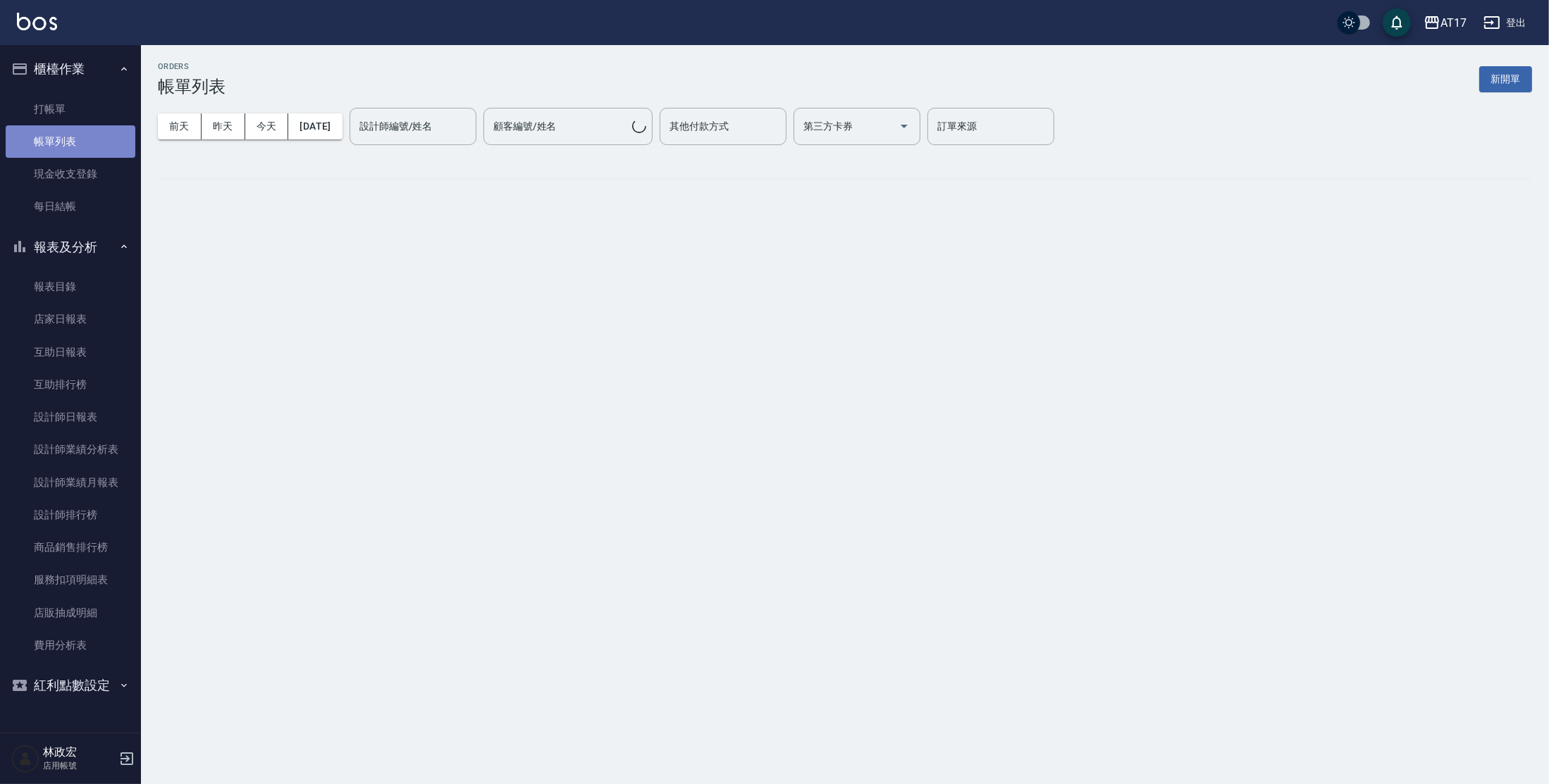
click at [60, 151] on link "帳單列表" at bounding box center [70, 141] width 130 height 33
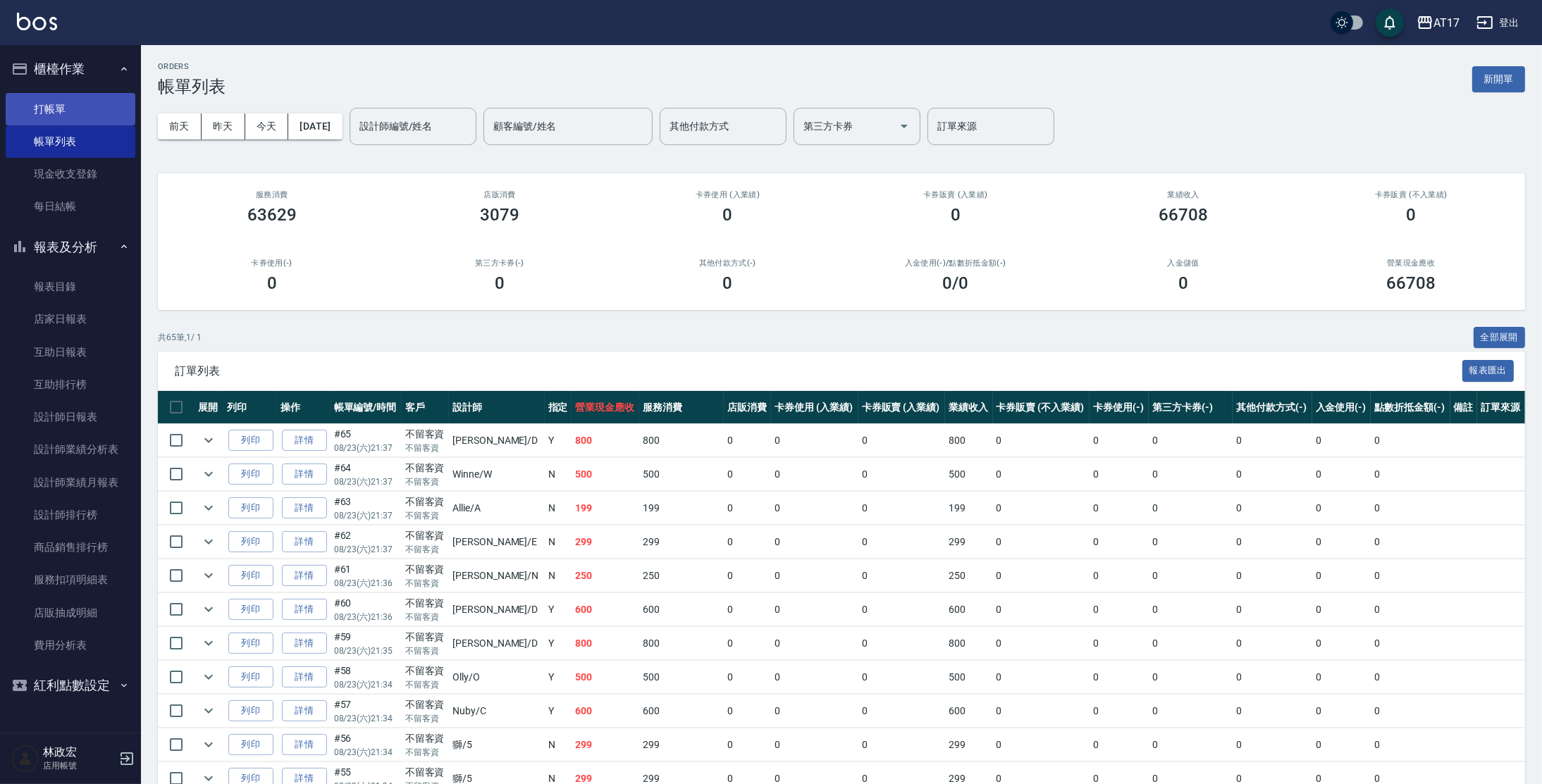
click at [53, 96] on link "打帳單" at bounding box center [70, 110] width 130 height 33
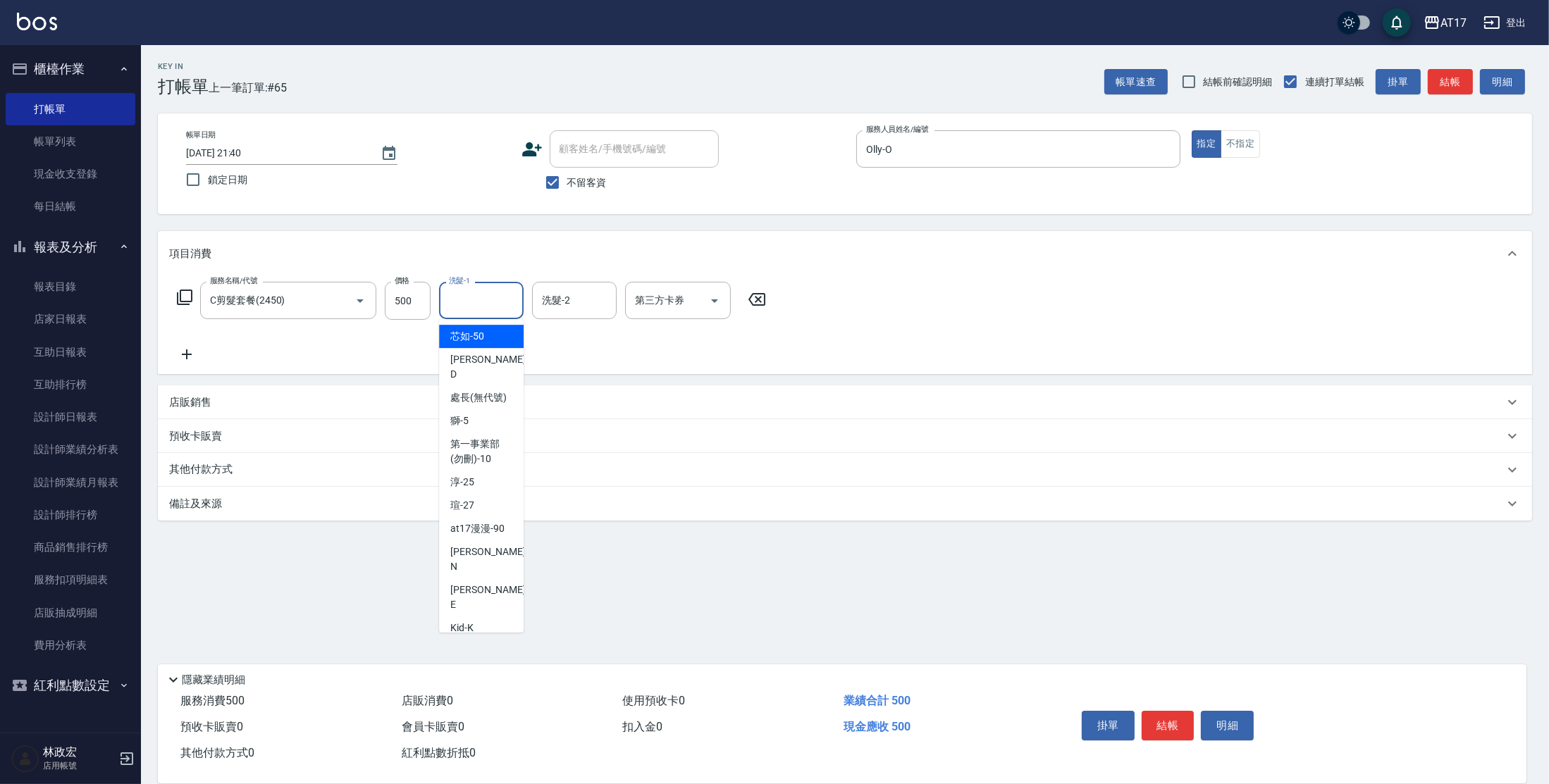
click at [461, 294] on div "洗髮-1 洗髮-1" at bounding box center [481, 301] width 85 height 37
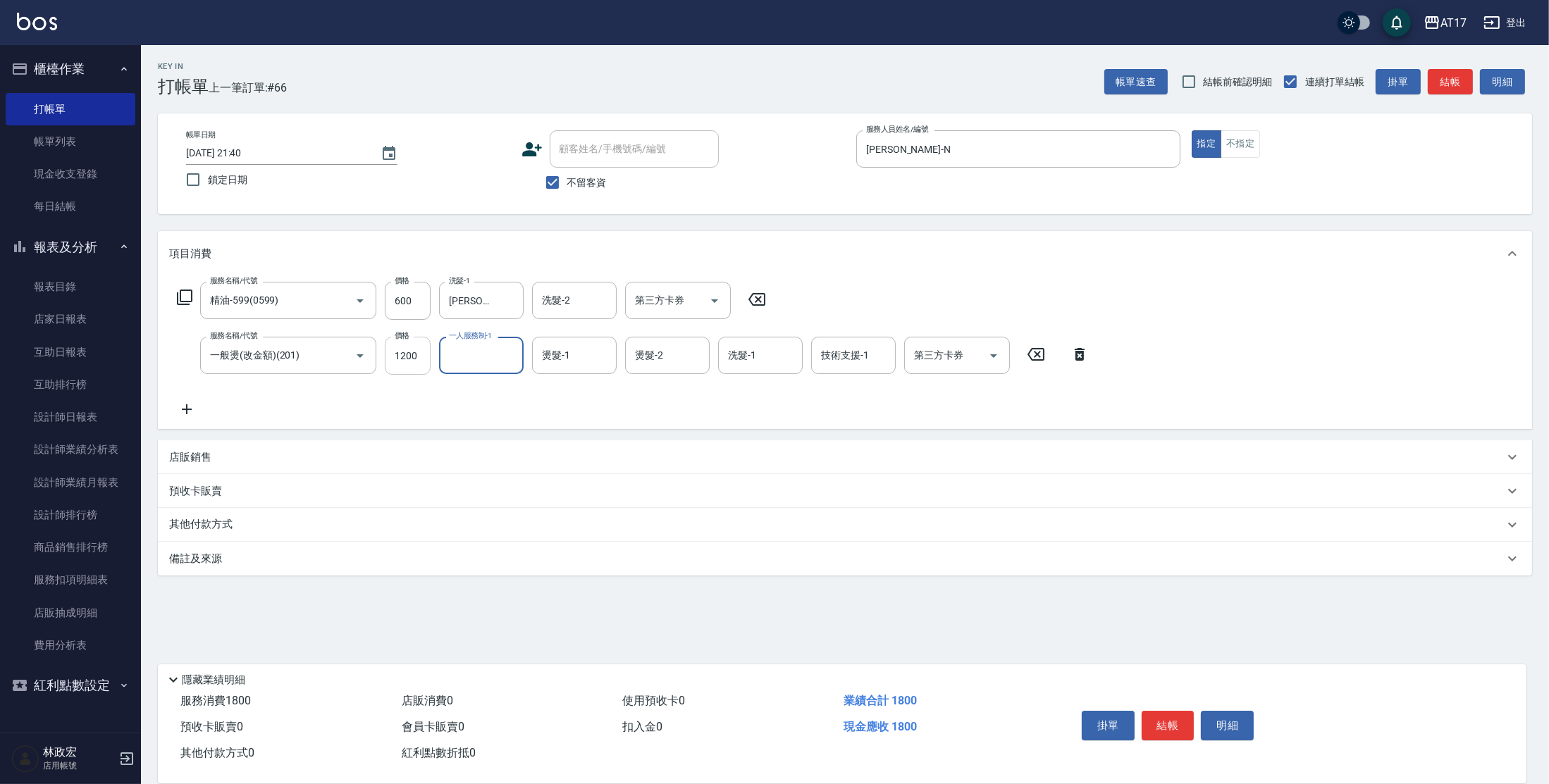
click at [412, 355] on input "1200" at bounding box center [407, 355] width 46 height 38
click at [482, 366] on input "一人服務制-1" at bounding box center [481, 355] width 72 height 25
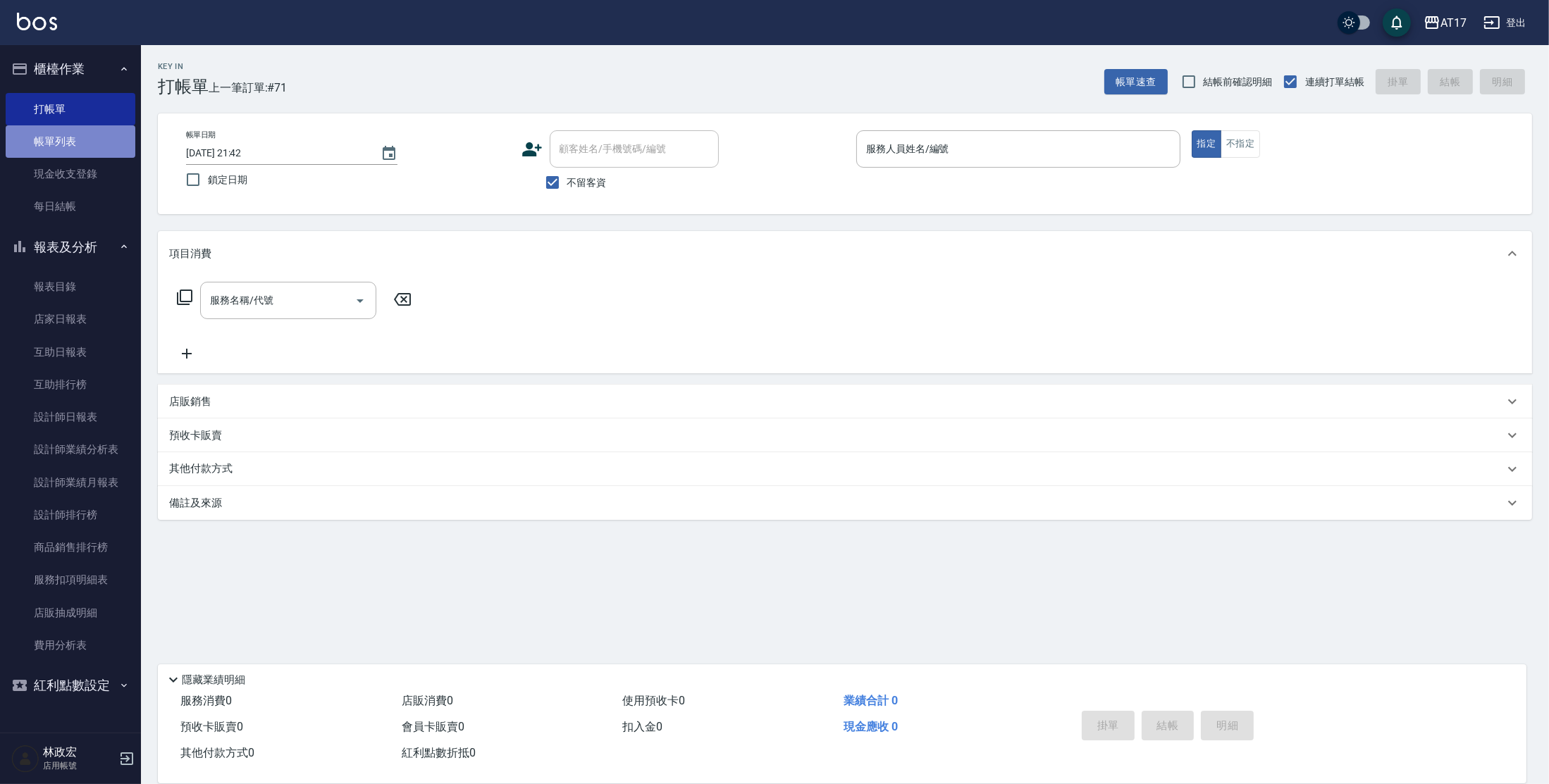
click at [78, 145] on link "帳單列表" at bounding box center [70, 141] width 130 height 33
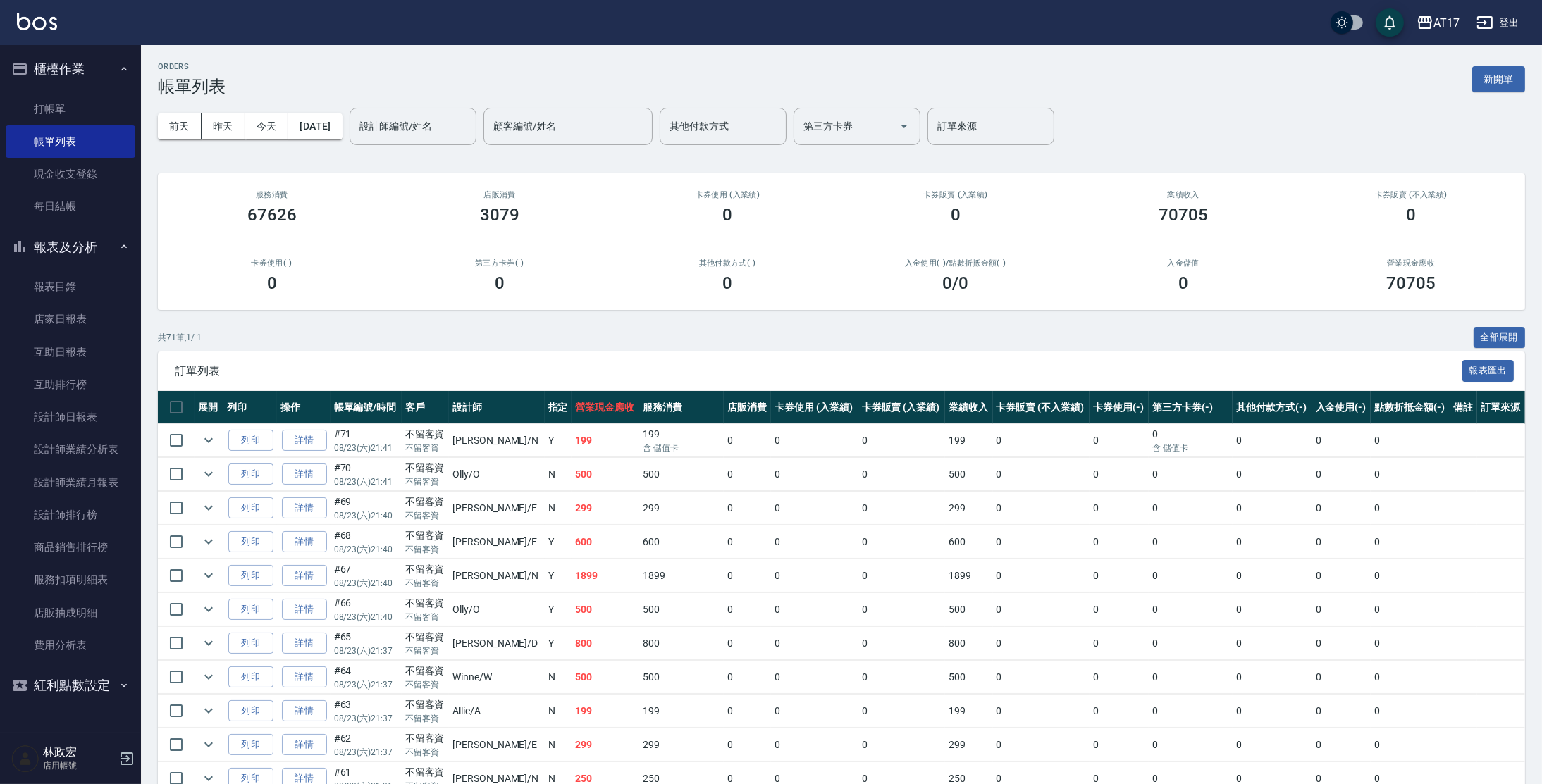
scroll to position [26, 0]
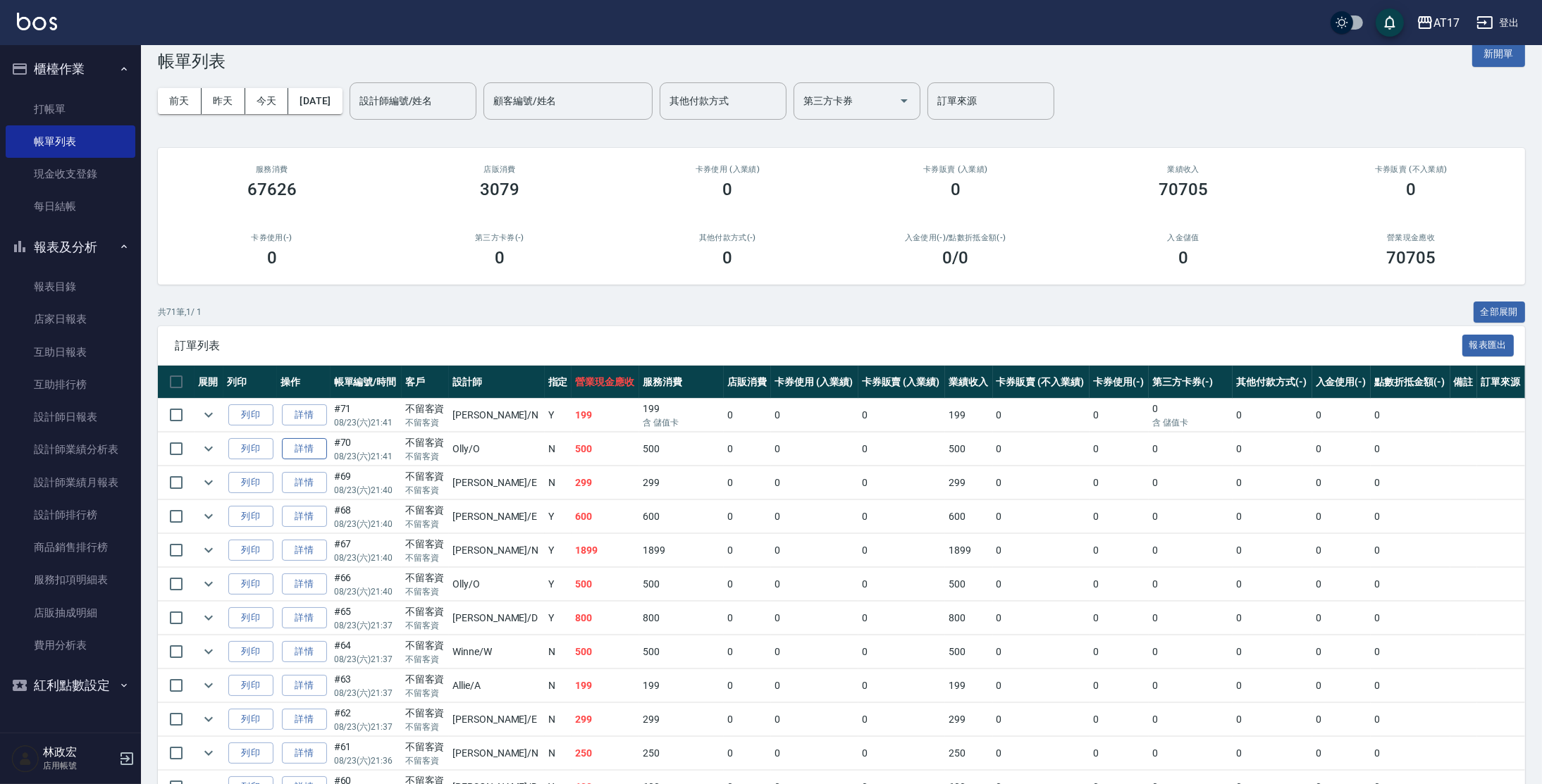
click at [321, 442] on link "詳情" at bounding box center [305, 449] width 45 height 22
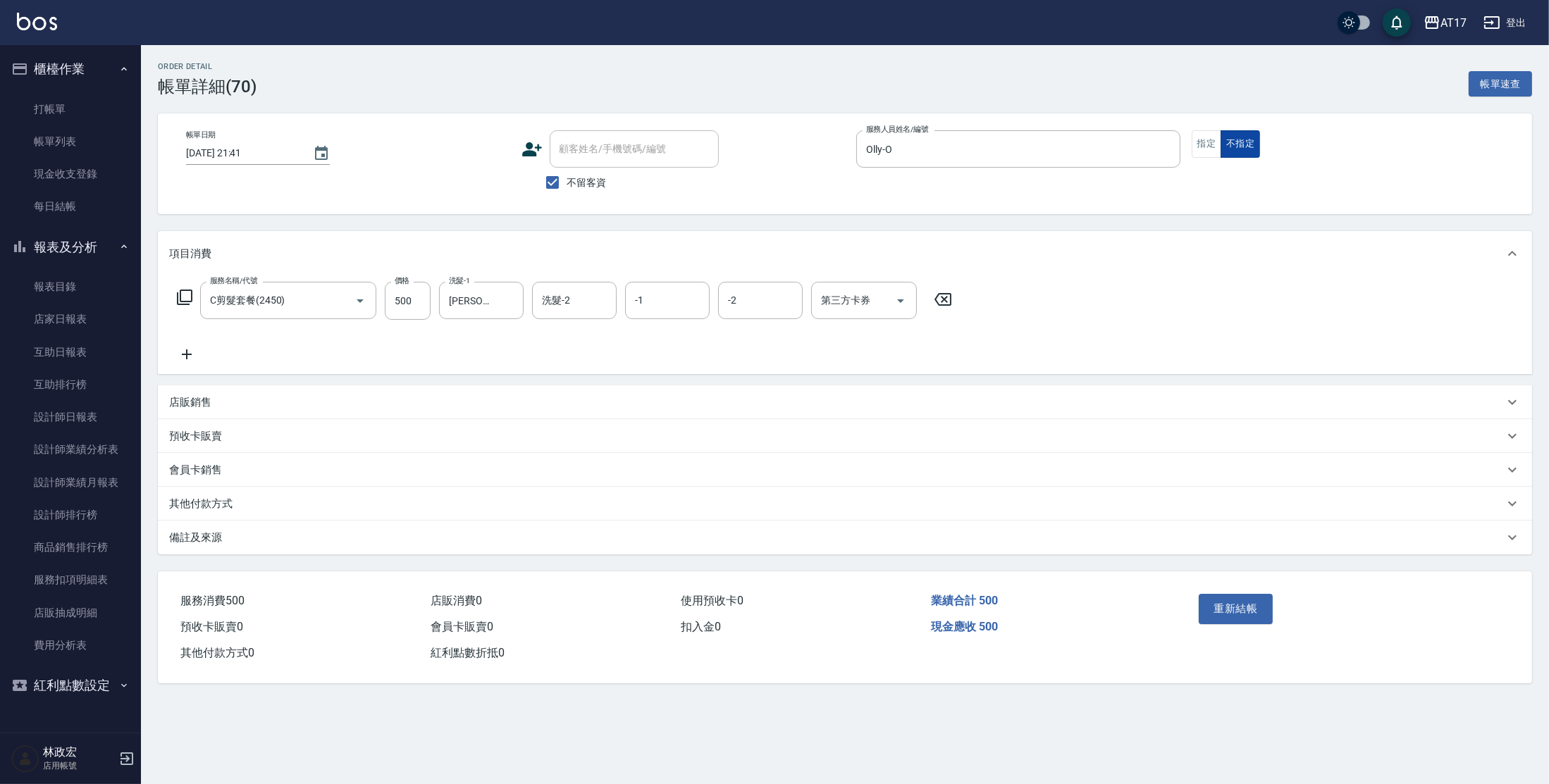
click at [1221, 146] on button "不指定" at bounding box center [1240, 144] width 40 height 27
click at [1218, 144] on button "指定" at bounding box center [1206, 144] width 30 height 27
click at [1223, 615] on button "重新結帳" at bounding box center [1236, 608] width 75 height 30
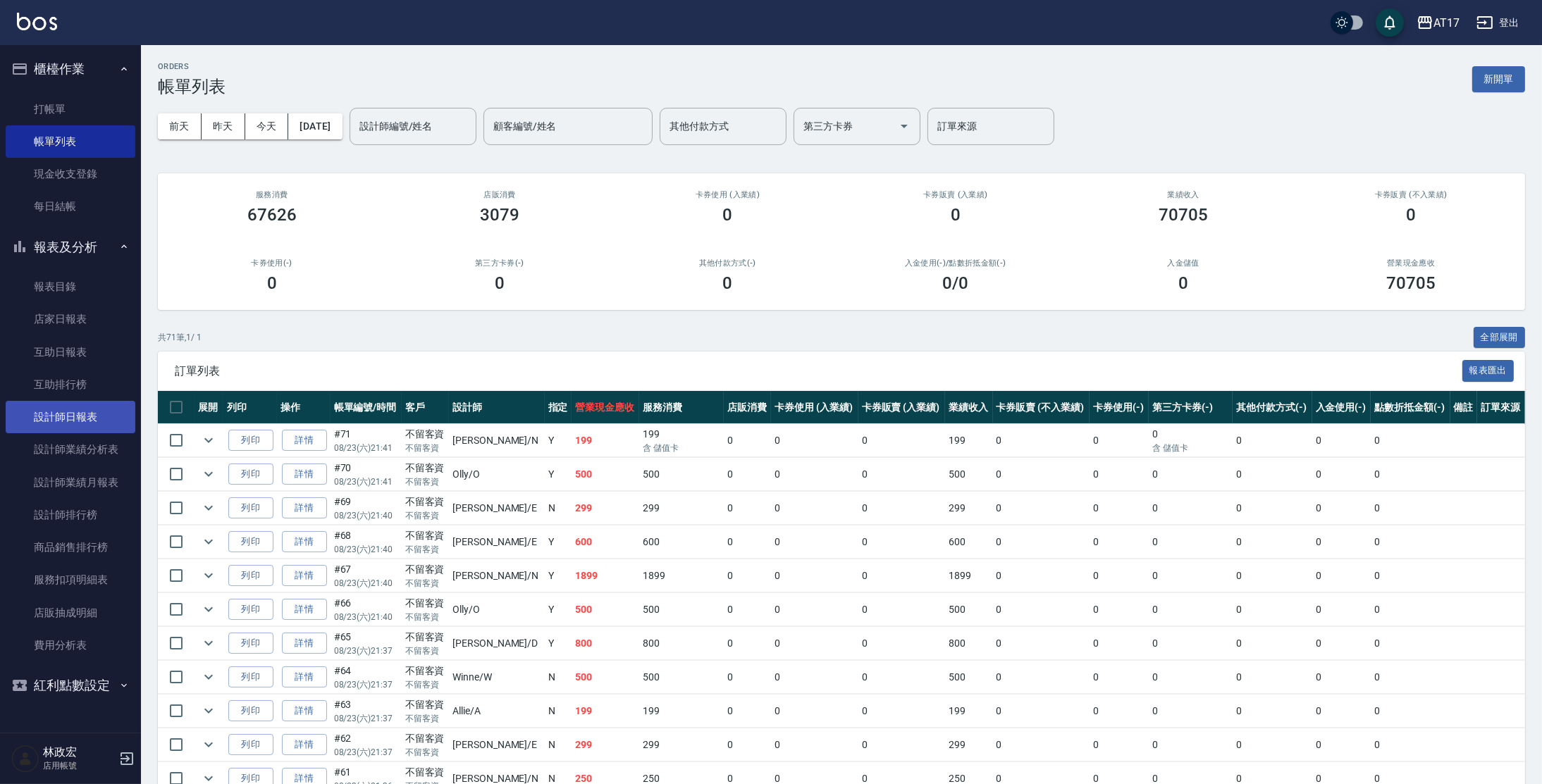
click at [74, 419] on link "設計師日報表" at bounding box center [70, 417] width 130 height 33
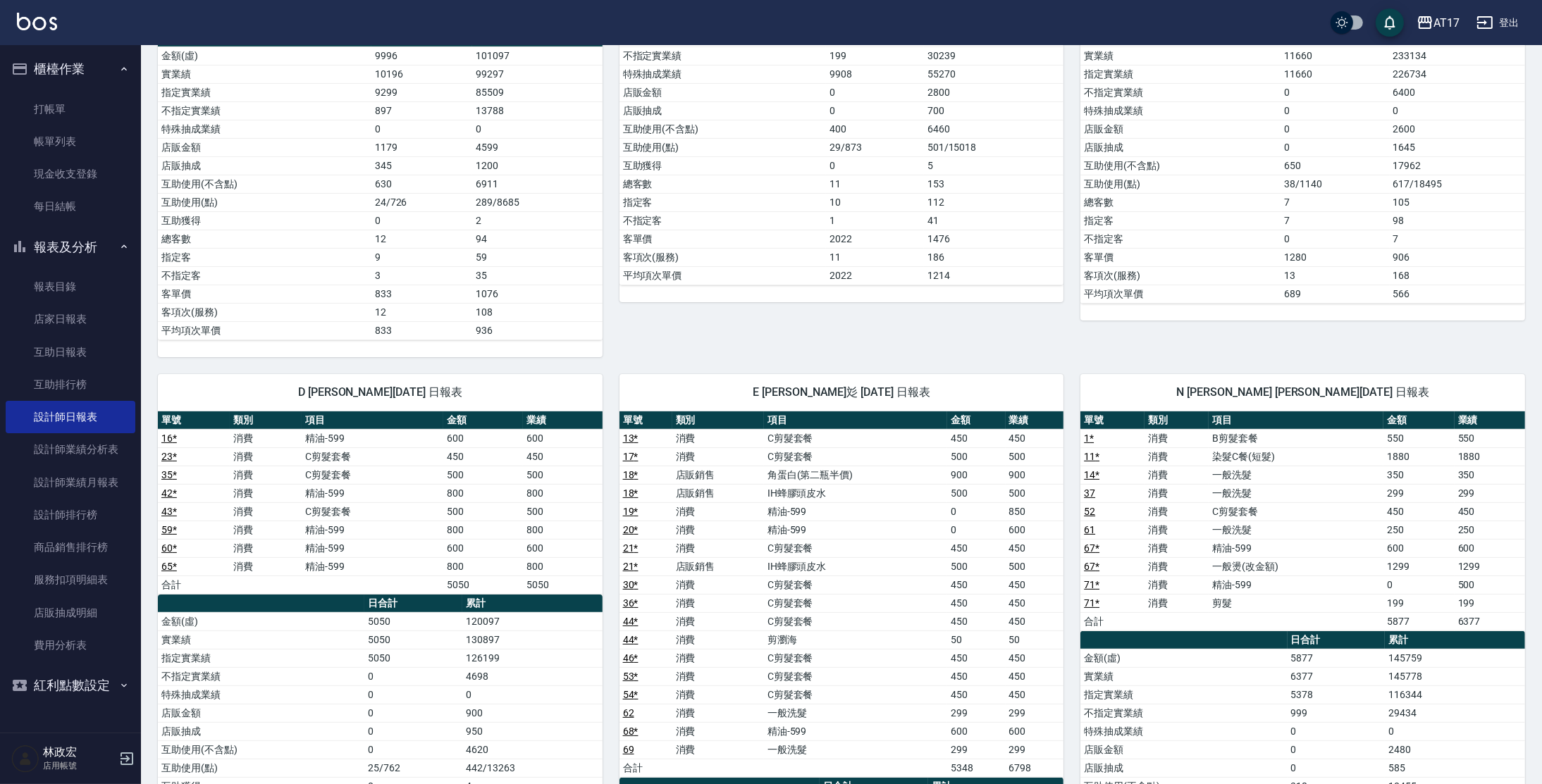
scroll to position [461, 0]
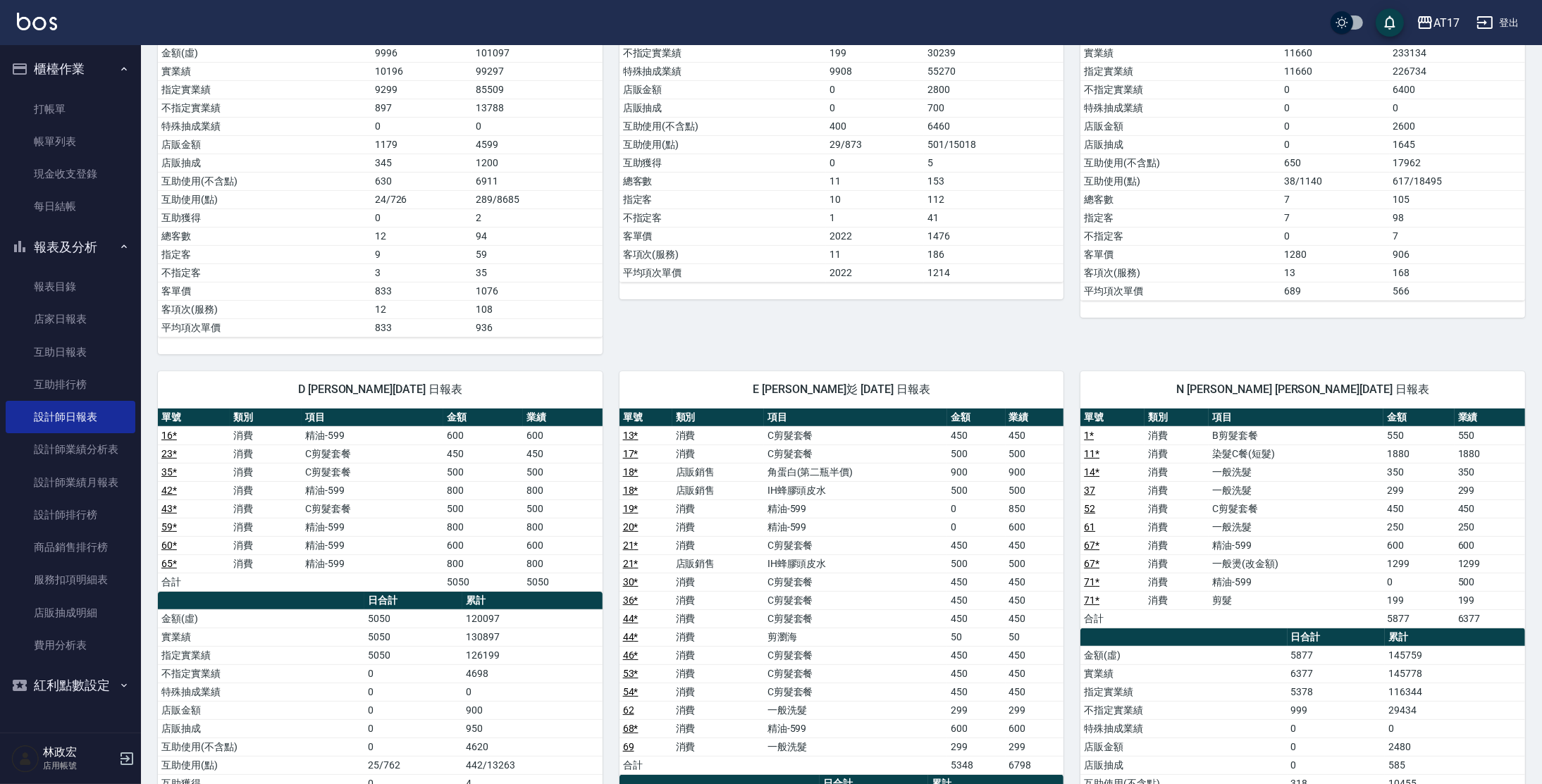
click at [34, 189] on link "現金收支登錄" at bounding box center [70, 174] width 130 height 33
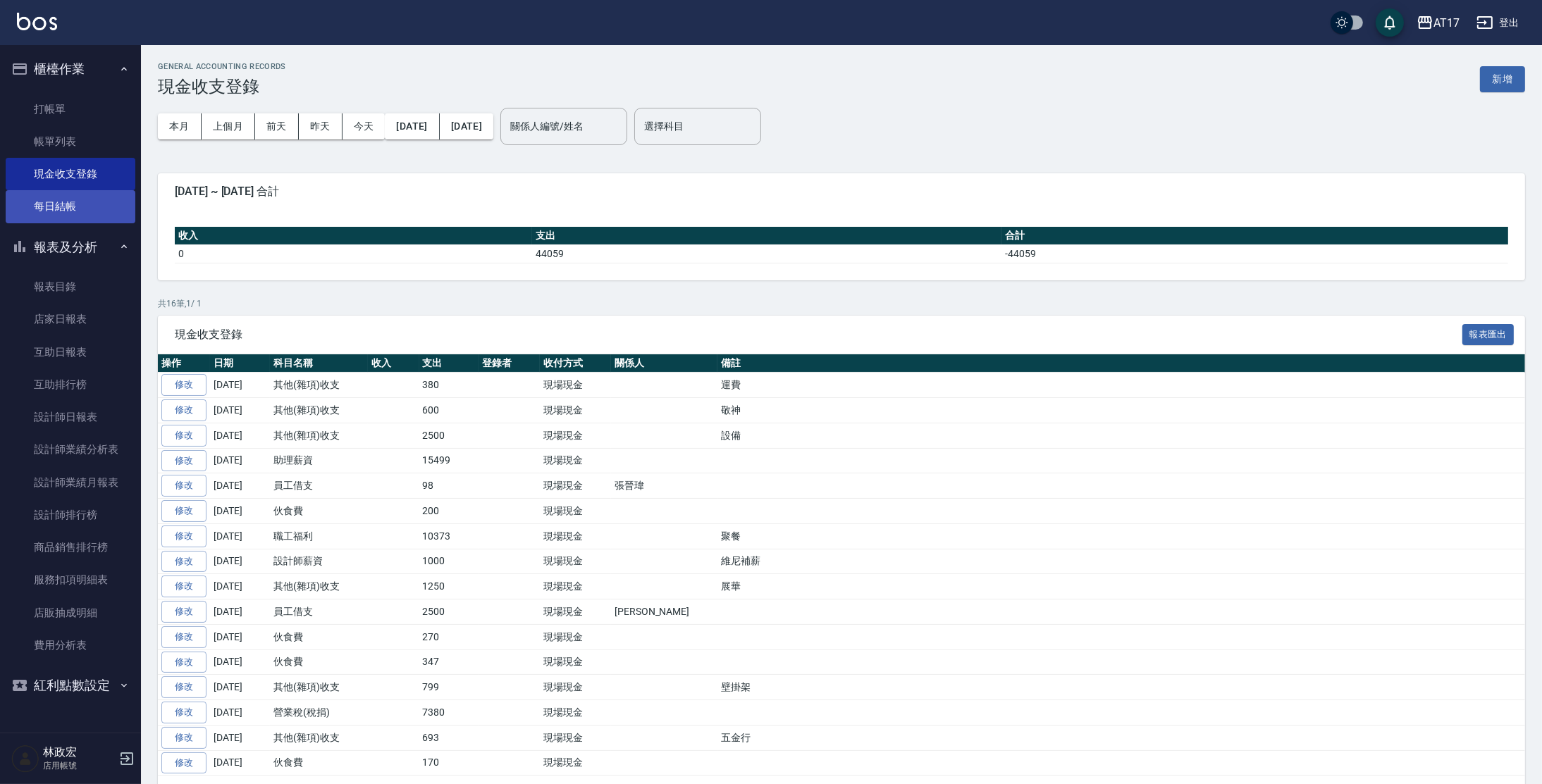
click at [65, 214] on link "每日結帳" at bounding box center [70, 207] width 130 height 33
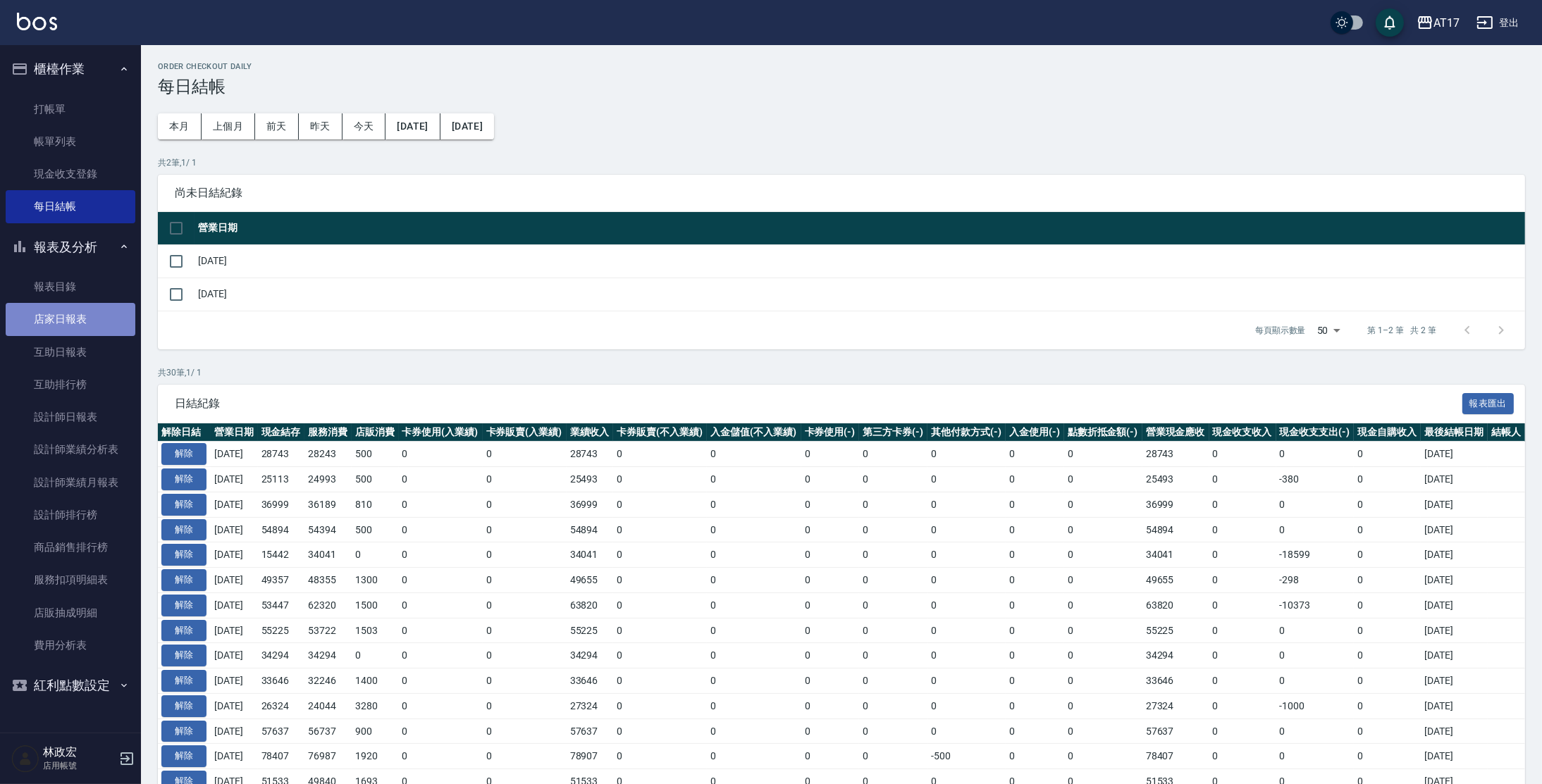
click at [64, 325] on link "店家日報表" at bounding box center [70, 319] width 130 height 33
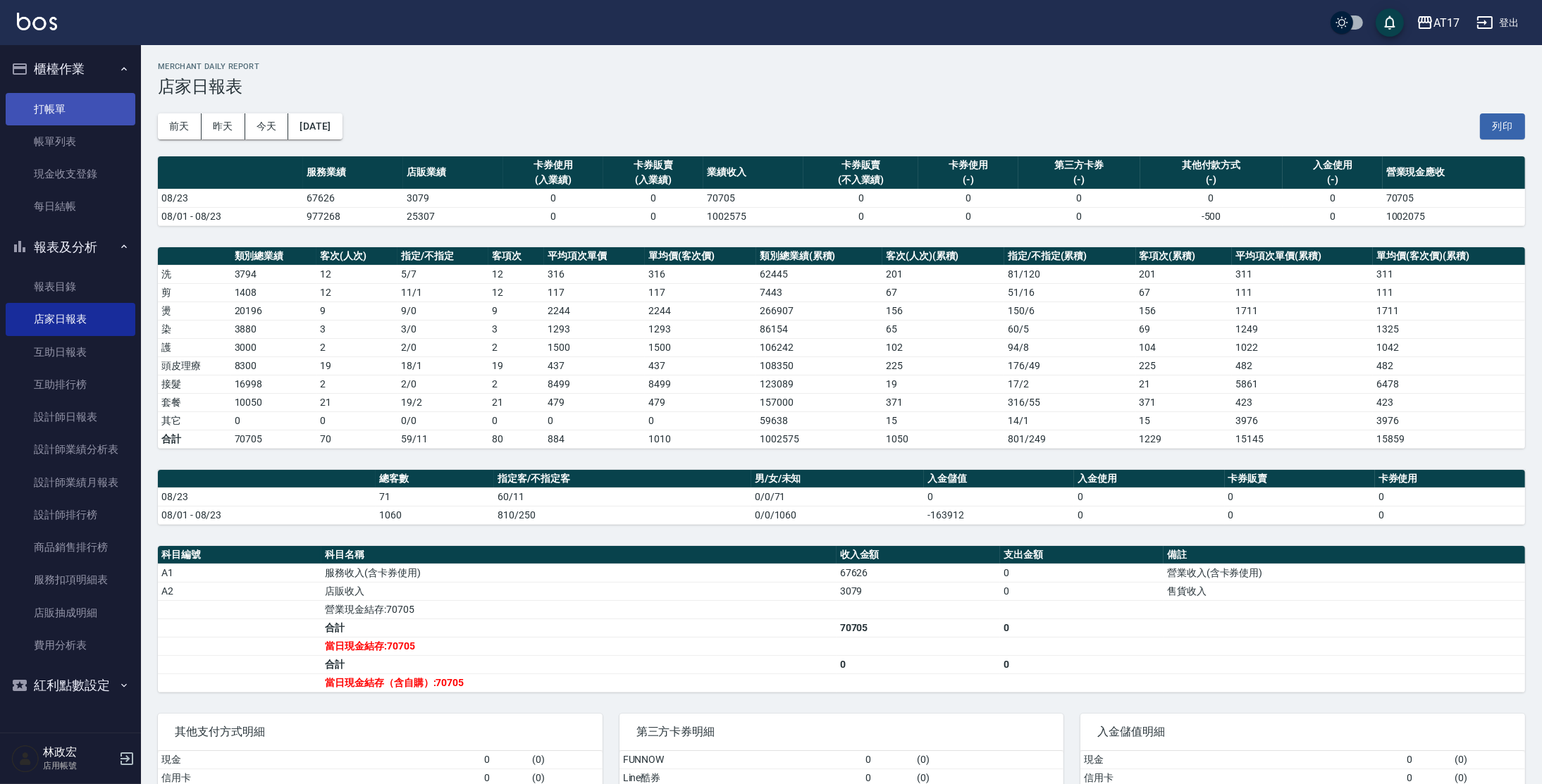
click at [68, 111] on link "打帳單" at bounding box center [70, 110] width 130 height 33
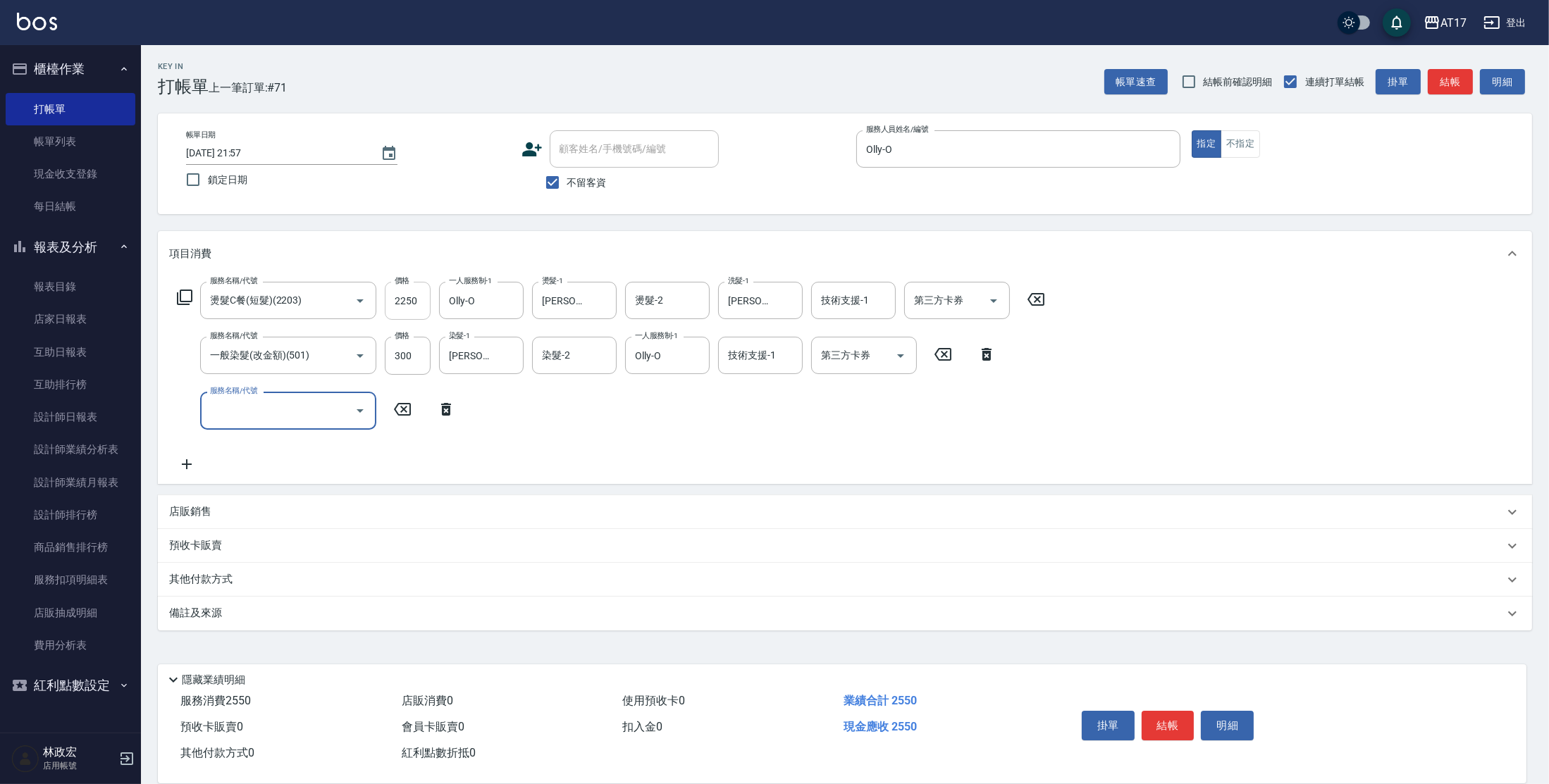
click at [424, 294] on input "2250" at bounding box center [407, 301] width 46 height 38
click at [422, 295] on input "2250" at bounding box center [407, 301] width 46 height 38
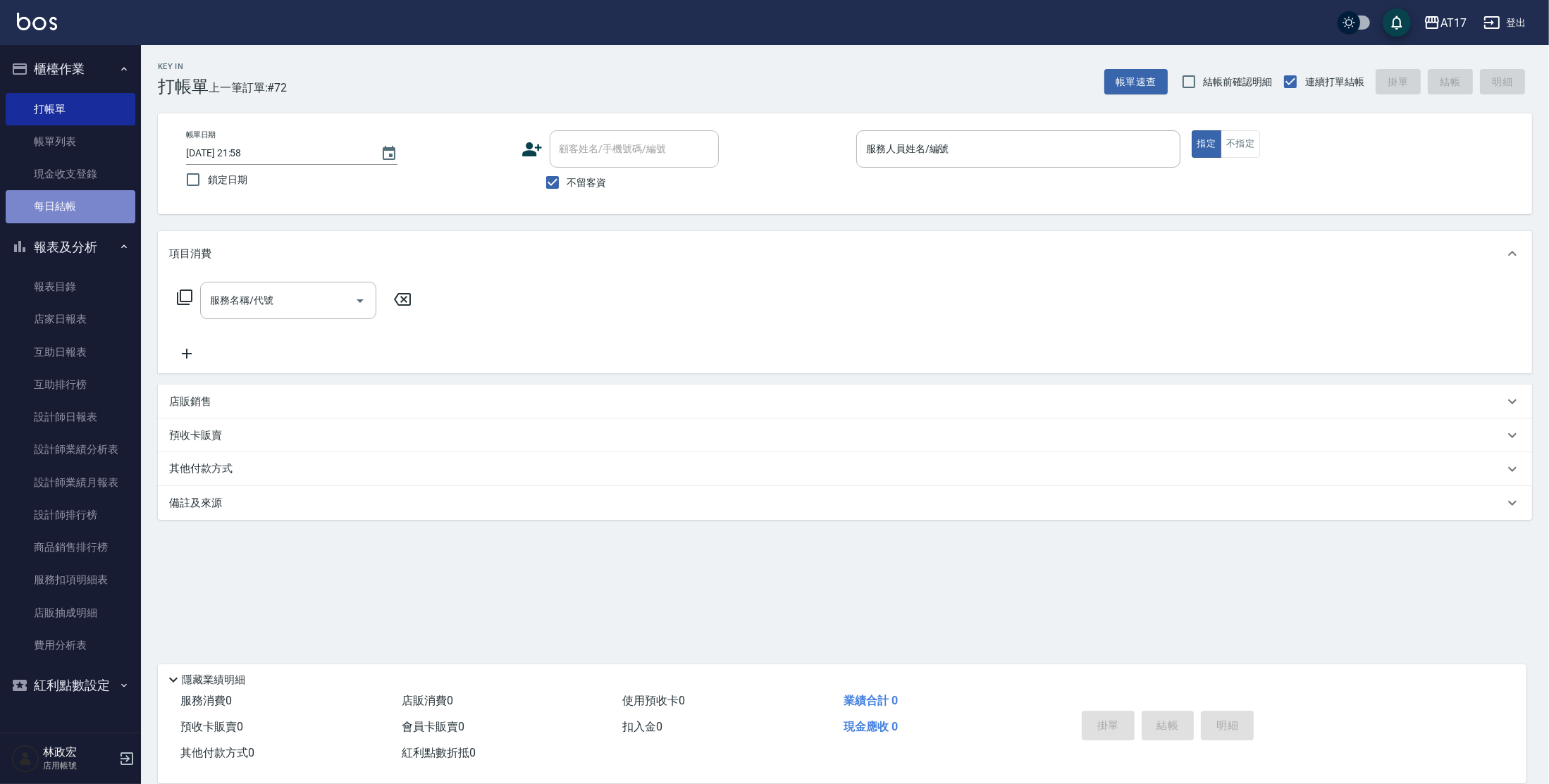
click at [96, 214] on link "每日結帳" at bounding box center [70, 207] width 130 height 33
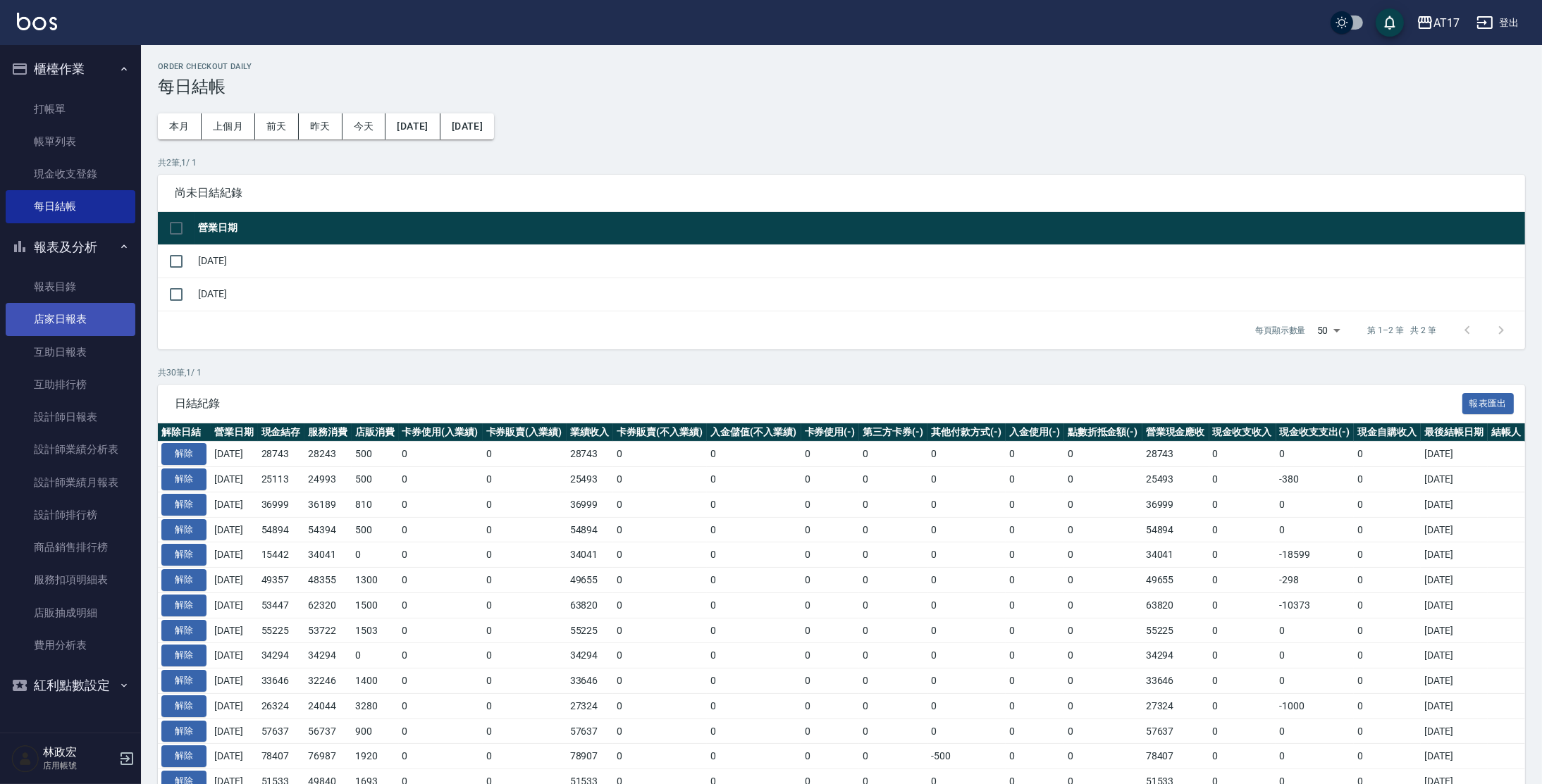
click at [78, 330] on link "店家日報表" at bounding box center [70, 319] width 130 height 33
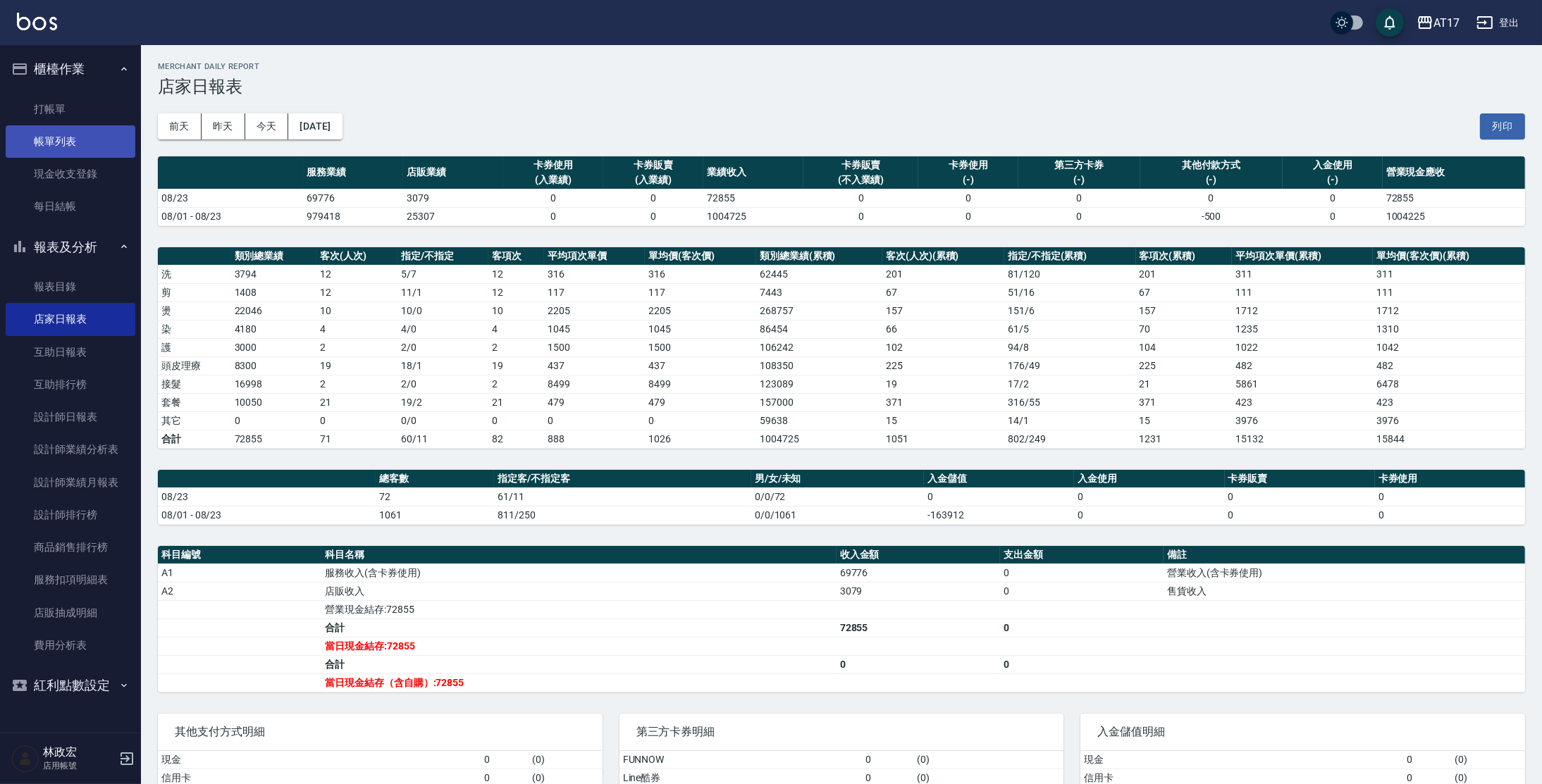
click at [64, 137] on link "帳單列表" at bounding box center [70, 141] width 130 height 33
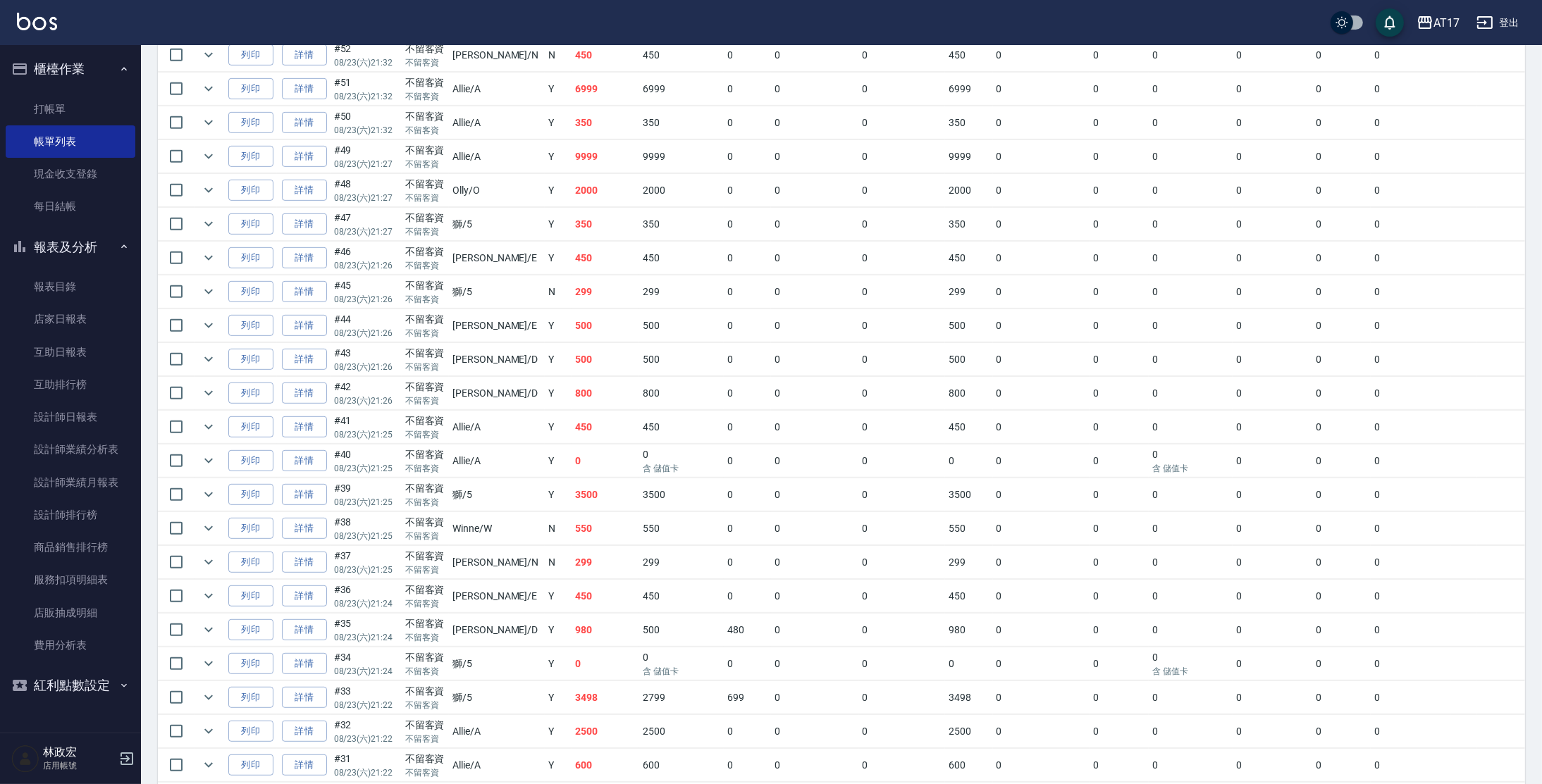
scroll to position [1088, 0]
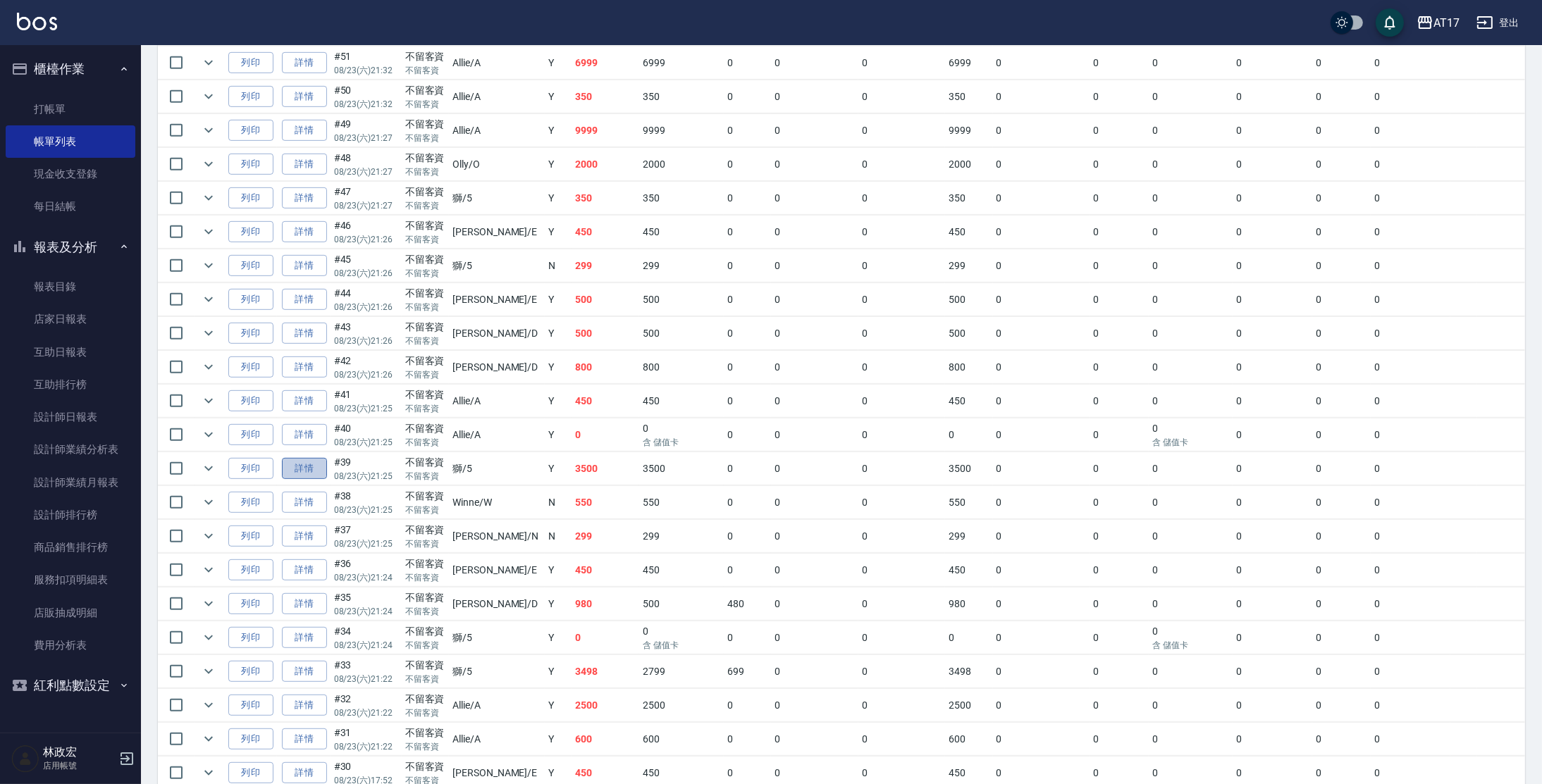
click at [321, 459] on link "詳情" at bounding box center [305, 469] width 45 height 22
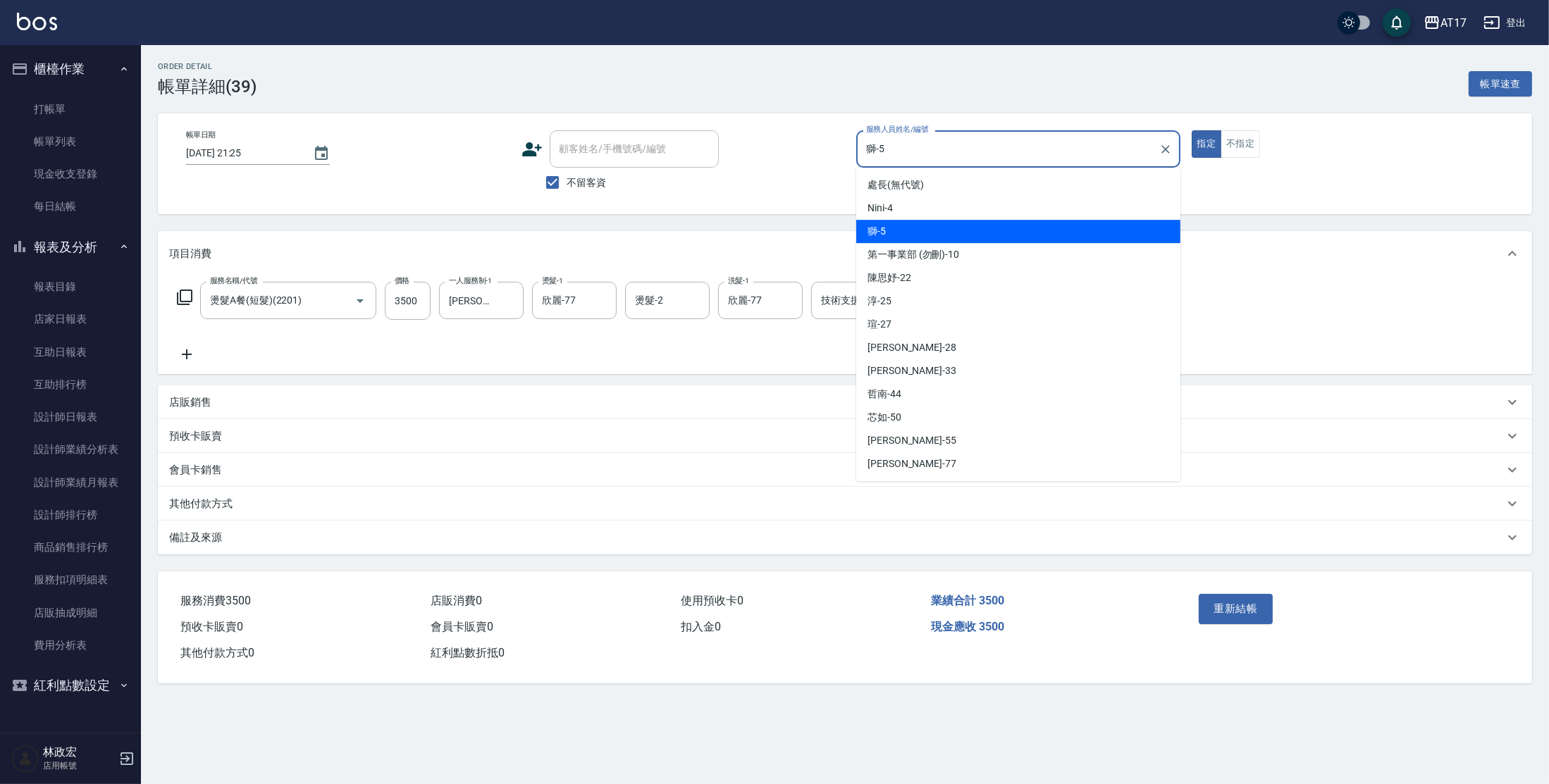
drag, startPoint x: 741, startPoint y: 162, endPoint x: 717, endPoint y: 159, distance: 24.2
click at [720, 162] on div "帳單日期 [DATE] 21:25 顧客姓名/手機號碼/編號 顧客姓名/手機號碼/編號 不留客資 服務人員姓名/編號 獅-5 服務人員姓名/編號 指定 不指定" at bounding box center [845, 164] width 1340 height 67
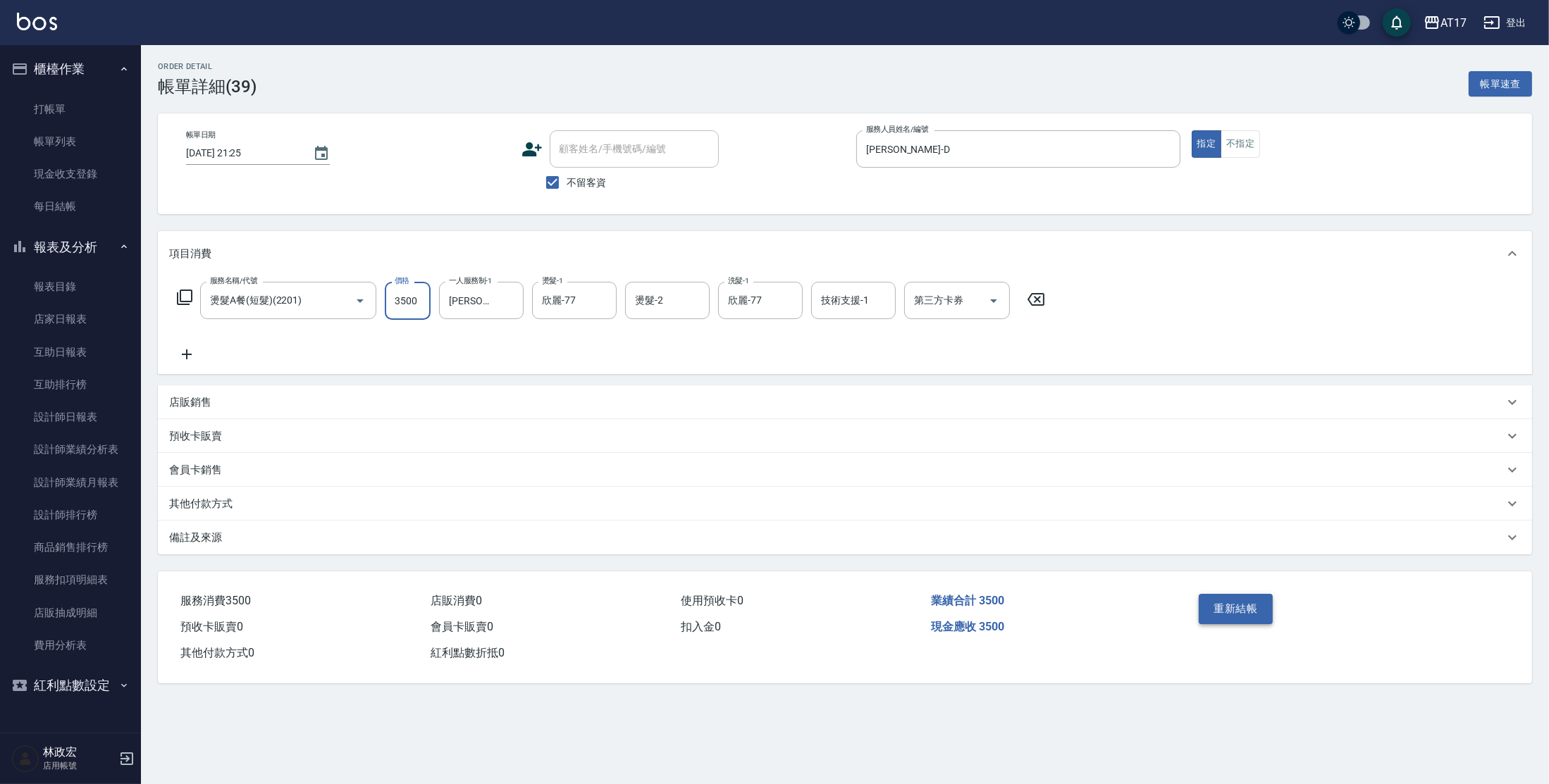
click at [1244, 600] on button "重新結帳" at bounding box center [1236, 608] width 75 height 30
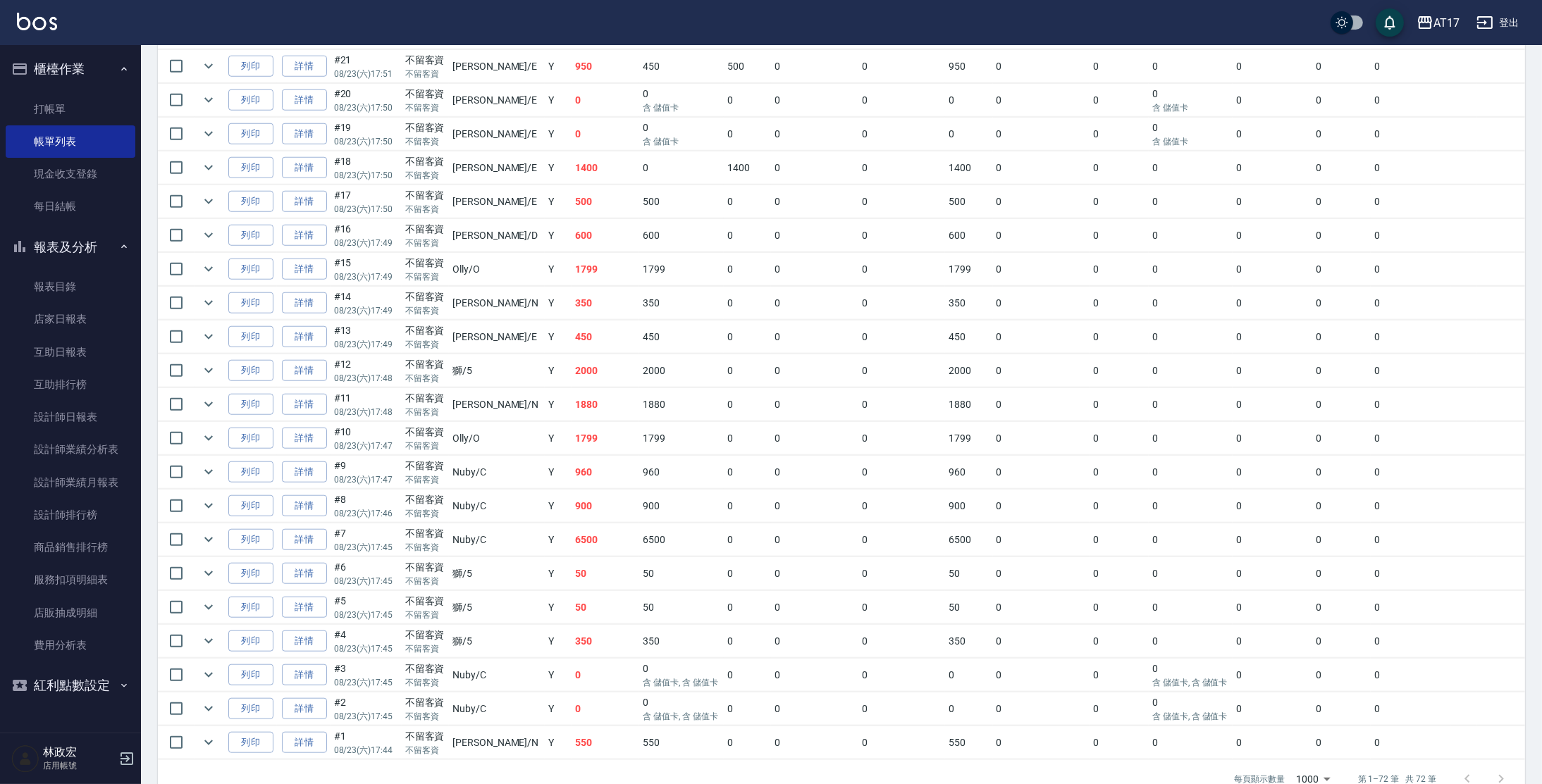
scroll to position [2119, 0]
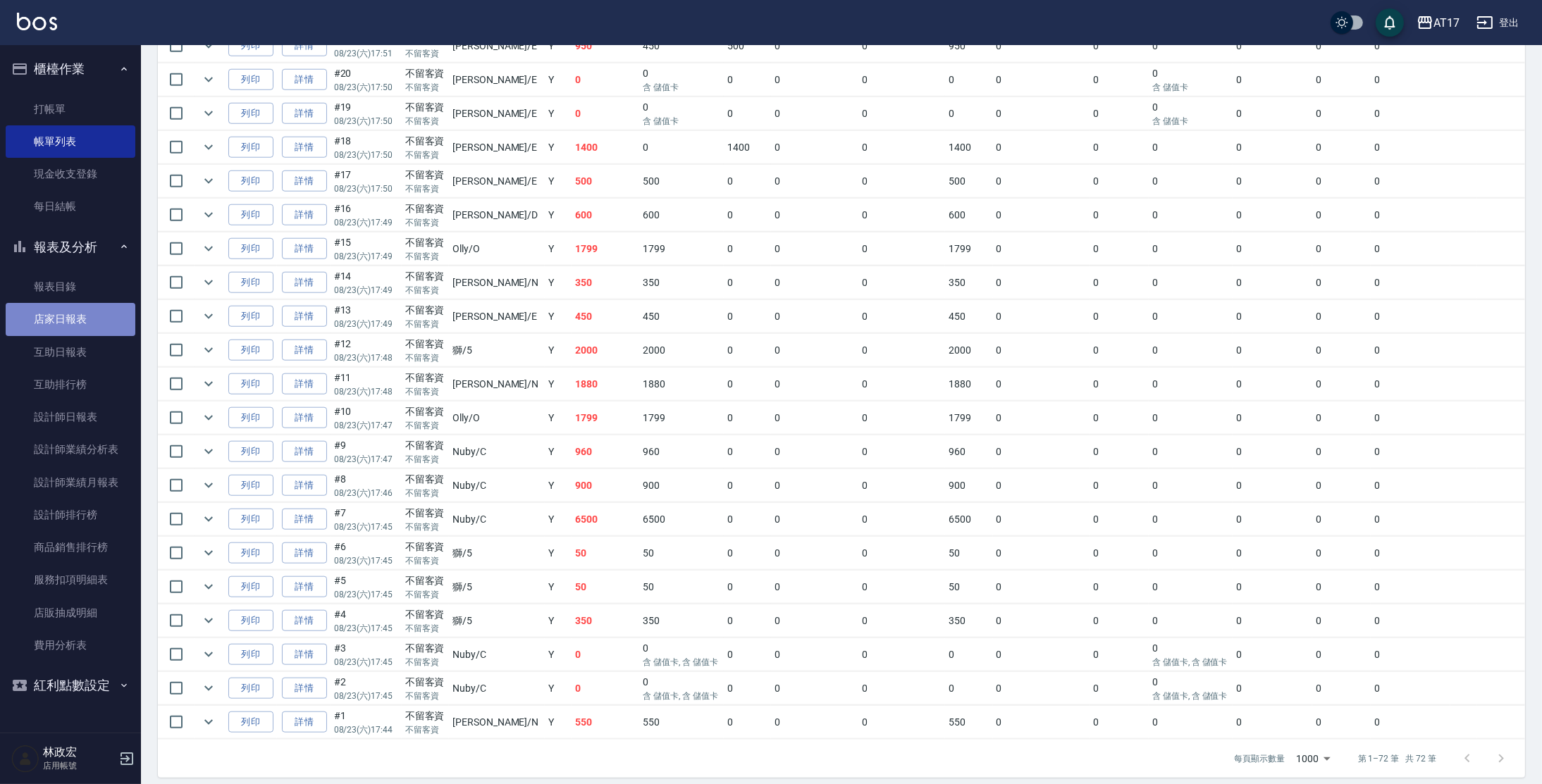
click at [55, 328] on link "店家日報表" at bounding box center [70, 319] width 130 height 33
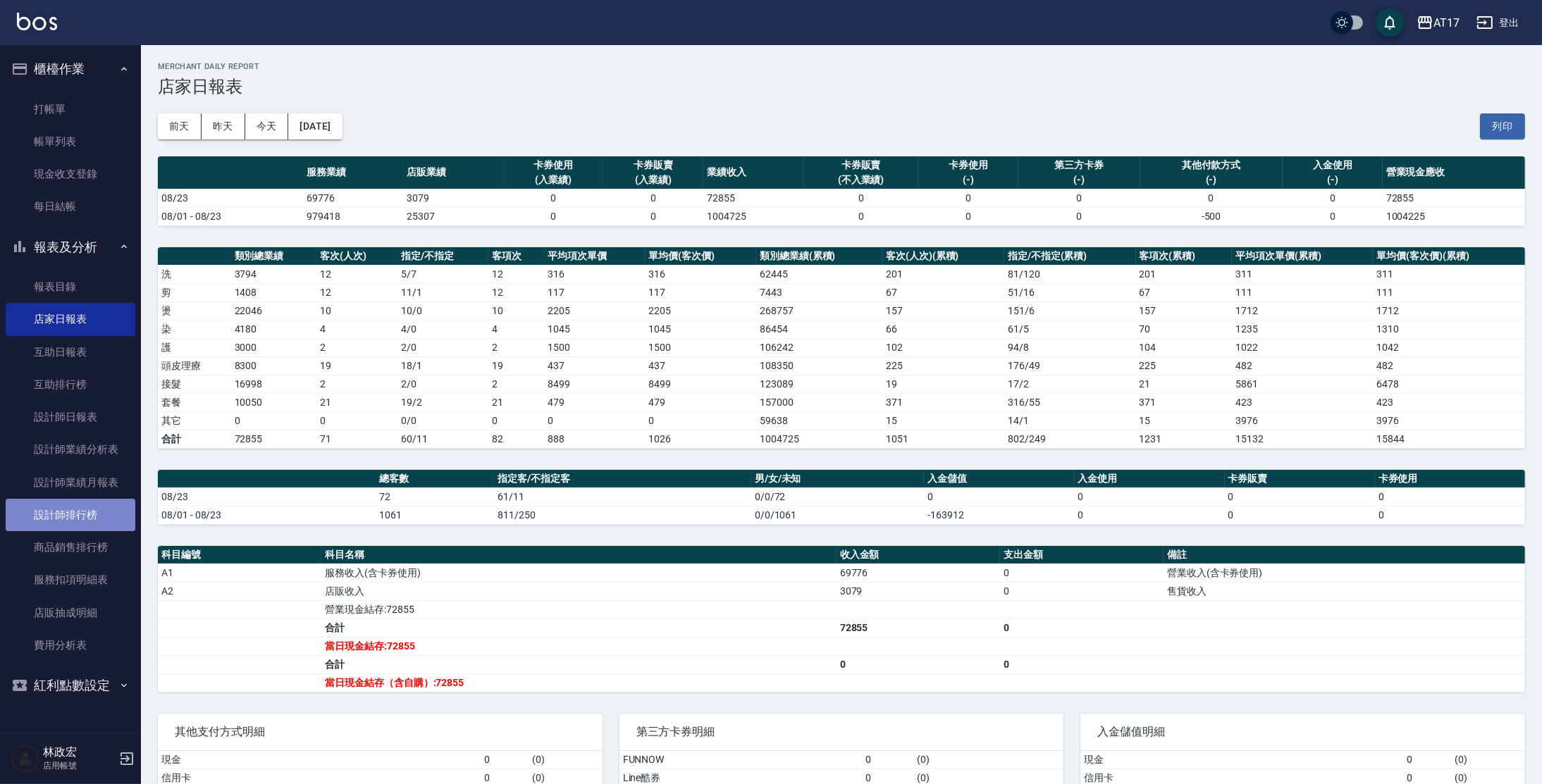
click at [68, 509] on link "設計師排行榜" at bounding box center [70, 515] width 130 height 33
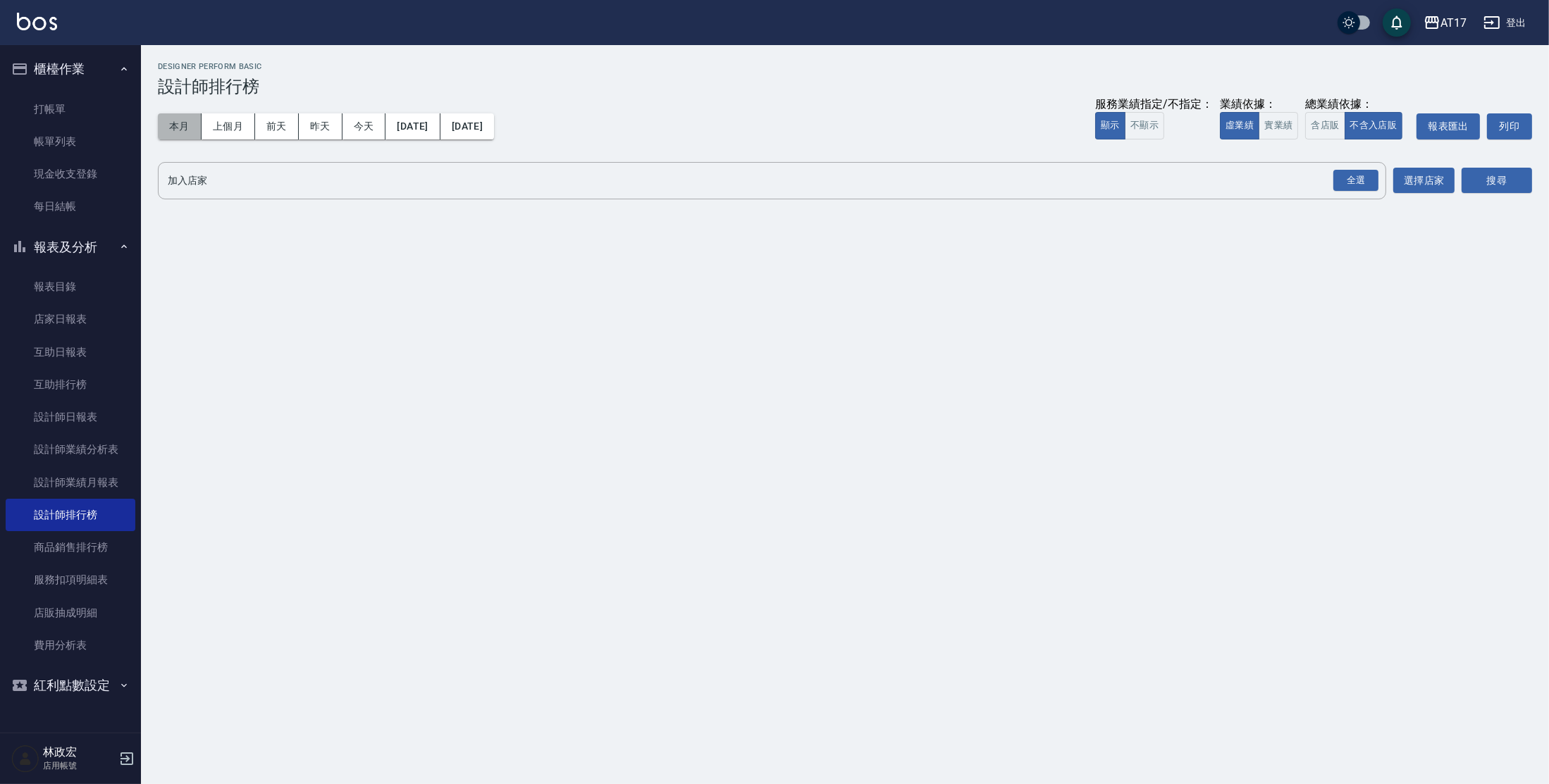
click at [165, 134] on button "本月" at bounding box center [180, 127] width 44 height 26
click at [1282, 120] on button "實業績" at bounding box center [1278, 125] width 40 height 27
click at [1346, 185] on div "全選" at bounding box center [1355, 180] width 45 height 22
click at [1496, 186] on button "搜尋" at bounding box center [1496, 182] width 71 height 26
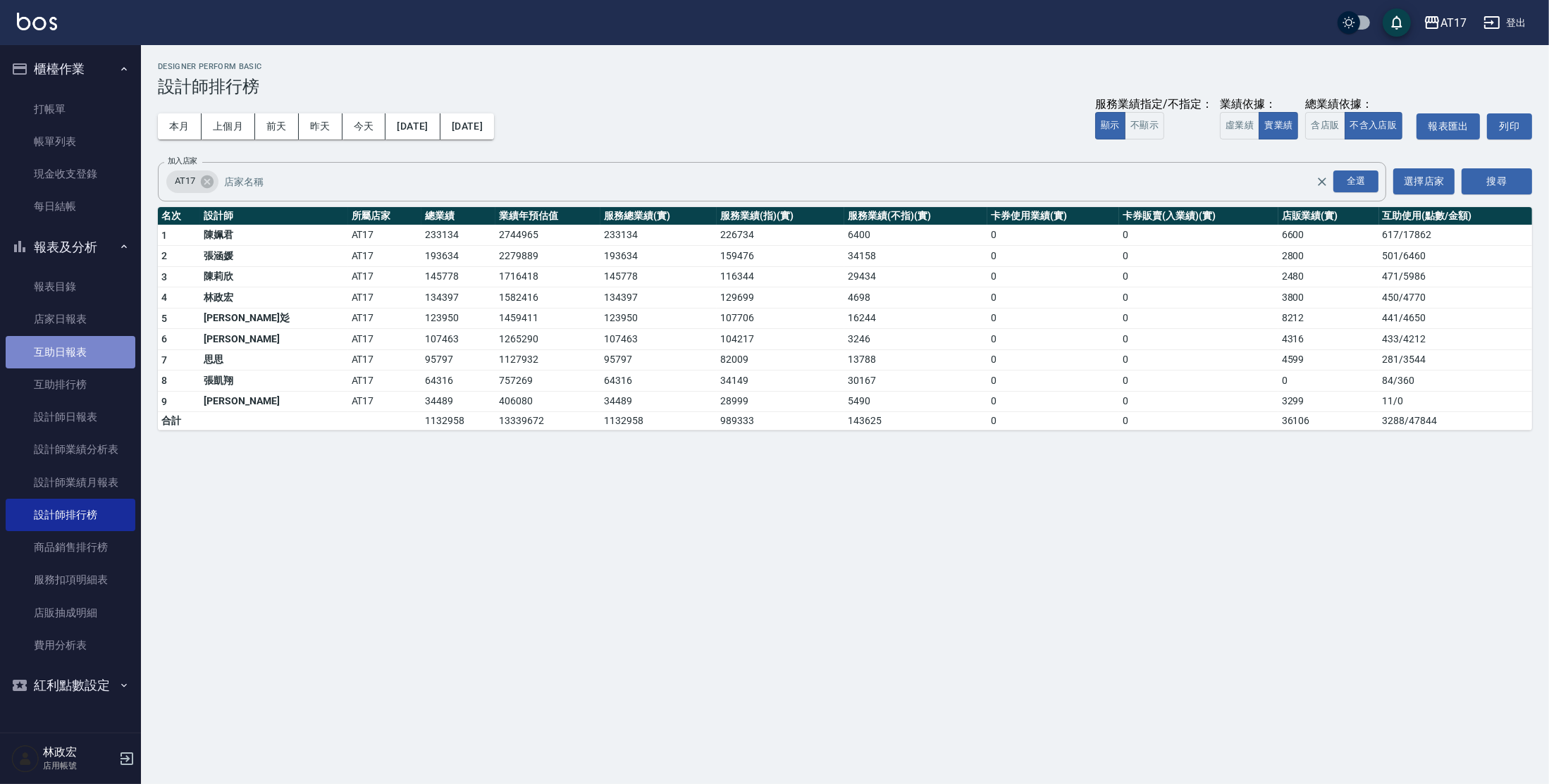
click at [115, 343] on link "互助日報表" at bounding box center [70, 352] width 130 height 33
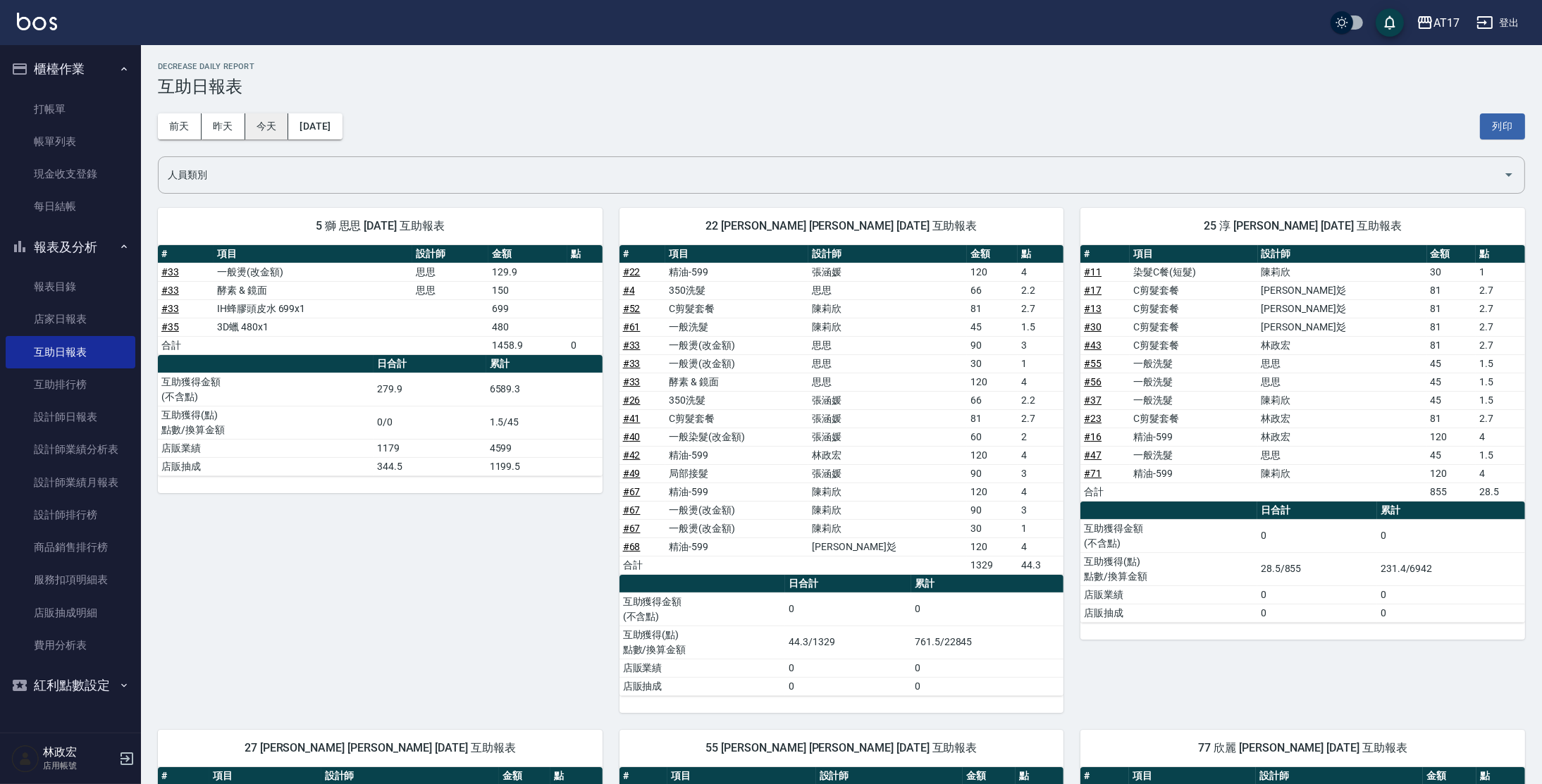
click at [274, 120] on button "今天" at bounding box center [267, 127] width 44 height 26
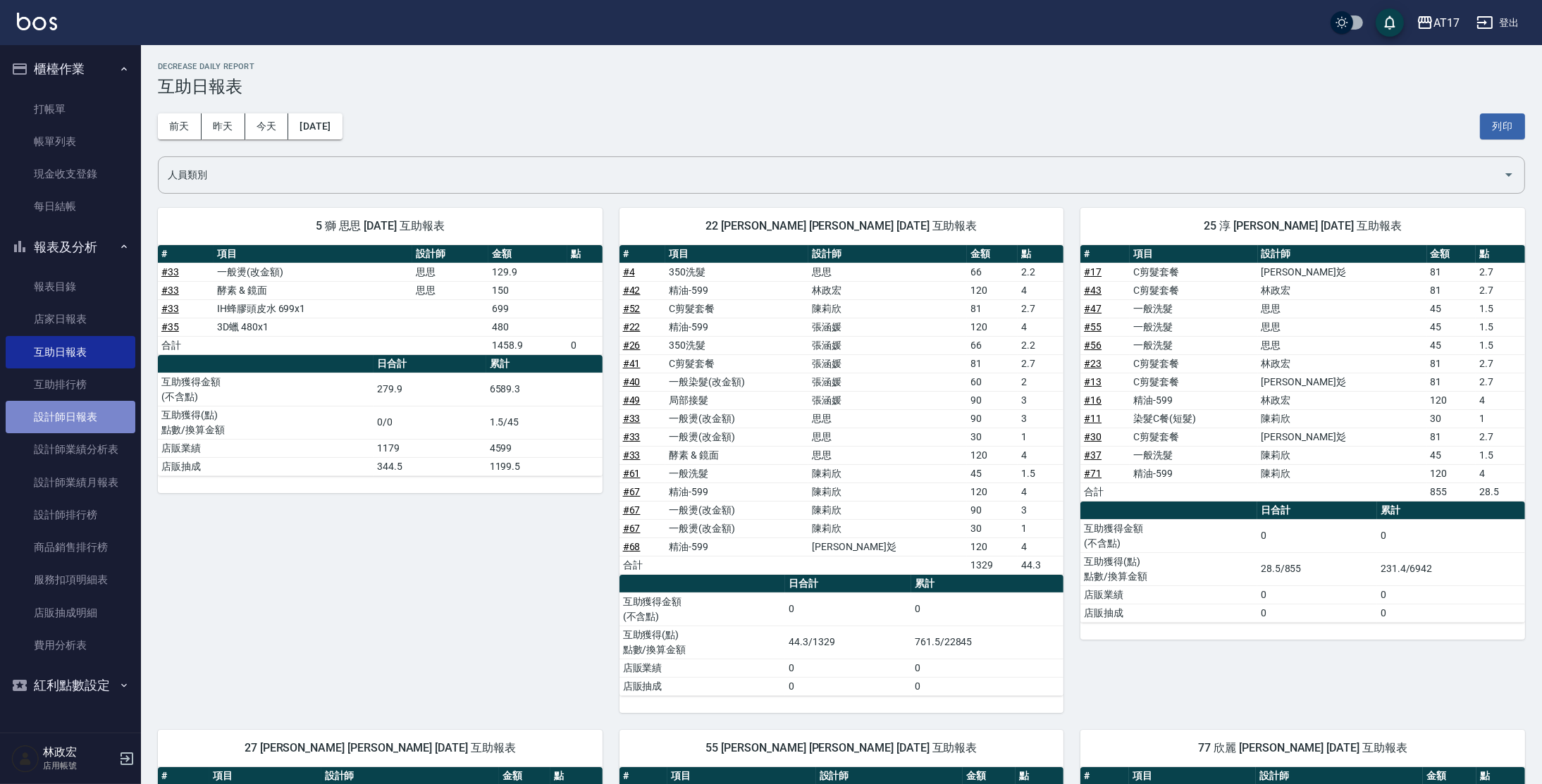
click at [89, 423] on link "設計師日報表" at bounding box center [70, 417] width 130 height 33
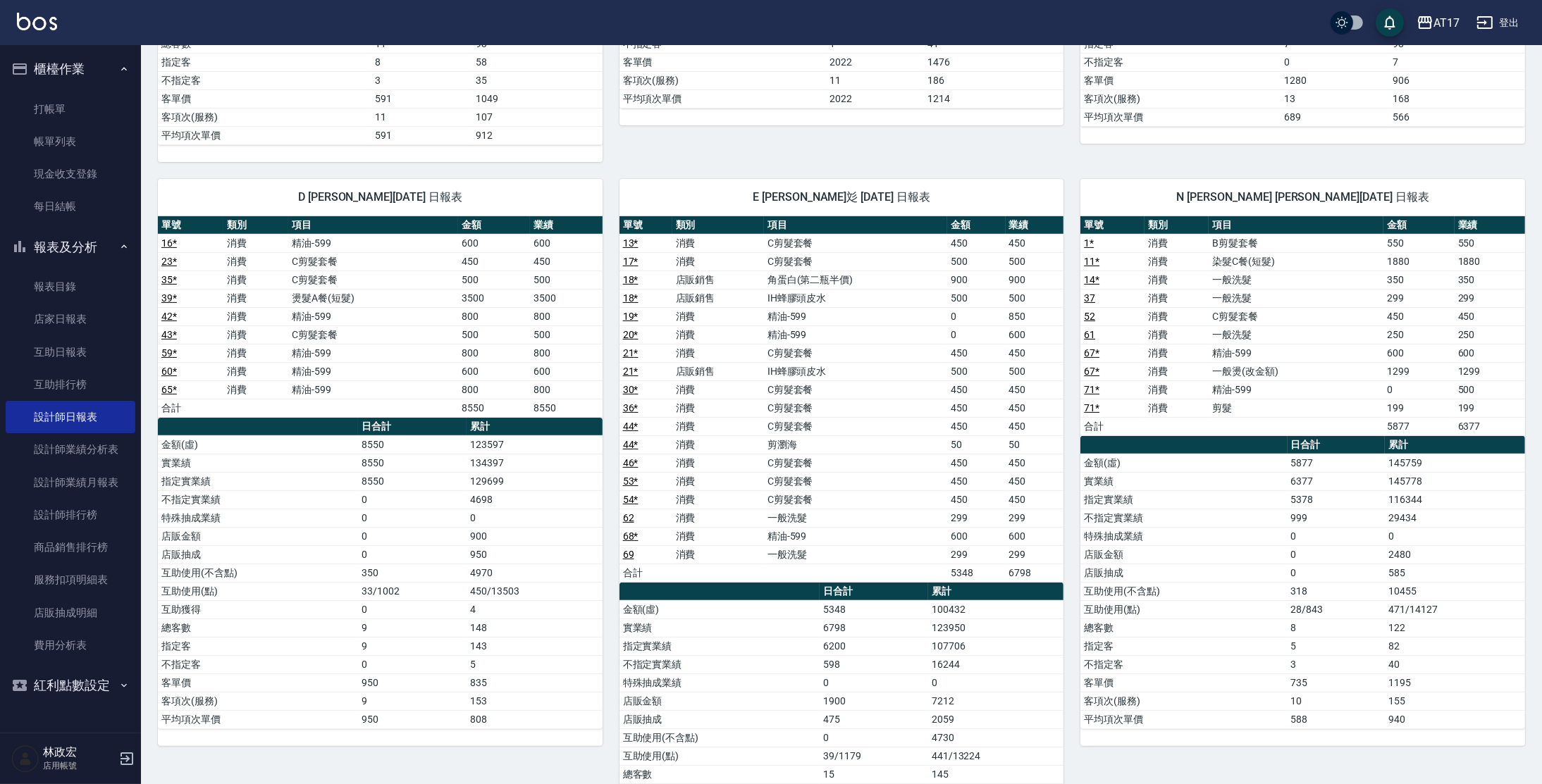
scroll to position [640, 0]
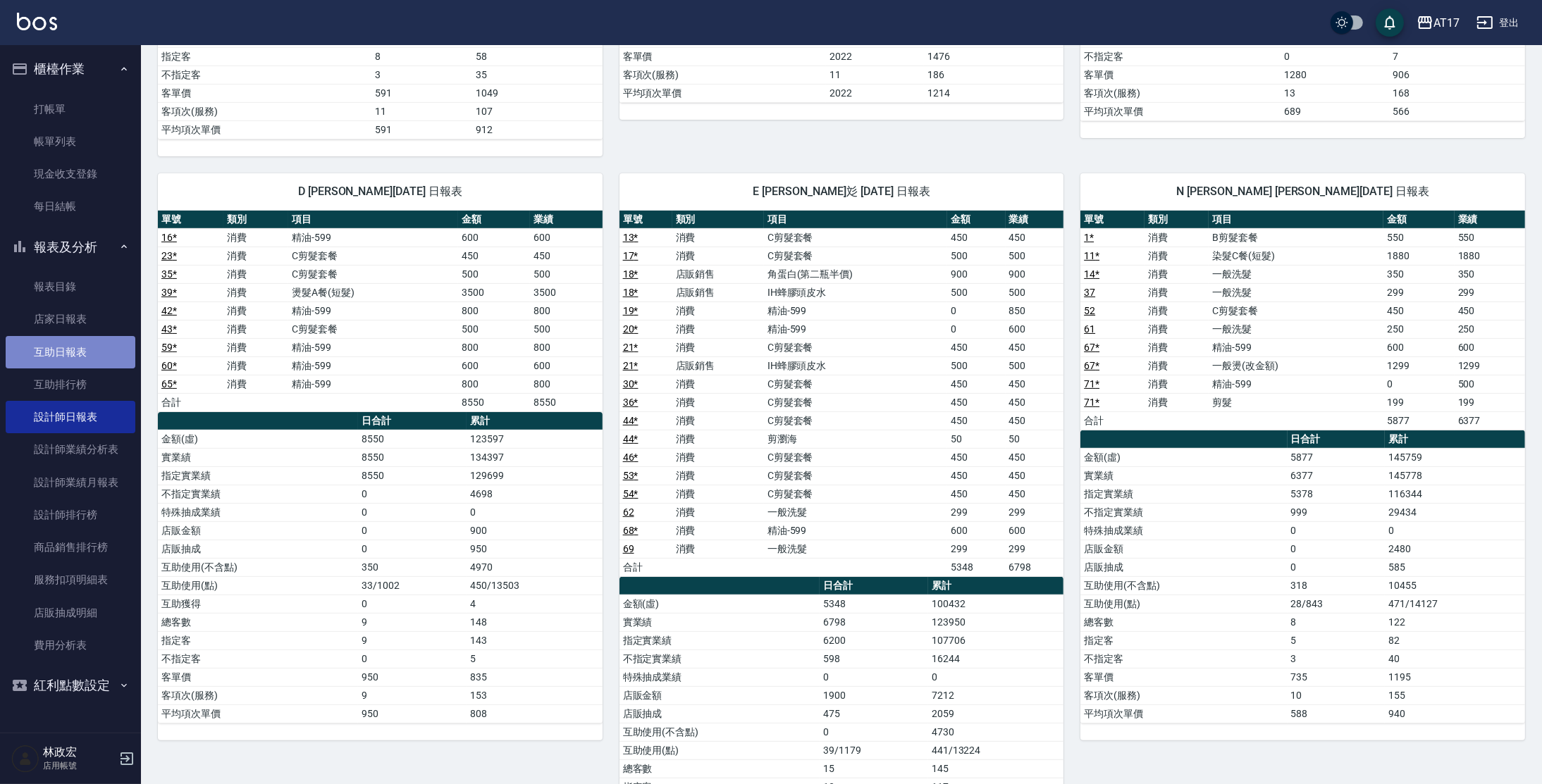
click at [100, 347] on link "互助日報表" at bounding box center [70, 352] width 130 height 33
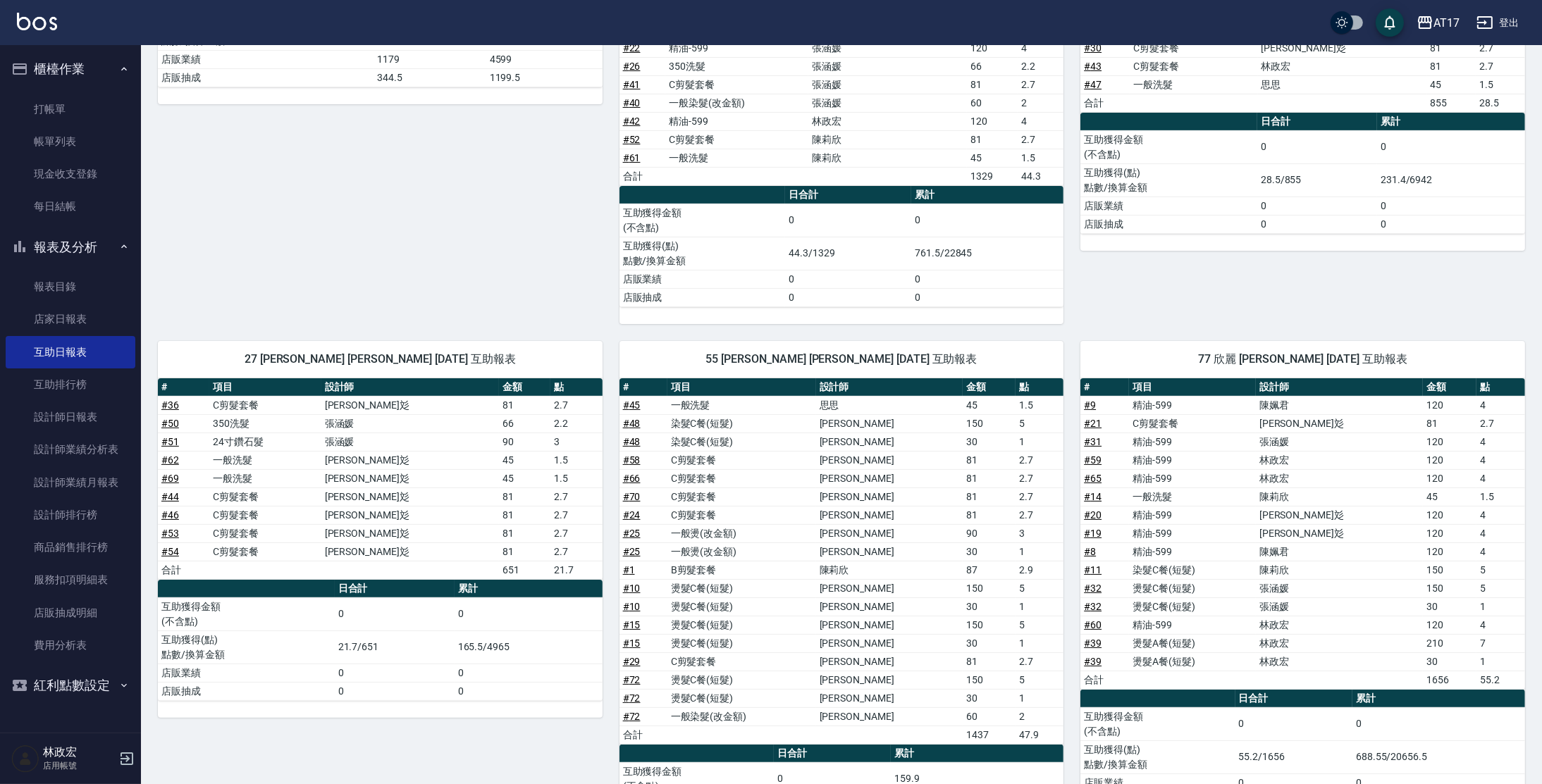
scroll to position [395, 0]
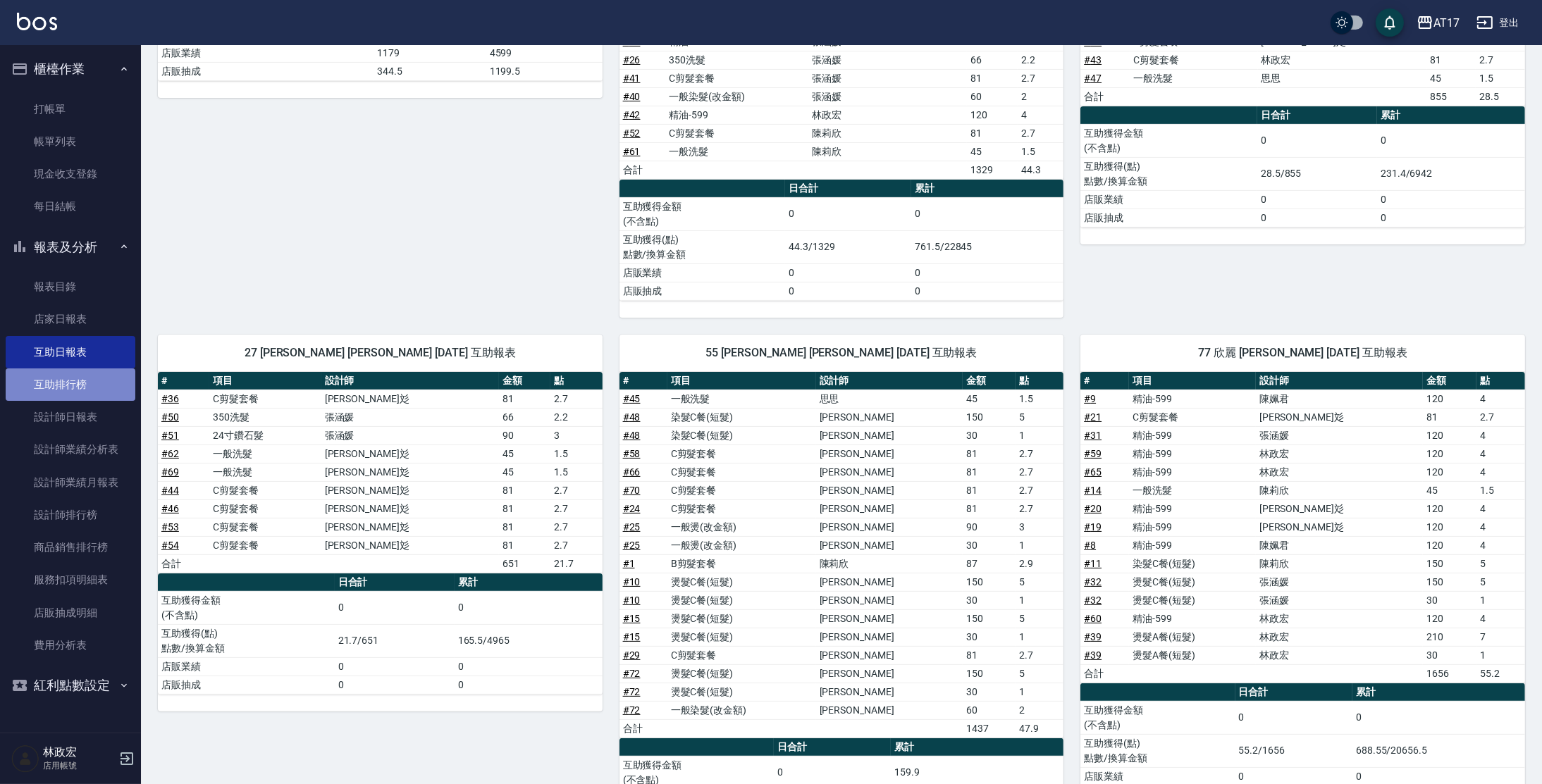
click at [103, 389] on link "互助排行榜" at bounding box center [70, 385] width 130 height 33
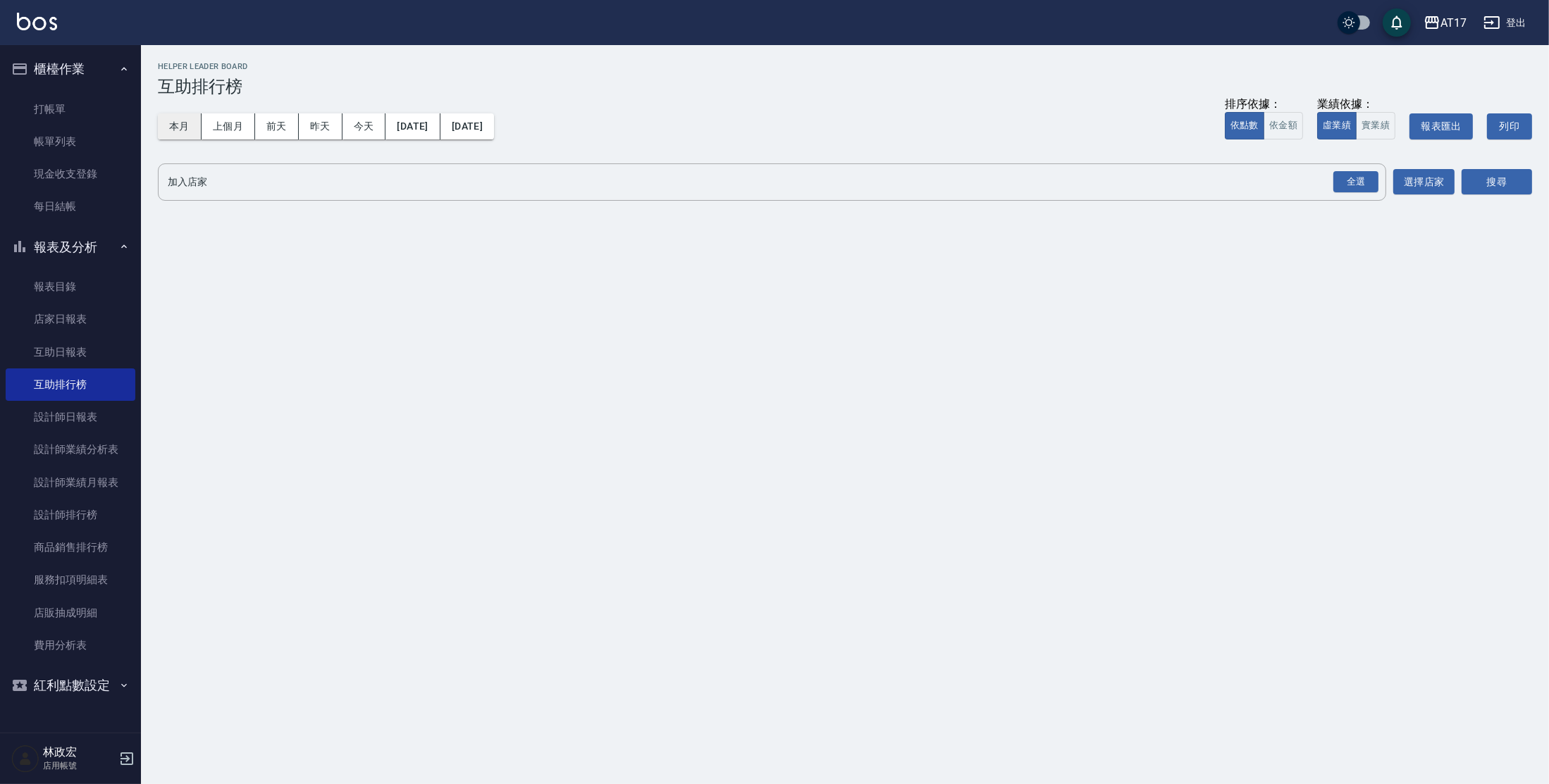
click at [194, 122] on button "本月" at bounding box center [180, 127] width 44 height 26
click at [1369, 177] on div "全選" at bounding box center [1355, 182] width 45 height 22
click at [1489, 186] on button "搜尋" at bounding box center [1496, 183] width 71 height 26
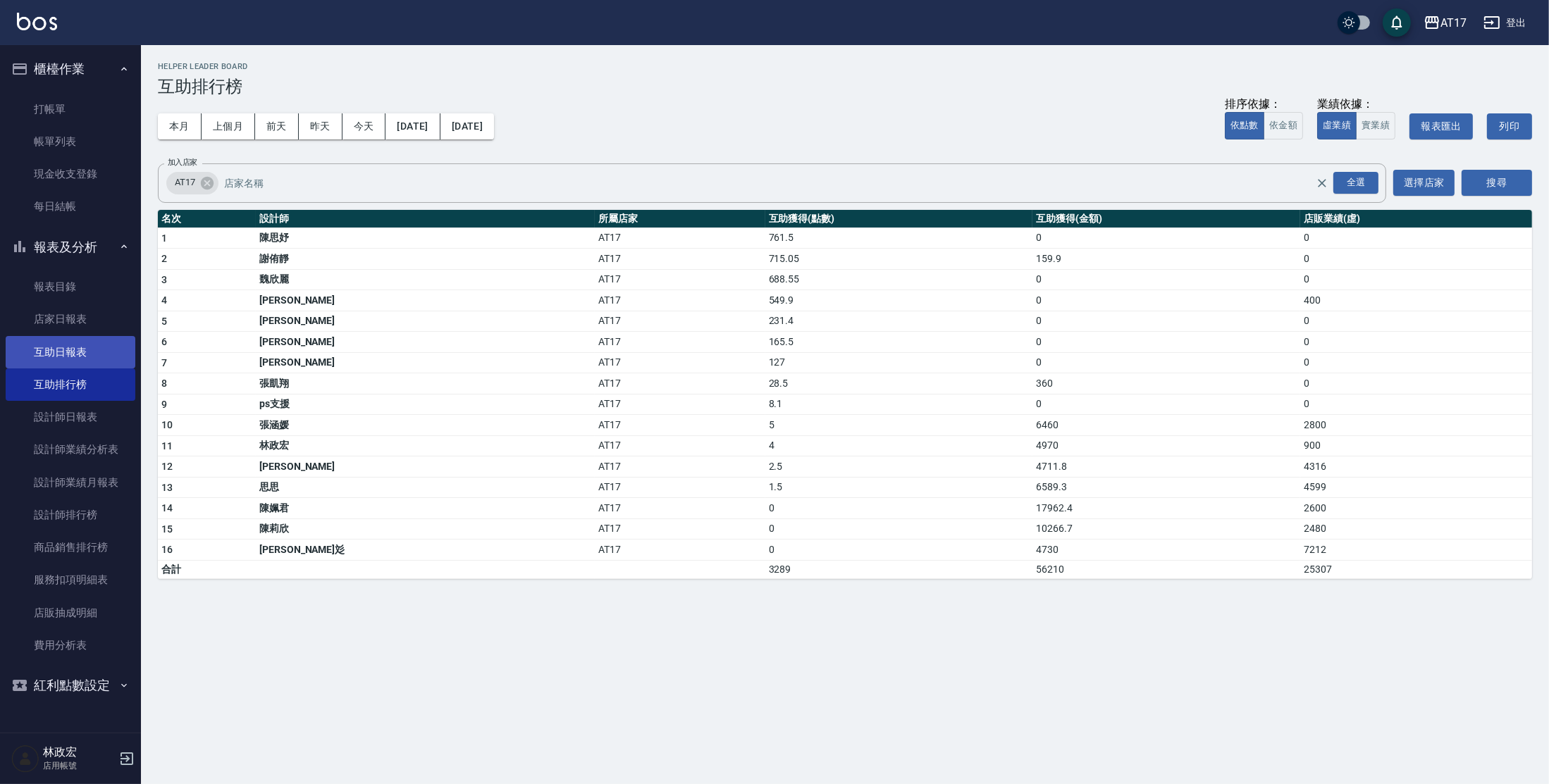
click at [79, 344] on link "互助日報表" at bounding box center [70, 352] width 130 height 33
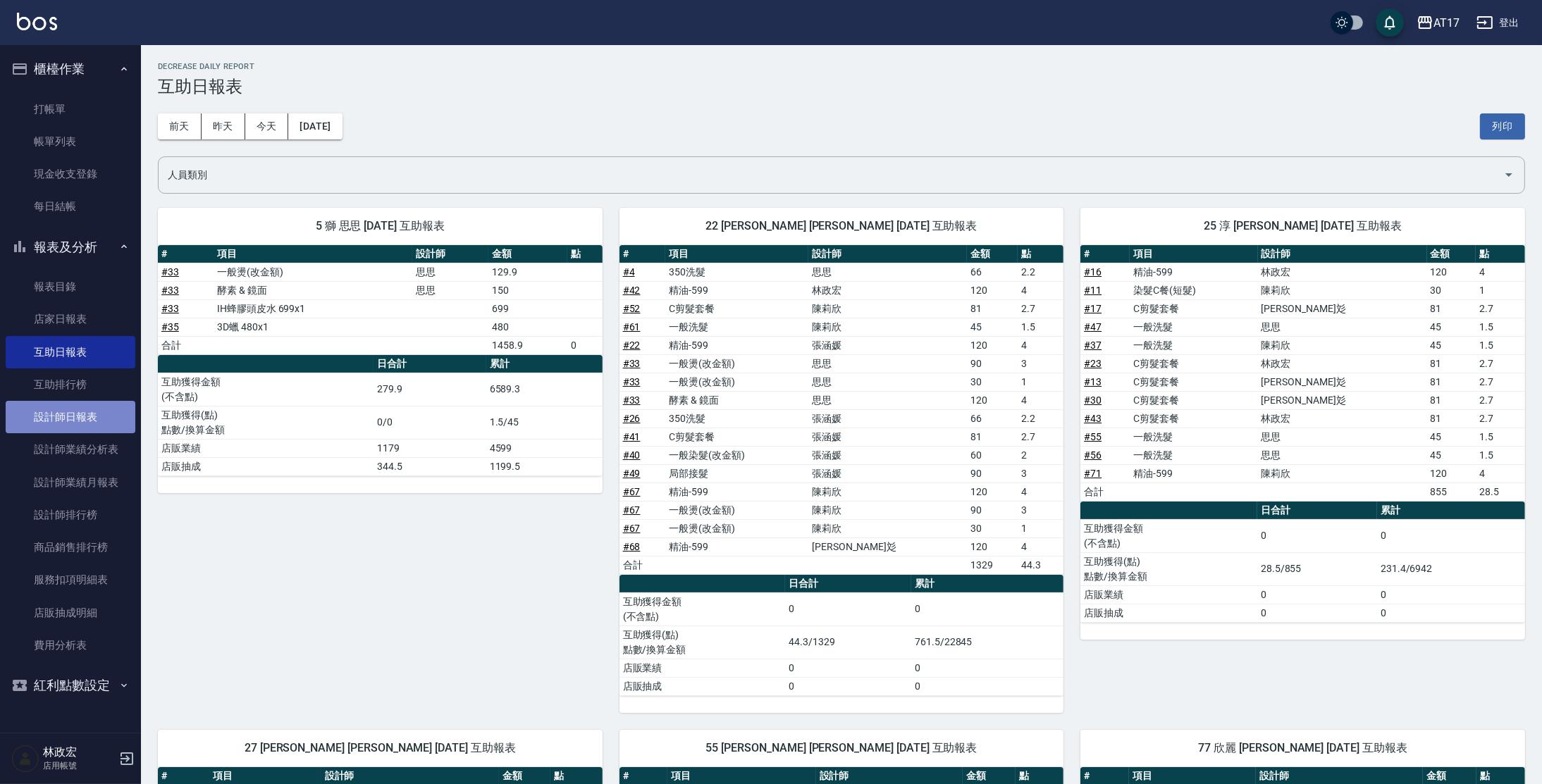
click at [108, 421] on link "設計師日報表" at bounding box center [70, 417] width 130 height 33
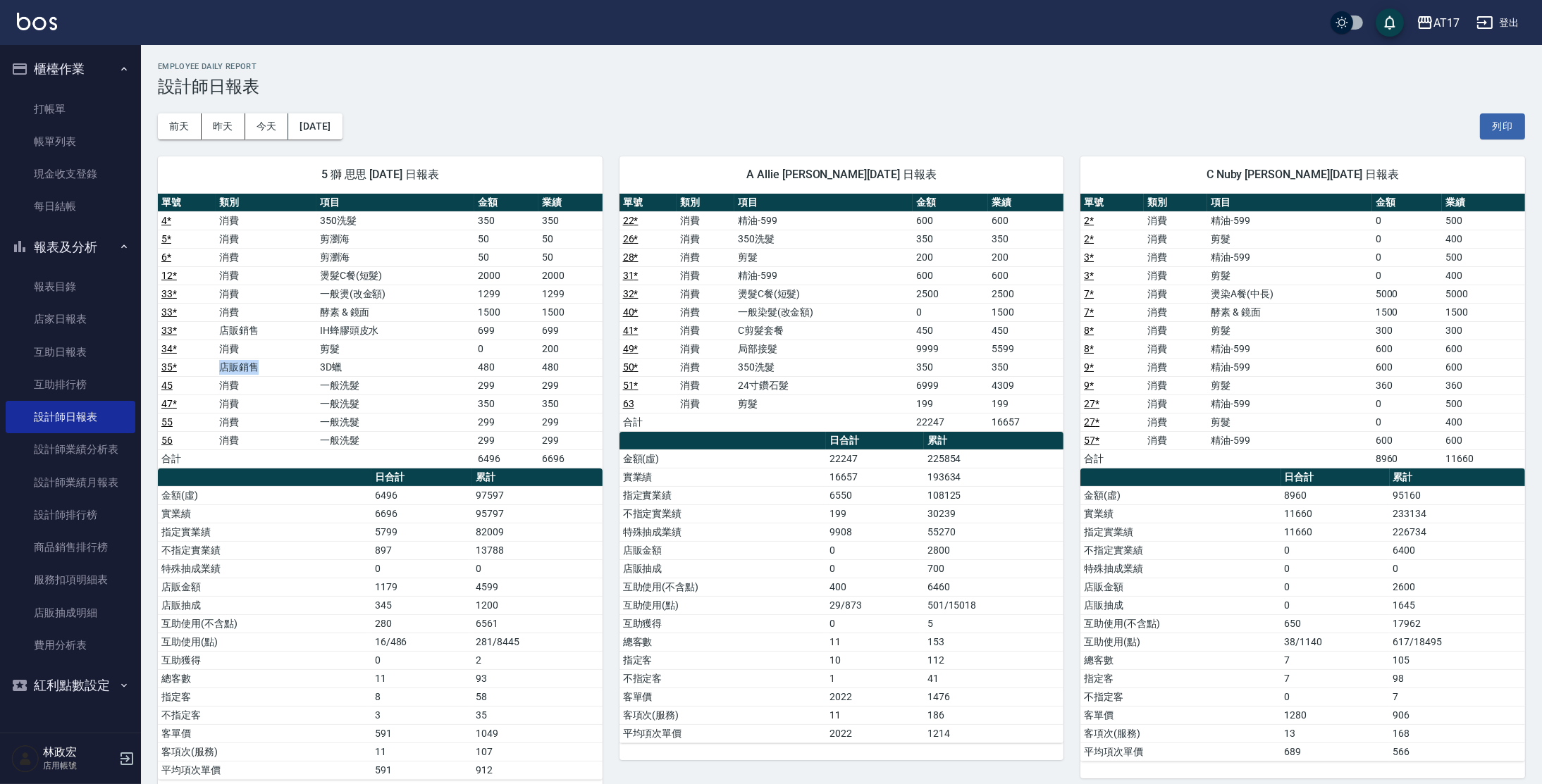
drag, startPoint x: 221, startPoint y: 369, endPoint x: 260, endPoint y: 369, distance: 39.0
click at [260, 369] on td "店販銷售" at bounding box center [266, 368] width 101 height 19
drag, startPoint x: 476, startPoint y: 368, endPoint x: 528, endPoint y: 368, distance: 52.0
click at [528, 368] on td "480" at bounding box center [506, 368] width 64 height 19
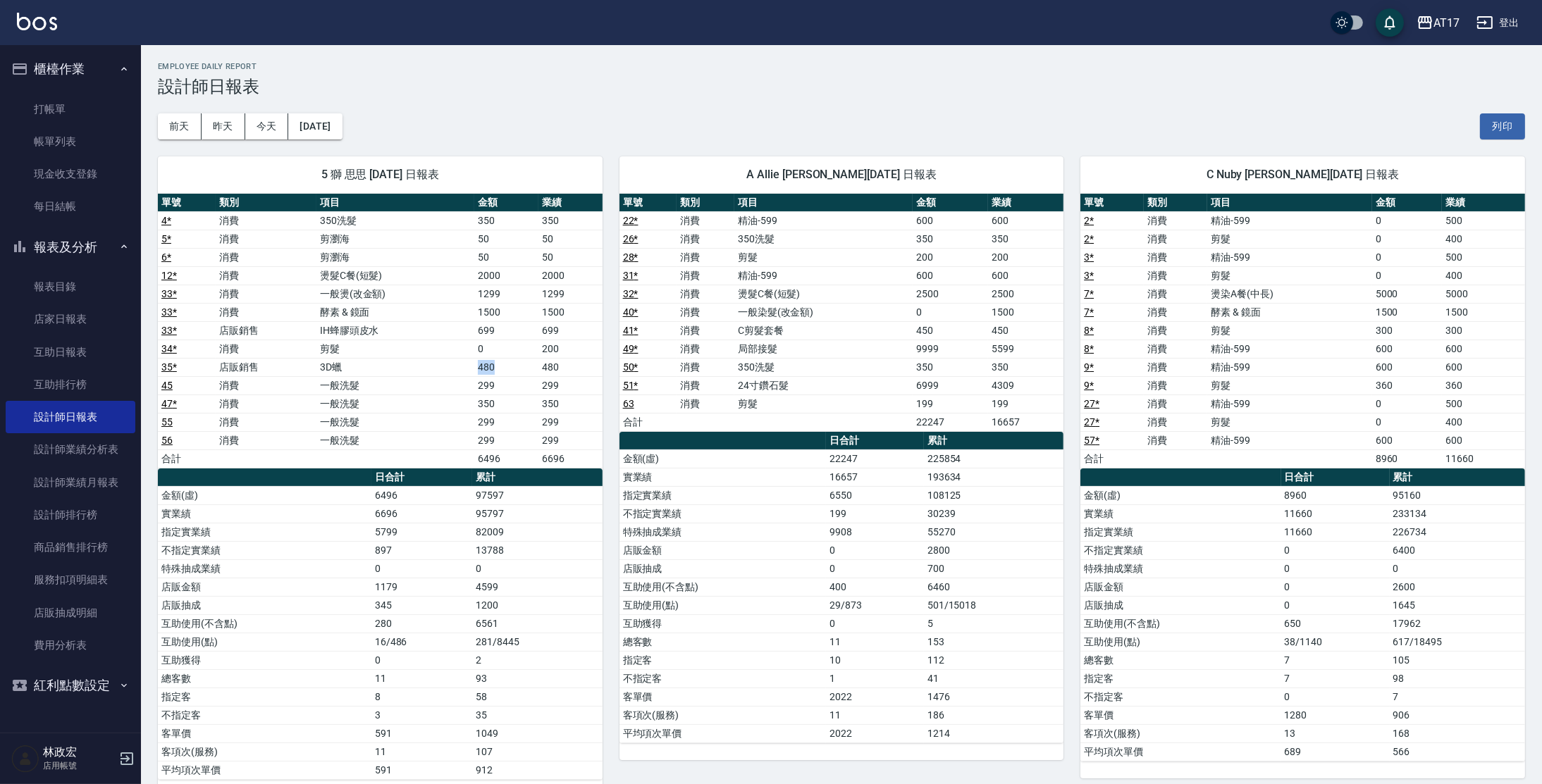
click at [528, 368] on td "480" at bounding box center [506, 368] width 64 height 19
drag, startPoint x: 542, startPoint y: 365, endPoint x: 592, endPoint y: 366, distance: 50.0
click at [592, 366] on td "480" at bounding box center [570, 368] width 64 height 19
click at [584, 369] on td "480" at bounding box center [570, 368] width 64 height 19
drag, startPoint x: 318, startPoint y: 366, endPoint x: 343, endPoint y: 364, distance: 25.1
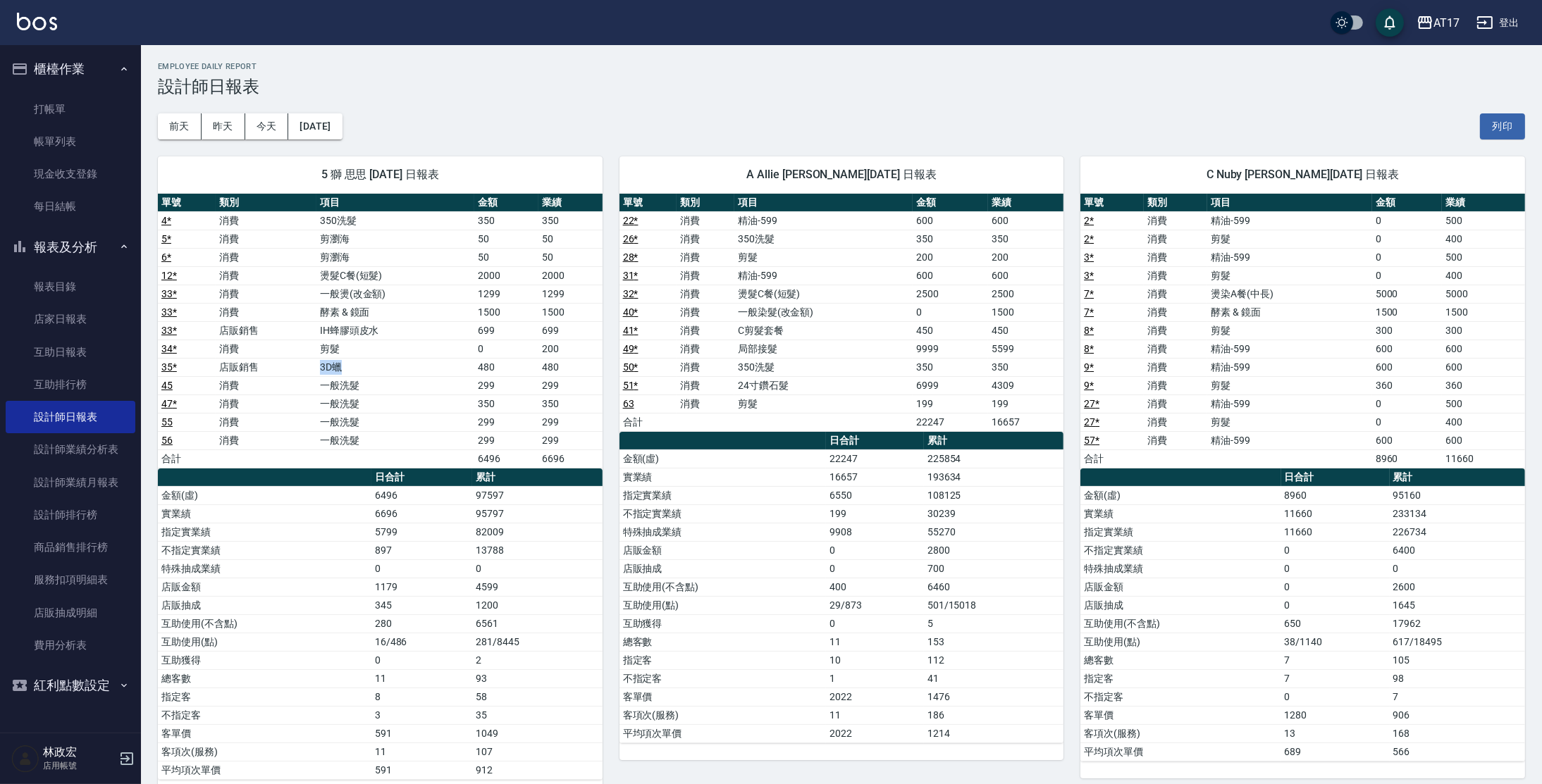
click at [343, 364] on td "3D蠟" at bounding box center [396, 368] width 159 height 19
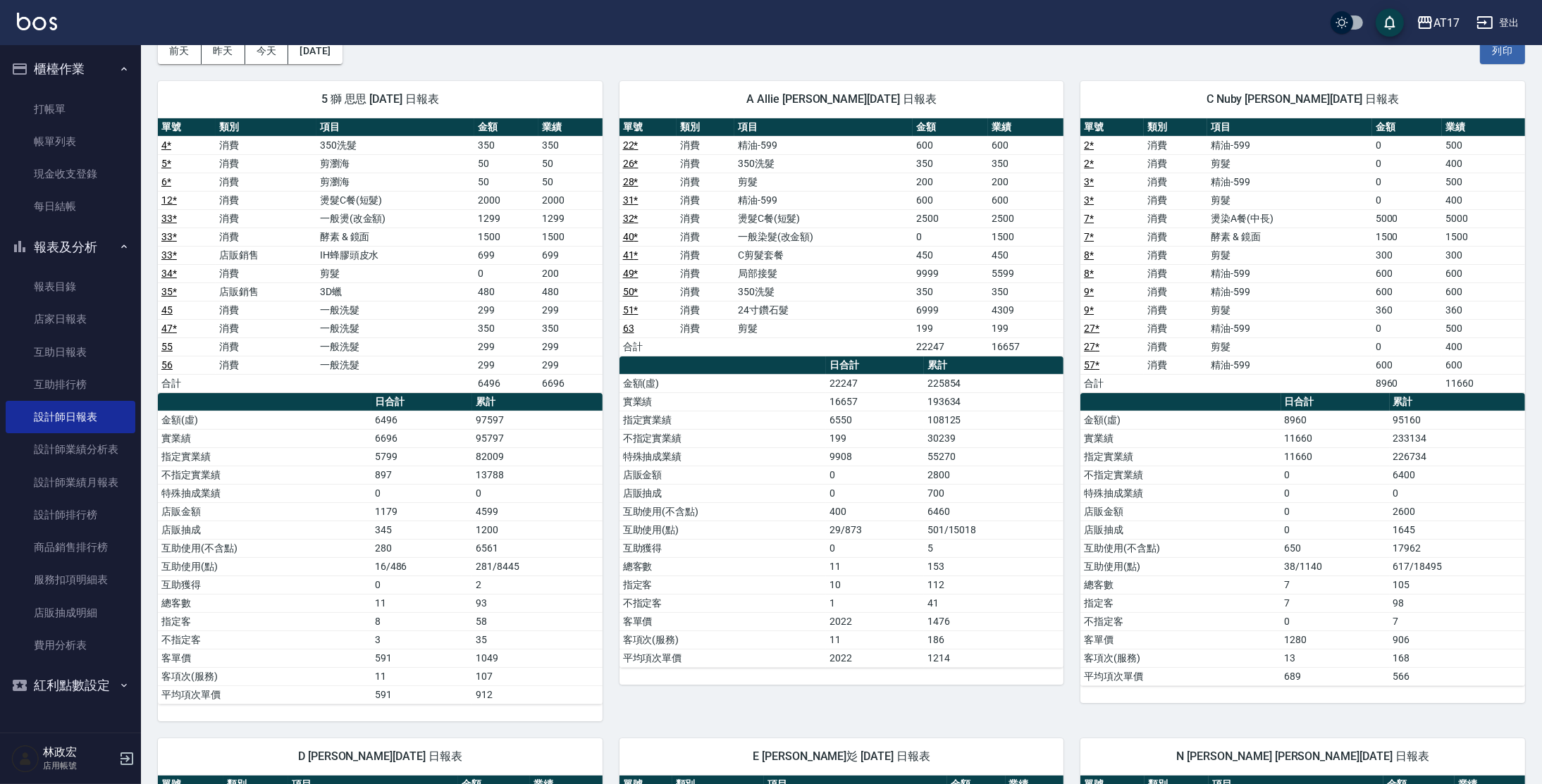
scroll to position [40, 0]
